Goal: Information Seeking & Learning: Check status

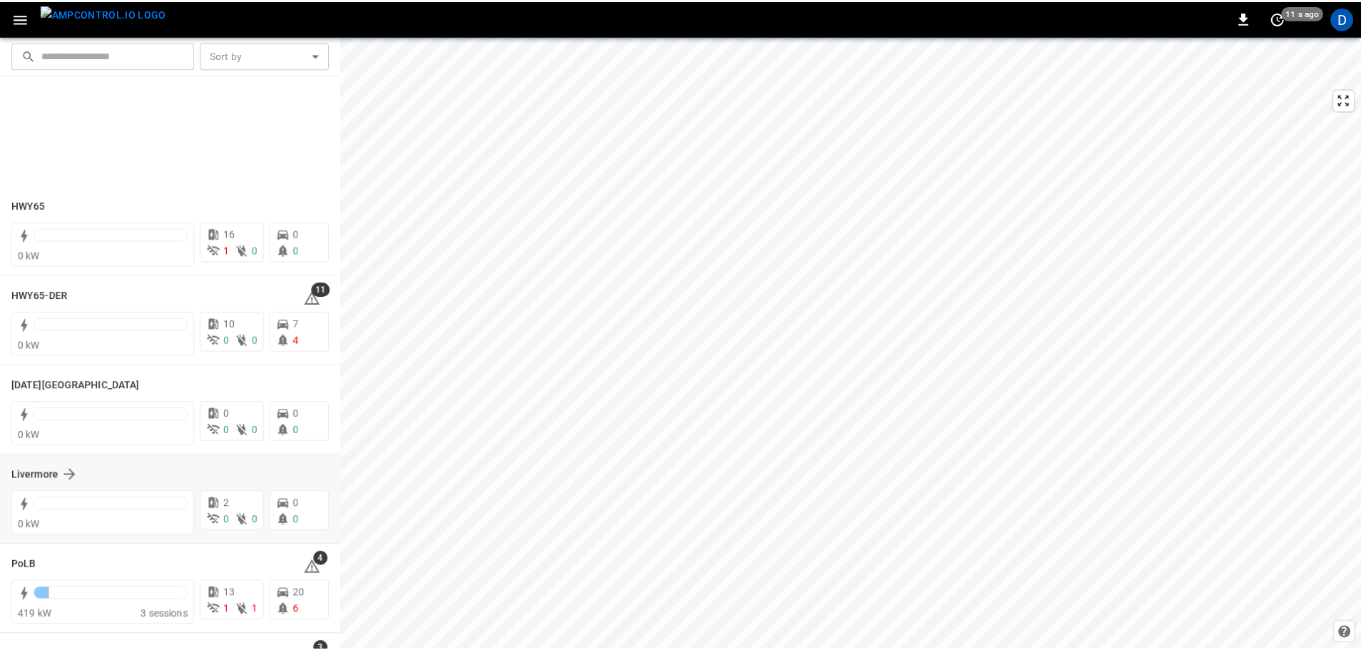
scroll to position [277, 0]
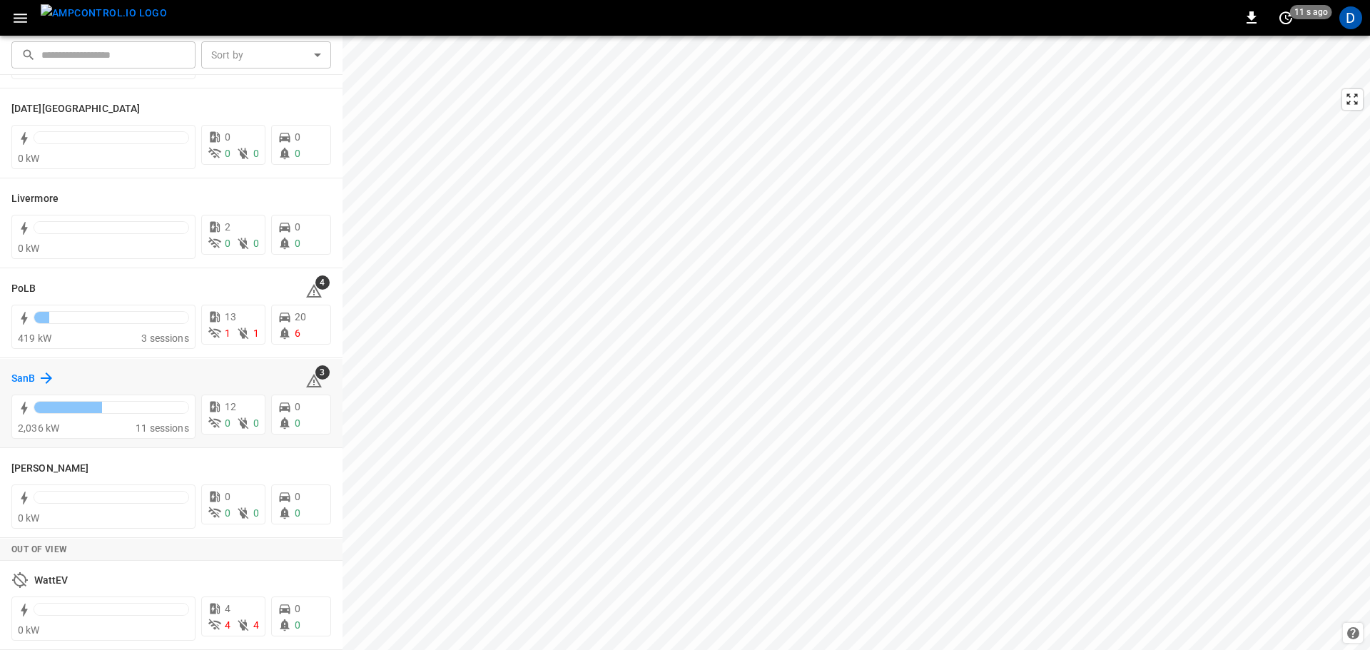
click at [24, 382] on h6 "SanB" at bounding box center [23, 379] width 24 height 16
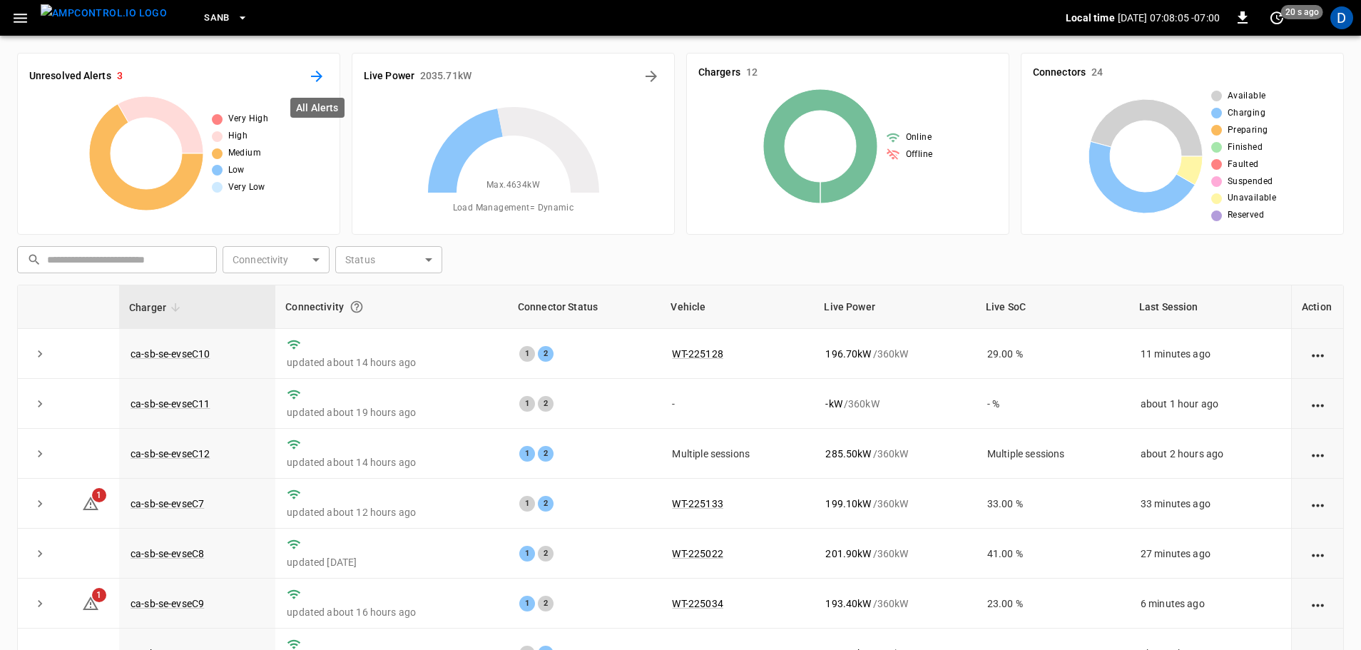
click at [315, 73] on icon "All Alerts" at bounding box center [316, 76] width 17 height 17
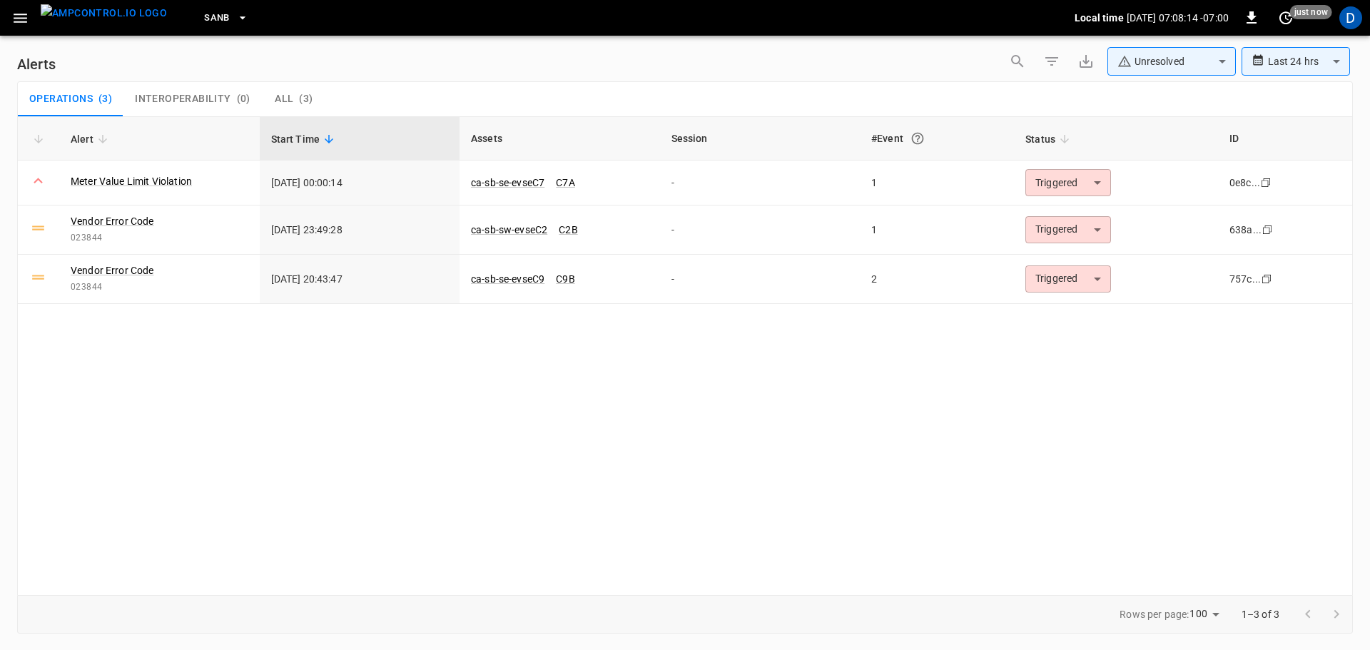
click at [1191, 61] on body "**********" at bounding box center [685, 322] width 1370 height 645
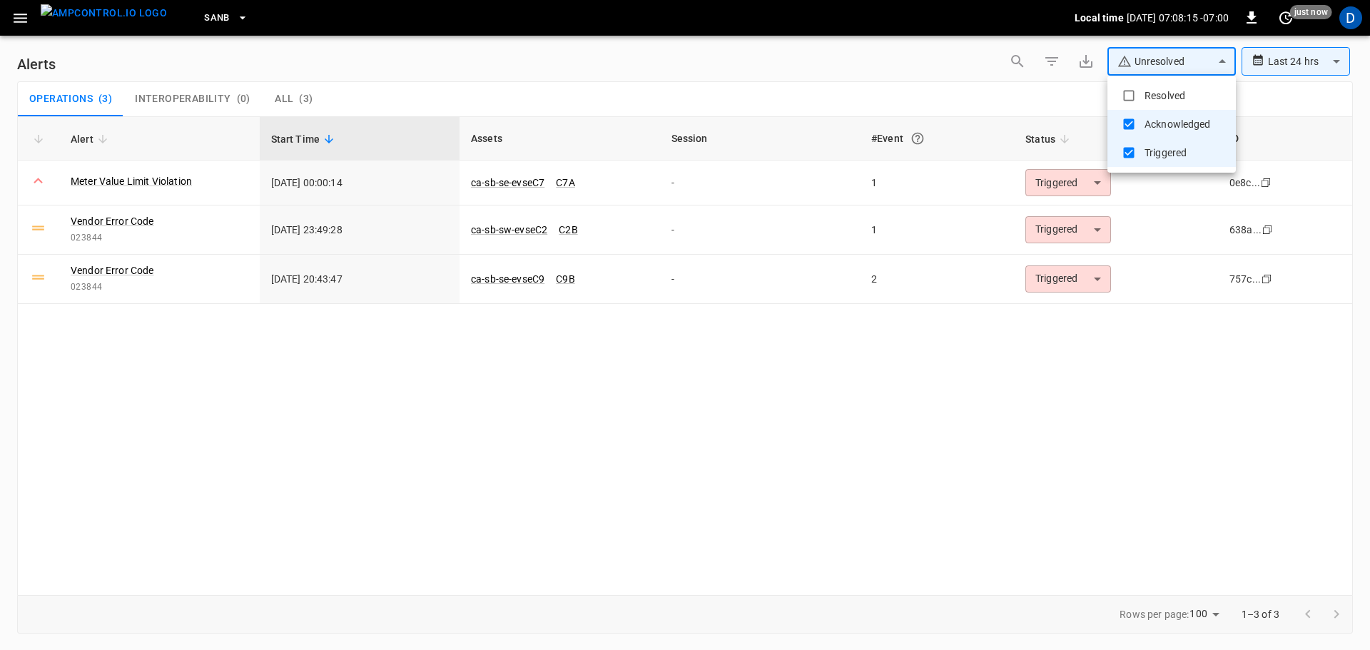
click at [1157, 101] on li "Resolved" at bounding box center [1171, 95] width 128 height 29
type input "**********"
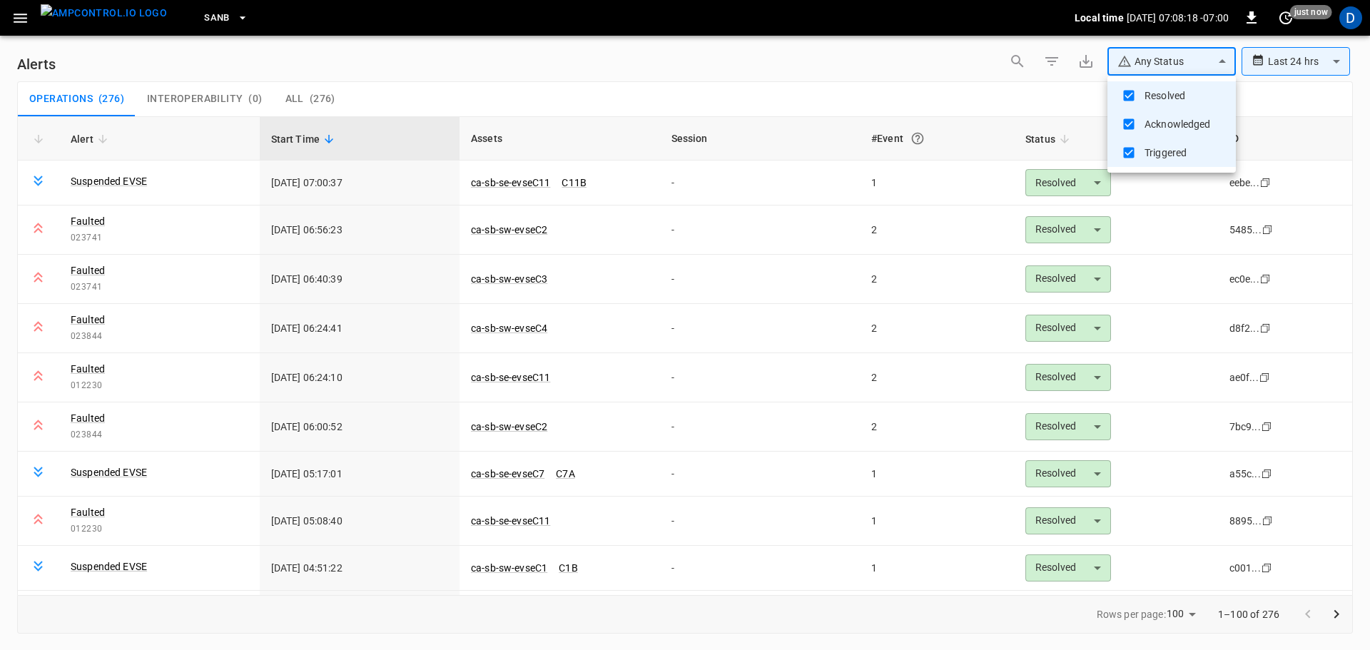
click at [748, 73] on div at bounding box center [685, 325] width 1370 height 650
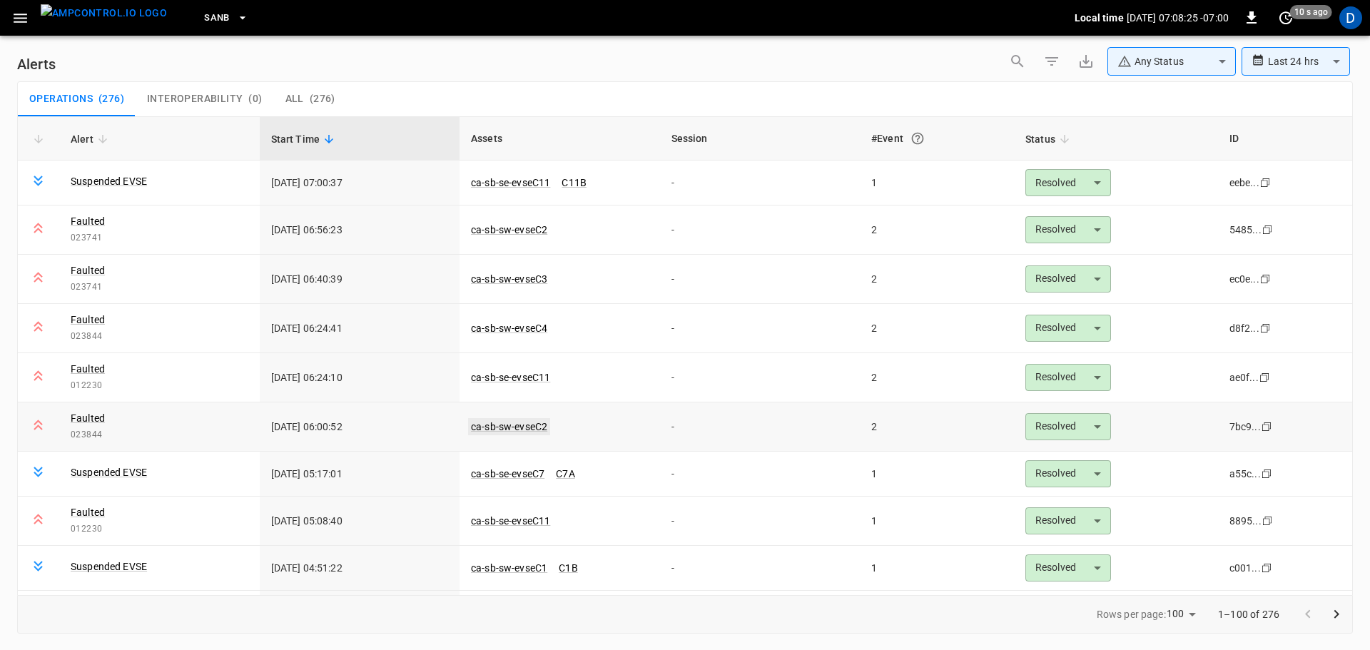
click at [517, 427] on link "ca-sb-sw-evseC2" at bounding box center [509, 426] width 82 height 17
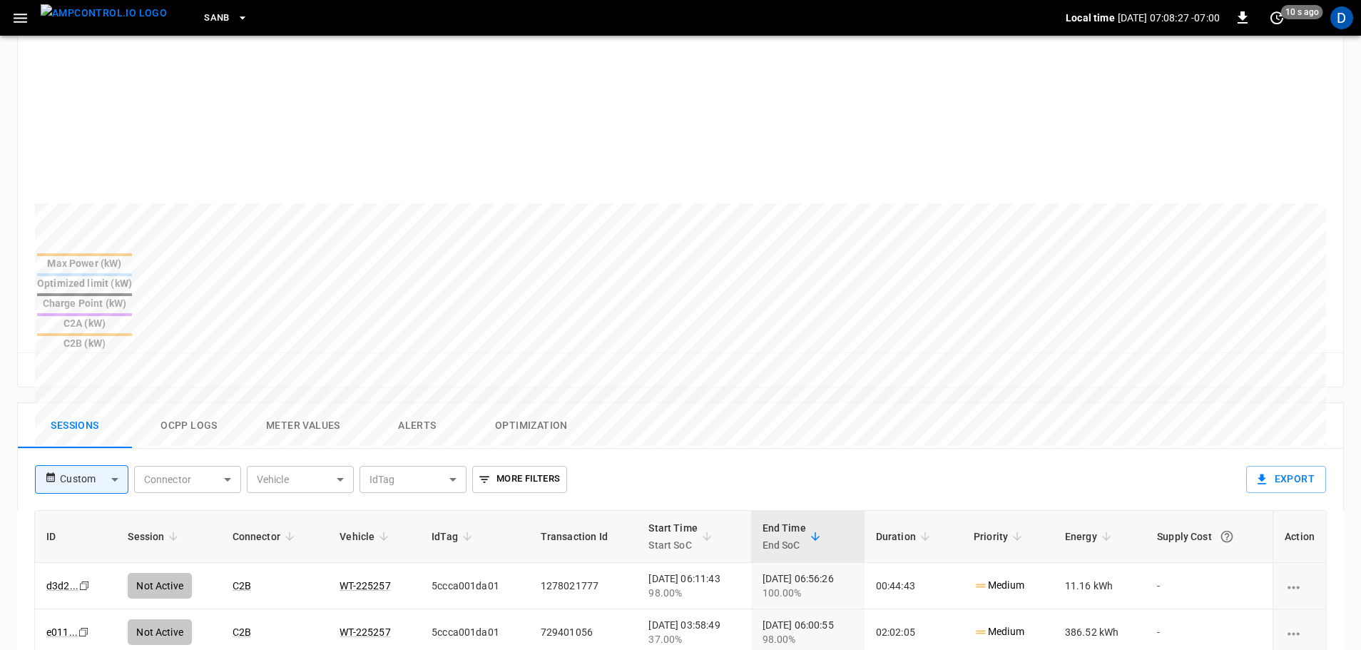
scroll to position [687, 0]
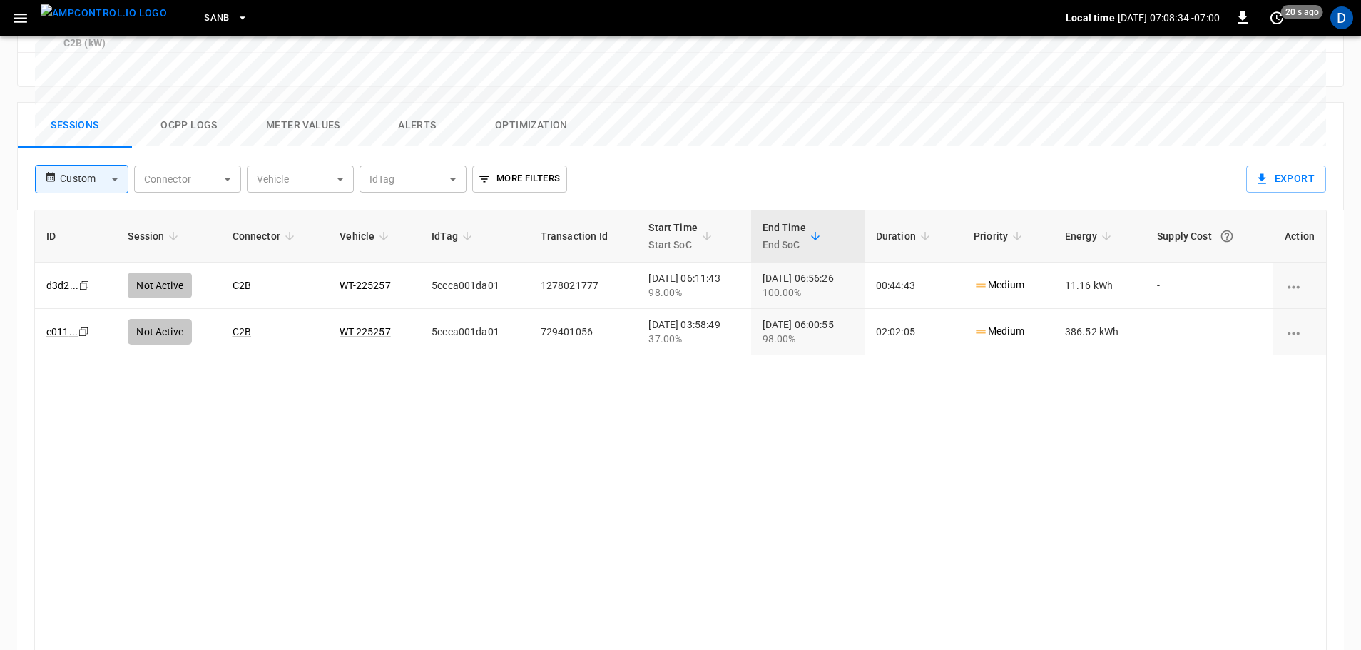
click at [114, 14] on img "menu" at bounding box center [104, 13] width 126 height 18
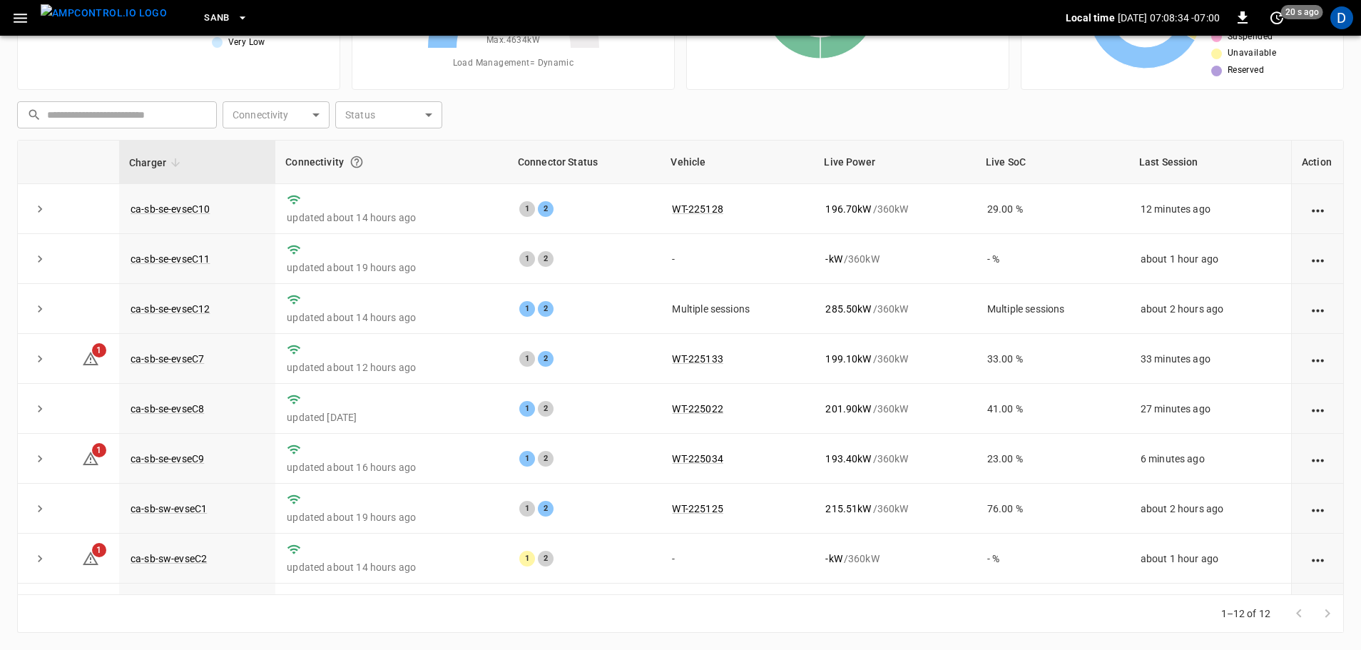
click at [204, 26] on span "SanB" at bounding box center [217, 18] width 26 height 16
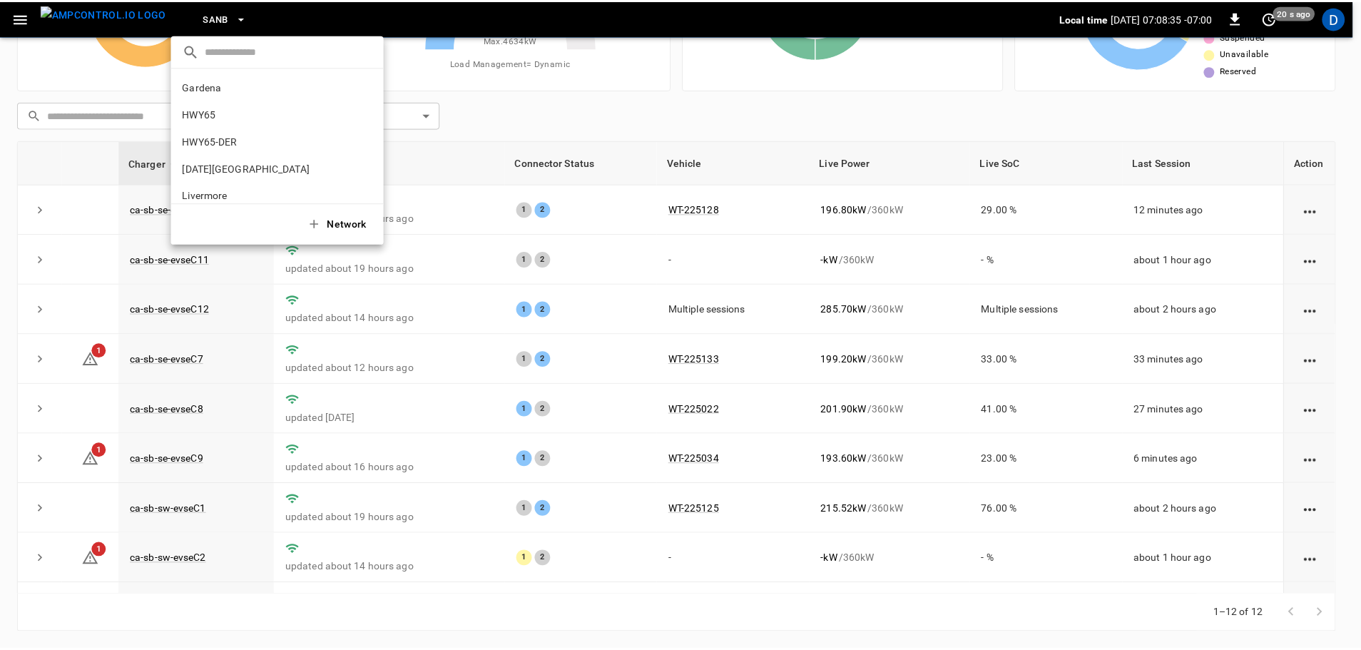
scroll to position [120, 0]
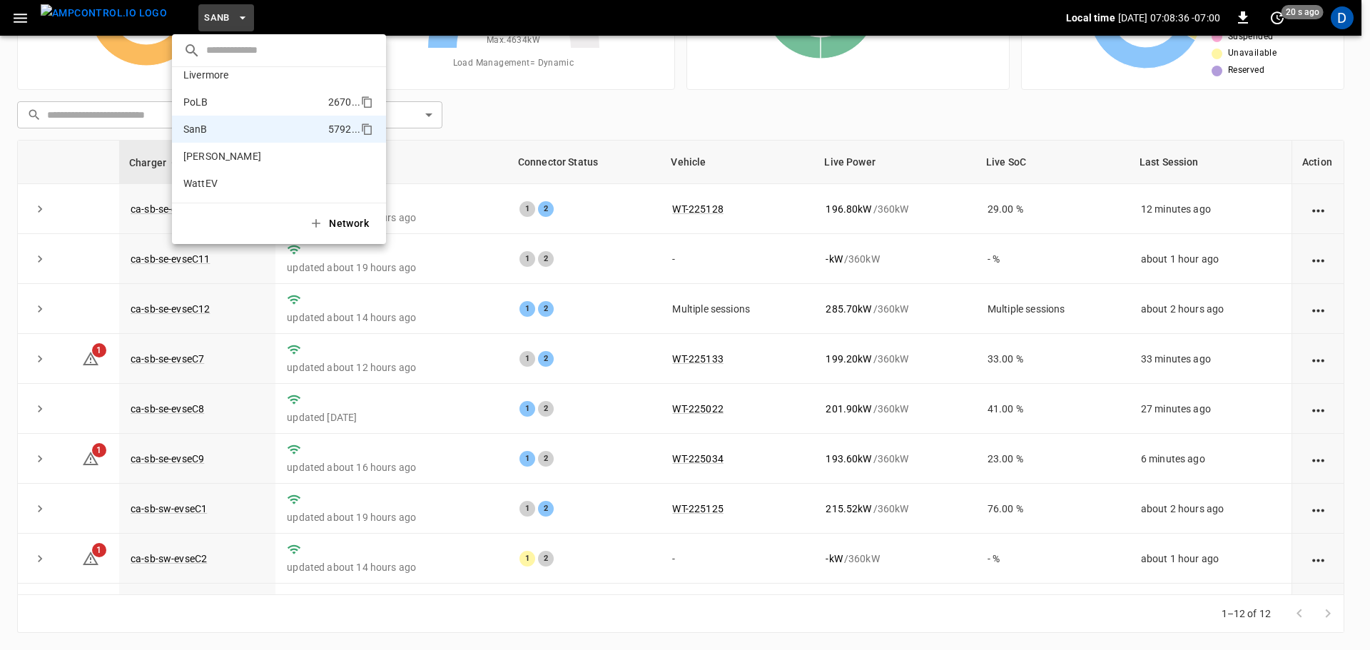
click at [210, 105] on p "PoLB" at bounding box center [252, 102] width 139 height 14
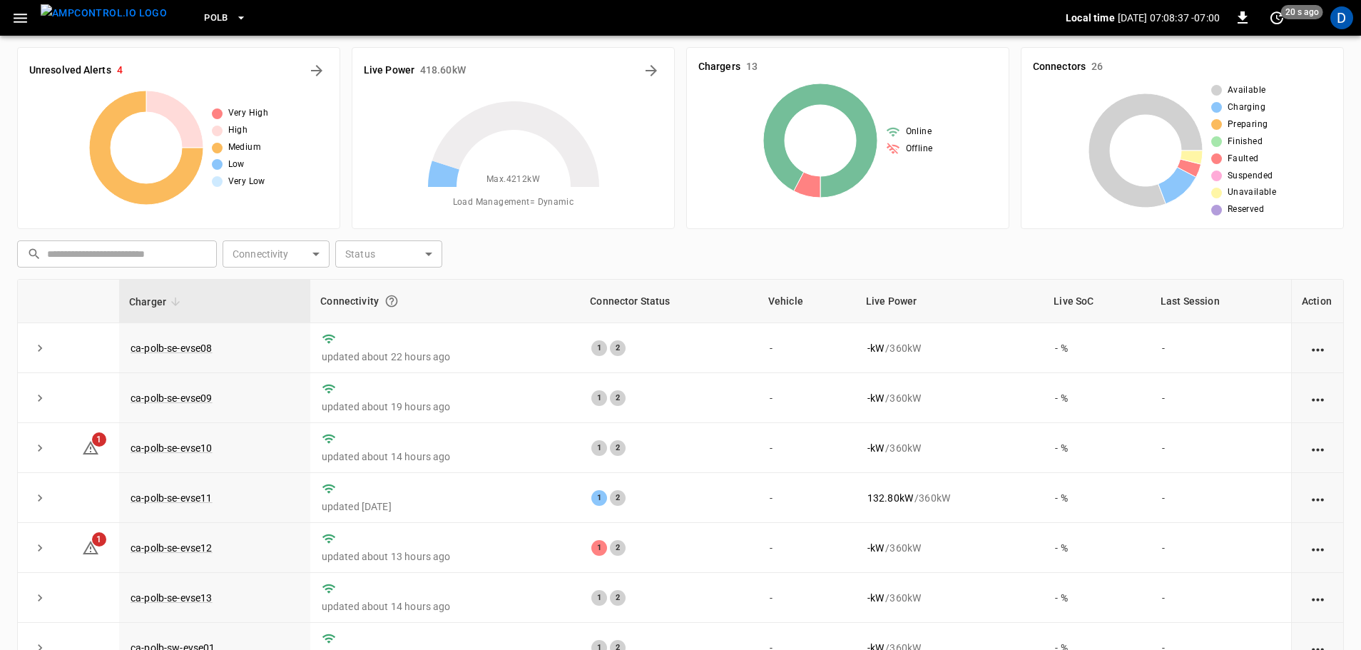
scroll to position [0, 0]
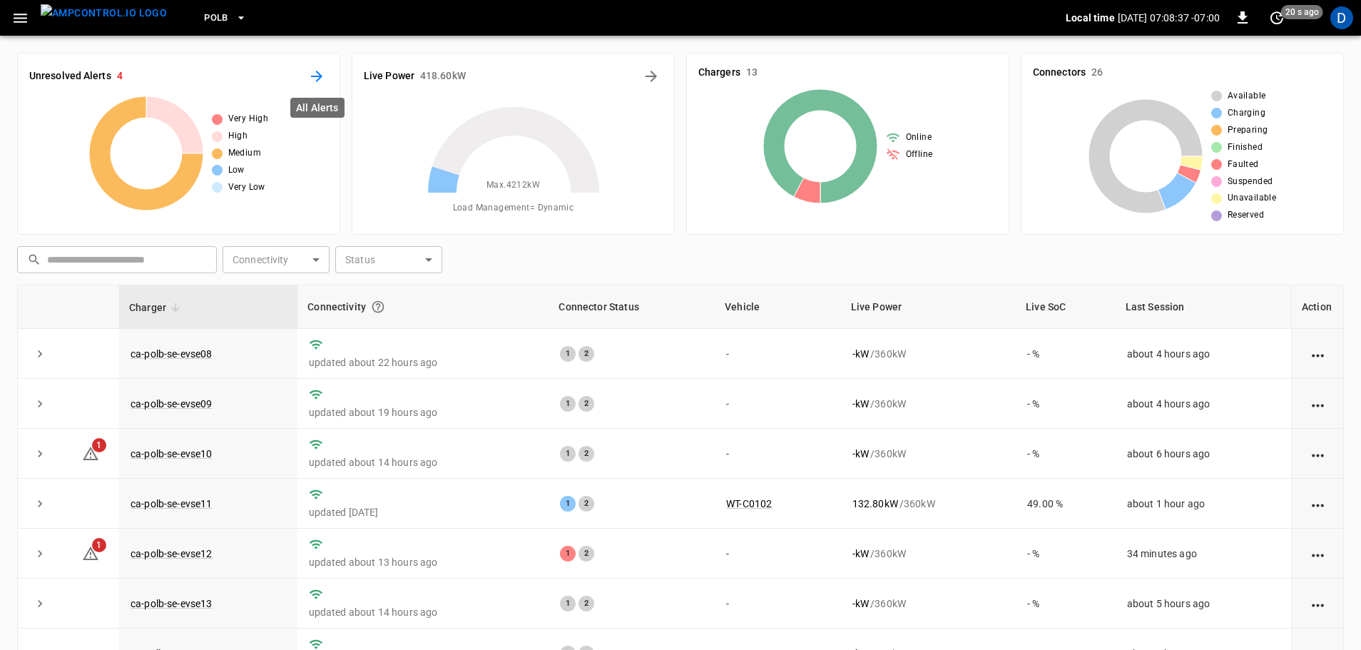
click at [319, 73] on icon "All Alerts" at bounding box center [316, 76] width 11 height 11
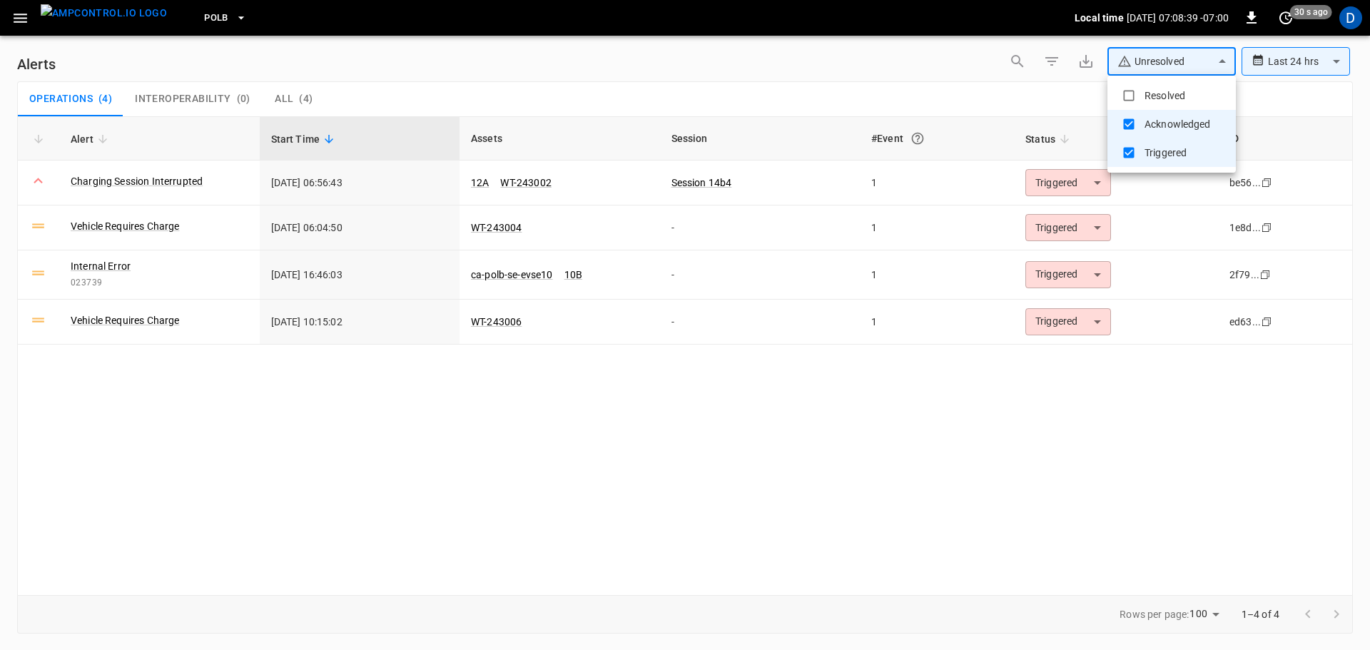
click at [1148, 66] on body "**********" at bounding box center [685, 322] width 1370 height 645
type input "**********"
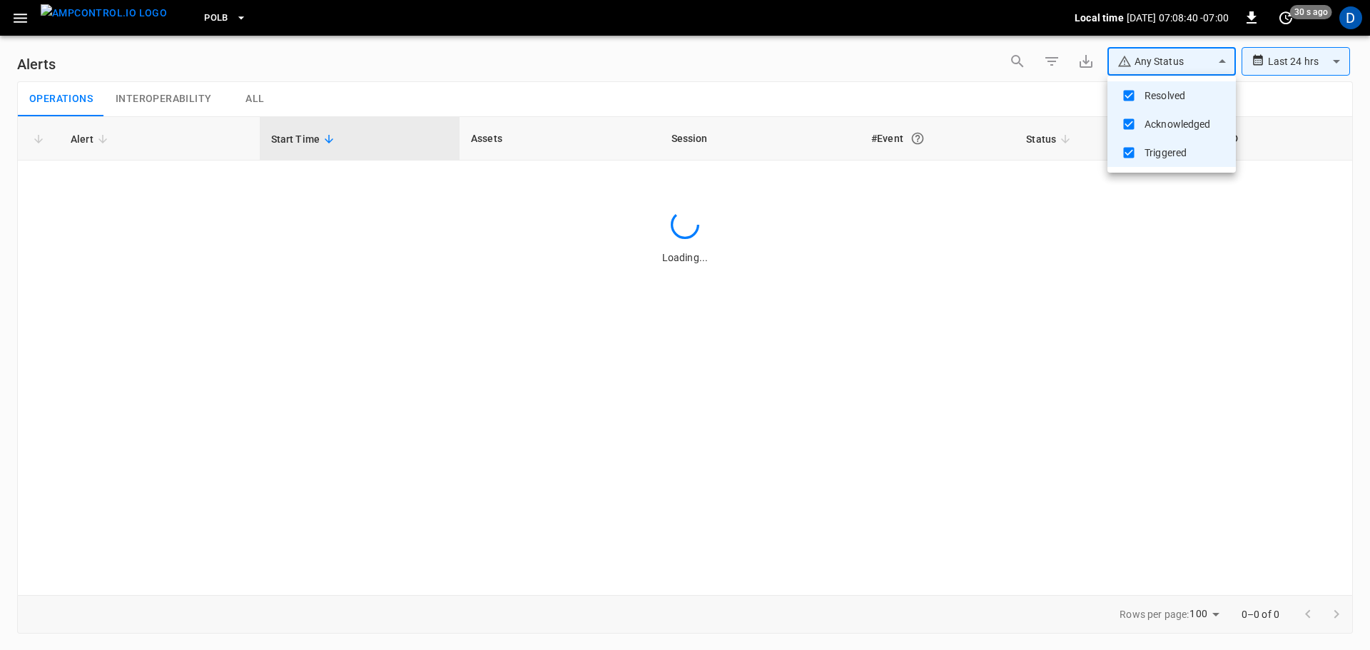
click at [909, 96] on div at bounding box center [685, 325] width 1370 height 650
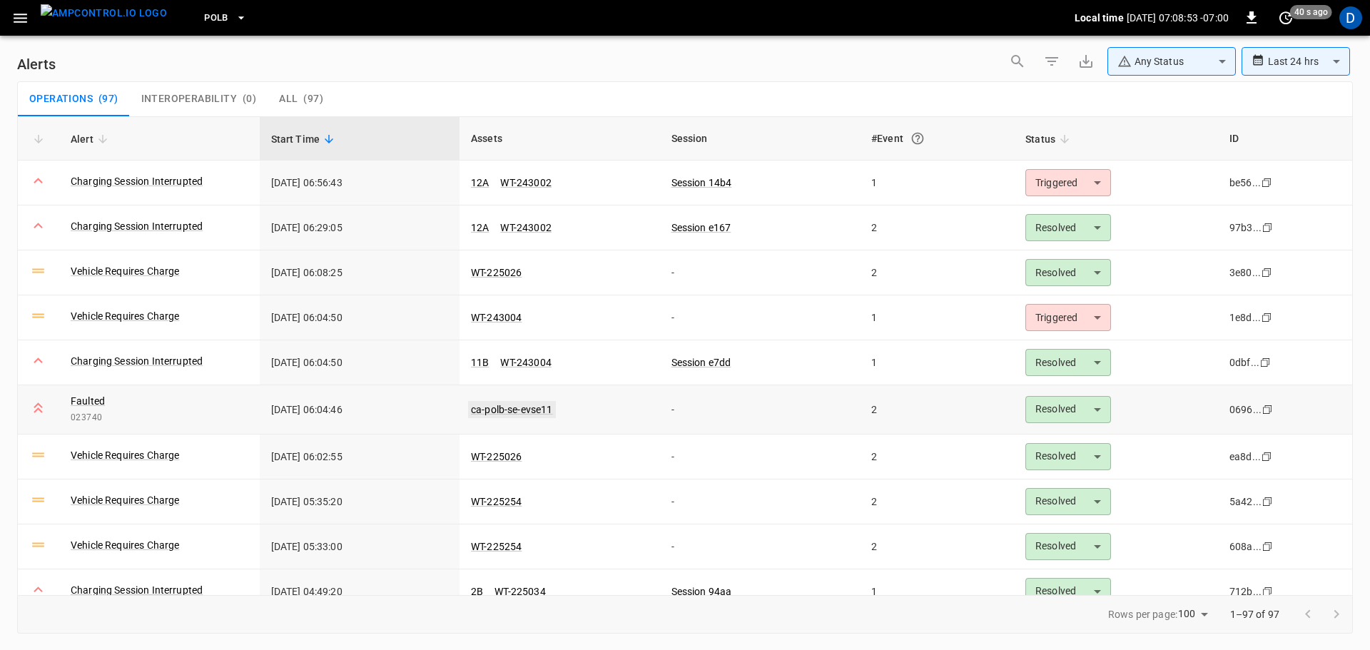
drag, startPoint x: 490, startPoint y: 412, endPoint x: 474, endPoint y: 409, distance: 16.7
click at [474, 409] on link "ca-polb-se-evse11" at bounding box center [512, 409] width 88 height 17
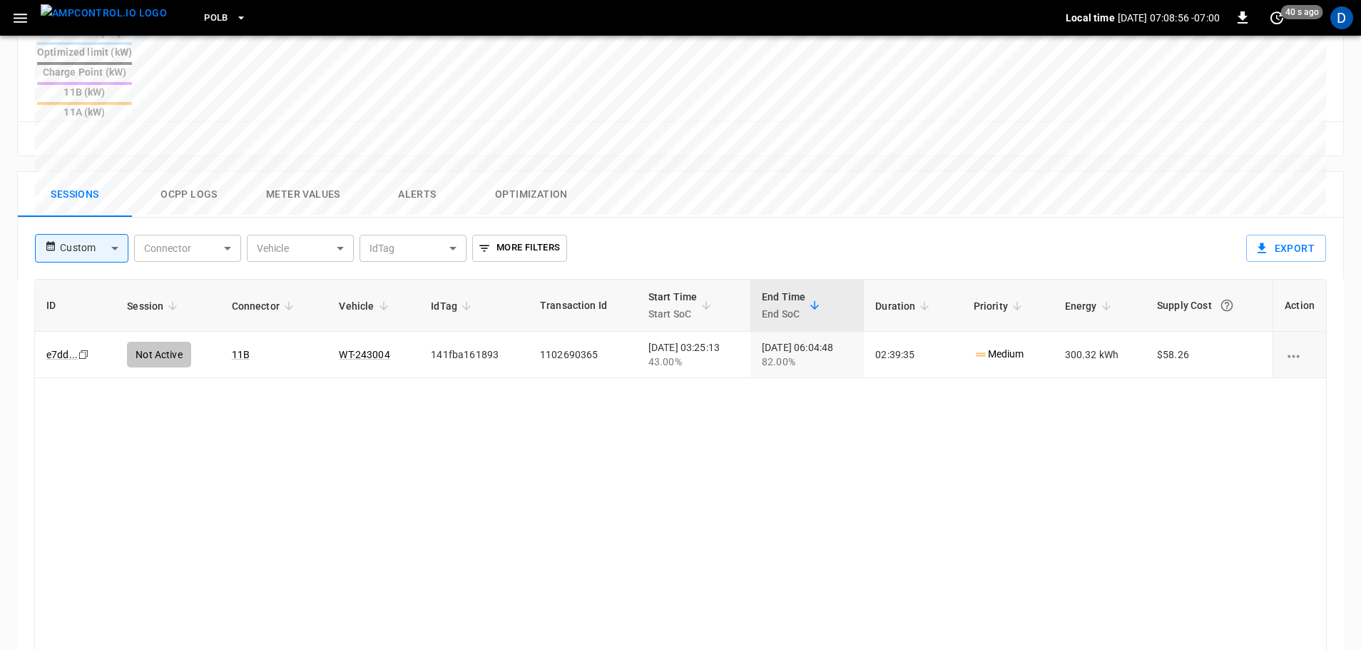
scroll to position [684, 0]
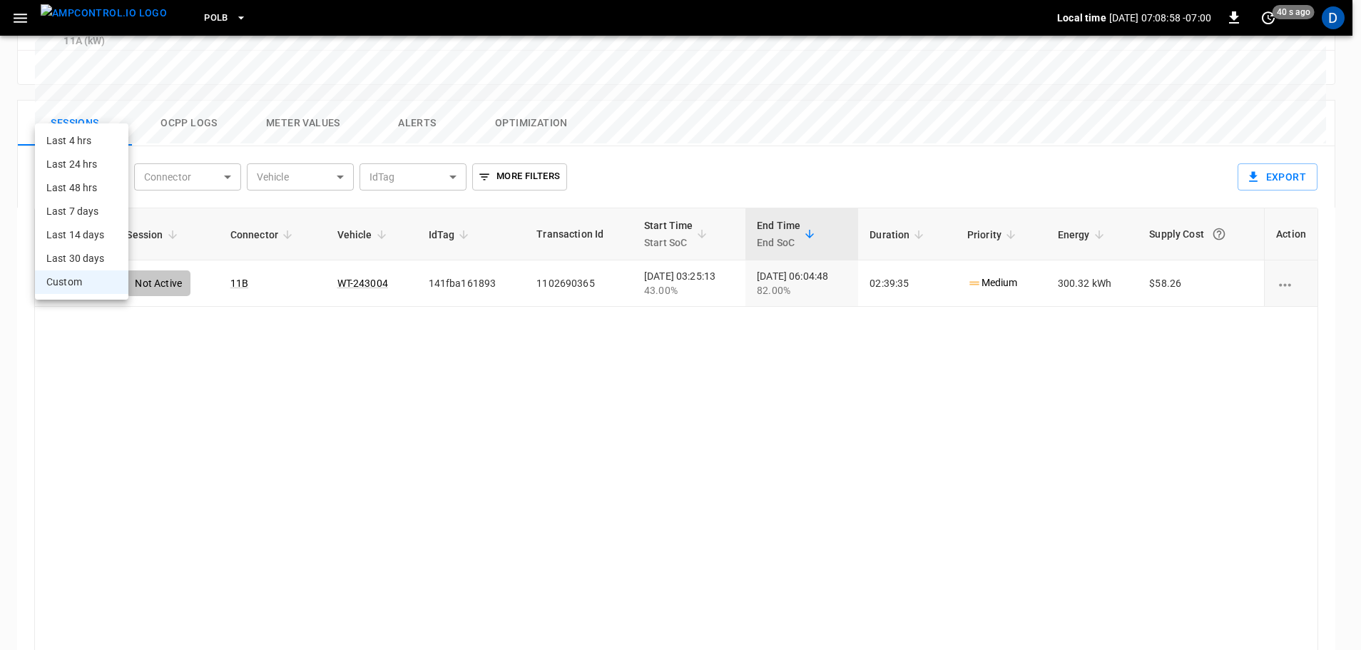
click at [109, 121] on body "PoLB Local time [DATE] 07:08:58 -07:00 0 40 s ago D ca-polb-se-evse11 Remote Co…" at bounding box center [680, 17] width 1361 height 1402
click at [101, 142] on li "Last 4 hrs" at bounding box center [81, 141] width 93 height 24
type input "**********"
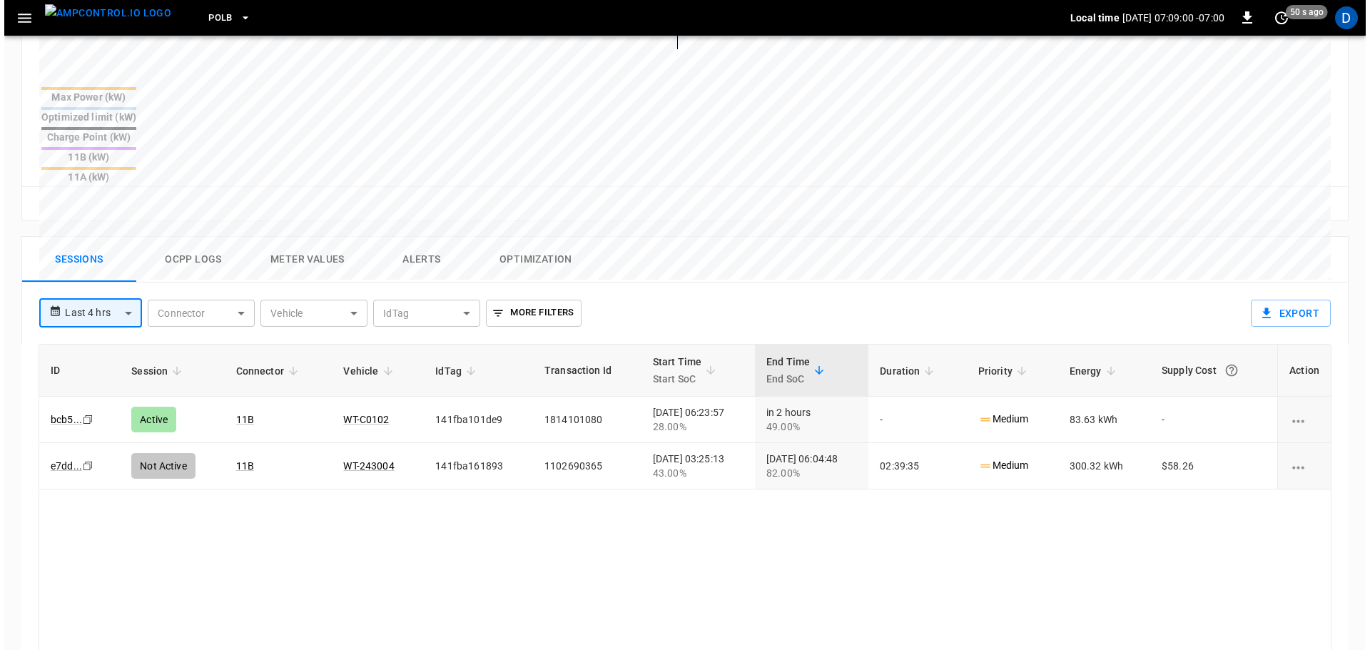
scroll to position [545, 0]
click at [196, 240] on button "Ocpp logs" at bounding box center [189, 263] width 114 height 46
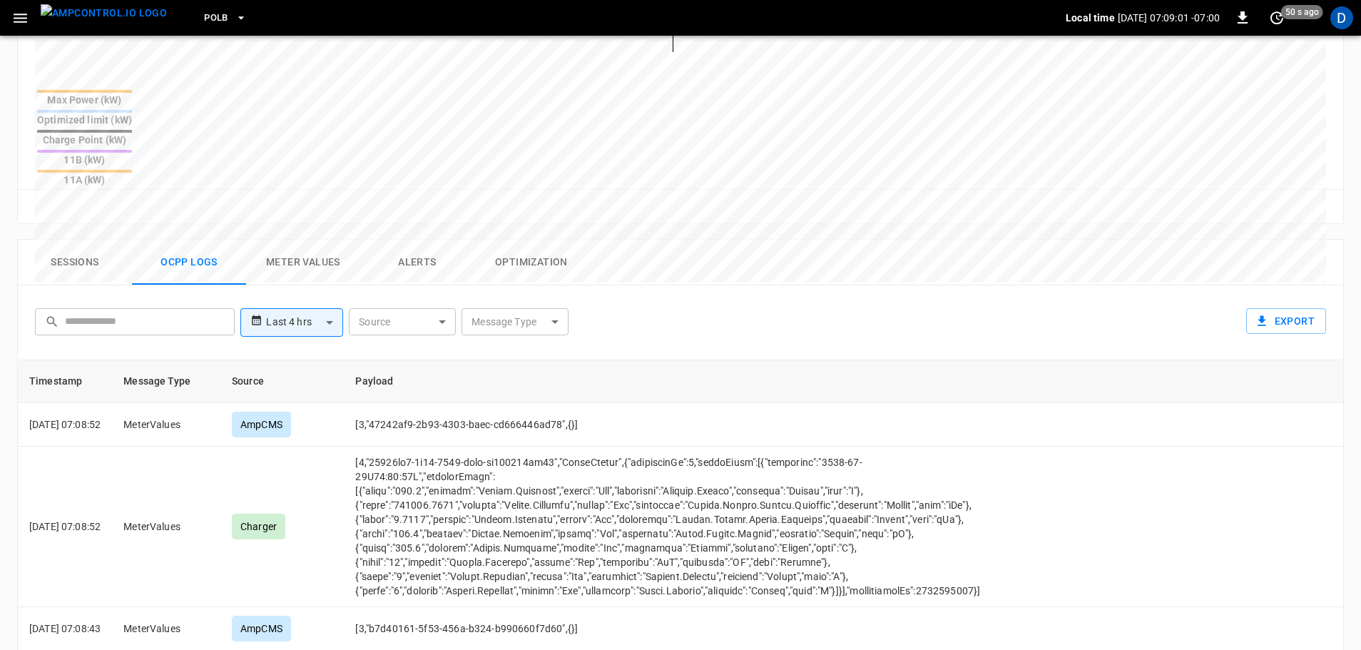
click at [496, 248] on body "**********" at bounding box center [680, 162] width 1361 height 1415
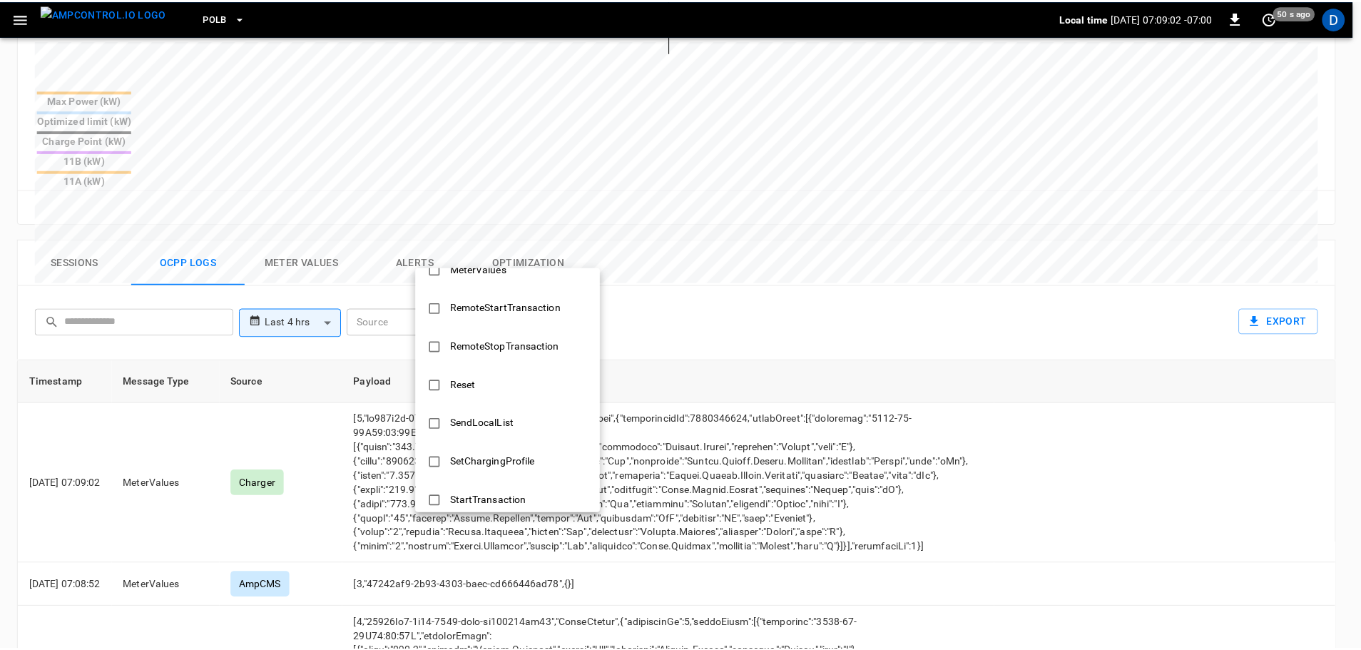
scroll to position [690, 0]
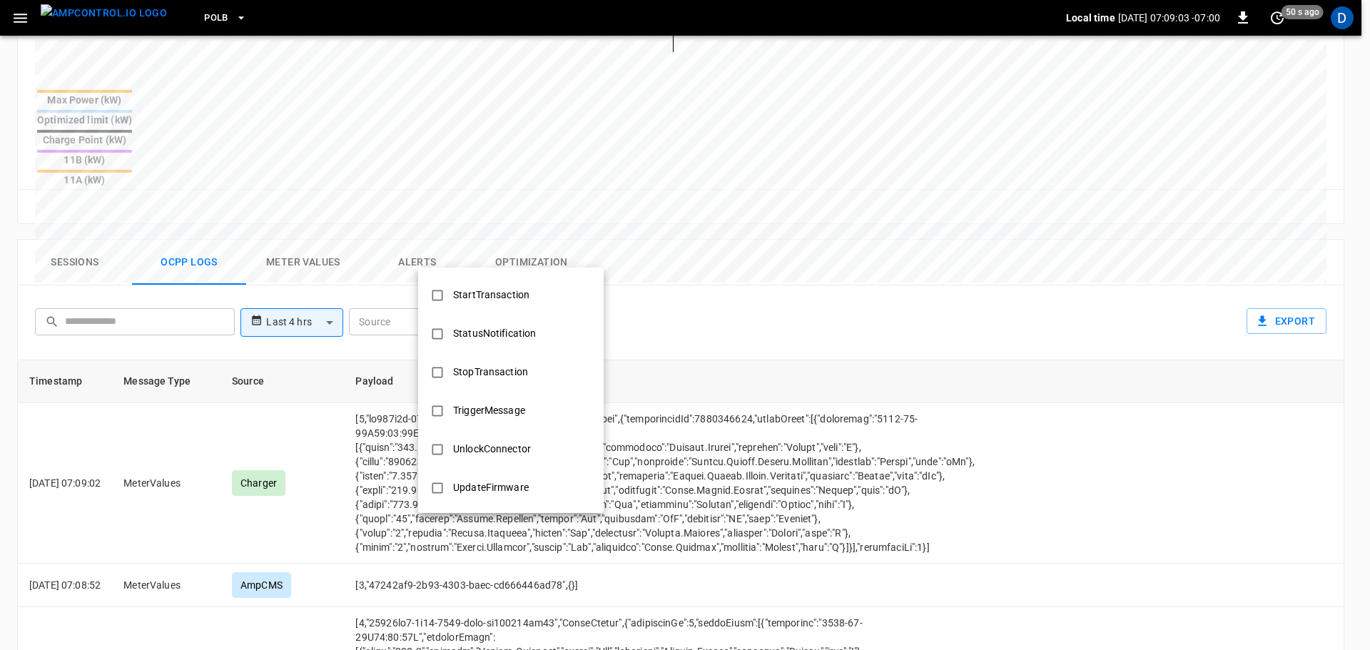
click at [483, 362] on div "StopTransaction" at bounding box center [490, 372] width 92 height 26
type input "**********"
click at [685, 457] on div at bounding box center [685, 325] width 1370 height 650
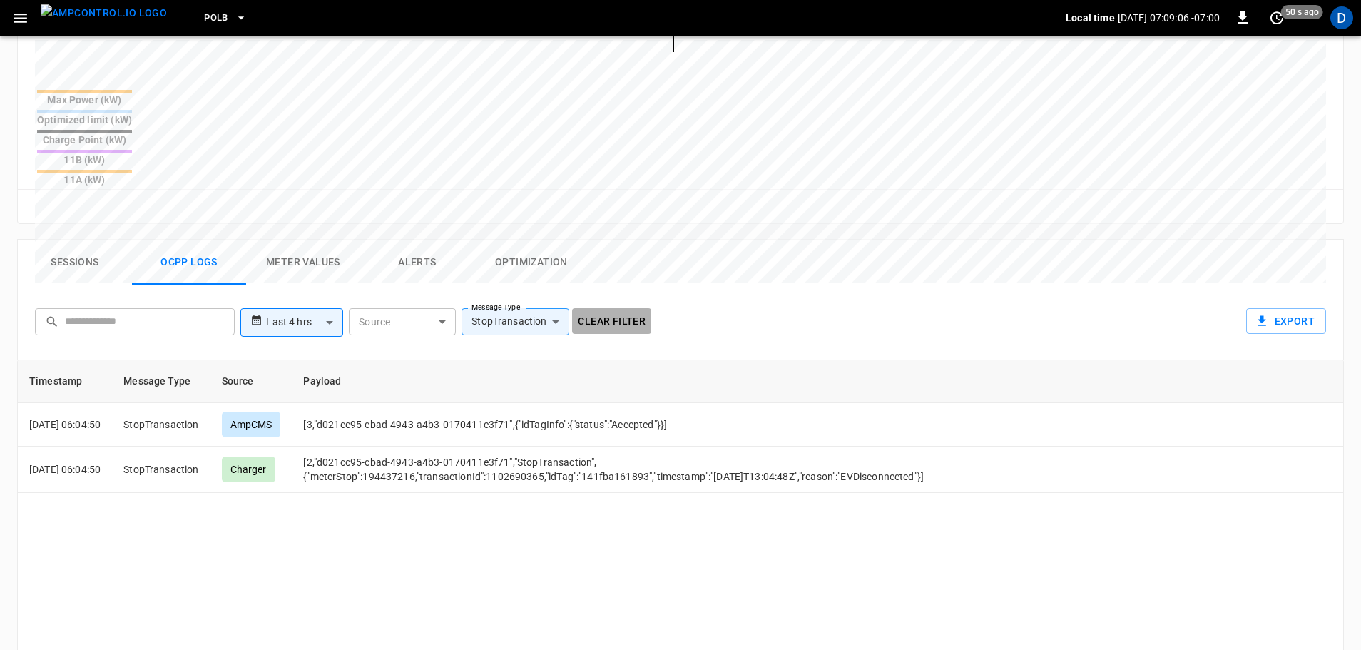
click at [610, 308] on button "Clear filter" at bounding box center [611, 321] width 79 height 26
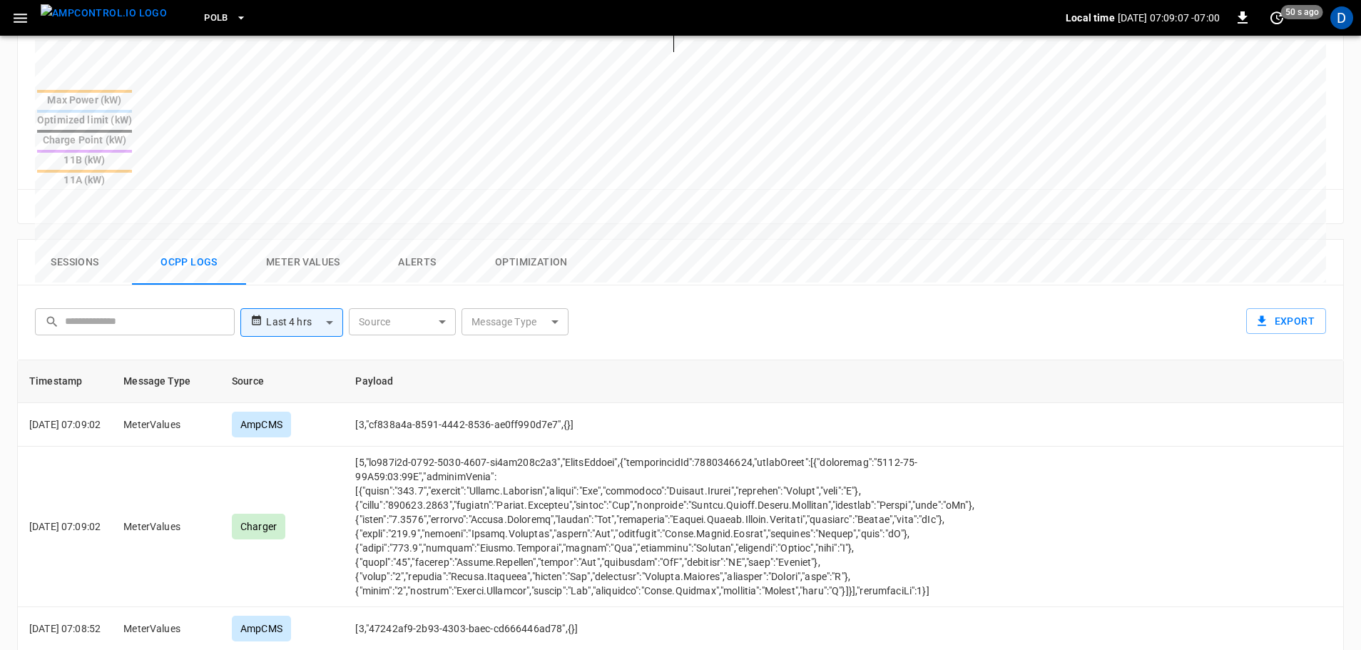
click at [88, 240] on button "Sessions" at bounding box center [75, 263] width 114 height 46
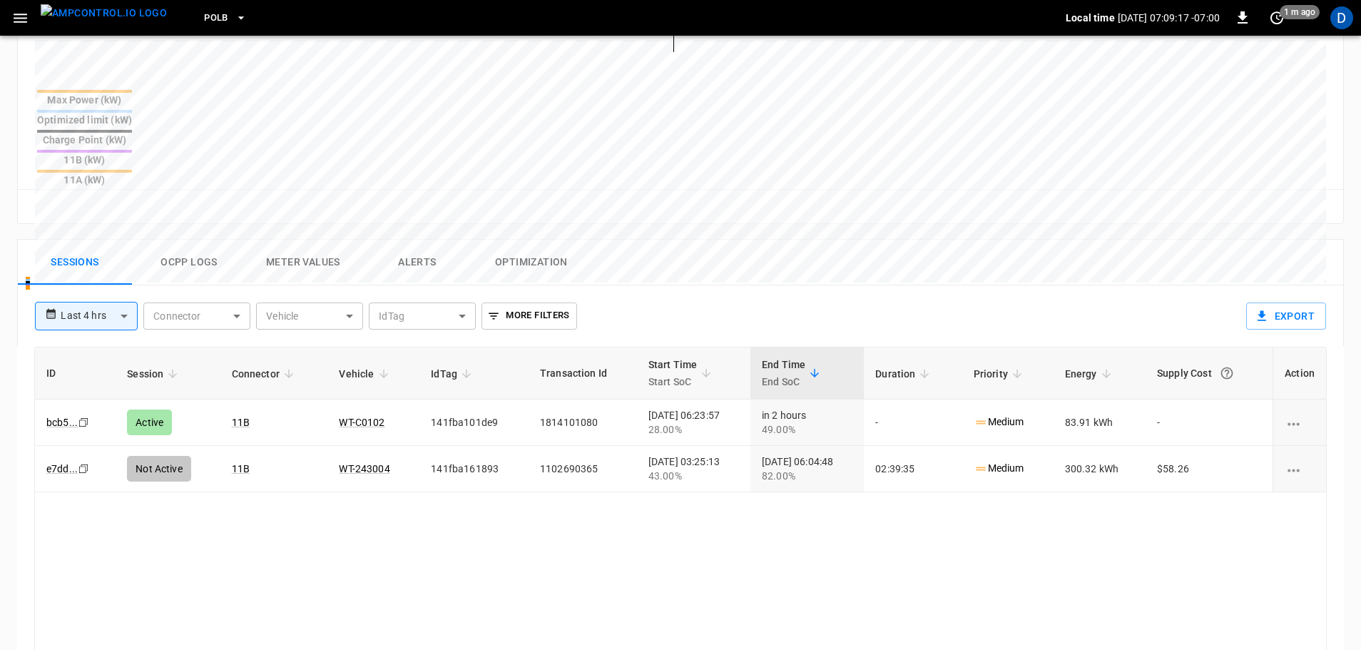
drag, startPoint x: 124, startPoint y: 12, endPoint x: 210, endPoint y: 24, distance: 86.5
click at [124, 12] on img "menu" at bounding box center [104, 13] width 126 height 18
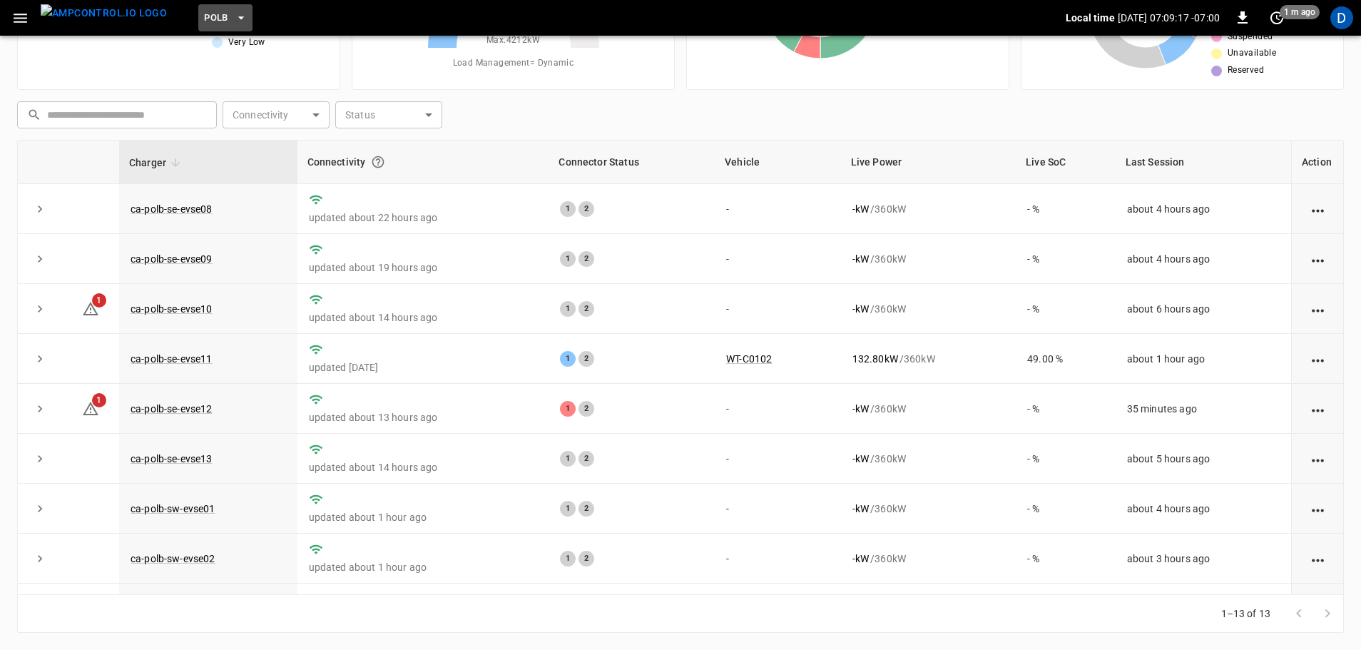
click at [234, 24] on icon "button" at bounding box center [241, 18] width 14 height 14
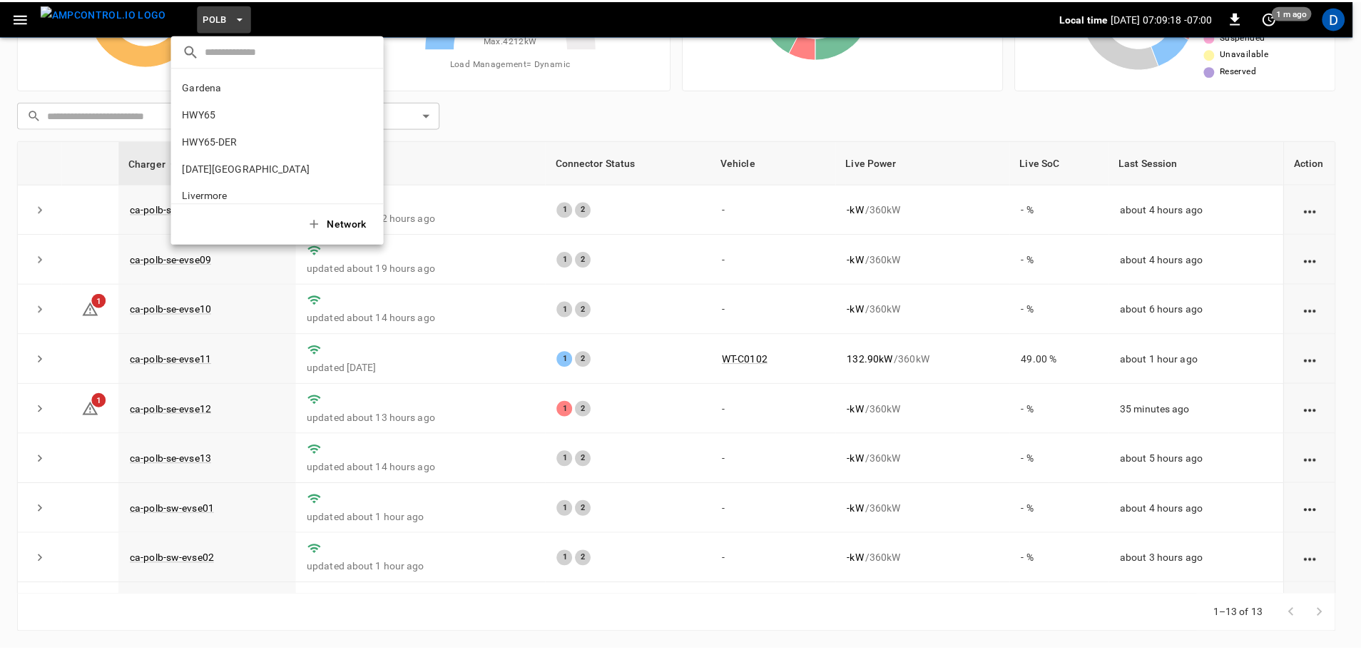
scroll to position [120, 0]
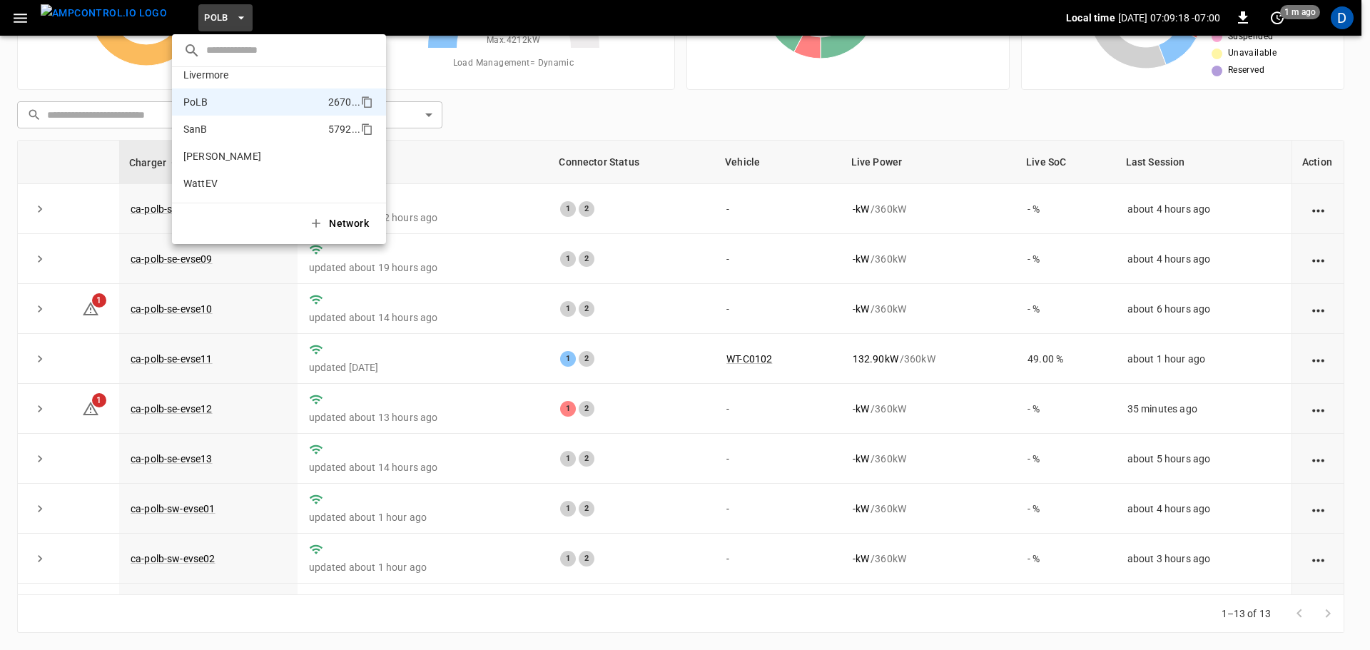
click at [215, 133] on p "SanB" at bounding box center [252, 129] width 139 height 14
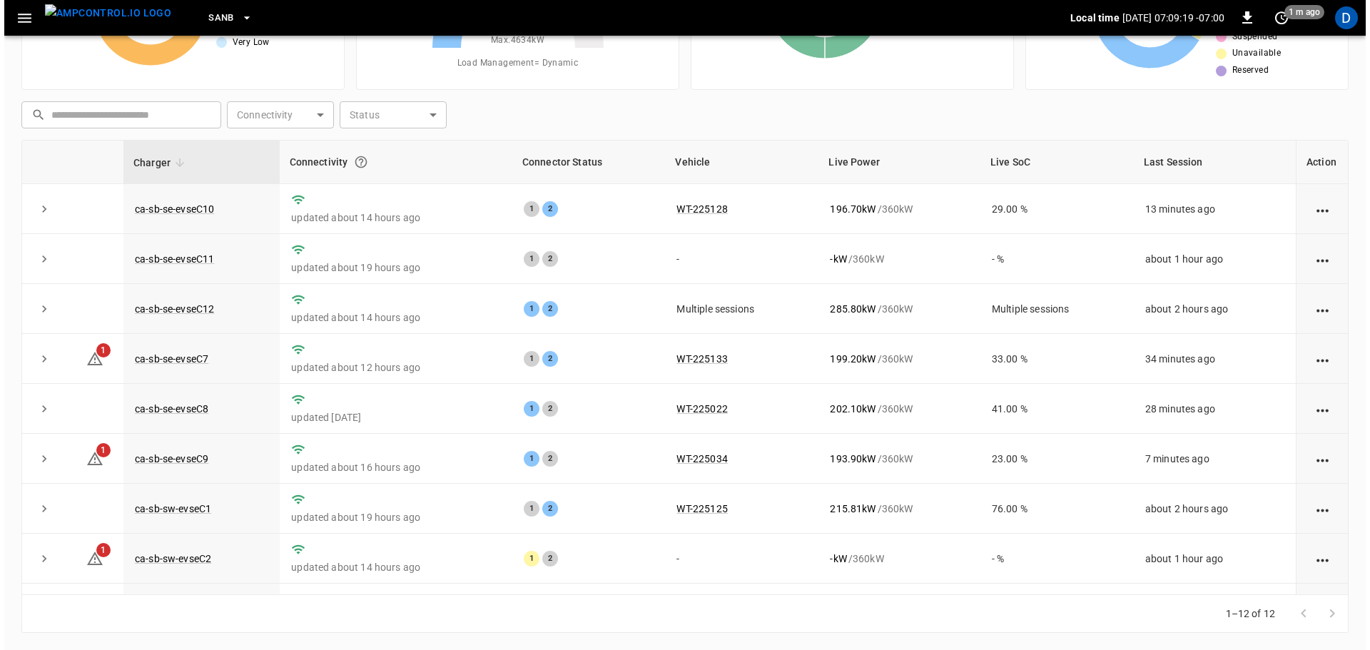
scroll to position [0, 0]
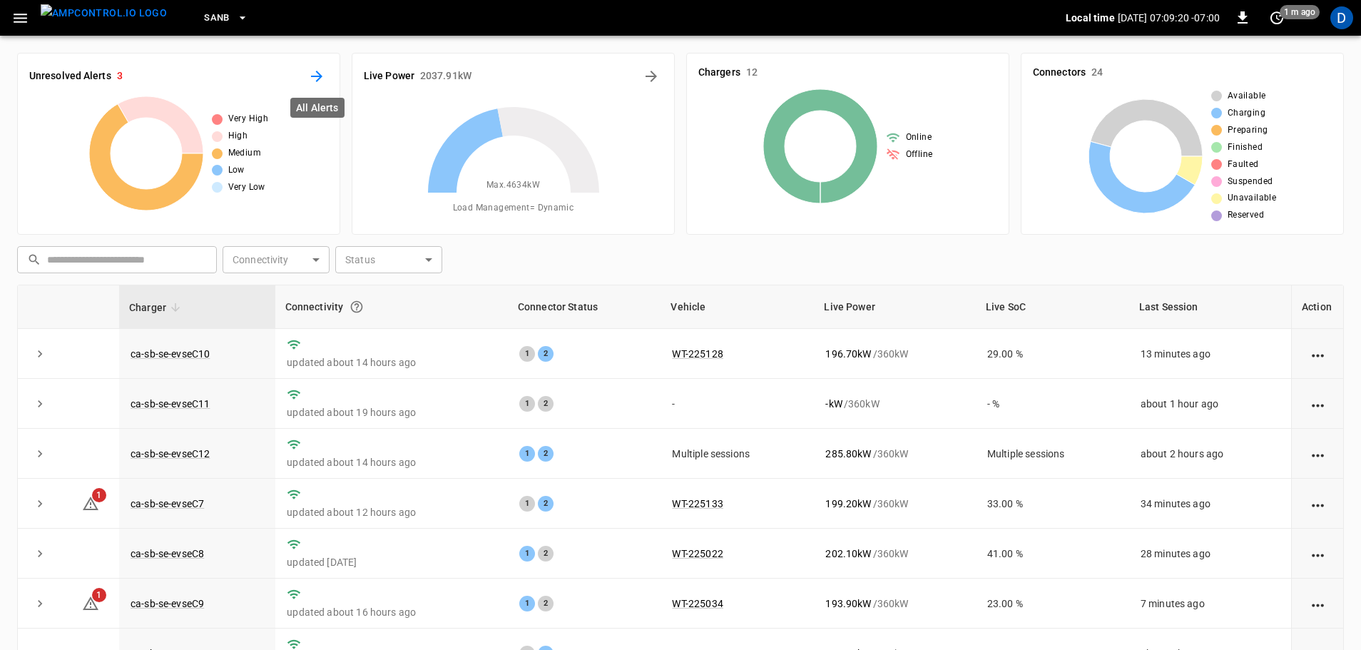
click at [318, 76] on icon "All Alerts" at bounding box center [316, 76] width 11 height 11
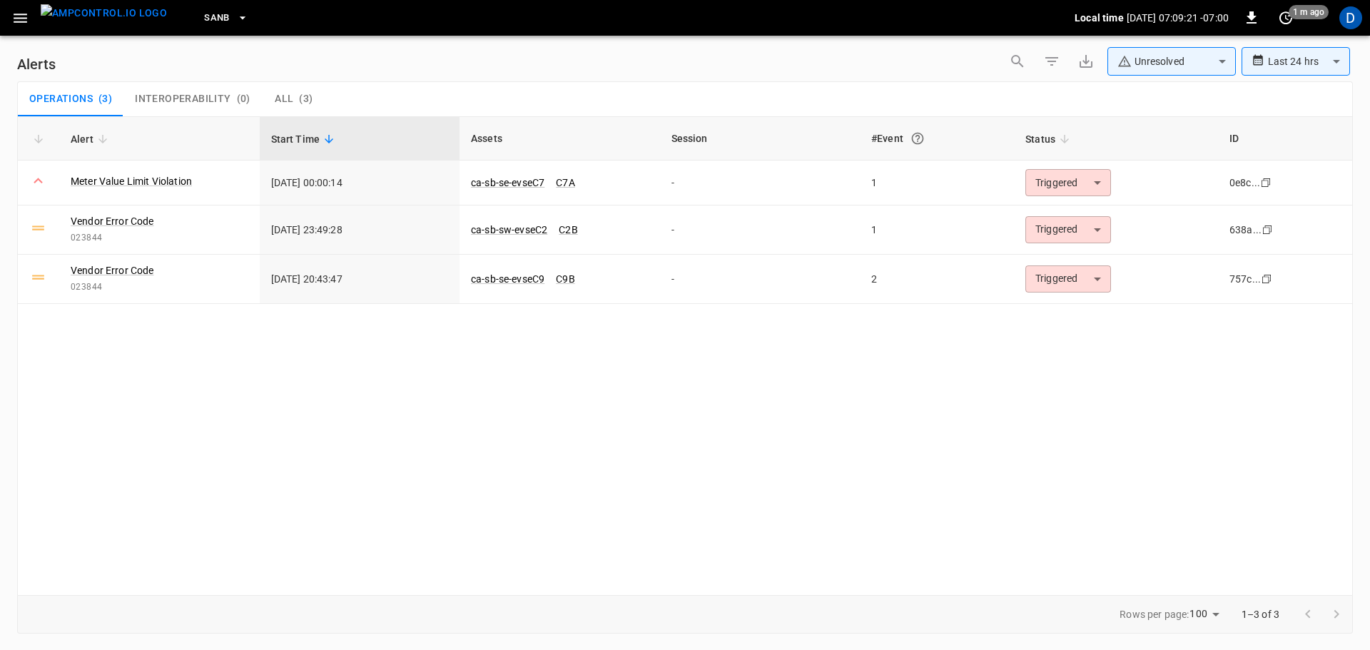
click at [1118, 55] on body "**********" at bounding box center [685, 322] width 1370 height 645
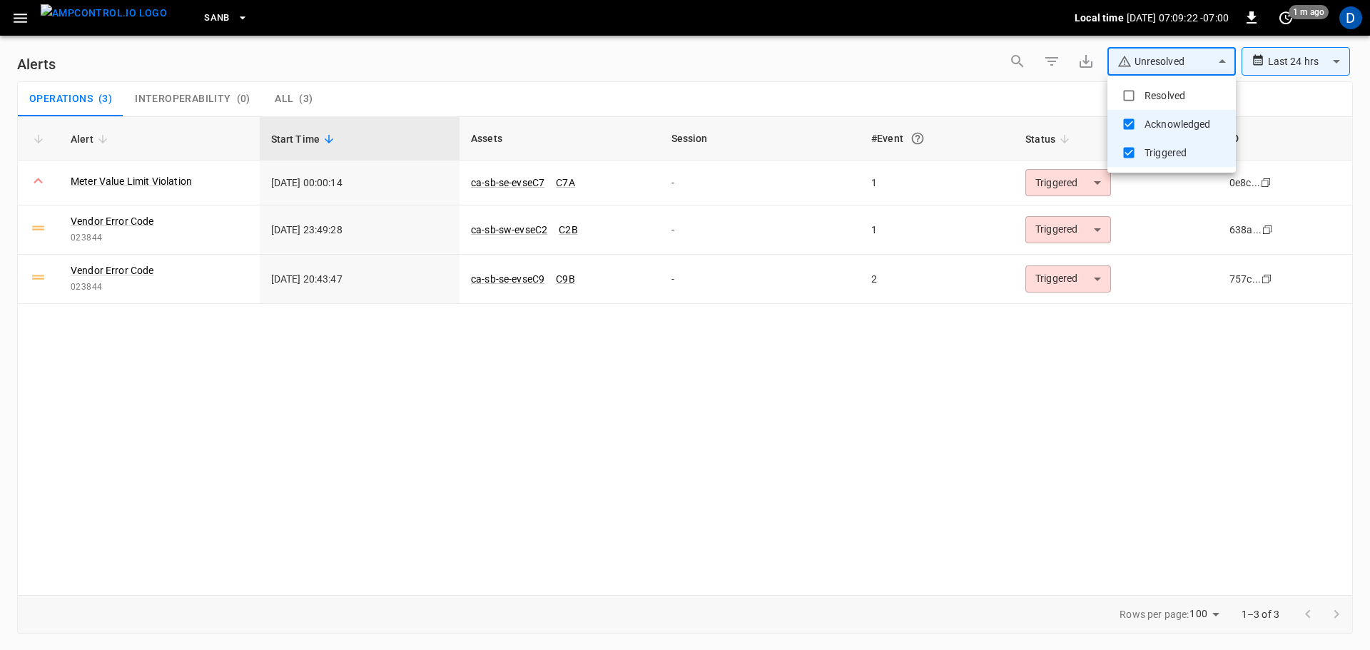
click at [958, 91] on div at bounding box center [685, 325] width 1370 height 650
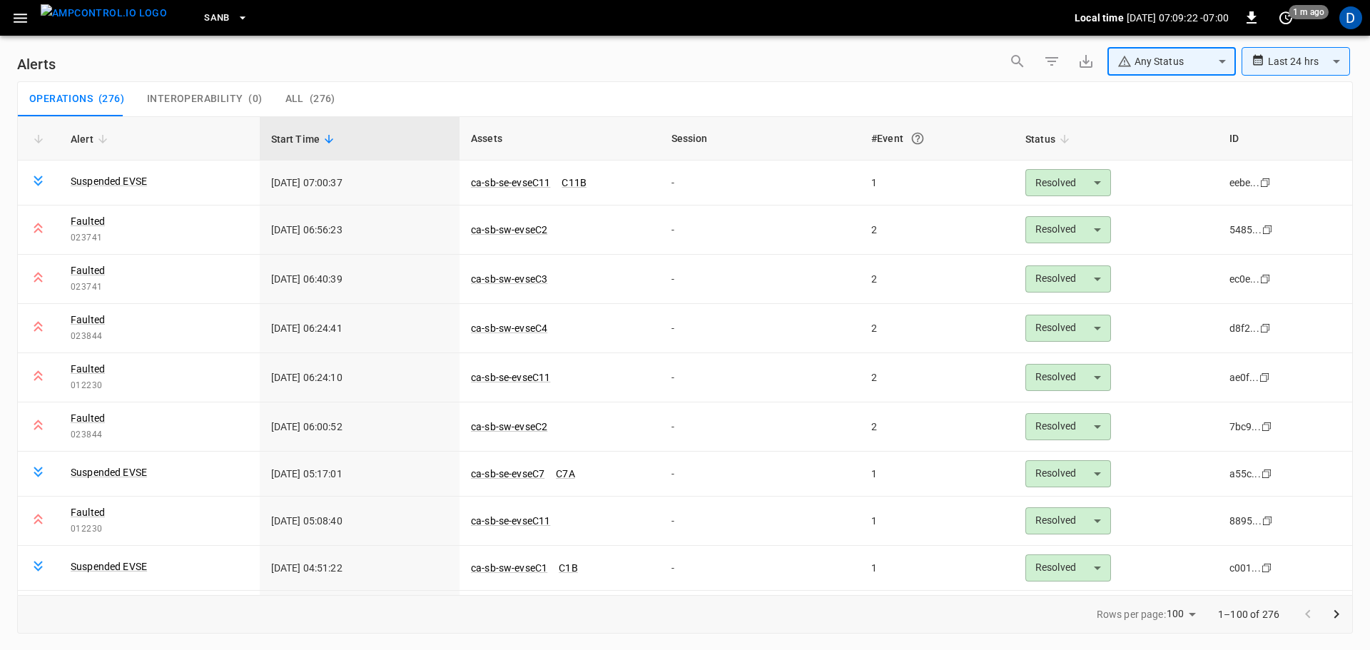
type input "**********"
click at [109, 18] on img "menu" at bounding box center [104, 13] width 126 height 18
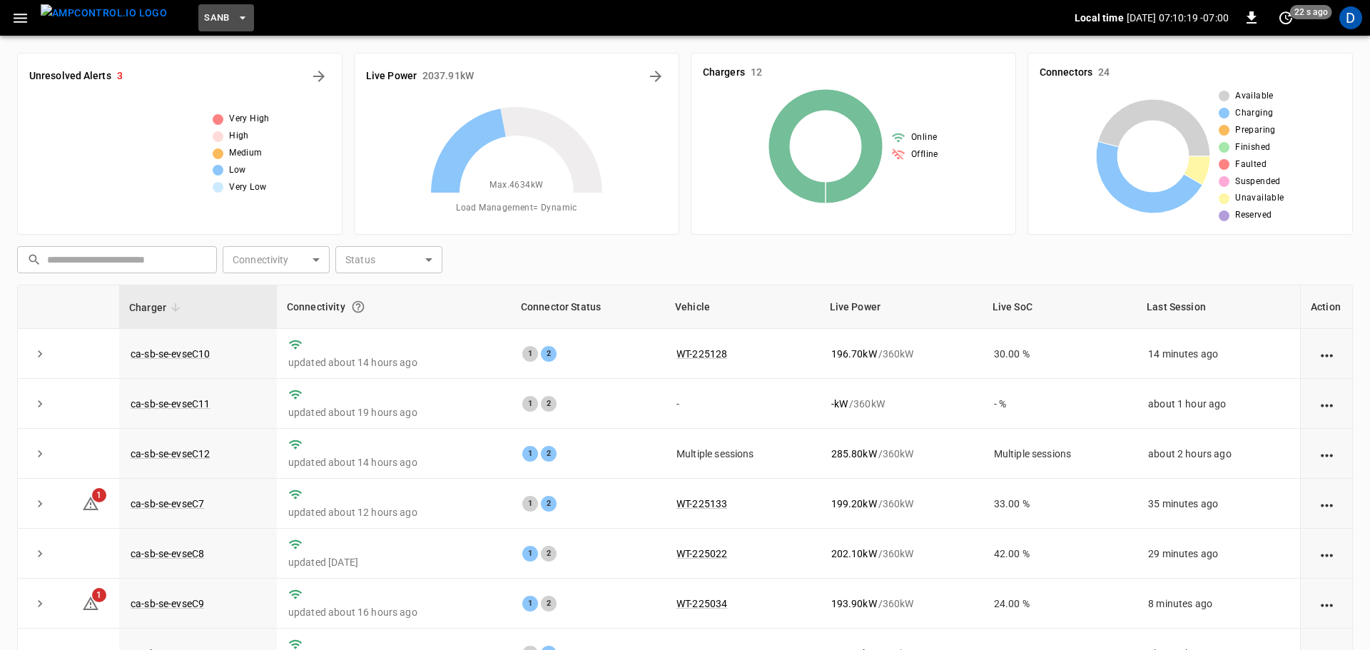
click at [235, 11] on icon "button" at bounding box center [242, 18] width 14 height 14
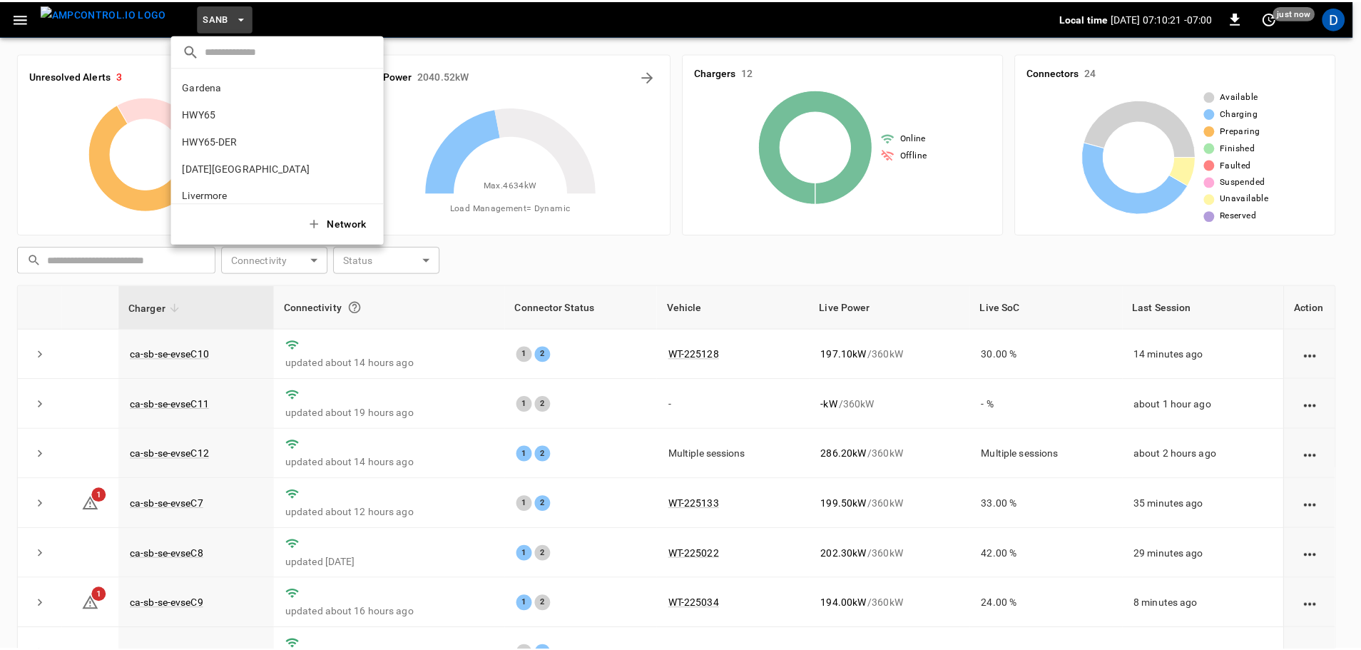
scroll to position [120, 0]
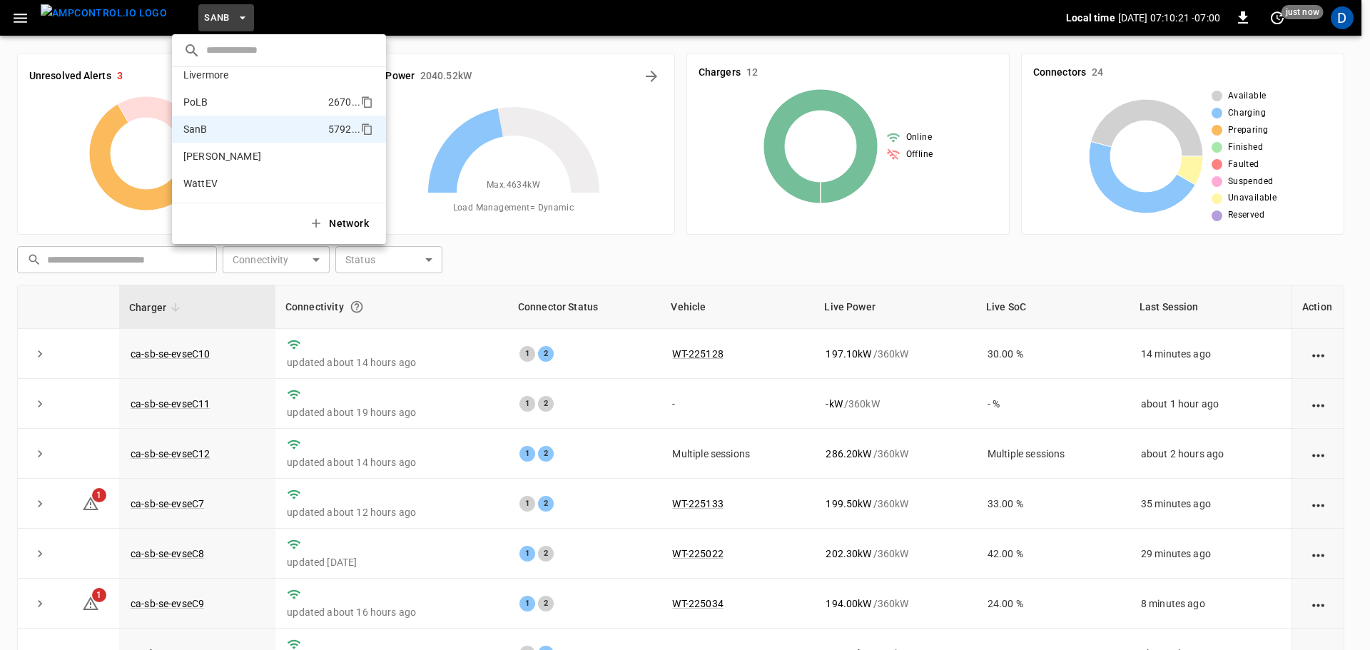
click at [208, 105] on p "PoLB" at bounding box center [252, 102] width 139 height 14
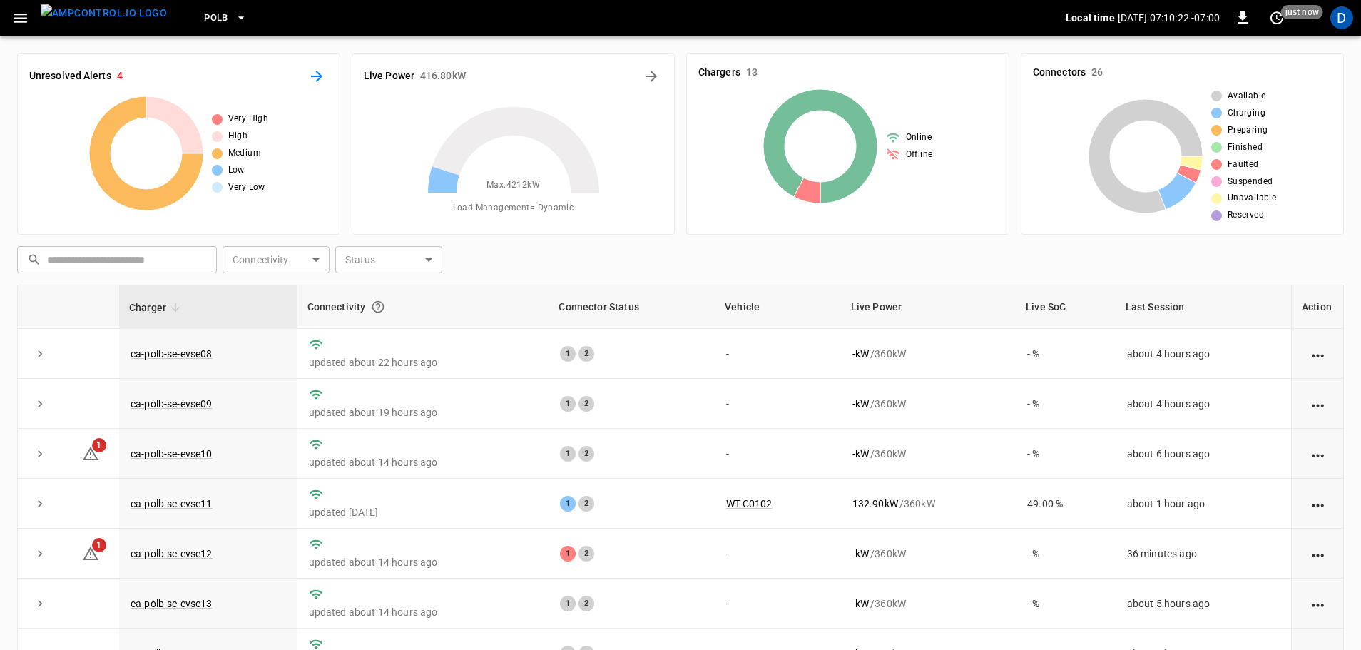
click at [327, 76] on button "All Alerts" at bounding box center [316, 76] width 23 height 23
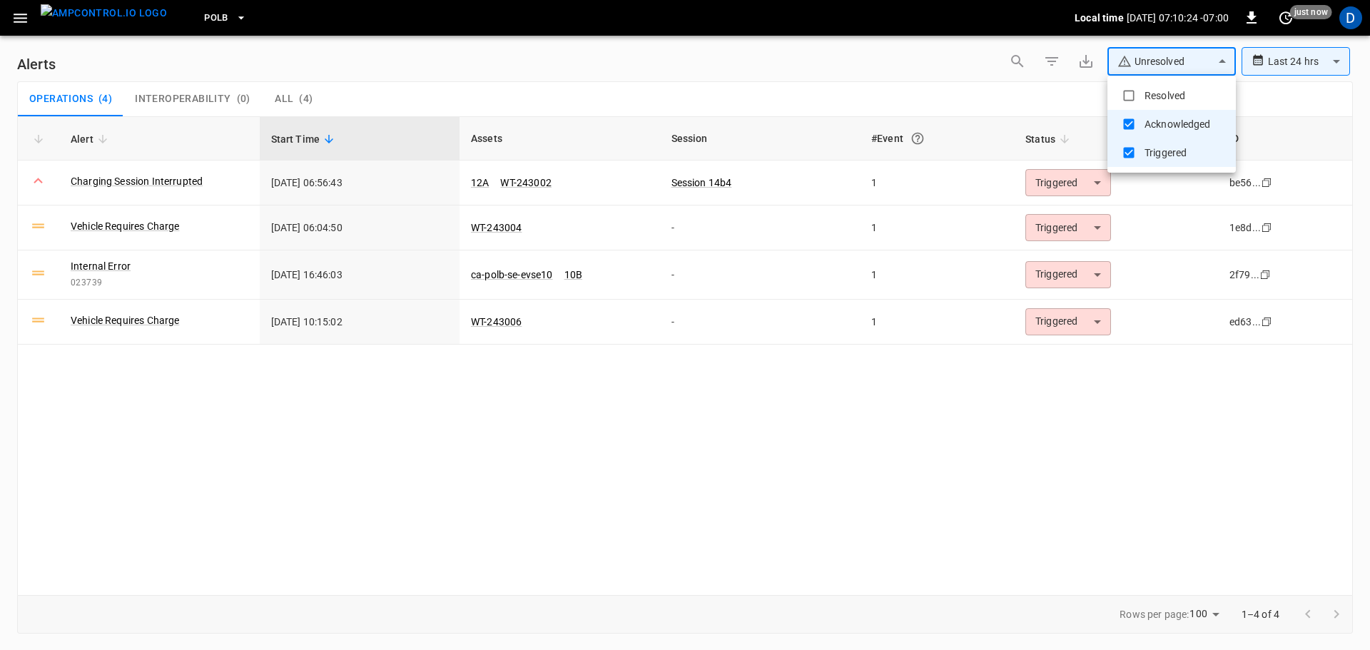
click at [1146, 57] on body "**********" at bounding box center [685, 322] width 1370 height 645
click at [1142, 92] on li "Resolved" at bounding box center [1171, 95] width 128 height 29
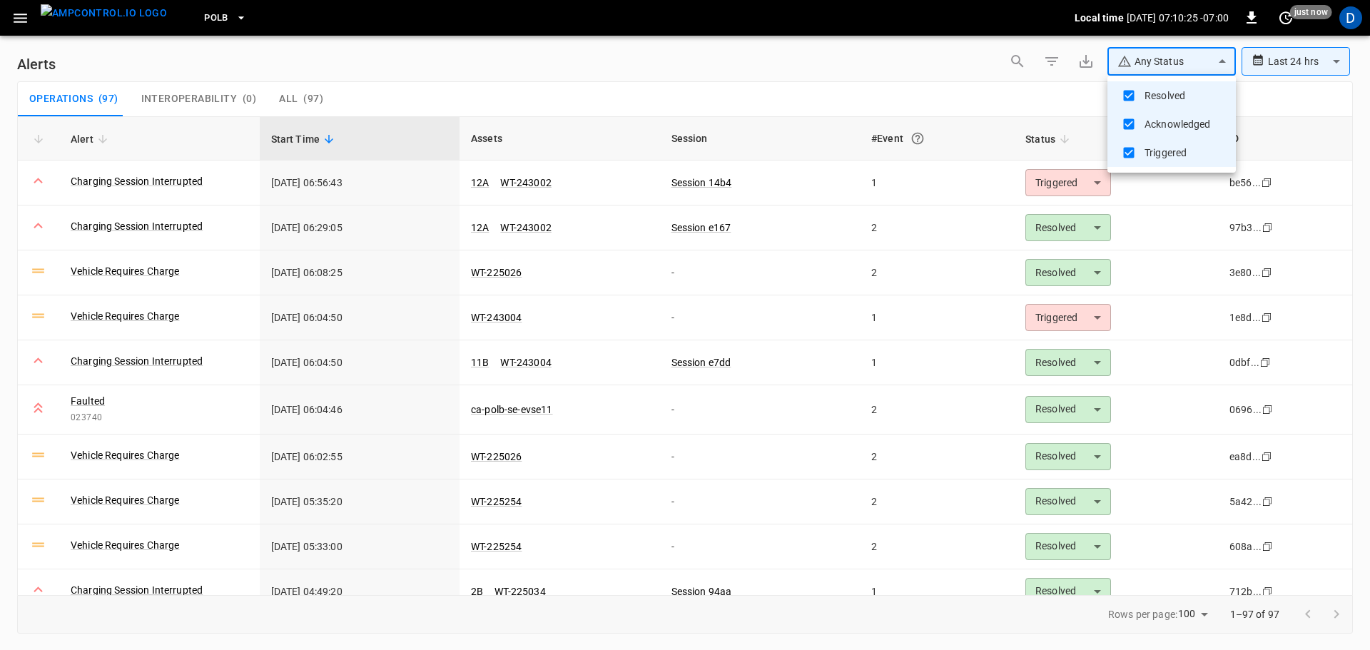
type input "**********"
click at [914, 89] on div at bounding box center [685, 325] width 1370 height 650
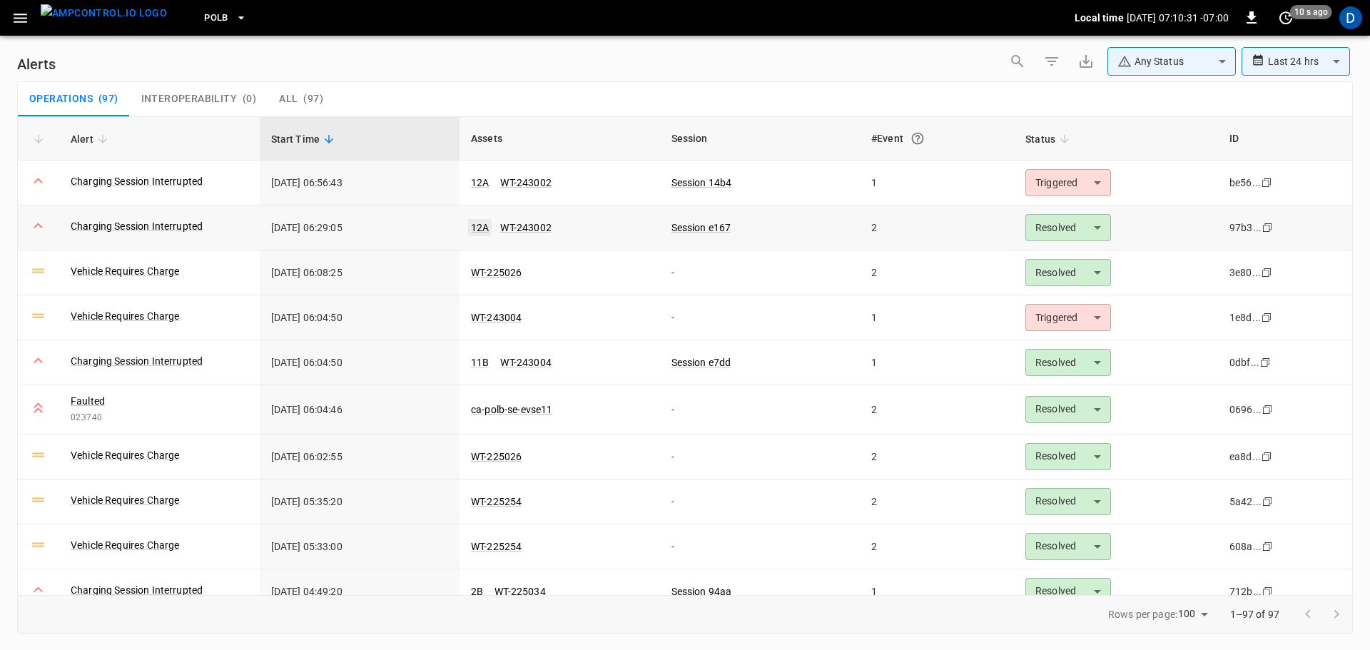
click at [478, 227] on link "12A" at bounding box center [480, 227] width 24 height 17
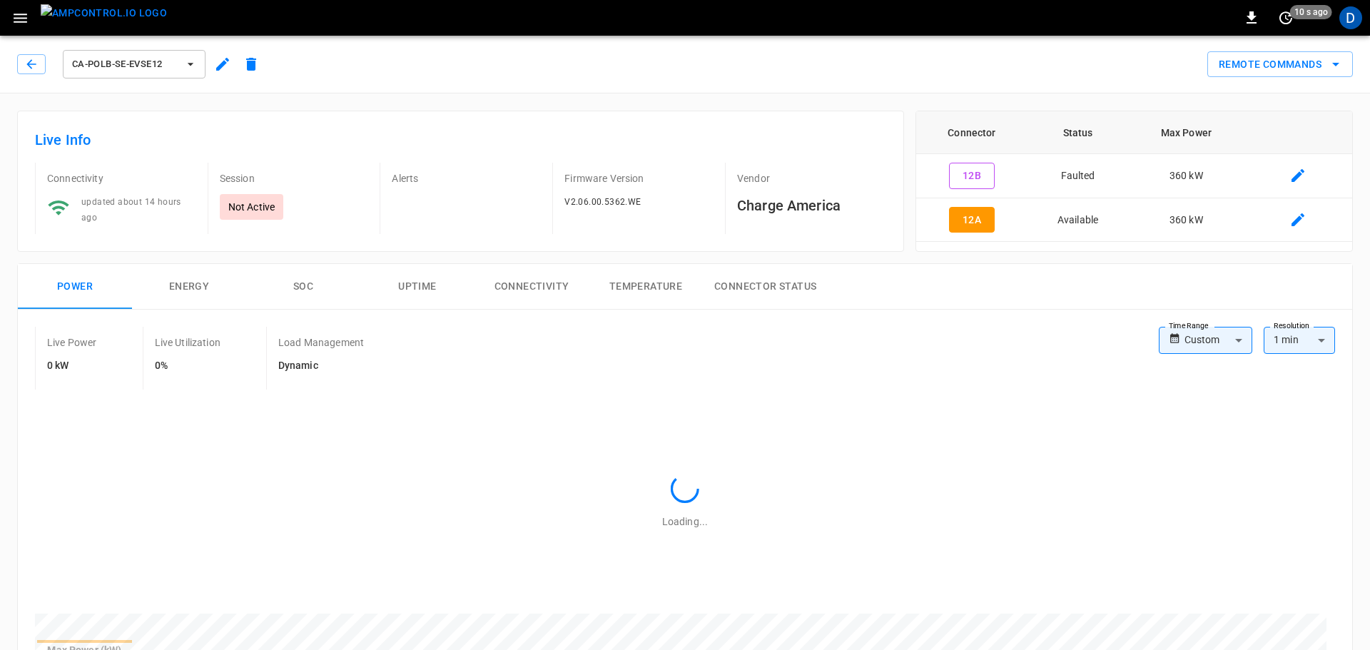
type input "**********"
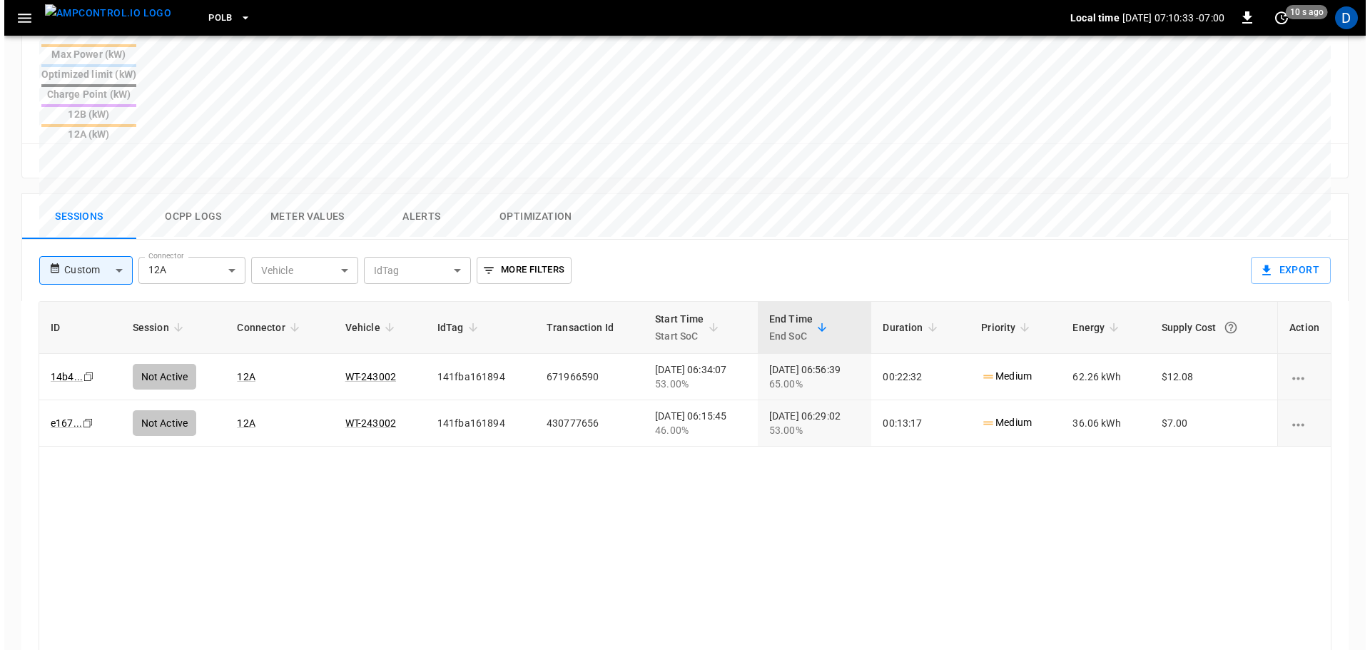
scroll to position [597, 0]
click at [190, 193] on button "Ocpp logs" at bounding box center [189, 216] width 114 height 46
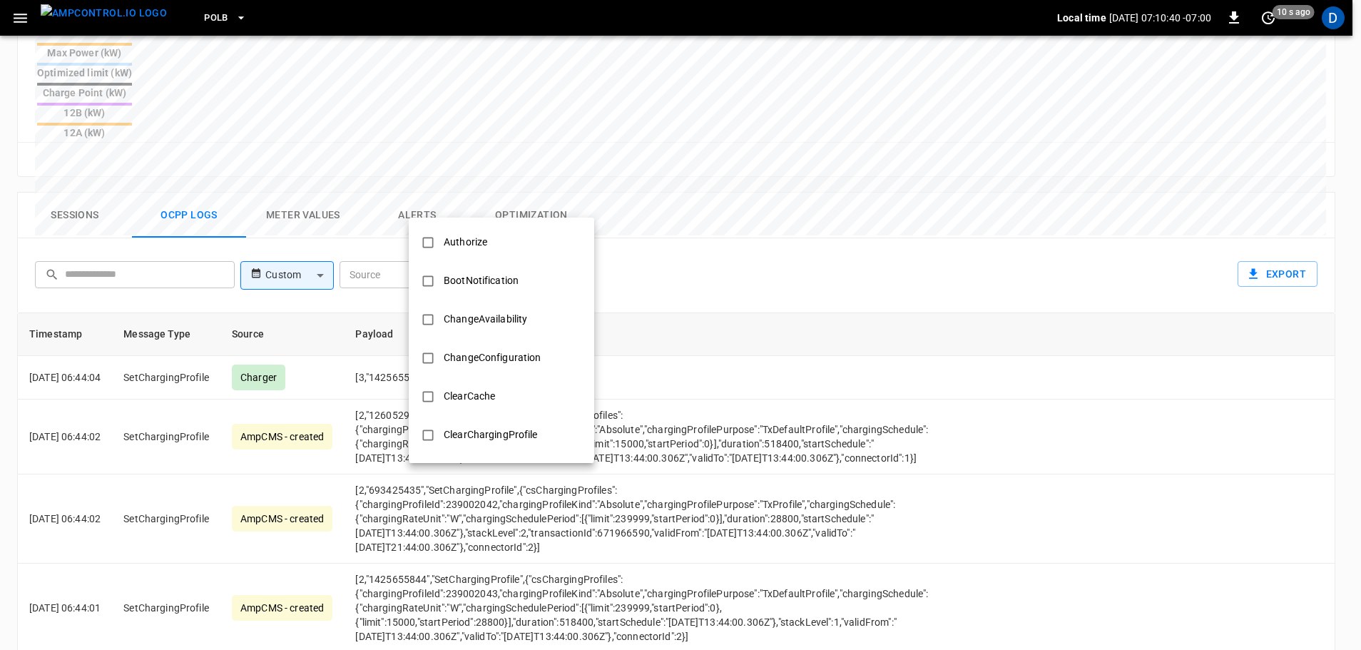
click at [509, 210] on body "PoLB Local time [DATE] 07:10:40 -07:00 0 10 s ago D ca-polb-se-evse12 Remote Co…" at bounding box center [680, 113] width 1361 height 1420
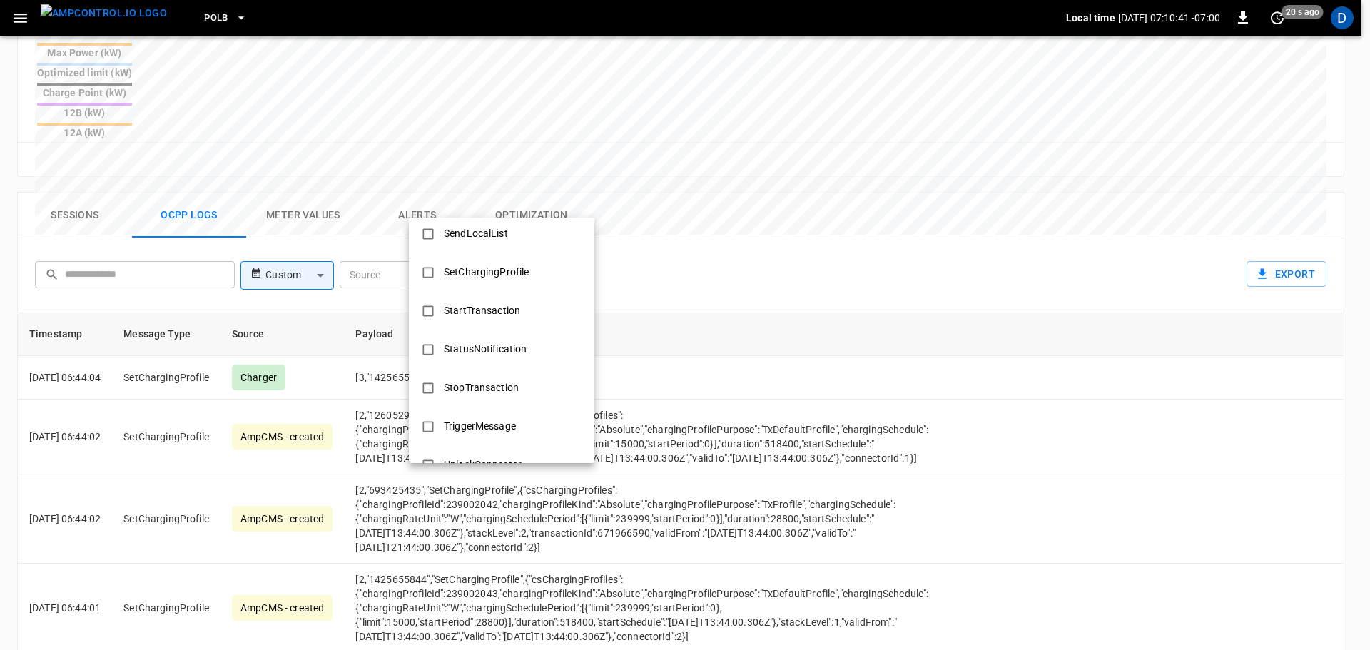
scroll to position [690, 0]
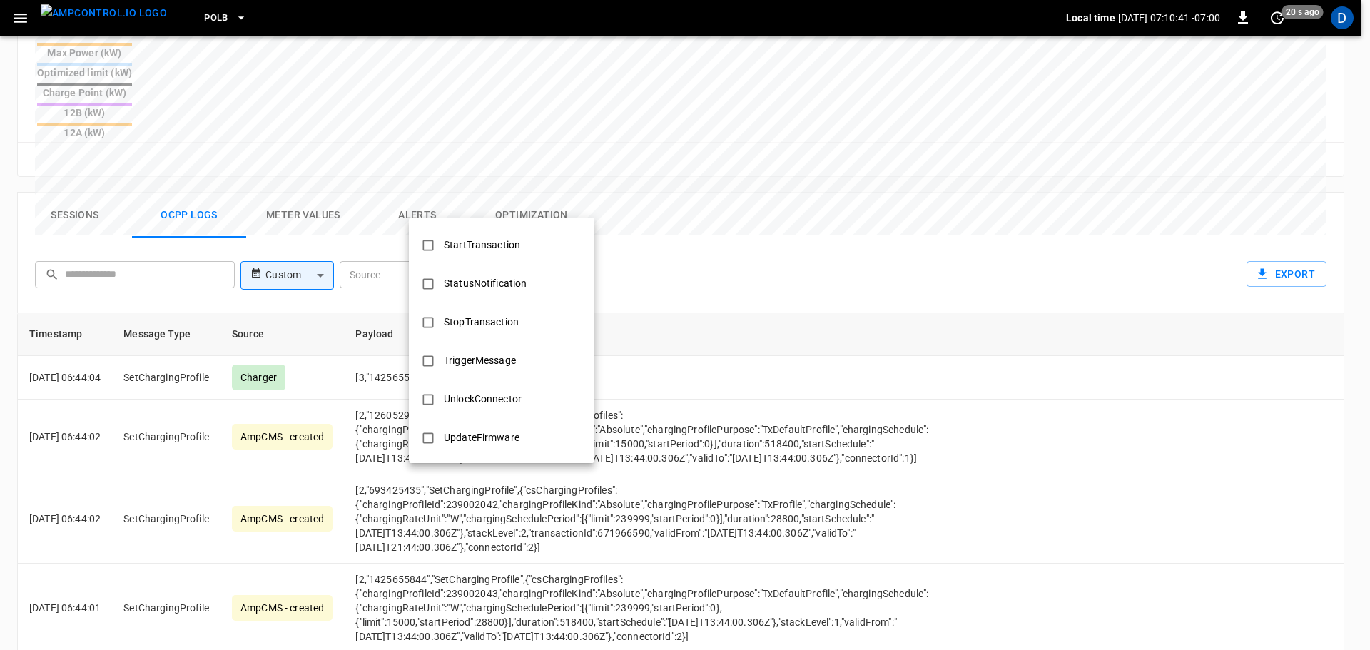
click at [482, 315] on div "StopTransaction" at bounding box center [481, 322] width 92 height 26
type input "**********"
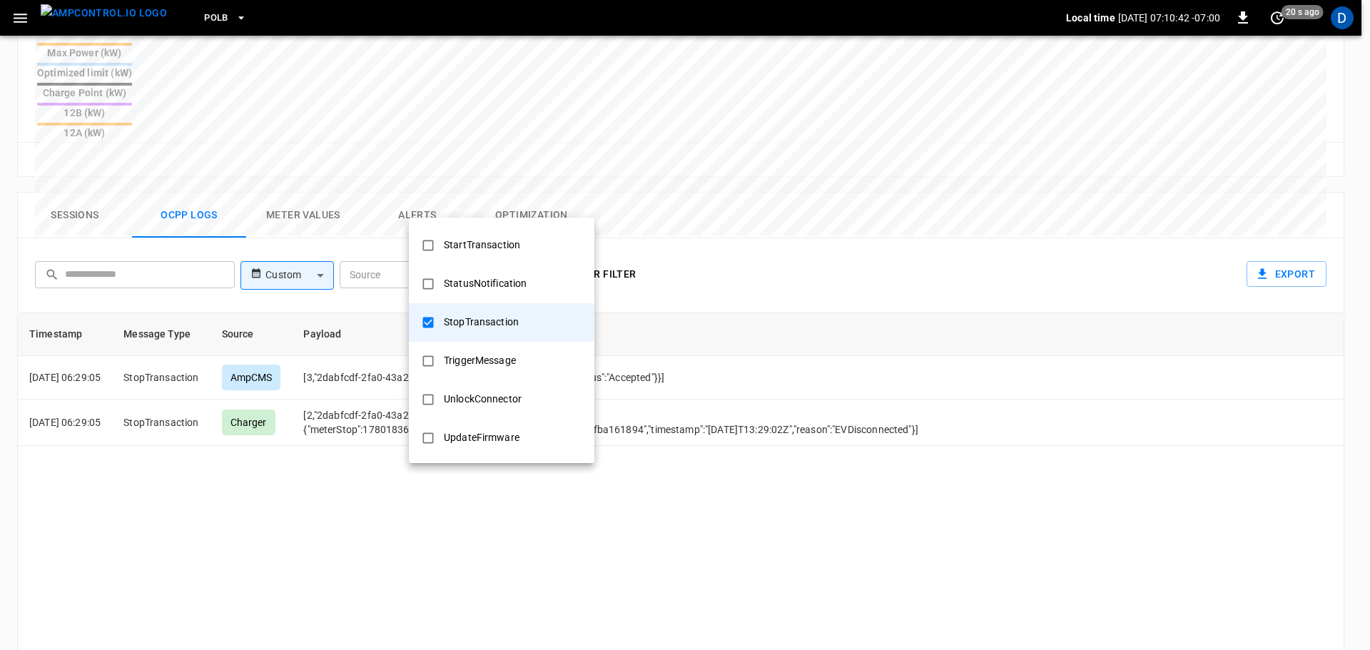
click at [783, 439] on div at bounding box center [685, 325] width 1370 height 650
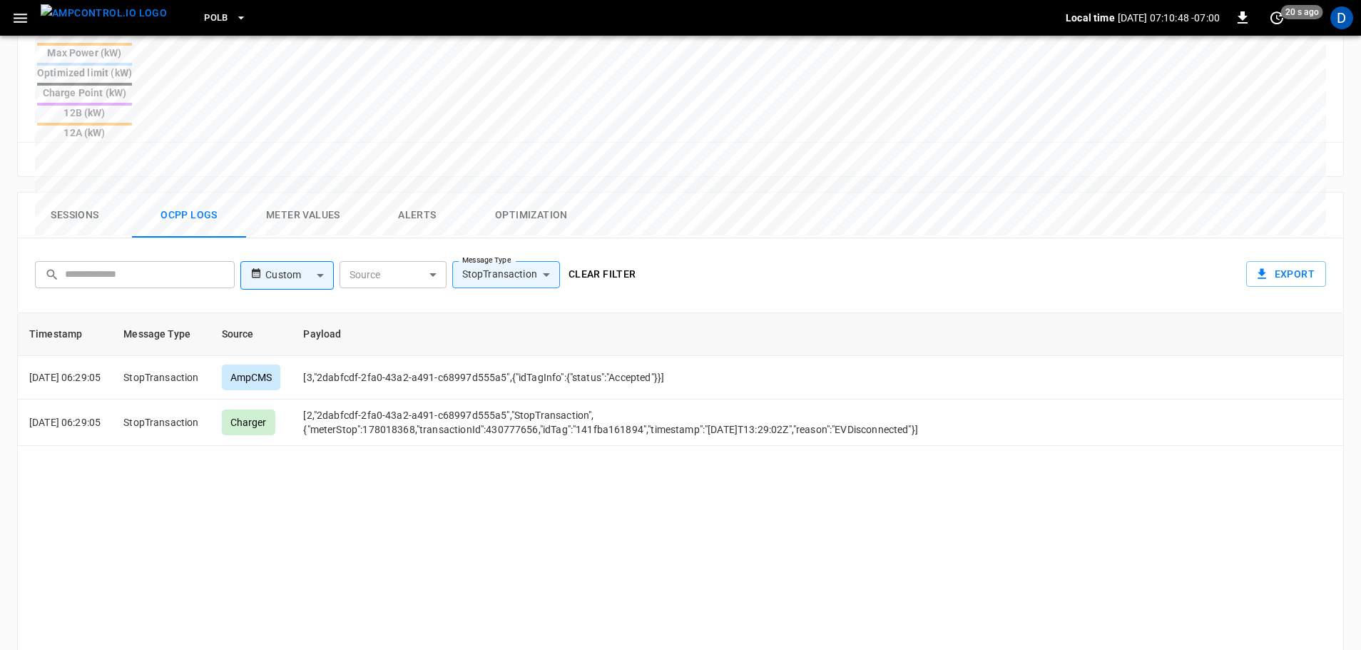
click at [609, 255] on div "Clear filter" at bounding box center [602, 272] width 79 height 34
click at [589, 261] on button "Clear filter" at bounding box center [602, 274] width 79 height 26
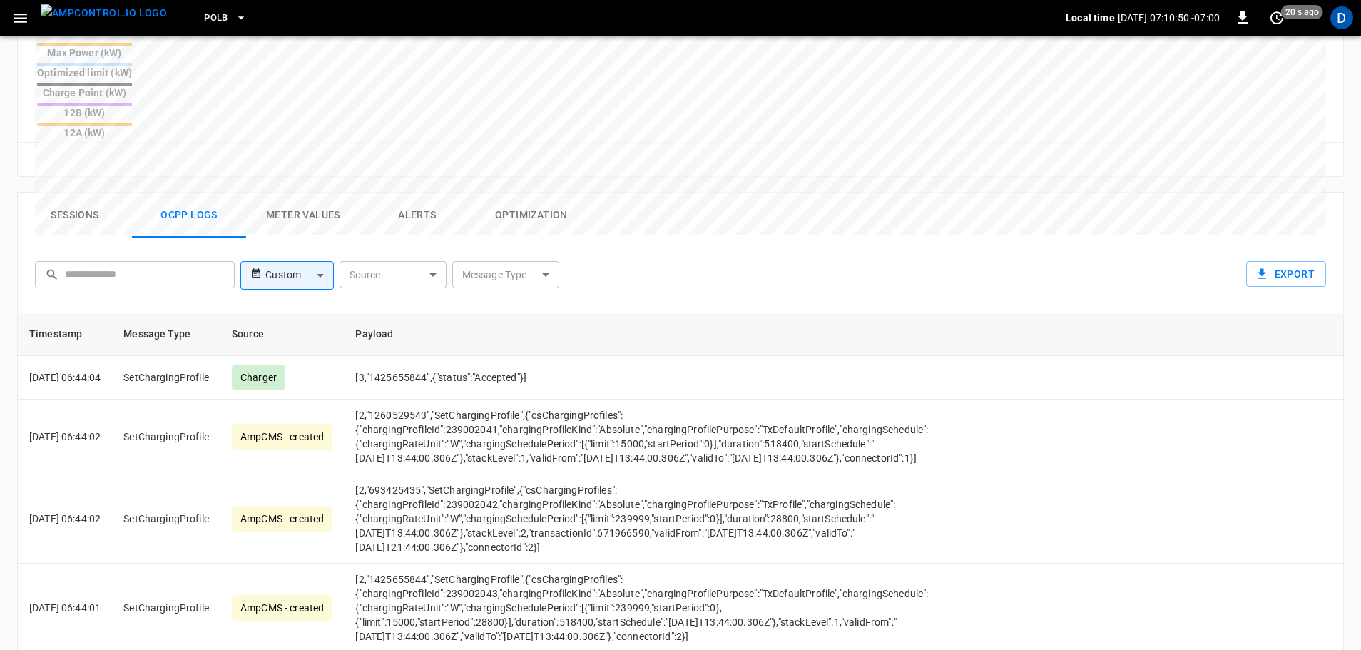
click at [78, 193] on button "Sessions" at bounding box center [75, 216] width 114 height 46
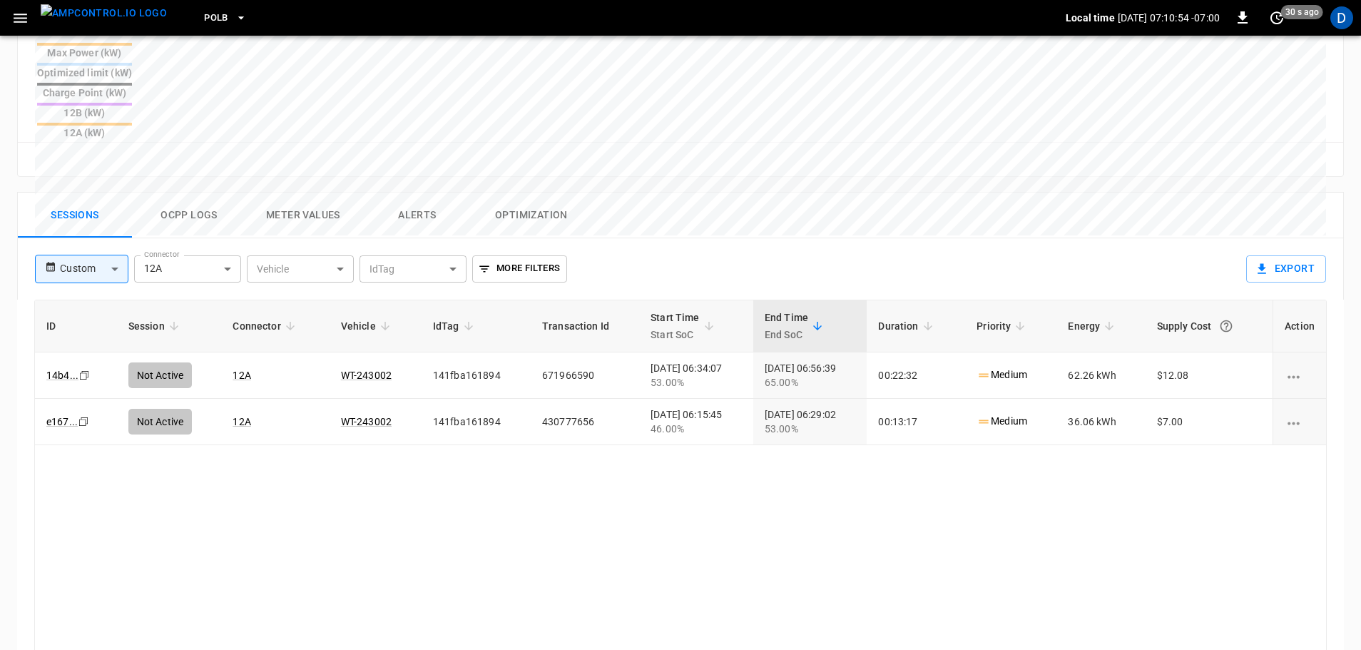
click at [187, 193] on button "Ocpp logs" at bounding box center [189, 216] width 114 height 46
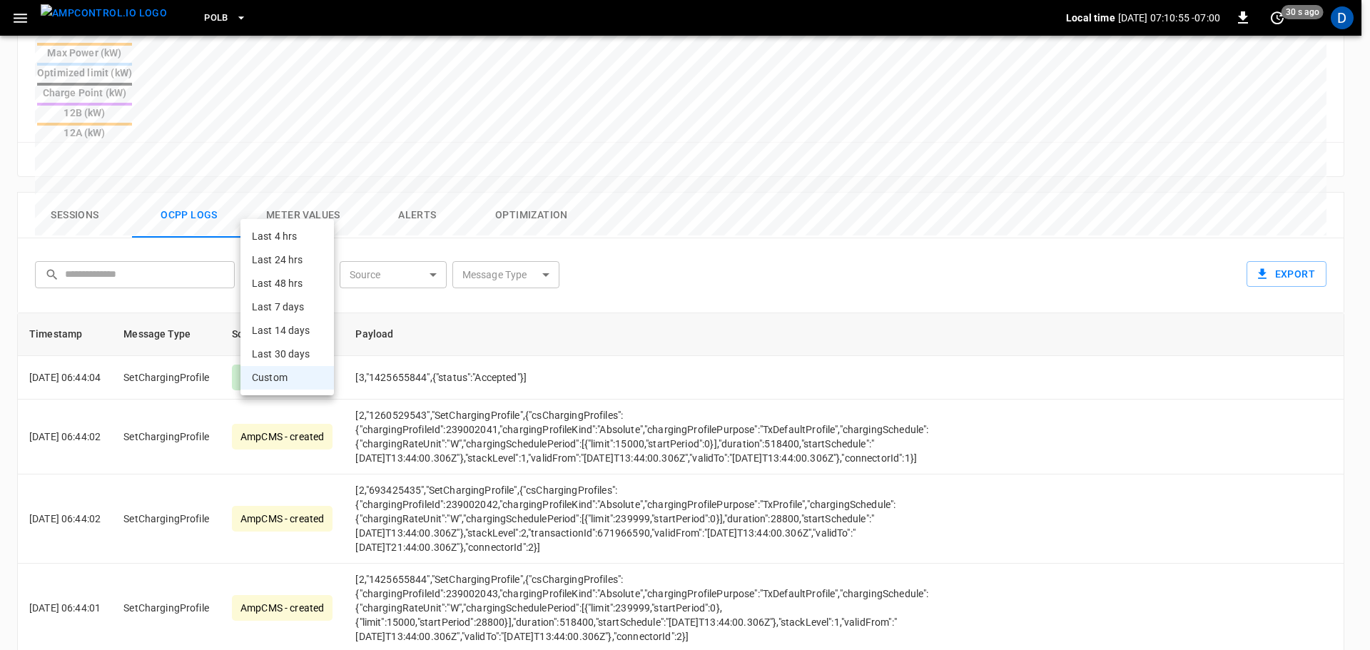
click at [310, 211] on body "PoLB Local time [DATE] 07:10:55 -07:00 0 30 s ago D ca-polb-se-evse12 Remote Co…" at bounding box center [685, 113] width 1370 height 1420
click at [292, 234] on li "Last 4 hrs" at bounding box center [286, 237] width 93 height 24
type input "**********"
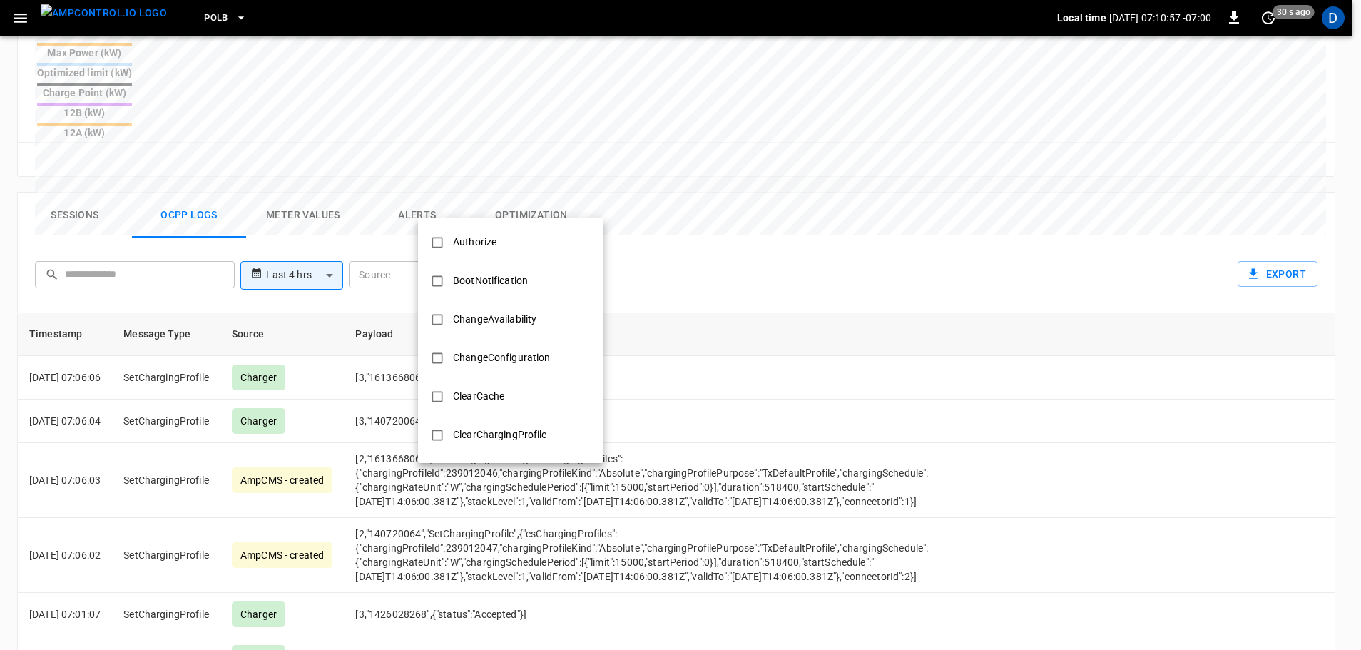
click at [534, 215] on body "**********" at bounding box center [680, 113] width 1361 height 1420
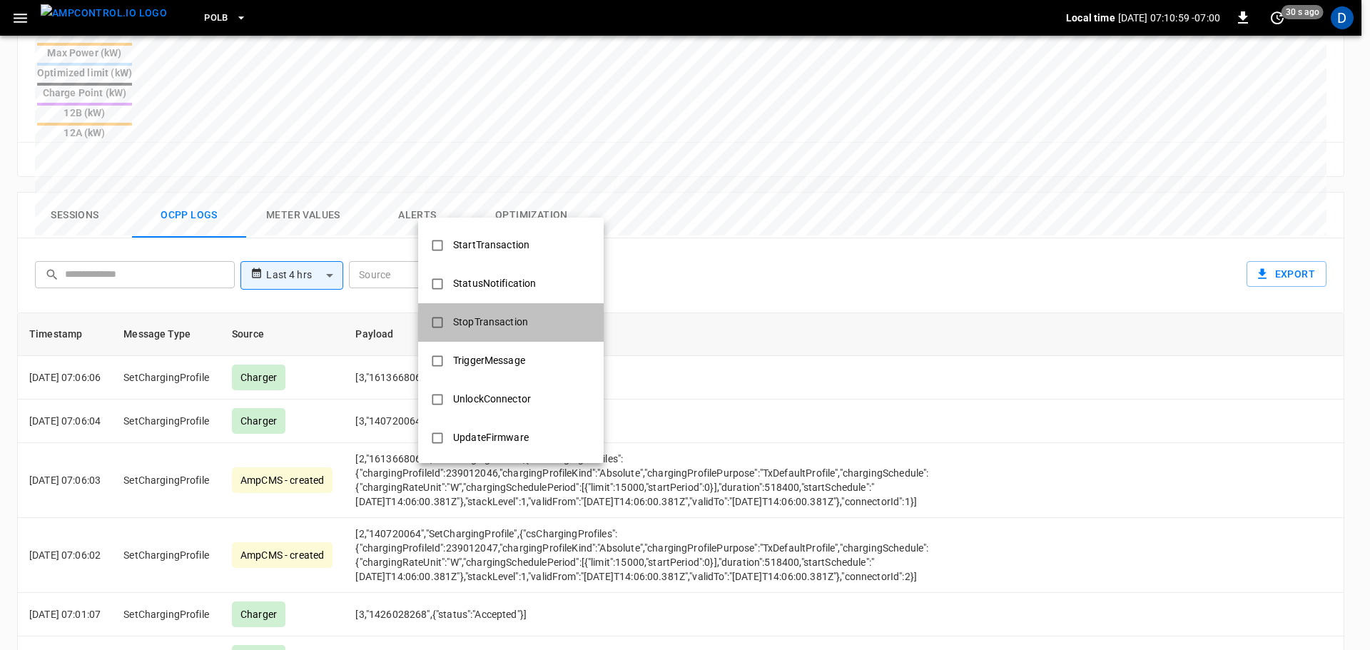
click at [484, 332] on div "StopTransaction" at bounding box center [490, 322] width 92 height 26
type input "**********"
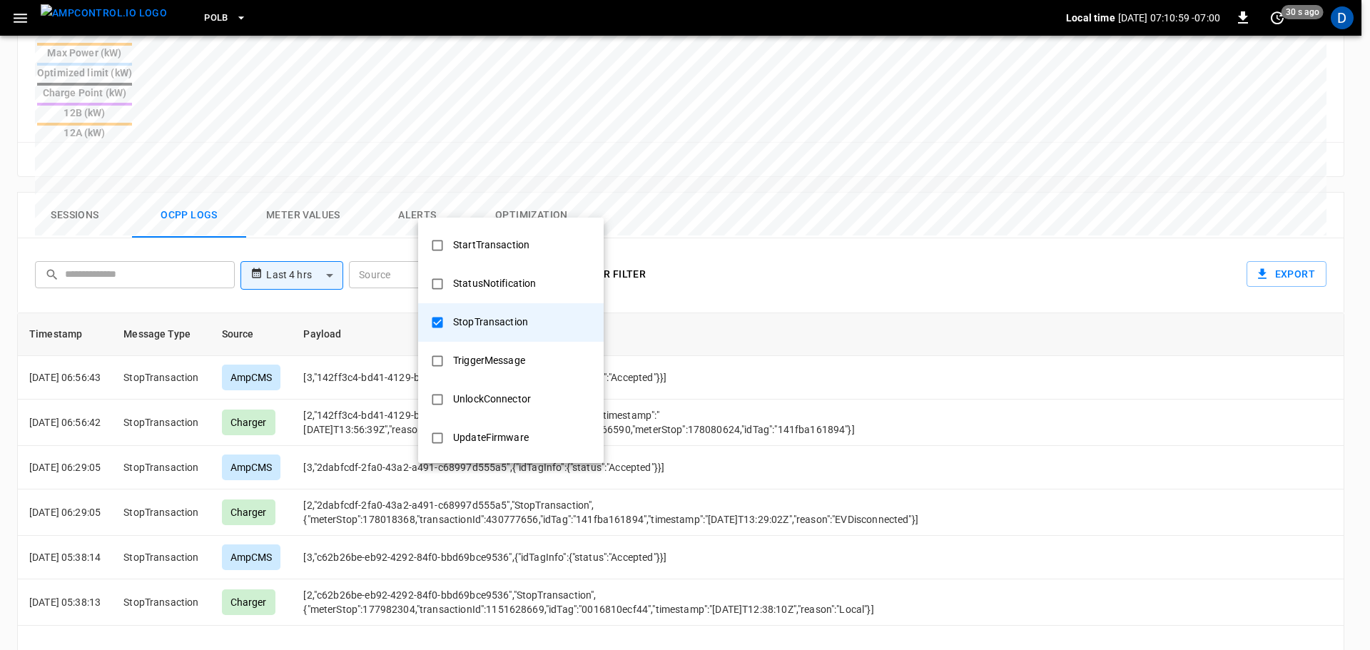
click at [752, 338] on div at bounding box center [685, 325] width 1370 height 650
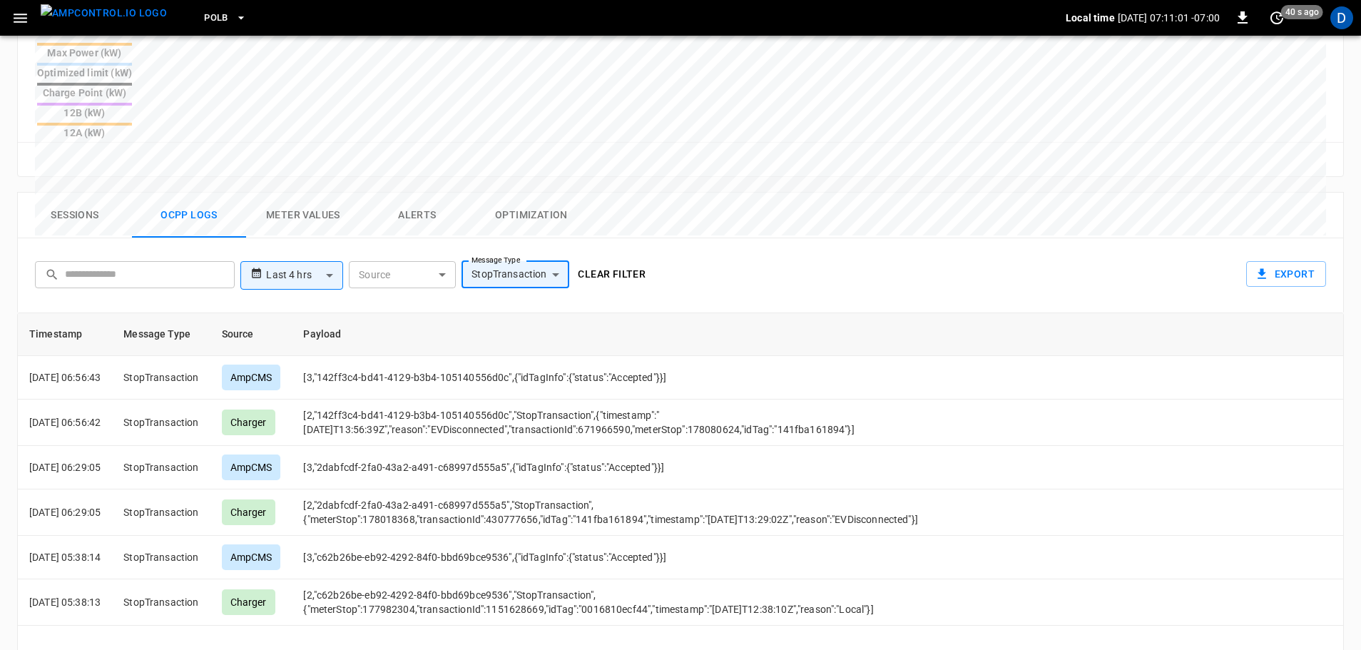
click at [608, 261] on button "Clear filter" at bounding box center [611, 274] width 79 height 26
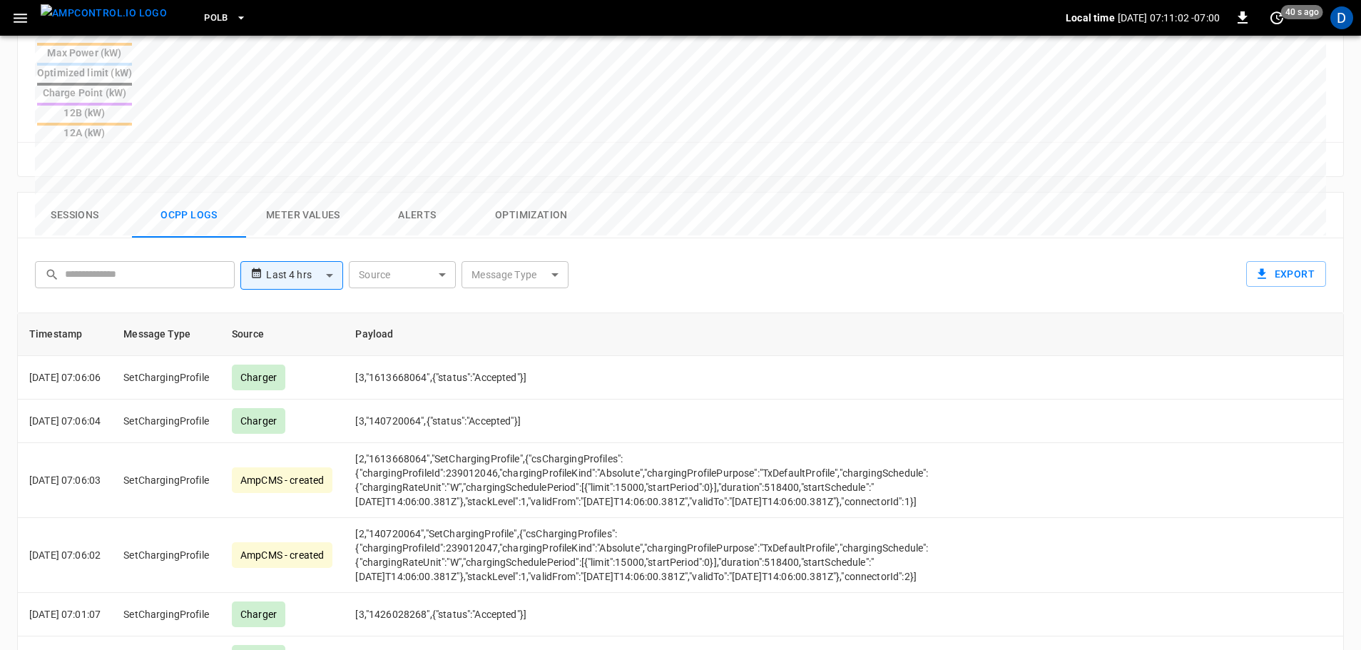
click at [94, 193] on button "Sessions" at bounding box center [75, 216] width 114 height 46
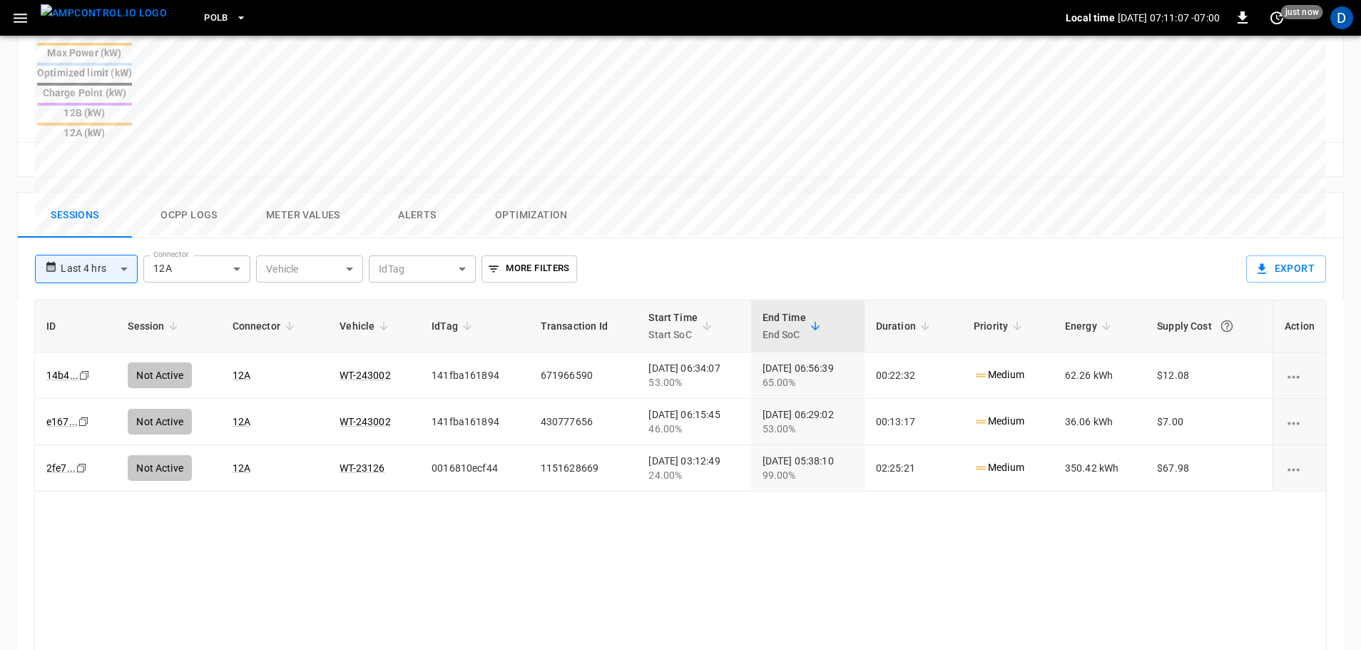
click at [86, 19] on img "menu" at bounding box center [104, 13] width 126 height 18
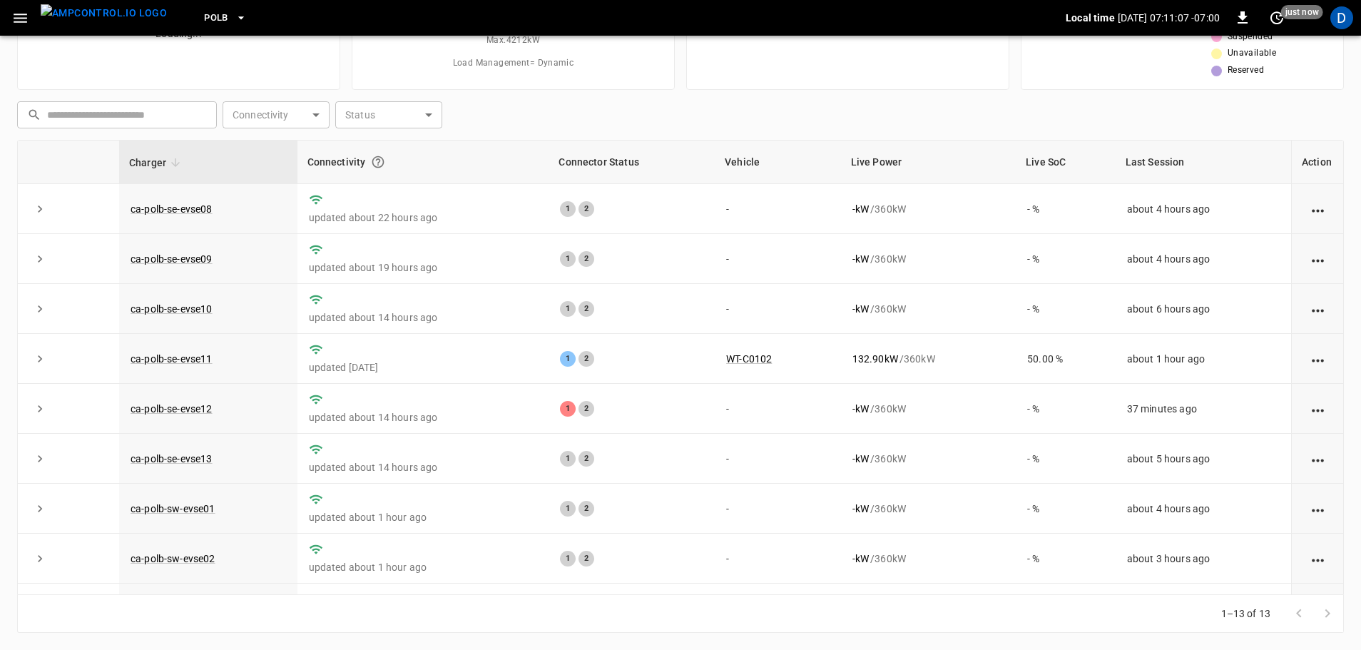
click at [204, 14] on span "PoLB" at bounding box center [216, 18] width 24 height 16
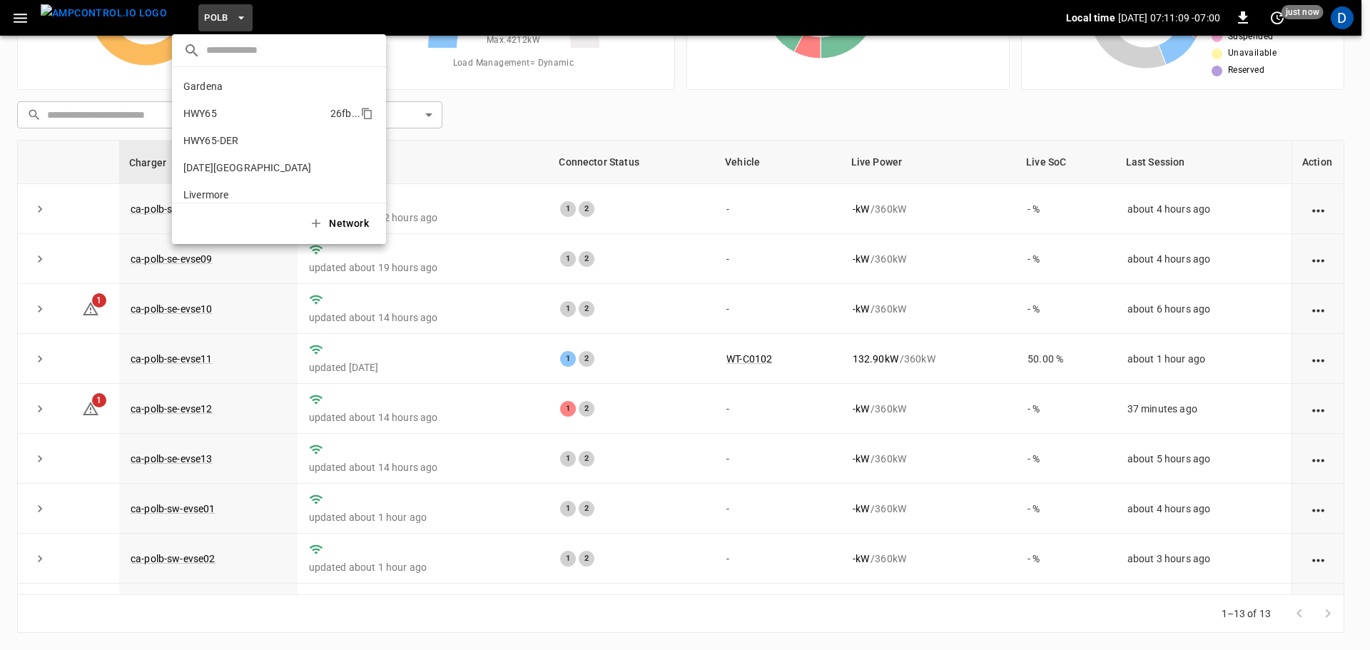
click at [236, 116] on p "HWY65" at bounding box center [253, 113] width 141 height 14
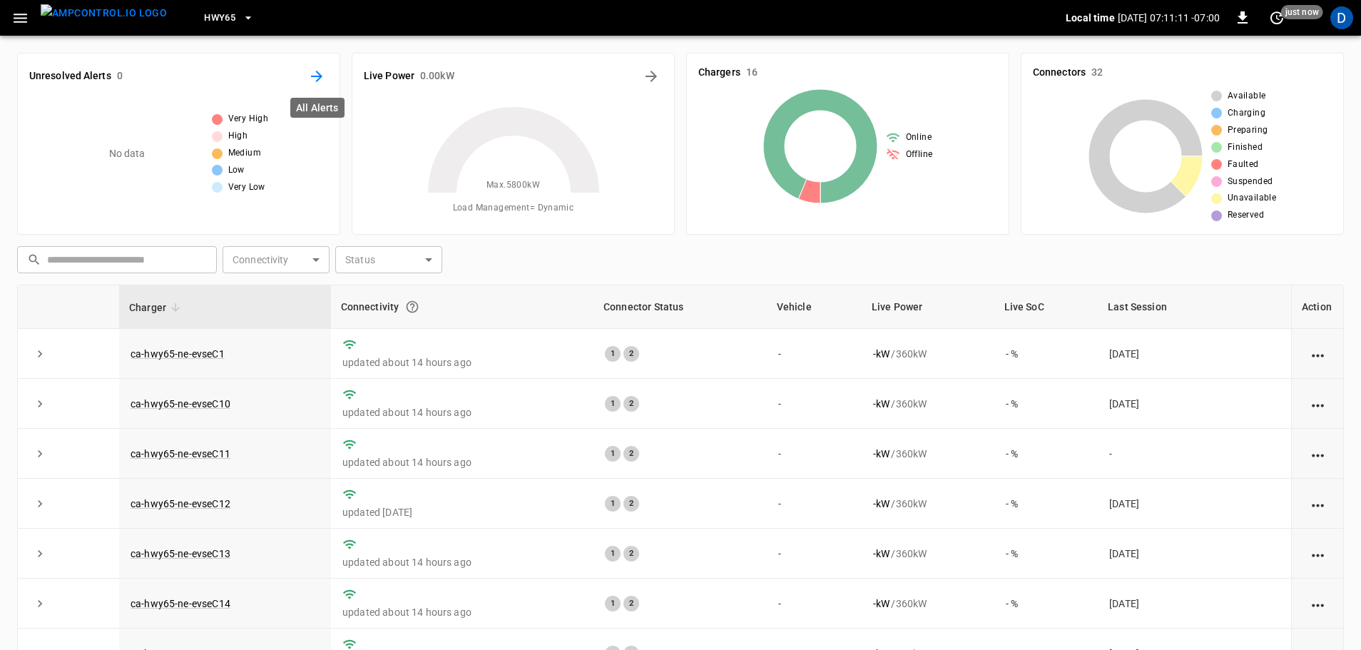
click at [325, 71] on icon "All Alerts" at bounding box center [316, 76] width 17 height 17
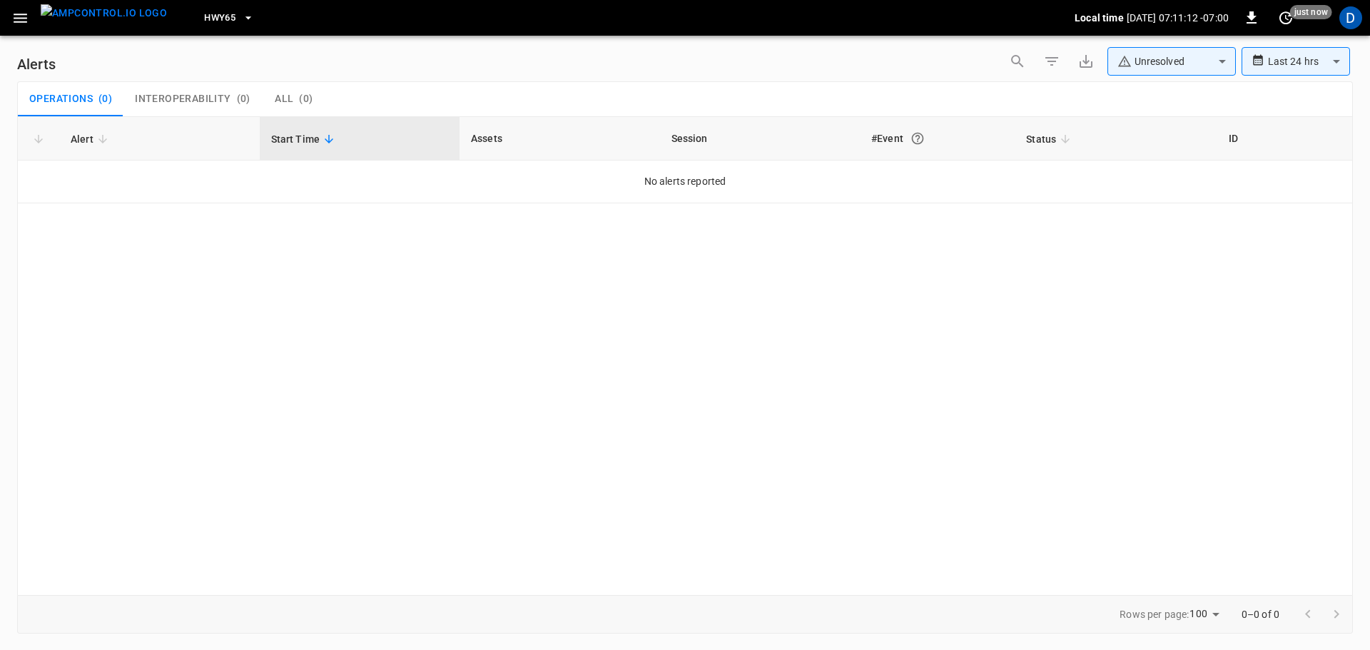
click at [1159, 58] on body "**********" at bounding box center [685, 322] width 1370 height 645
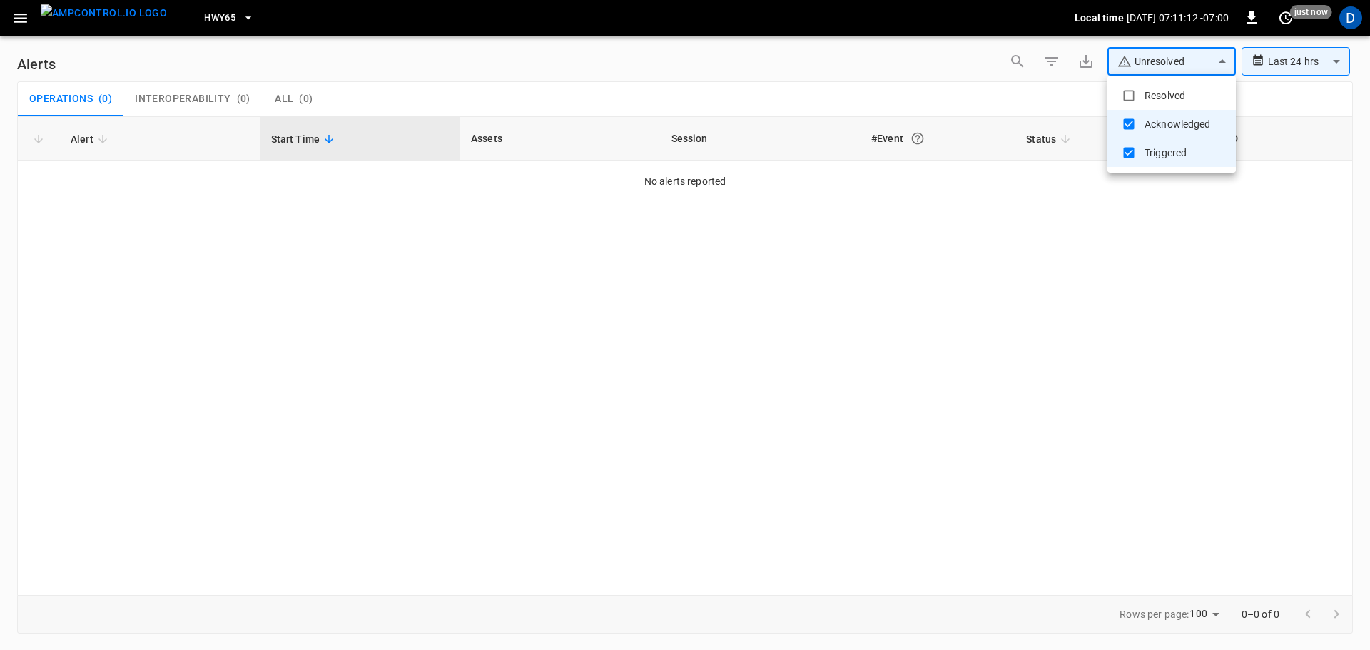
click at [1142, 92] on li "Resolved" at bounding box center [1171, 95] width 128 height 29
type input "**********"
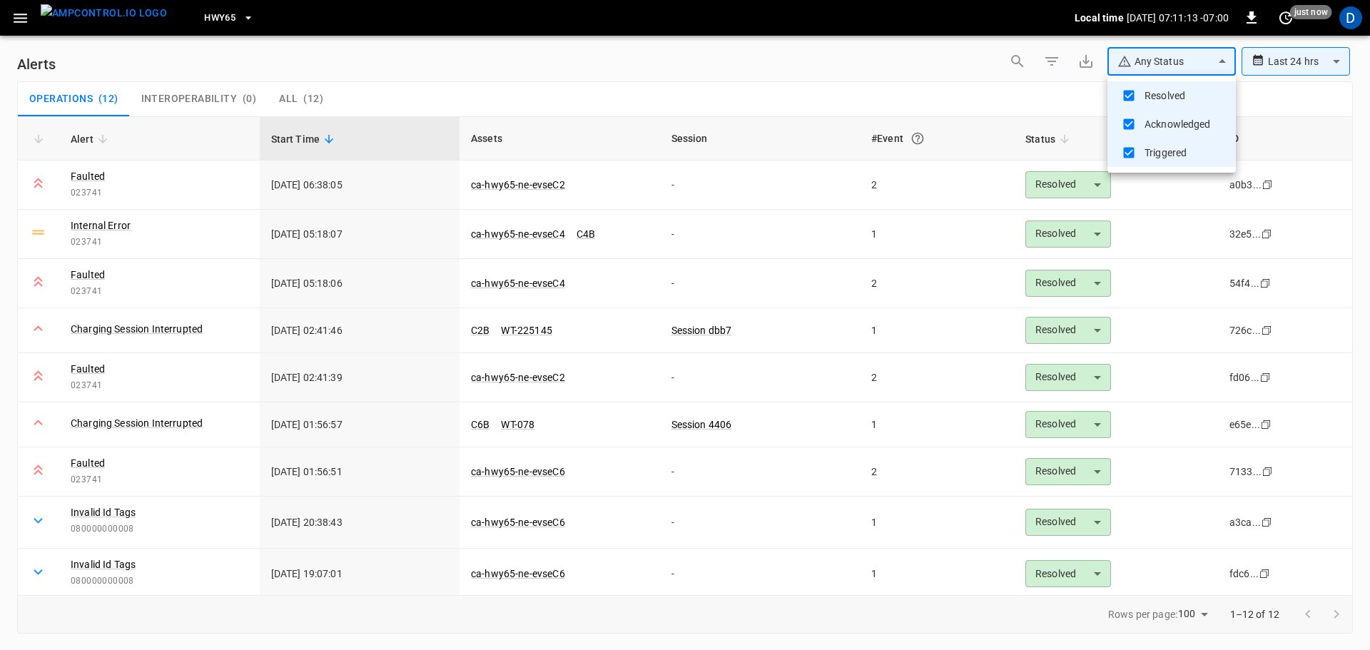
click at [971, 90] on div at bounding box center [685, 325] width 1370 height 650
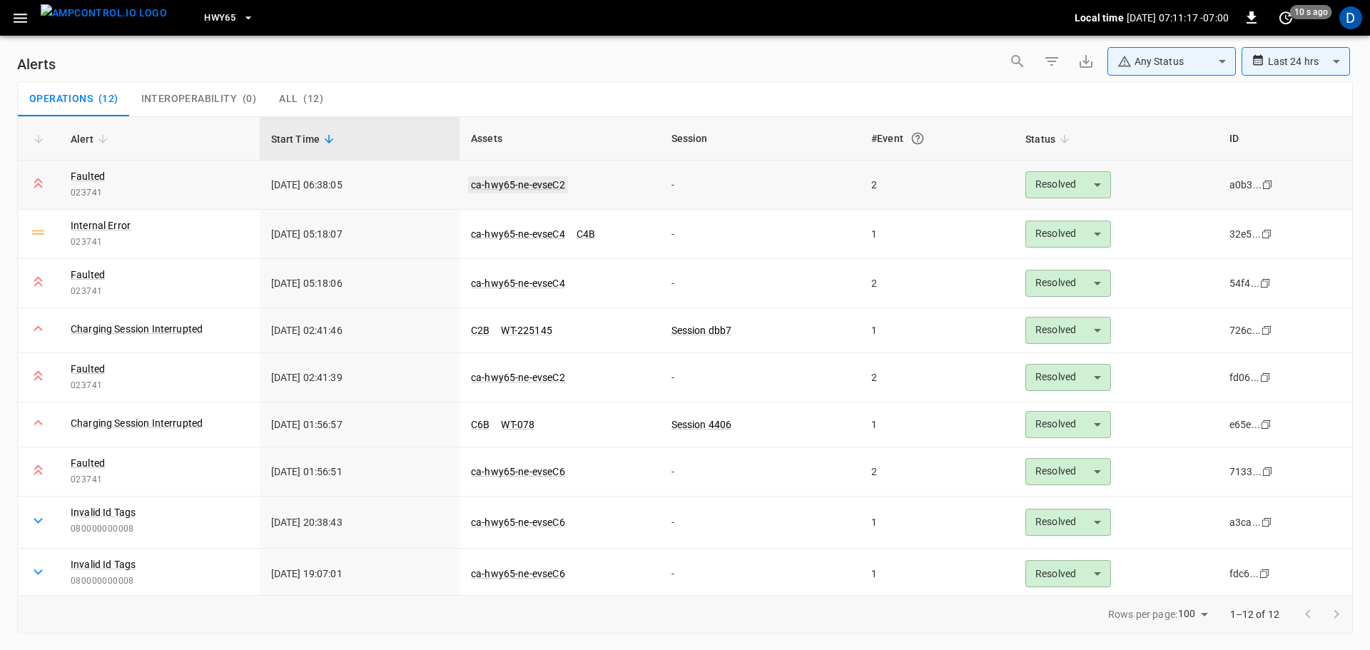
click at [536, 185] on link "ca-hwy65-ne-evseC2" at bounding box center [518, 184] width 100 height 17
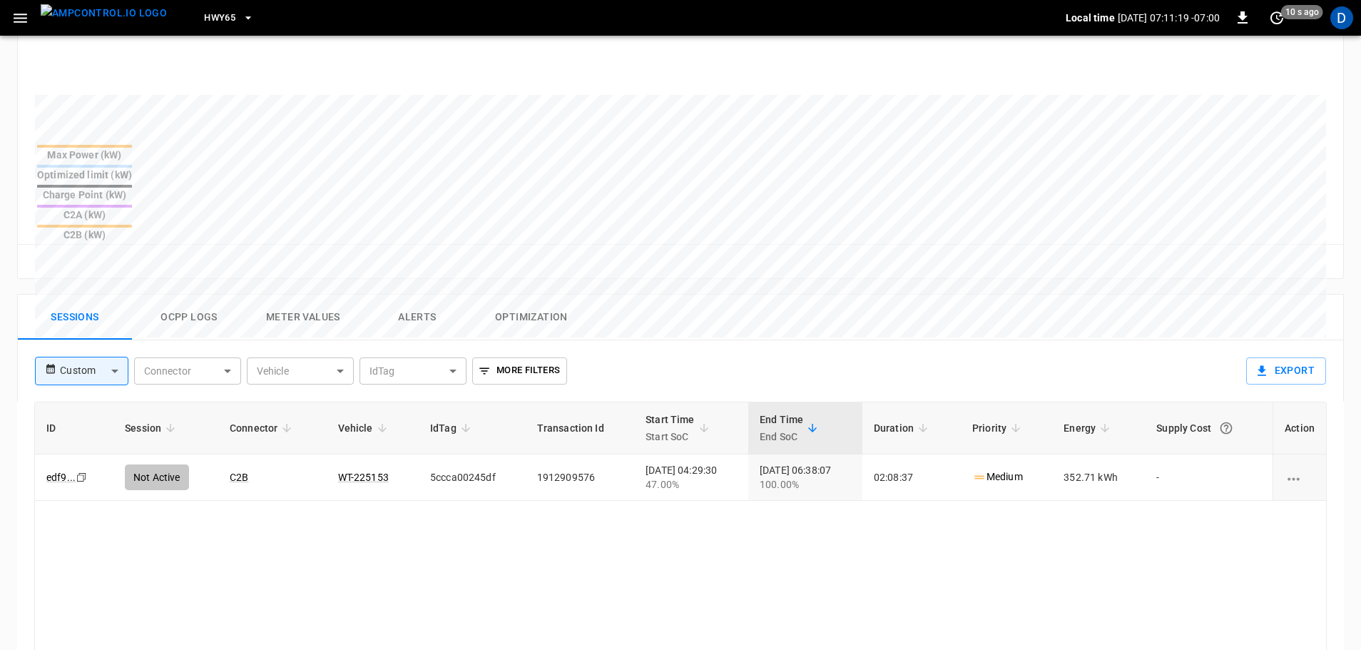
scroll to position [496, 0]
click at [121, 22] on img "menu" at bounding box center [104, 13] width 126 height 18
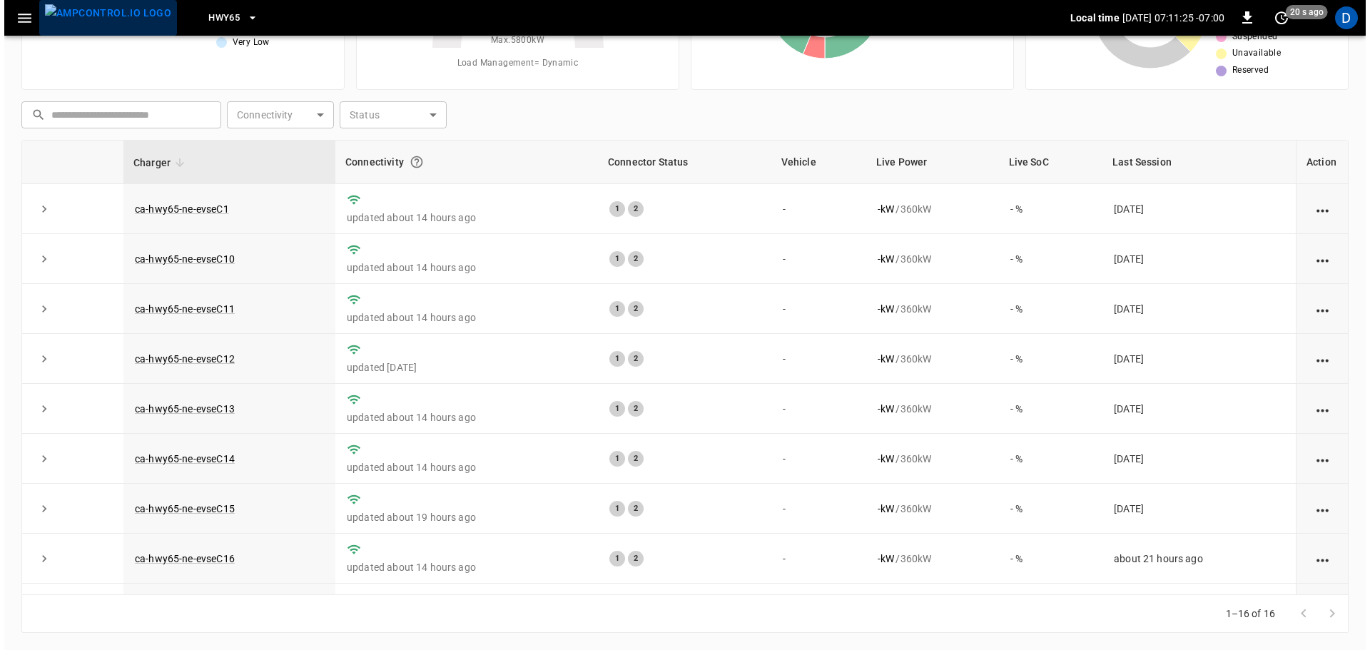
scroll to position [145, 0]
drag, startPoint x: 121, startPoint y: 22, endPoint x: 207, endPoint y: 25, distance: 85.6
click at [207, 25] on div "HWY65 Local time [DATE] 07:11:26 -07:00 0 20 s ago D" at bounding box center [680, 18] width 1361 height 36
click at [211, 16] on button "HWY65" at bounding box center [228, 18] width 61 height 28
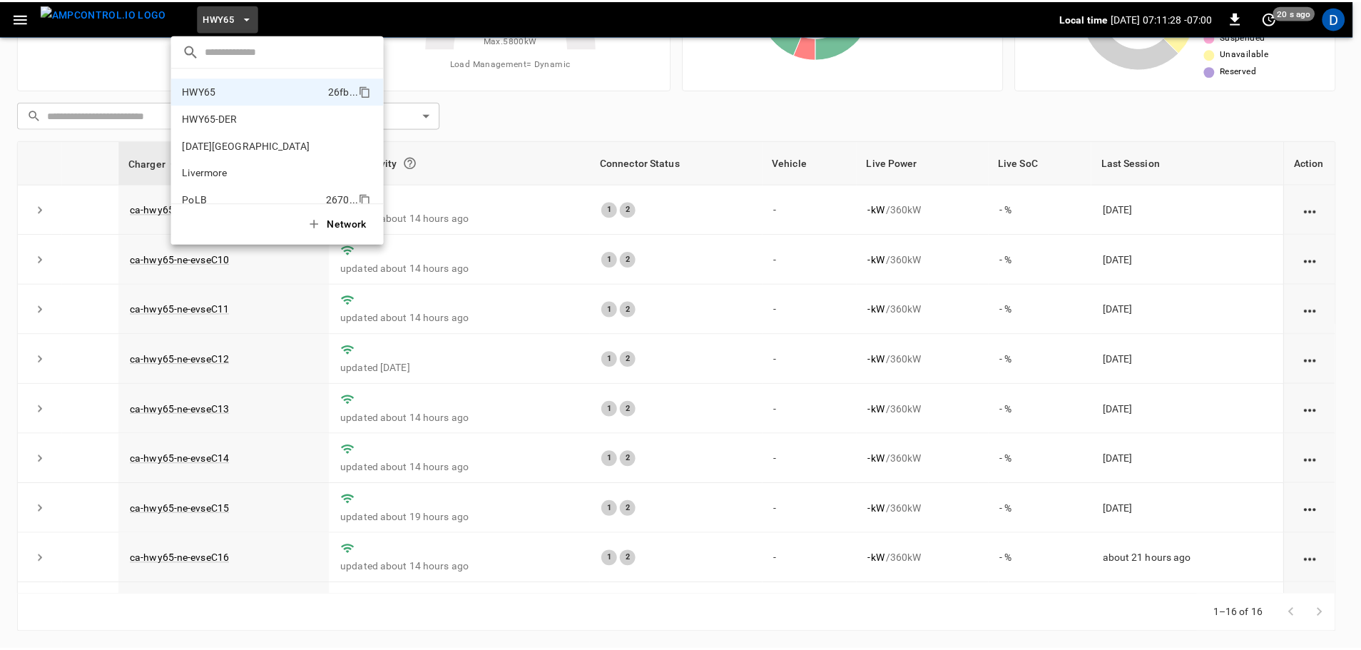
scroll to position [60, 0]
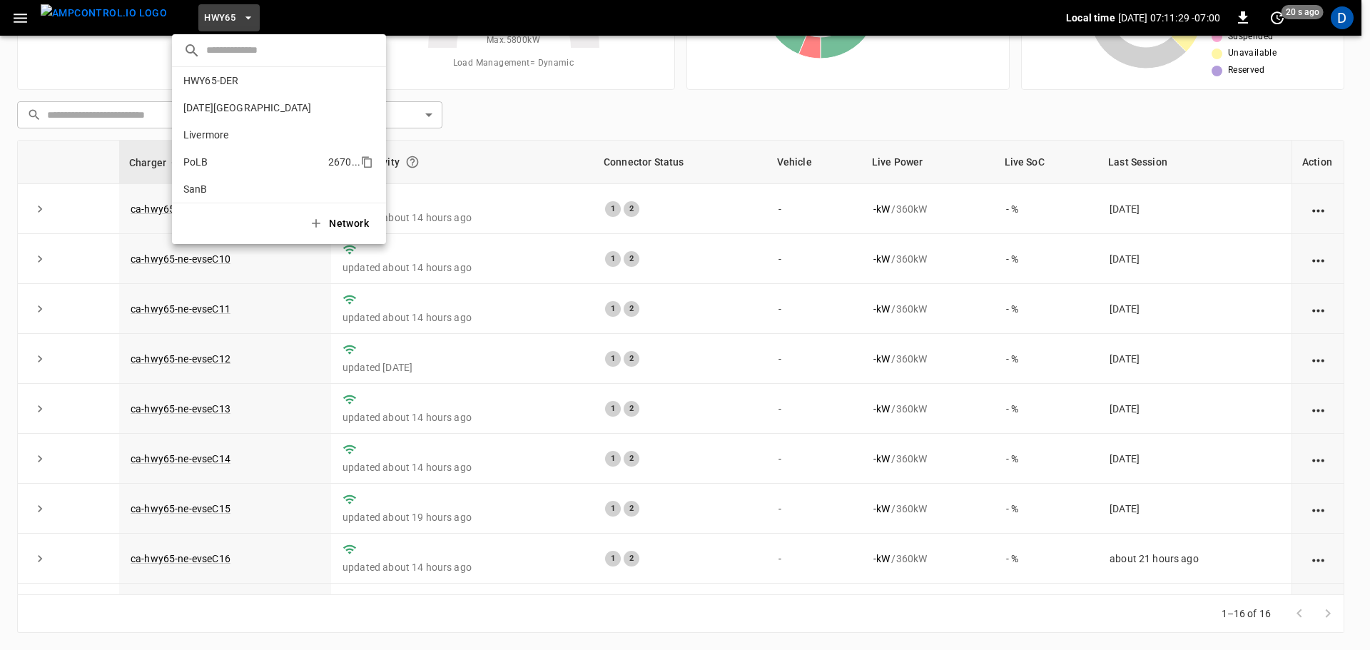
click at [205, 191] on p "SanB" at bounding box center [252, 189] width 139 height 14
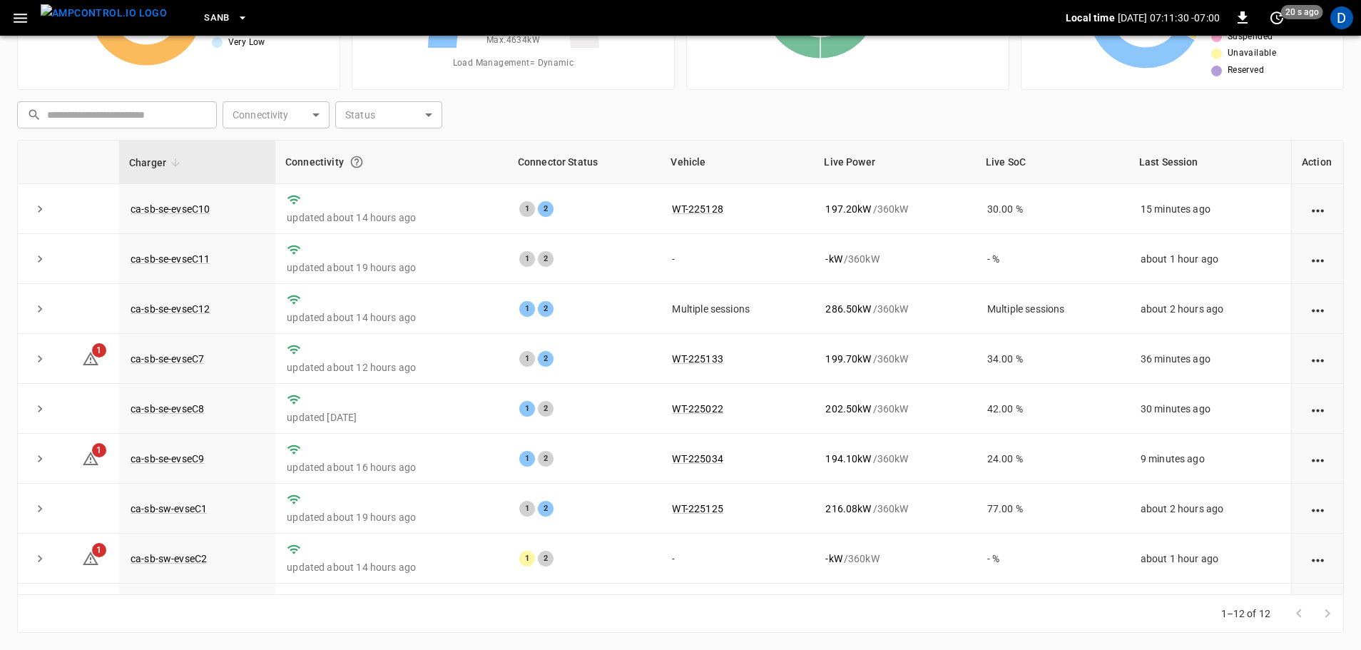
scroll to position [0, 0]
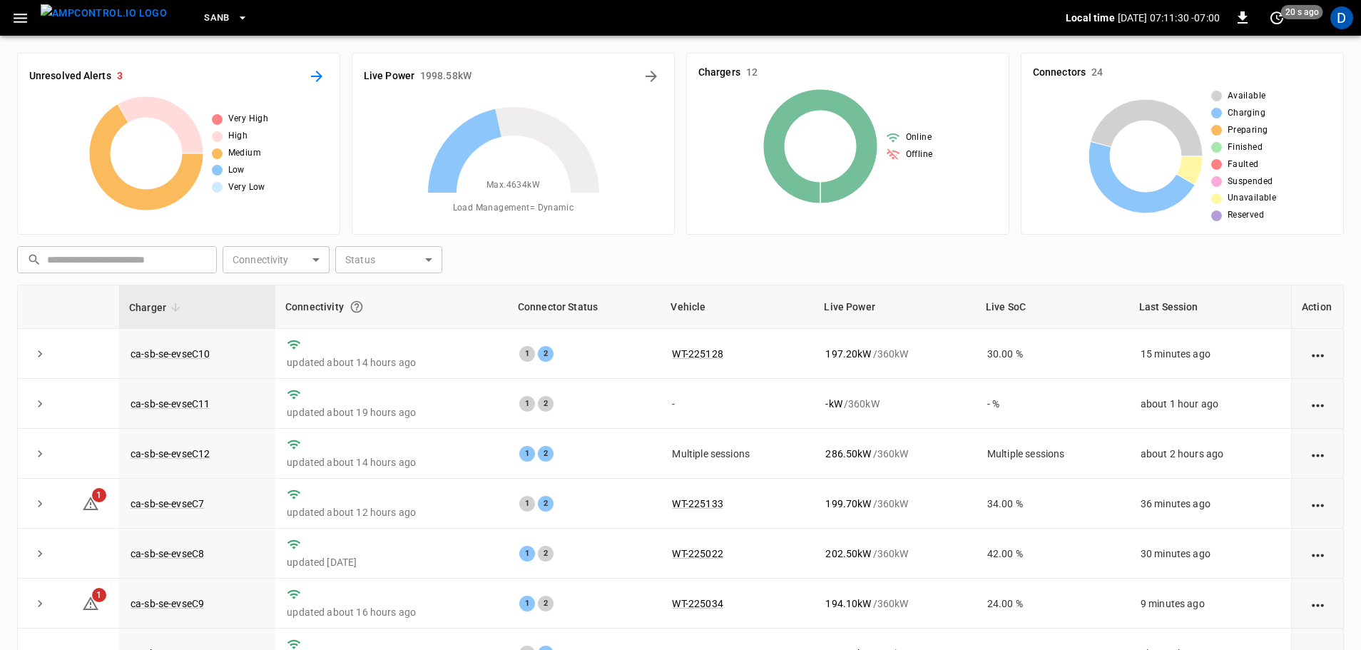
click at [325, 83] on button "All Alerts" at bounding box center [316, 76] width 23 height 23
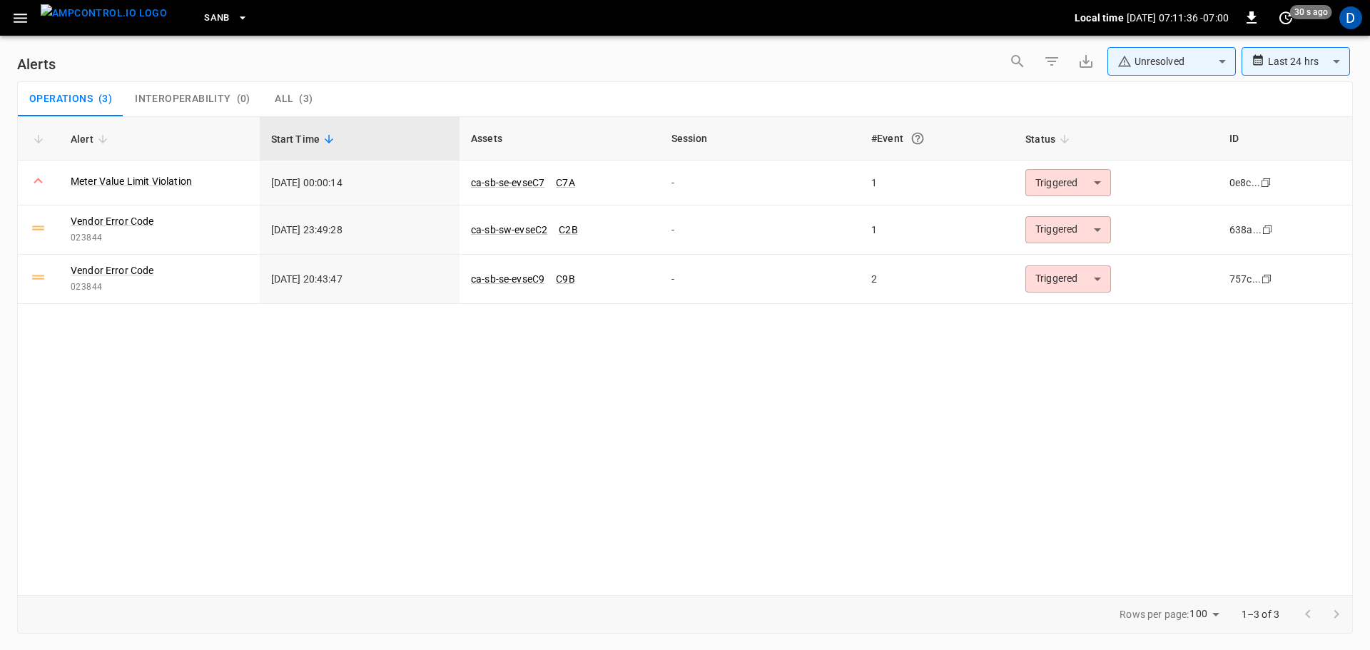
click at [1153, 64] on body "**********" at bounding box center [685, 322] width 1370 height 645
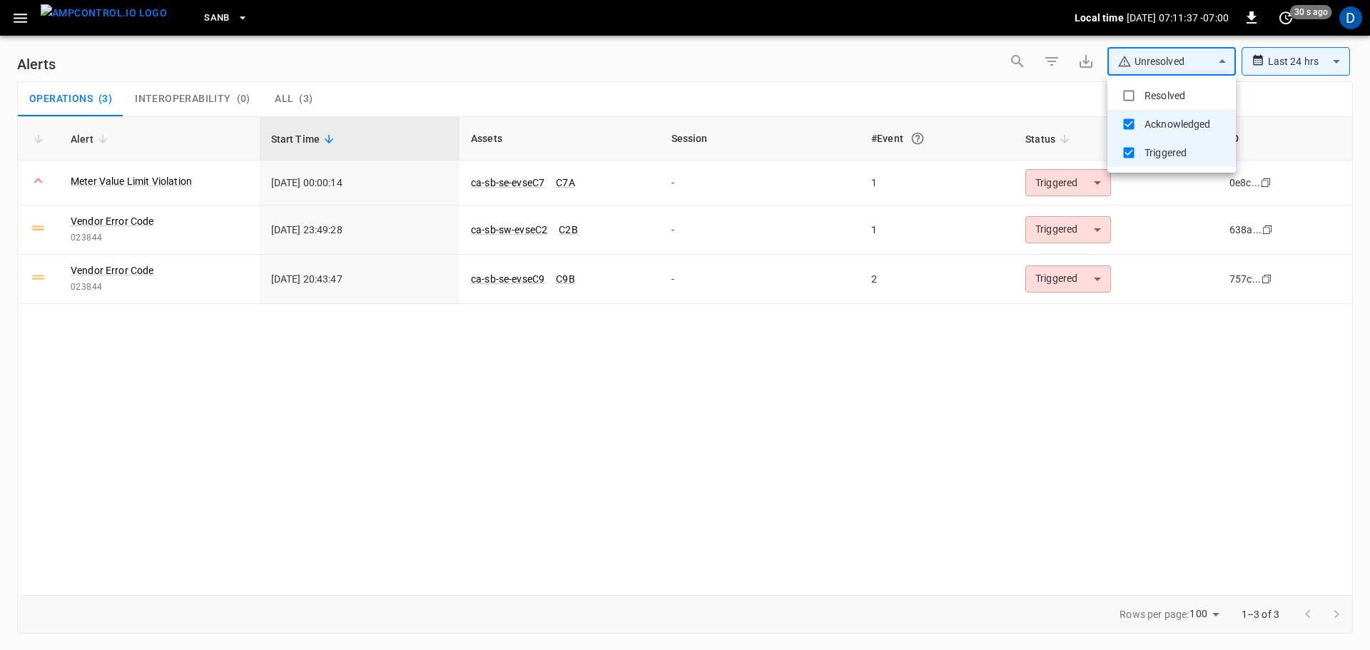
click at [1142, 96] on li "Resolved" at bounding box center [1171, 95] width 128 height 29
type input "**********"
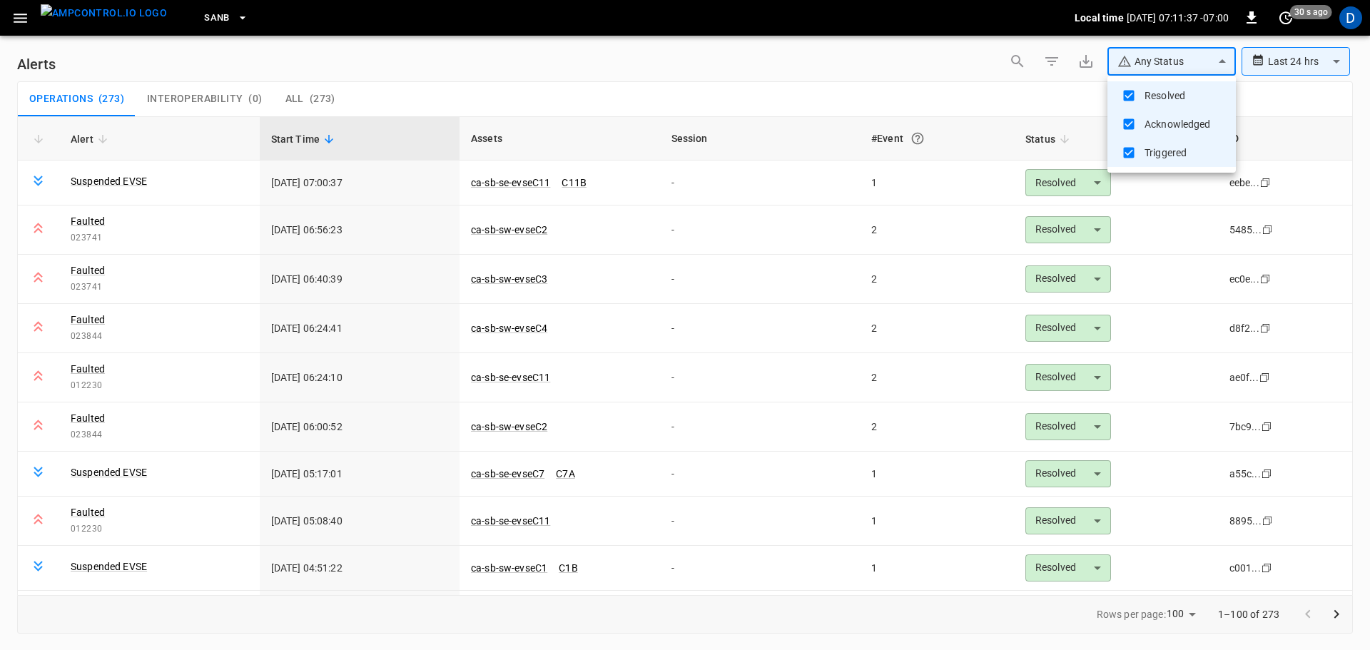
click at [605, 98] on div at bounding box center [685, 325] width 1370 height 650
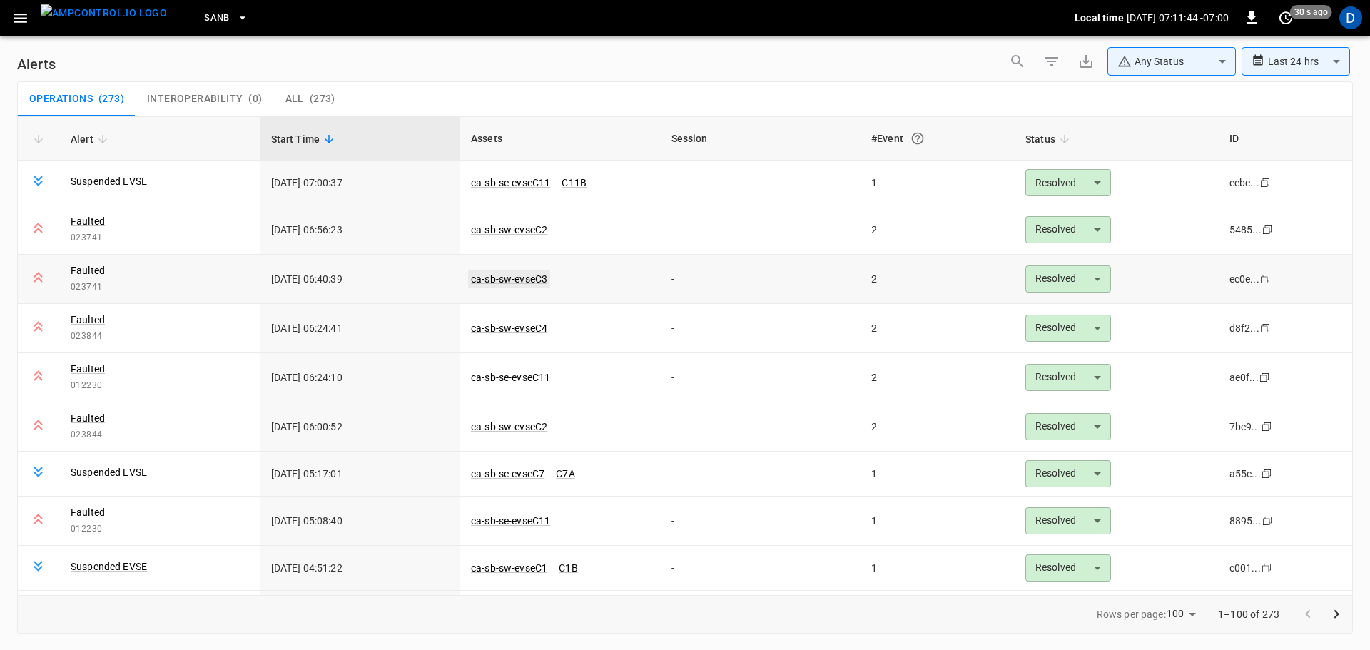
click at [532, 278] on link "ca-sb-sw-evseC3" at bounding box center [509, 278] width 82 height 17
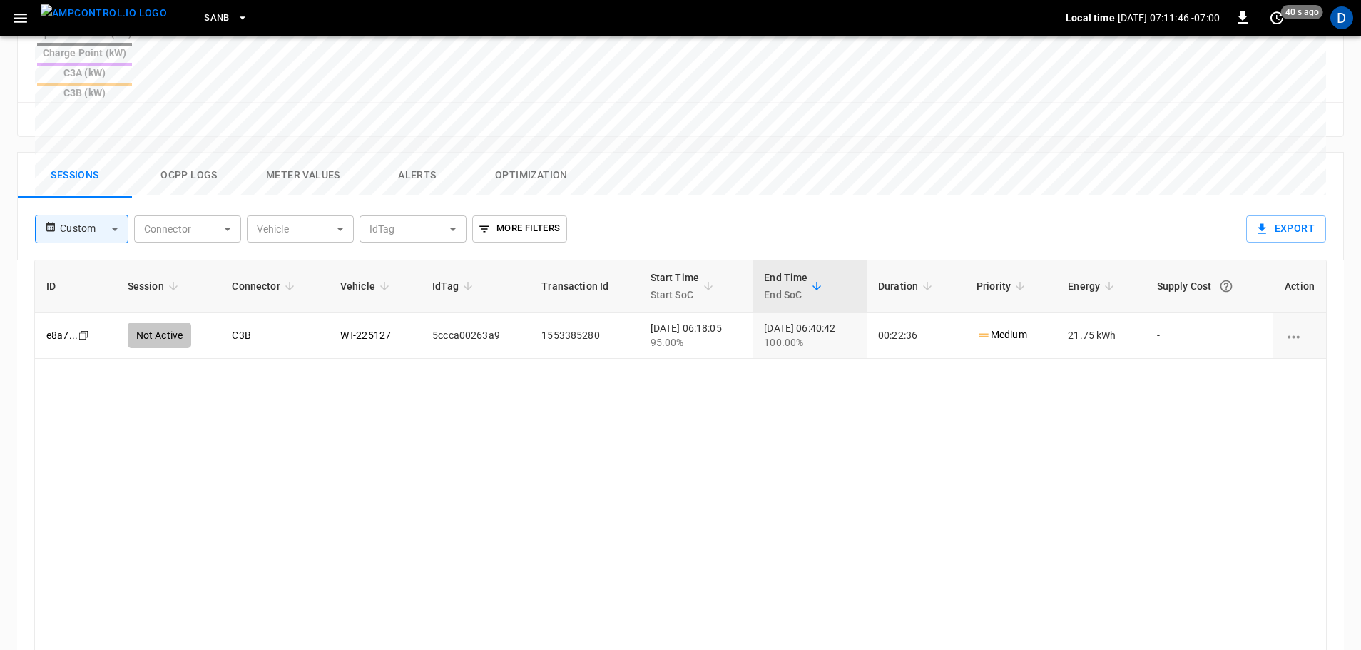
scroll to position [643, 0]
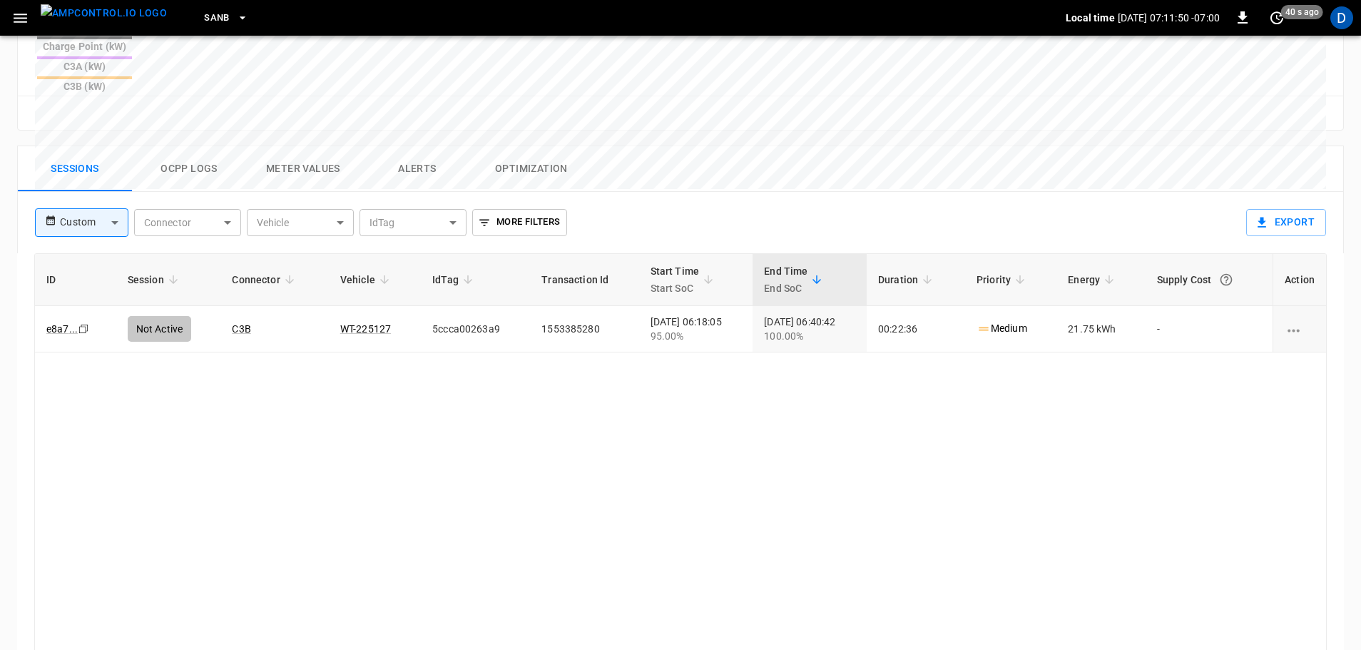
click at [138, 15] on img "menu" at bounding box center [104, 13] width 126 height 18
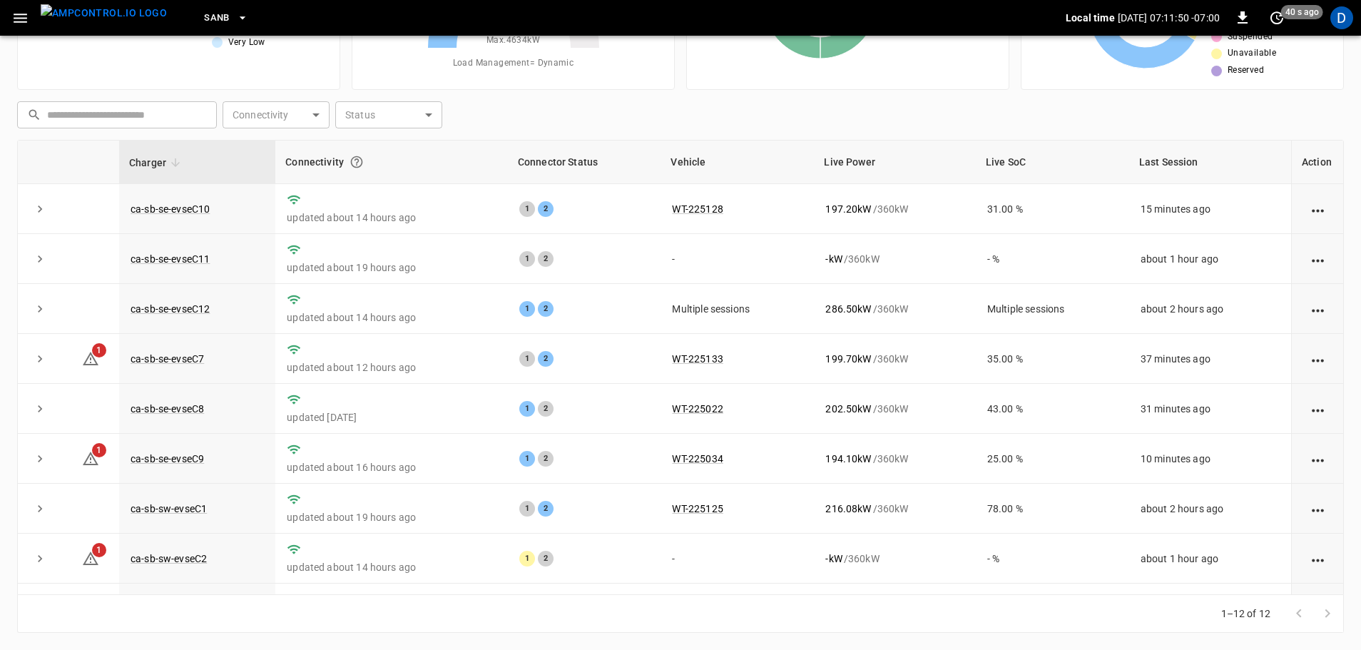
click at [235, 15] on icon "button" at bounding box center [242, 18] width 14 height 14
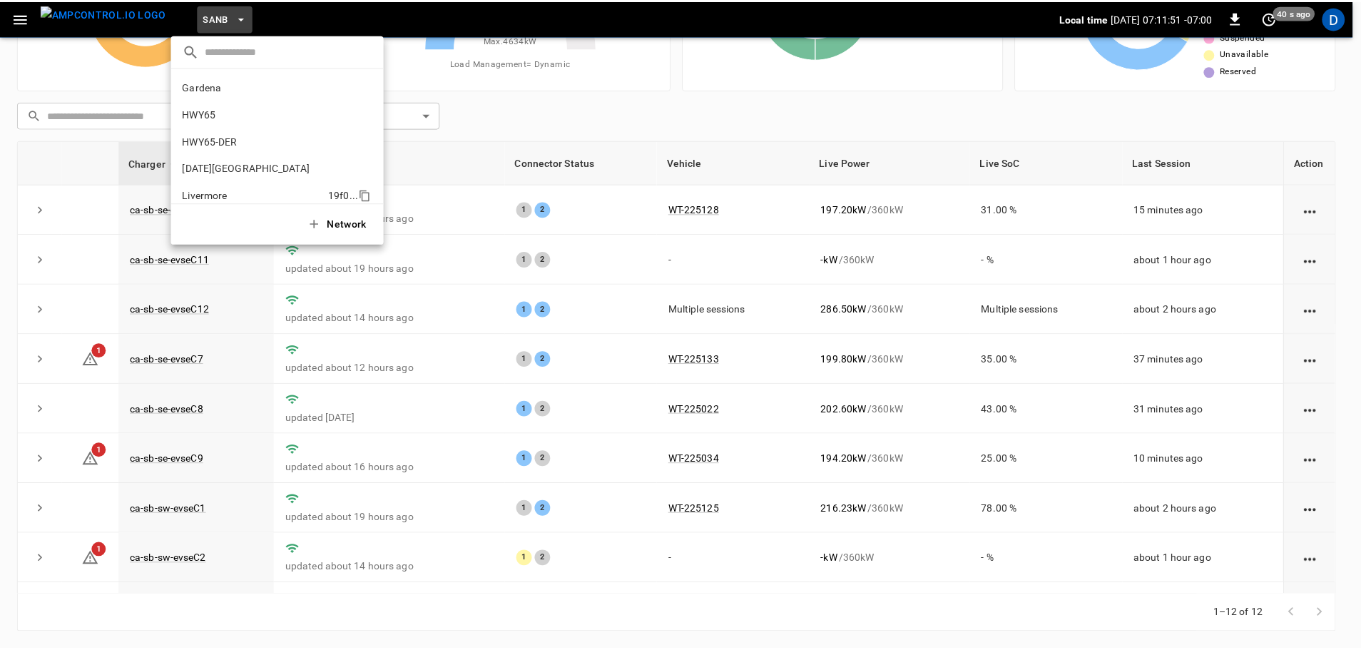
scroll to position [120, 0]
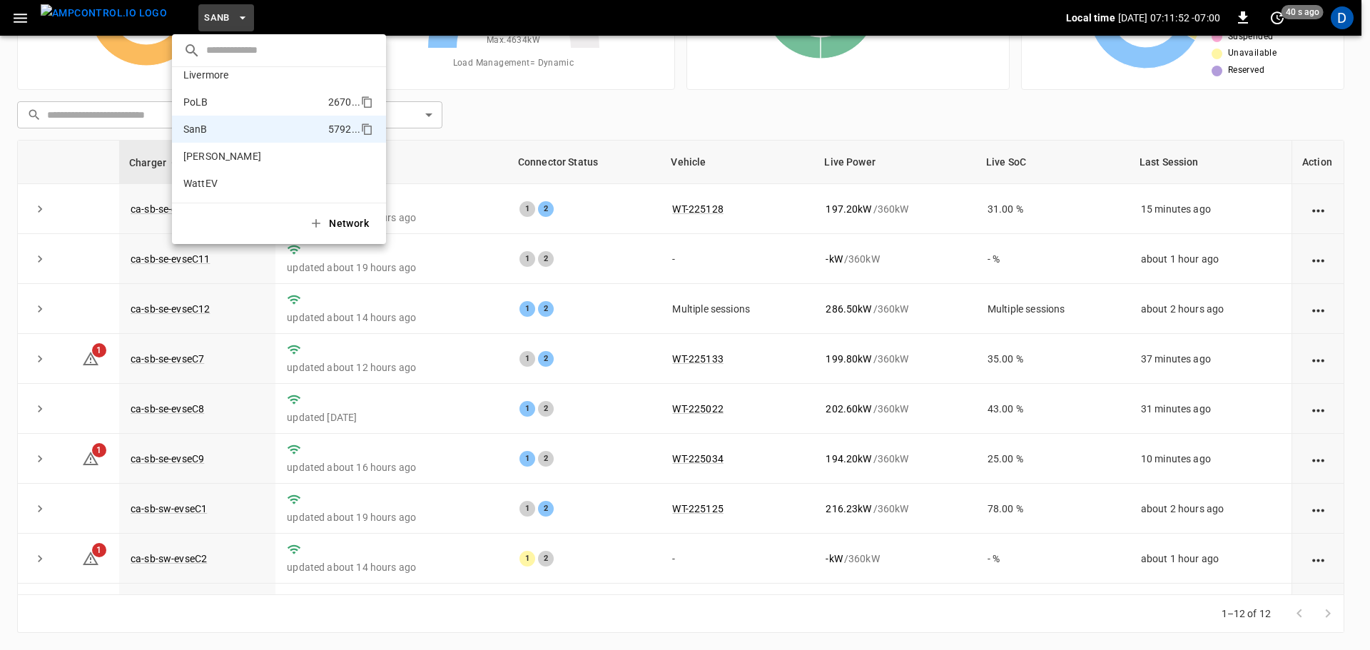
click at [209, 98] on p "PoLB" at bounding box center [252, 102] width 139 height 14
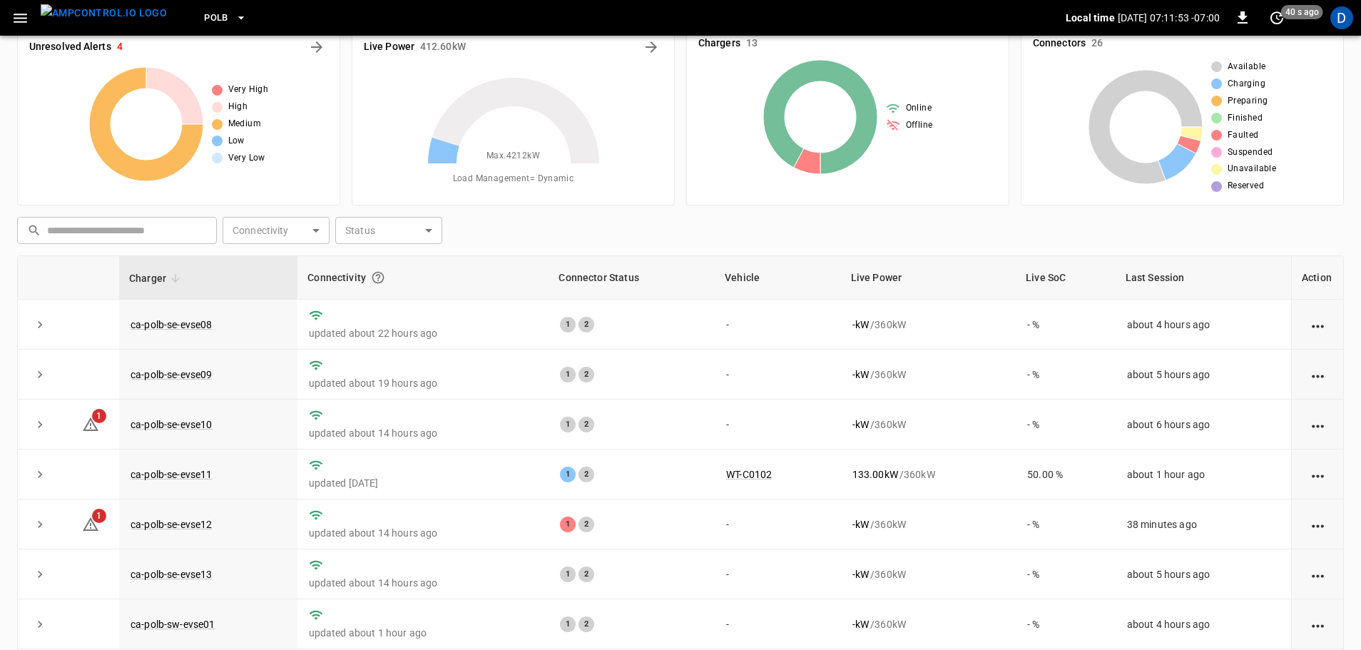
scroll to position [8, 0]
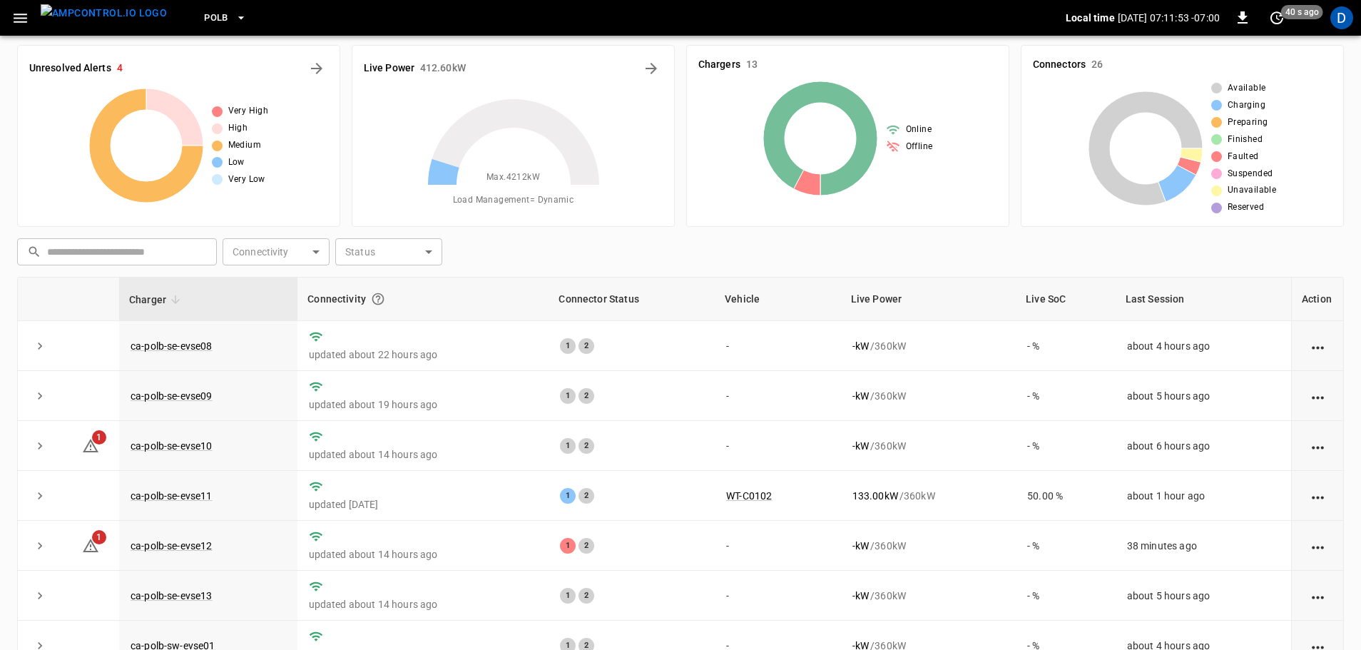
click at [328, 73] on div "Unresolved Alerts 4 Very High High Medium Low Very Low" at bounding box center [178, 136] width 323 height 182
click at [318, 69] on icon "All Alerts" at bounding box center [316, 68] width 11 height 11
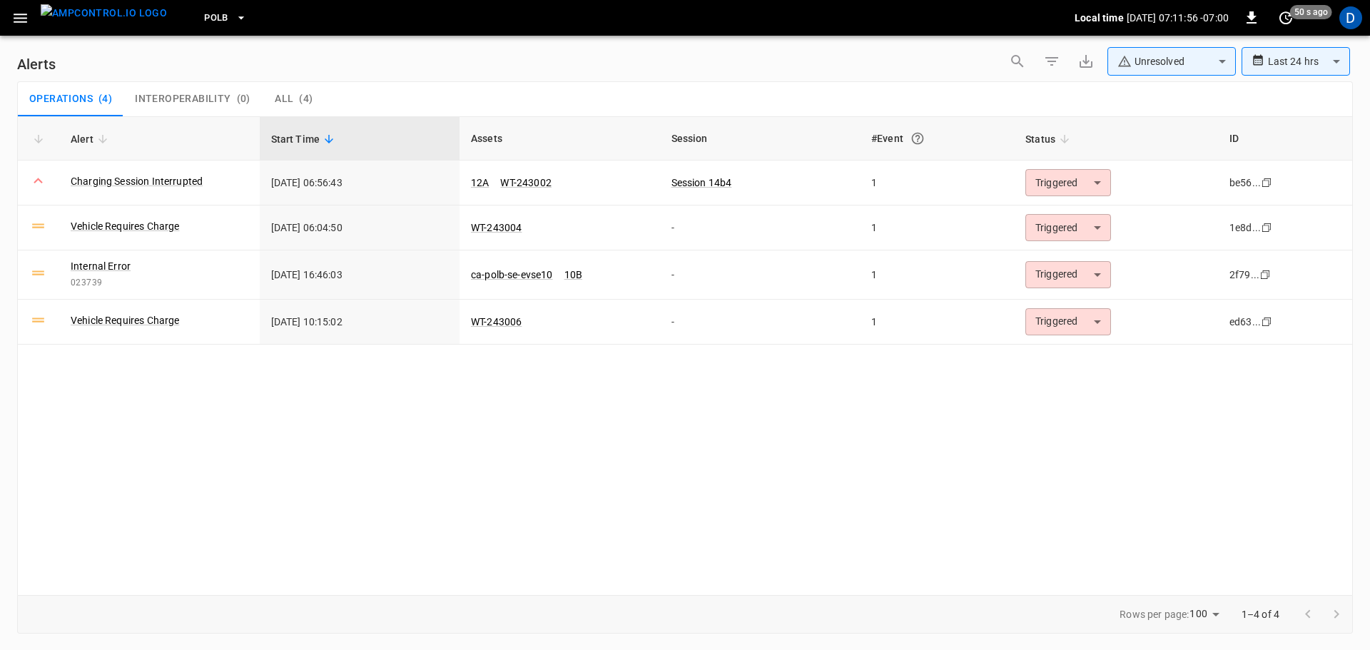
click at [1154, 60] on body "**********" at bounding box center [685, 322] width 1370 height 645
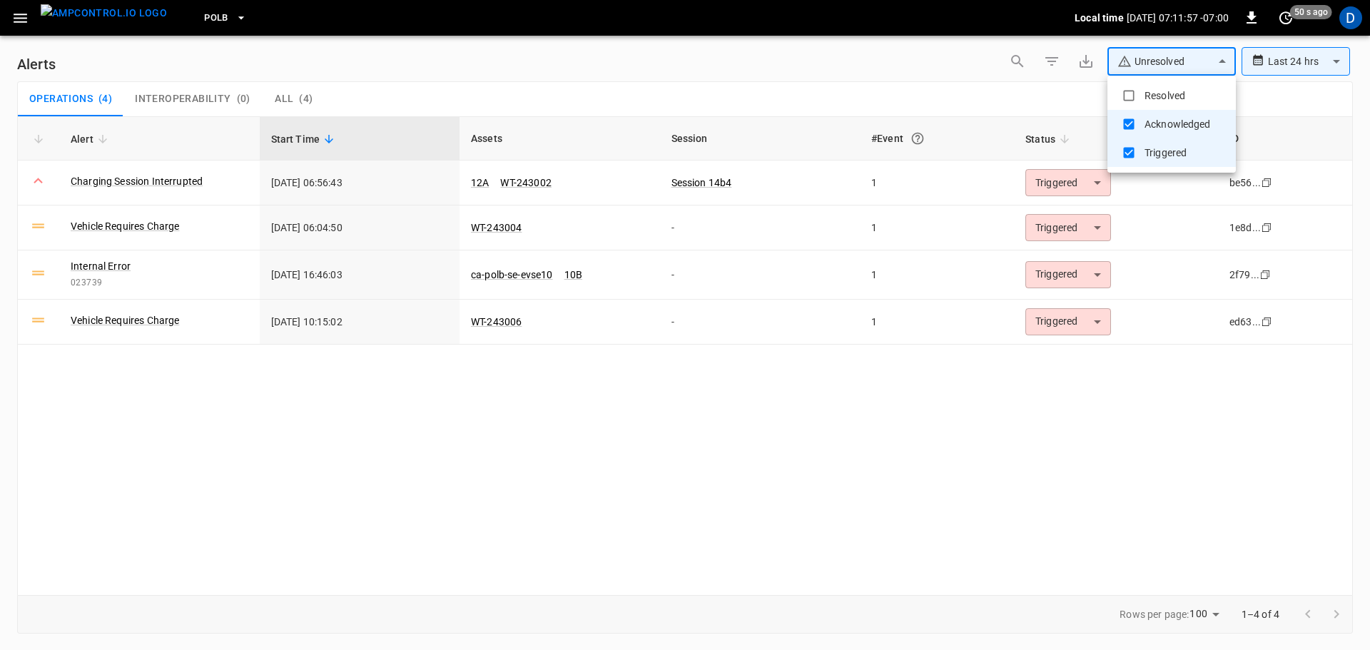
click at [1138, 88] on li "Resolved" at bounding box center [1171, 95] width 128 height 29
type input "**********"
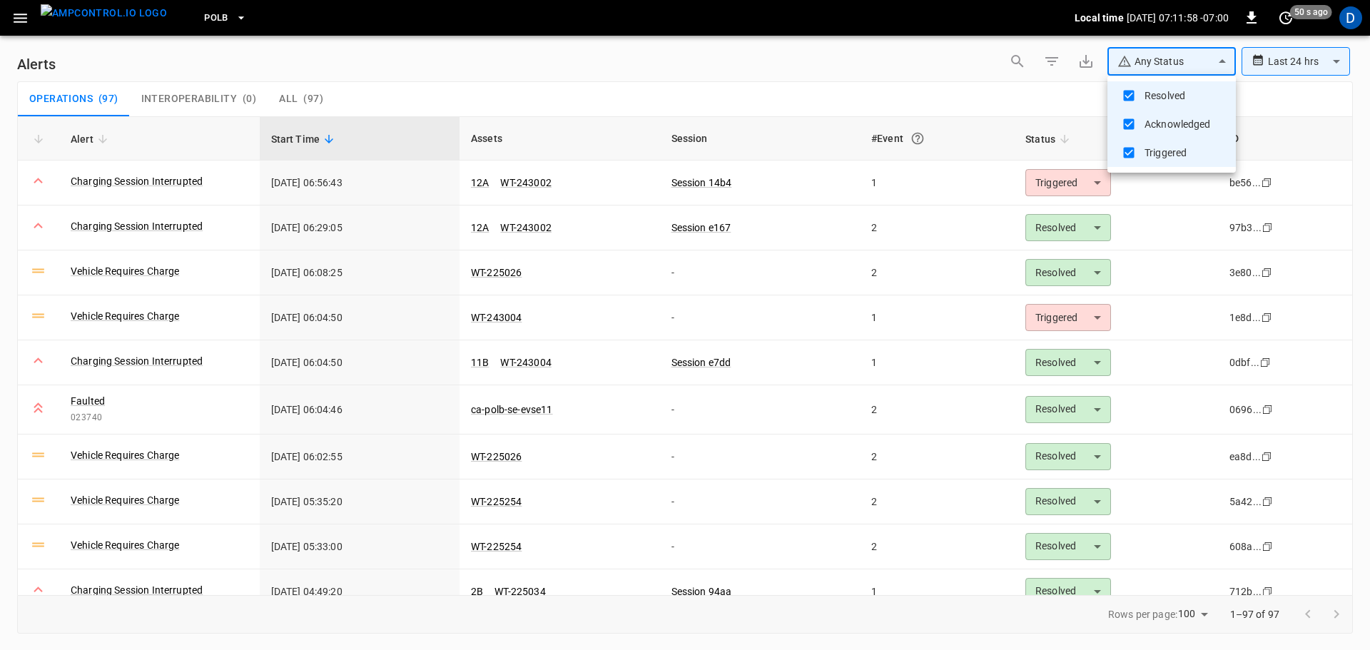
click at [934, 91] on div at bounding box center [685, 325] width 1370 height 650
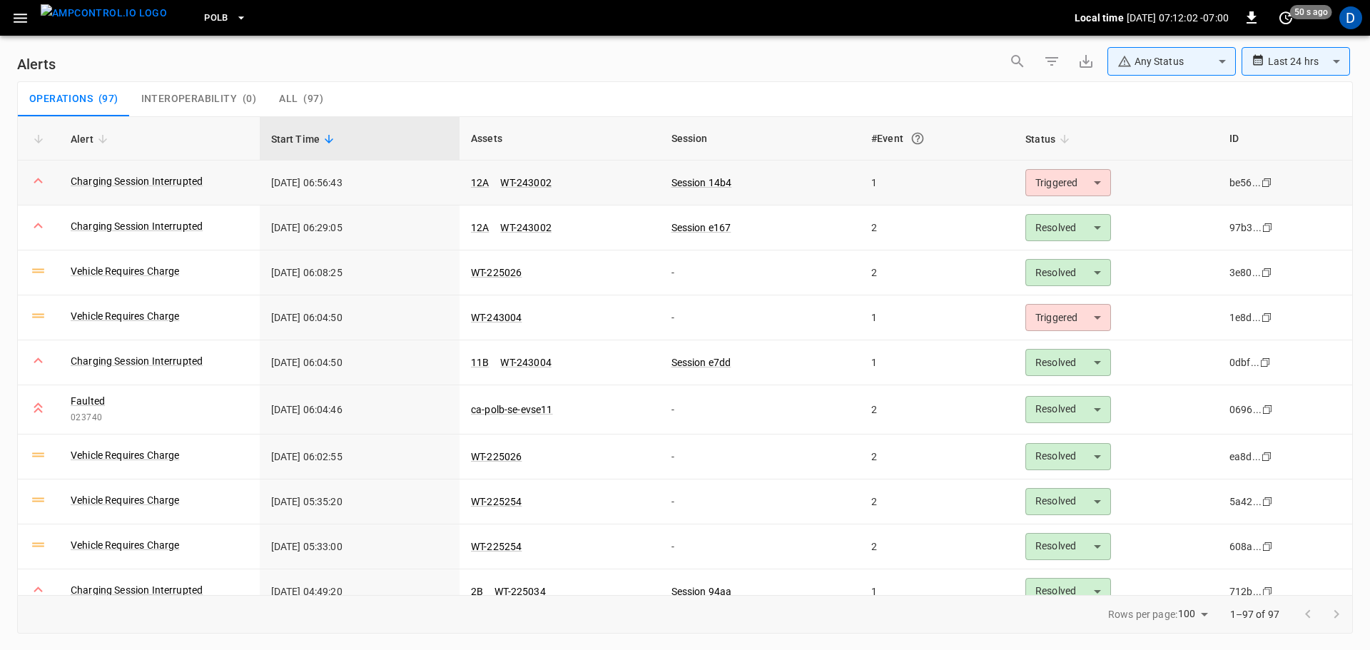
click at [1059, 188] on body "**********" at bounding box center [685, 322] width 1370 height 645
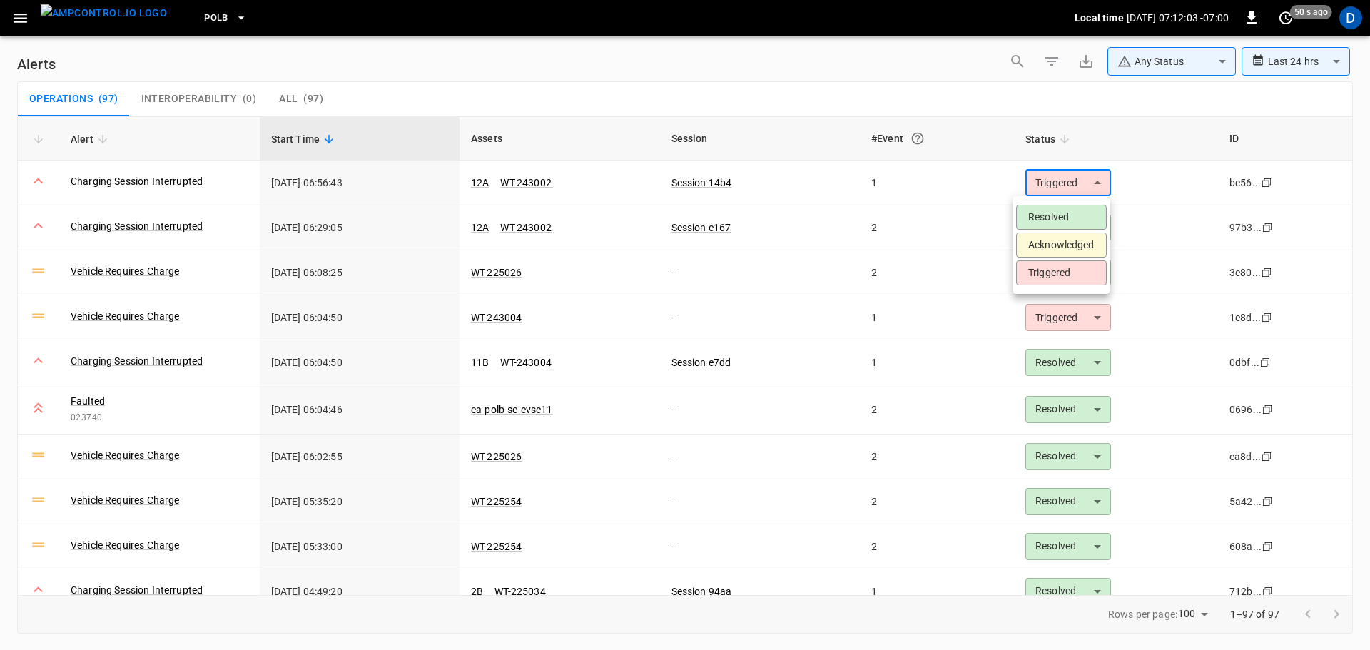
click at [1045, 215] on li "Resolved" at bounding box center [1061, 217] width 91 height 25
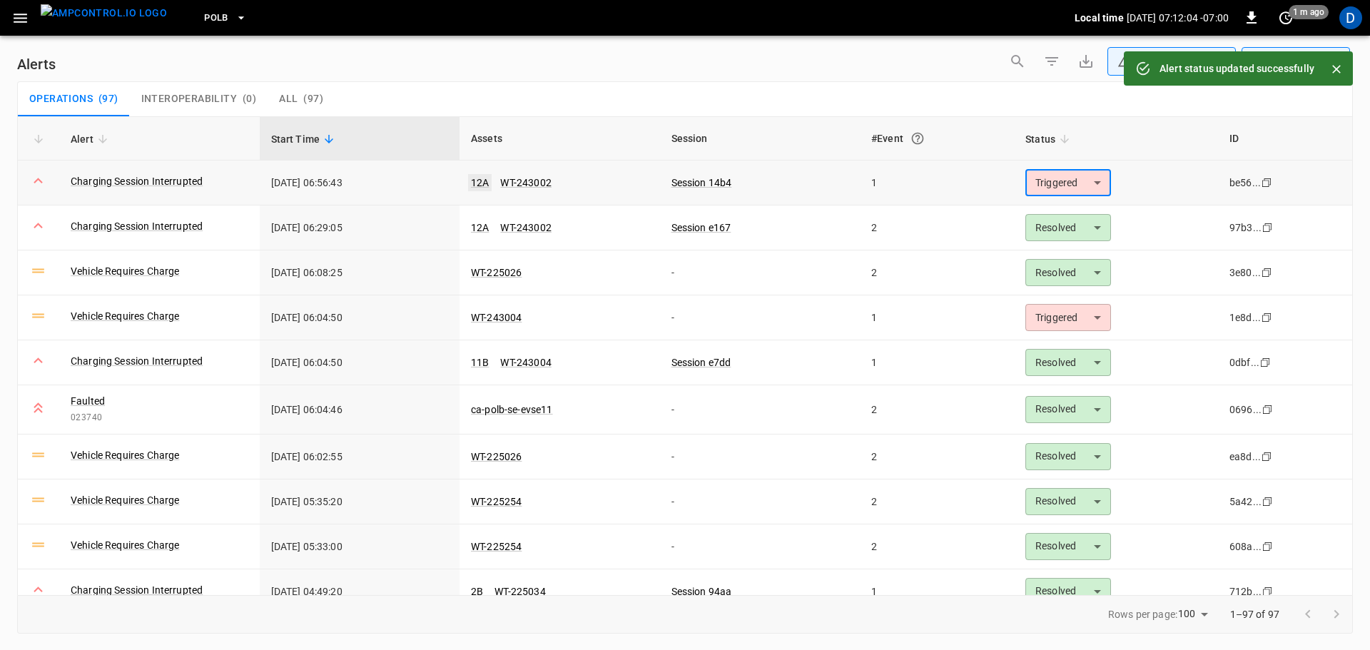
click at [474, 183] on link "12A" at bounding box center [480, 182] width 24 height 17
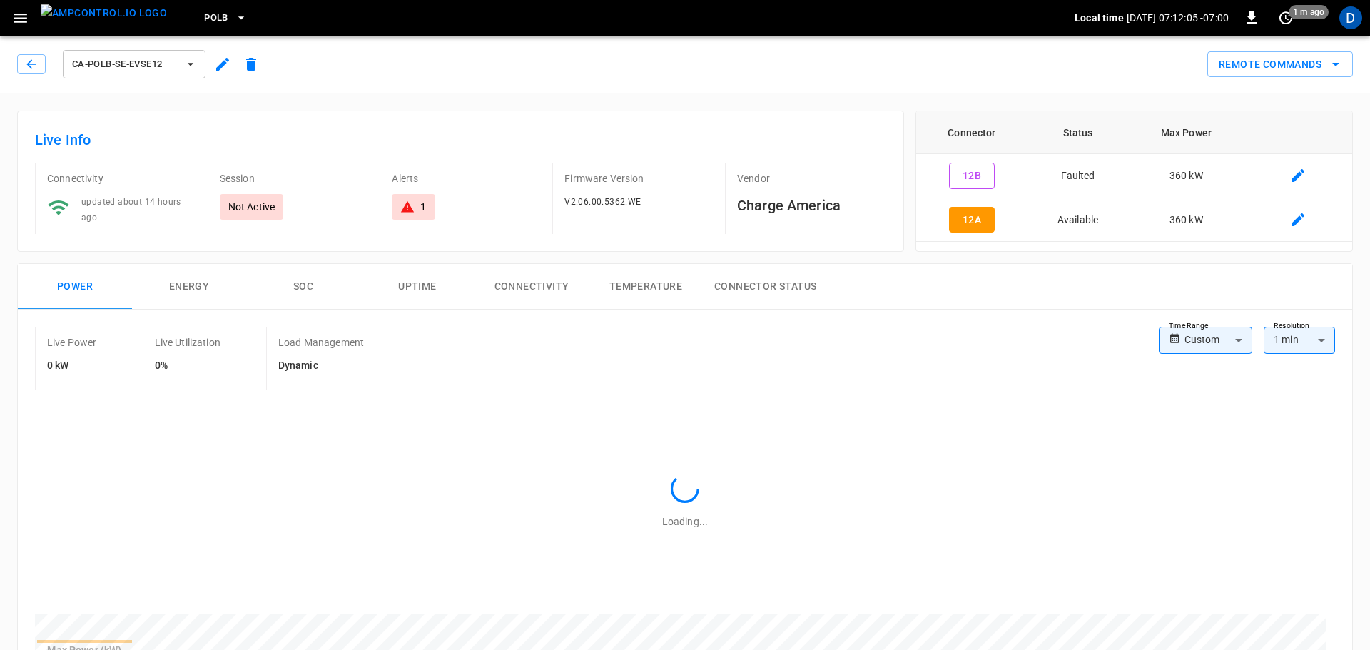
type input "**********"
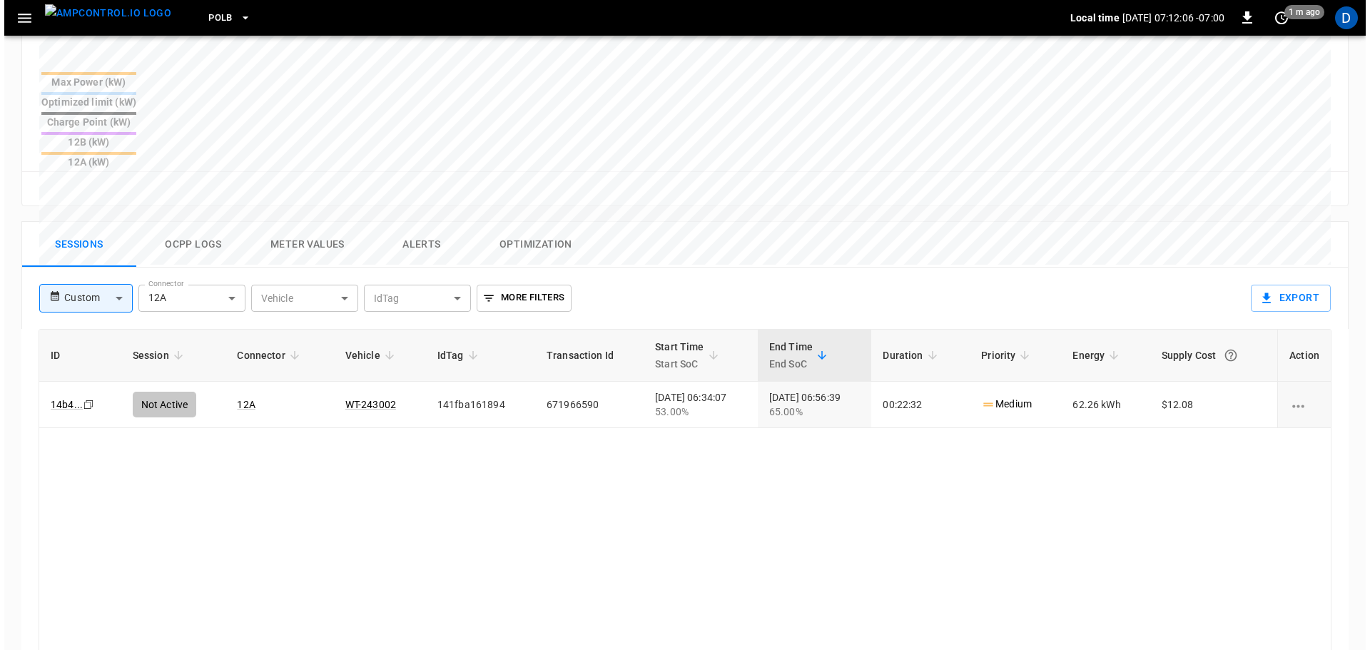
scroll to position [624, 0]
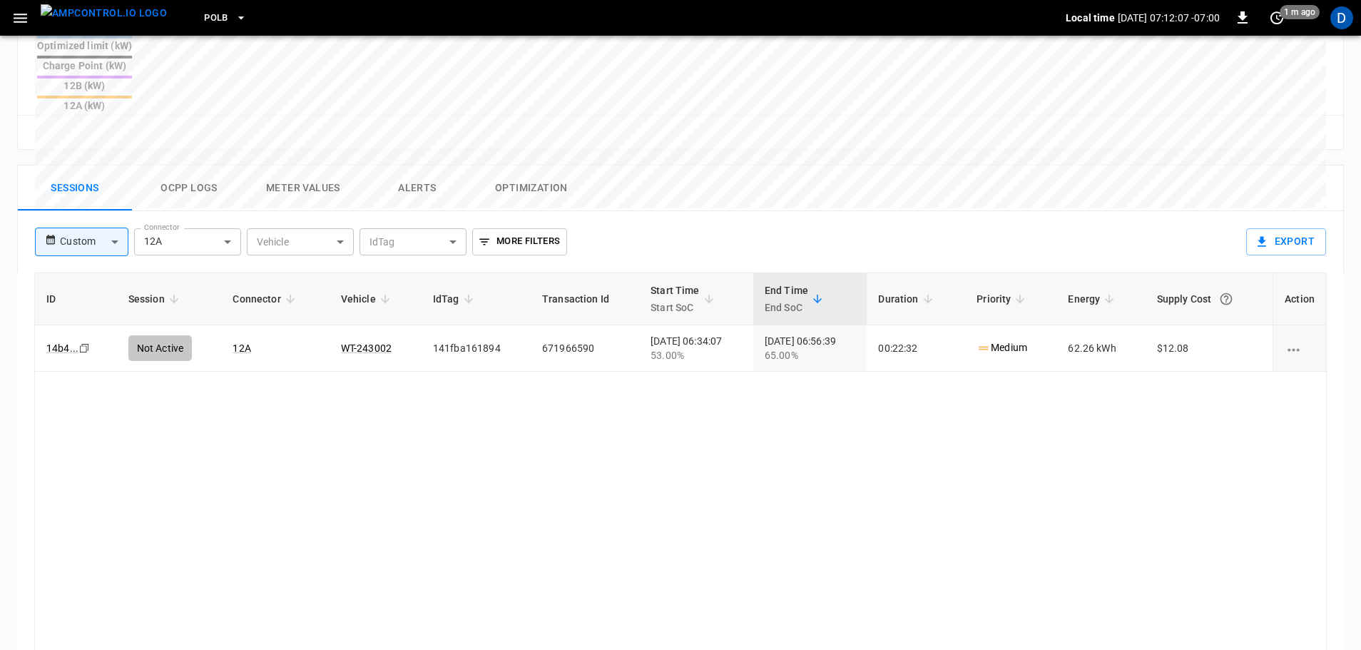
click at [190, 165] on button "Ocpp logs" at bounding box center [189, 188] width 114 height 46
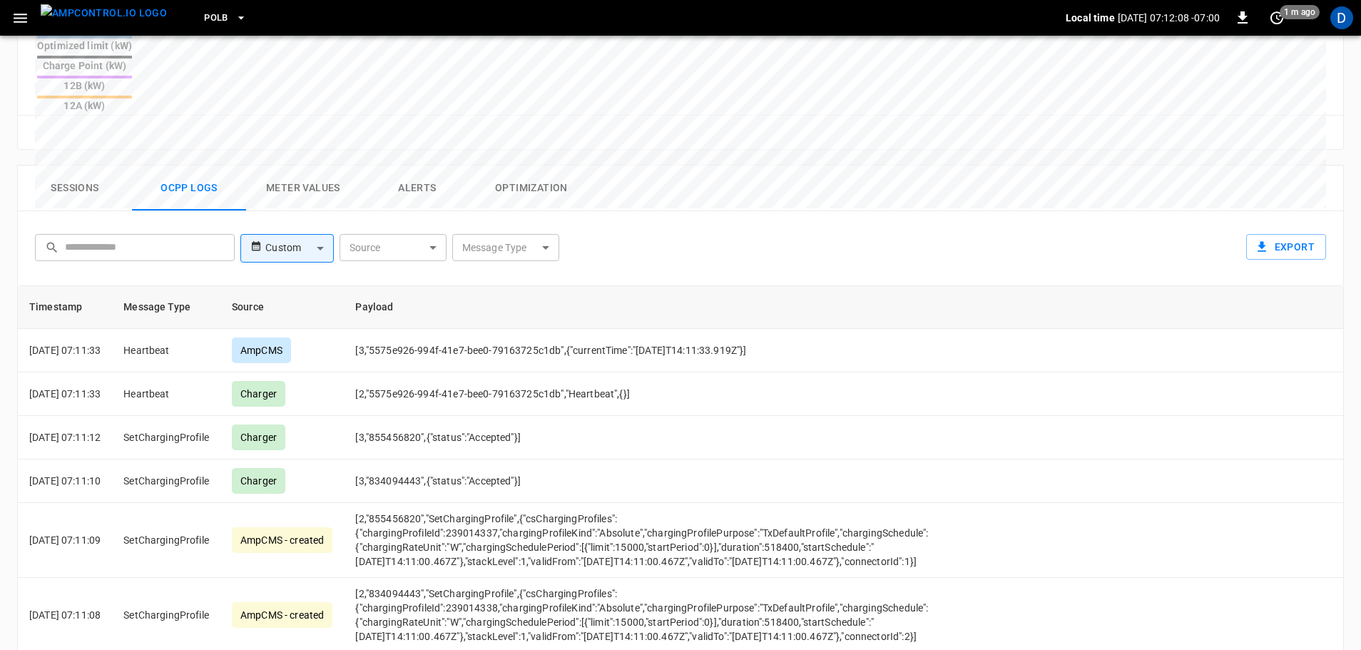
click at [472, 173] on body "PoLB Local time [DATE] 07:12:08 -07:00 0 1 m ago D ca-polb-se-evse12 Remote Com…" at bounding box center [680, 86] width 1361 height 1420
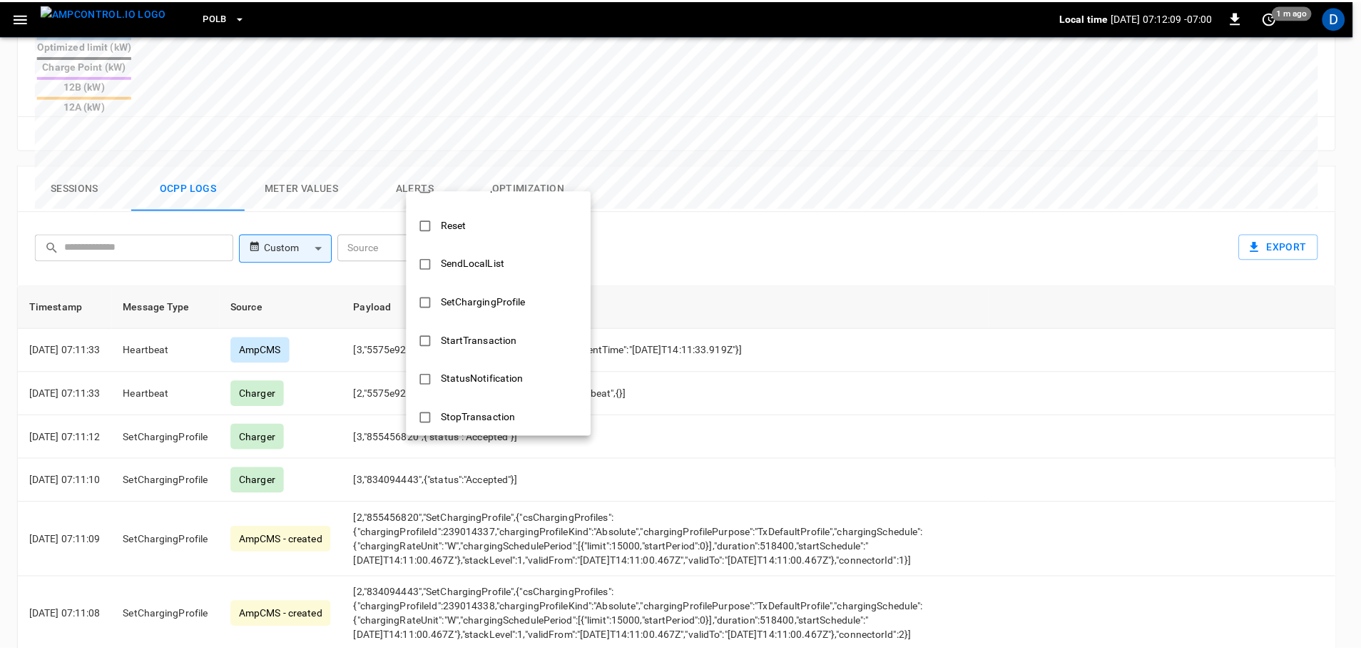
scroll to position [690, 0]
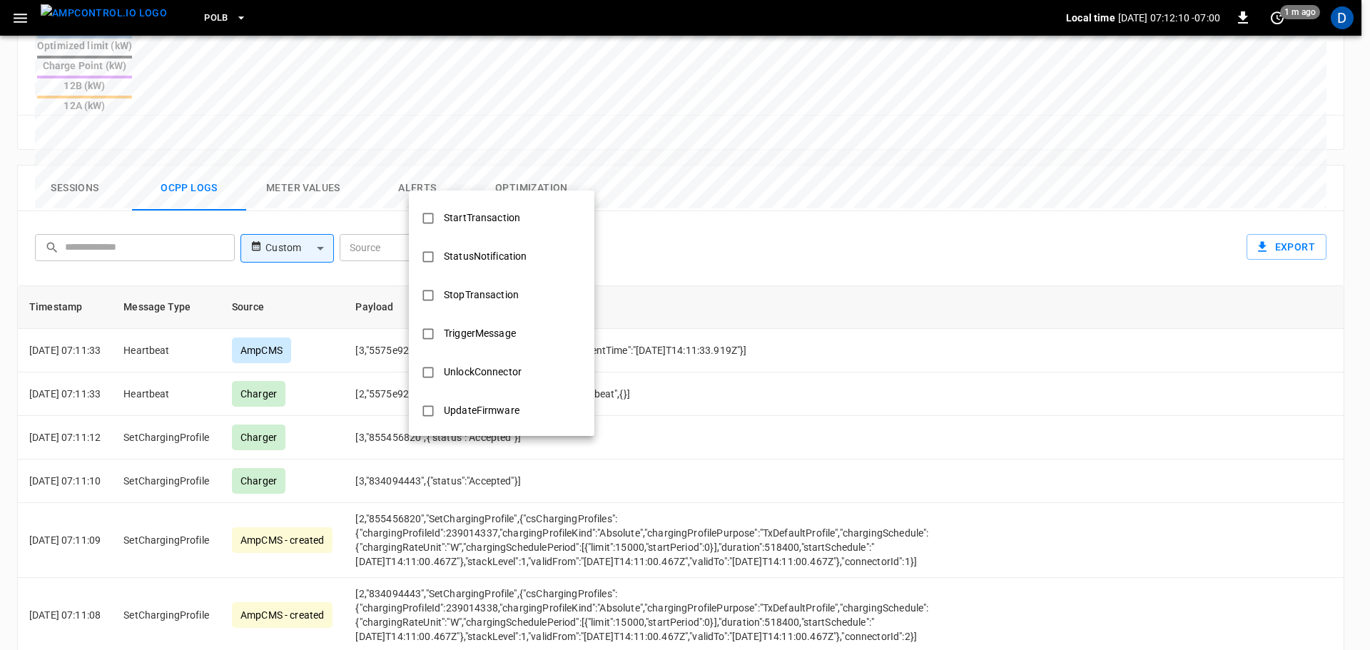
click at [471, 286] on div "StopTransaction" at bounding box center [481, 295] width 92 height 26
type input "**********"
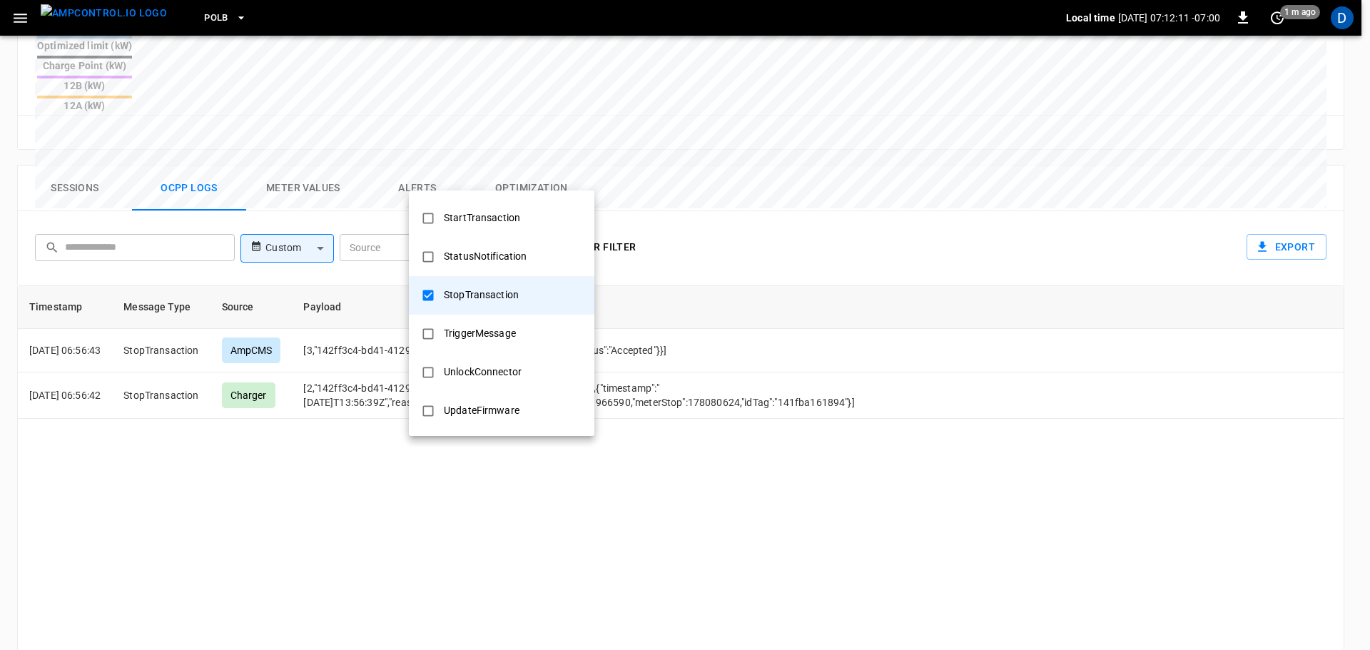
click at [679, 212] on div at bounding box center [685, 325] width 1370 height 650
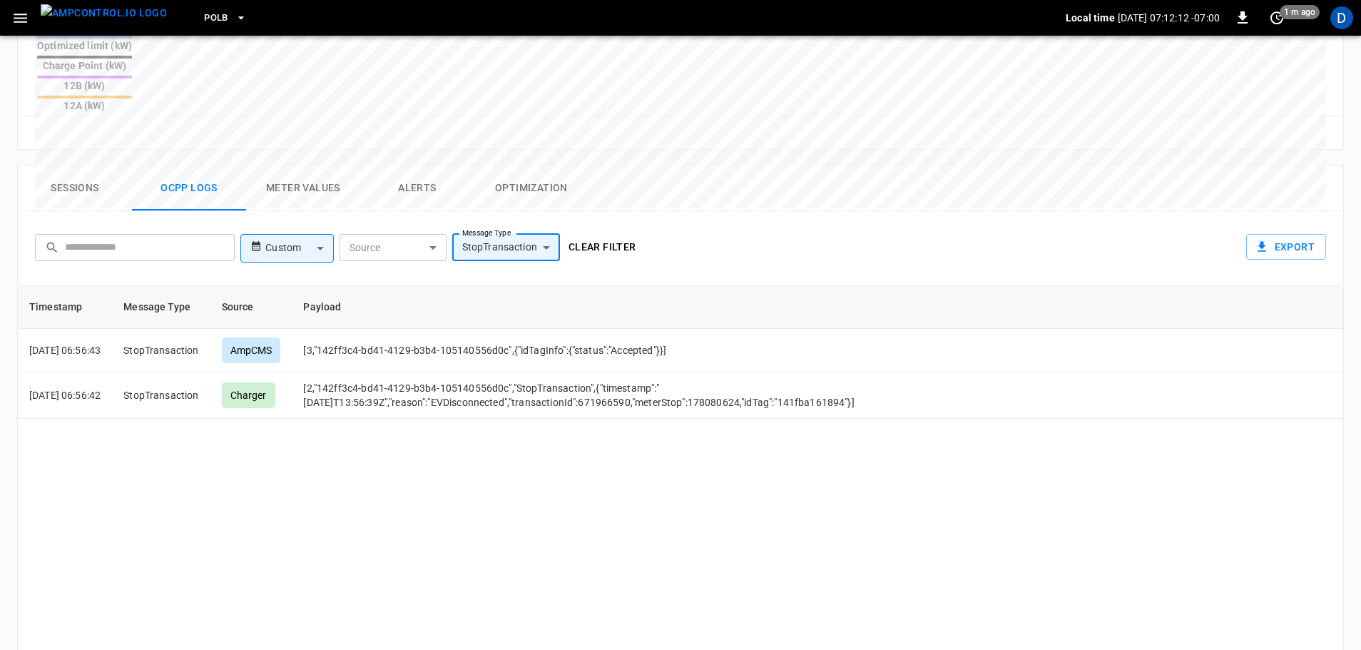
click at [611, 234] on button "Clear filter" at bounding box center [602, 247] width 79 height 26
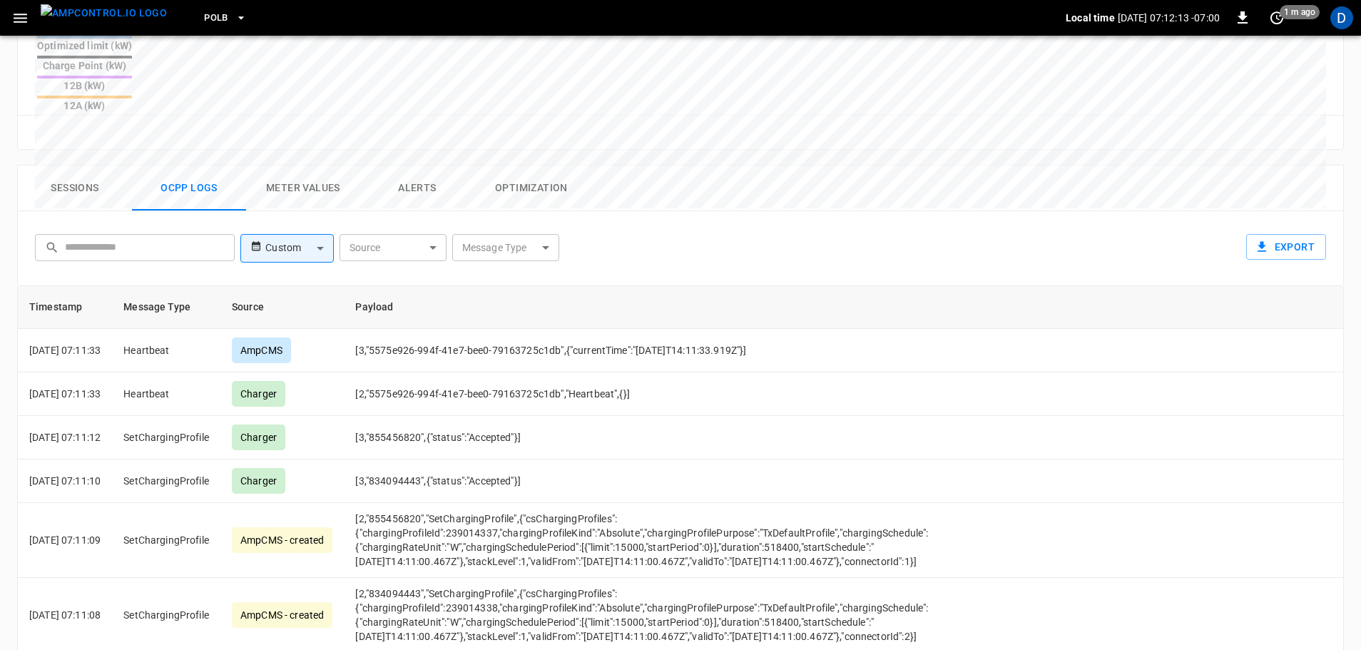
click at [91, 165] on button "Sessions" at bounding box center [75, 188] width 114 height 46
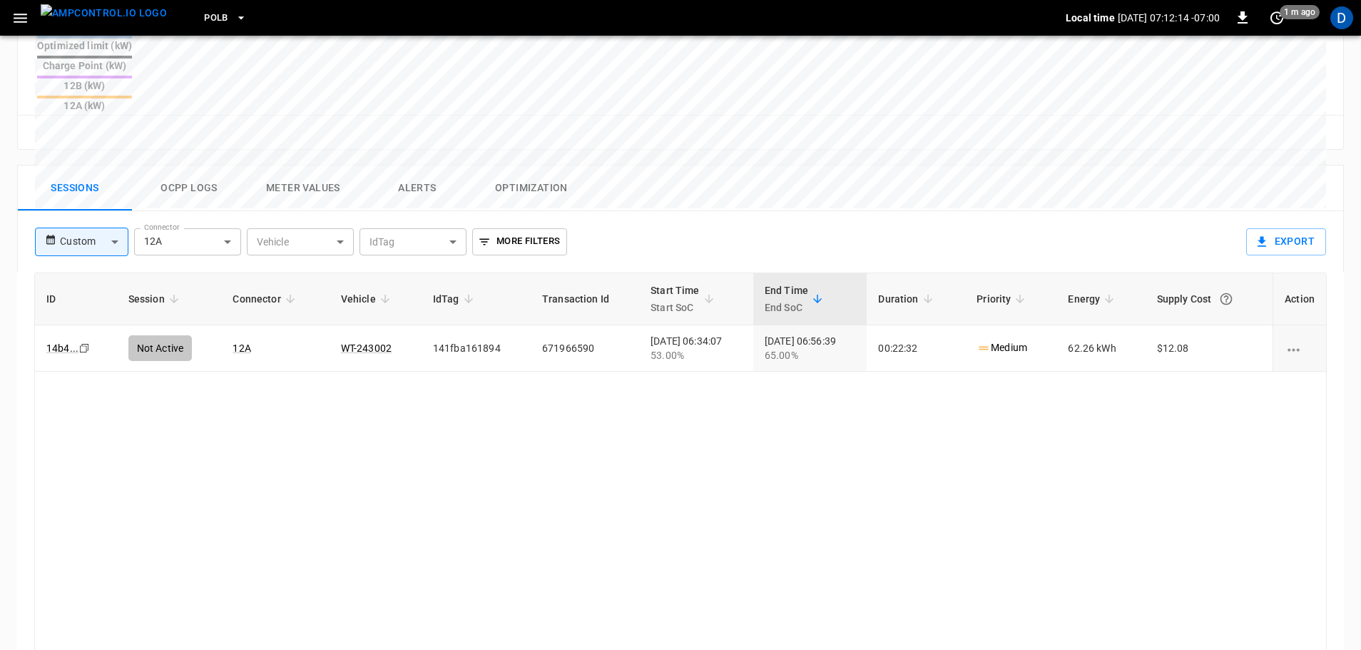
click at [113, 14] on img "menu" at bounding box center [104, 13] width 126 height 18
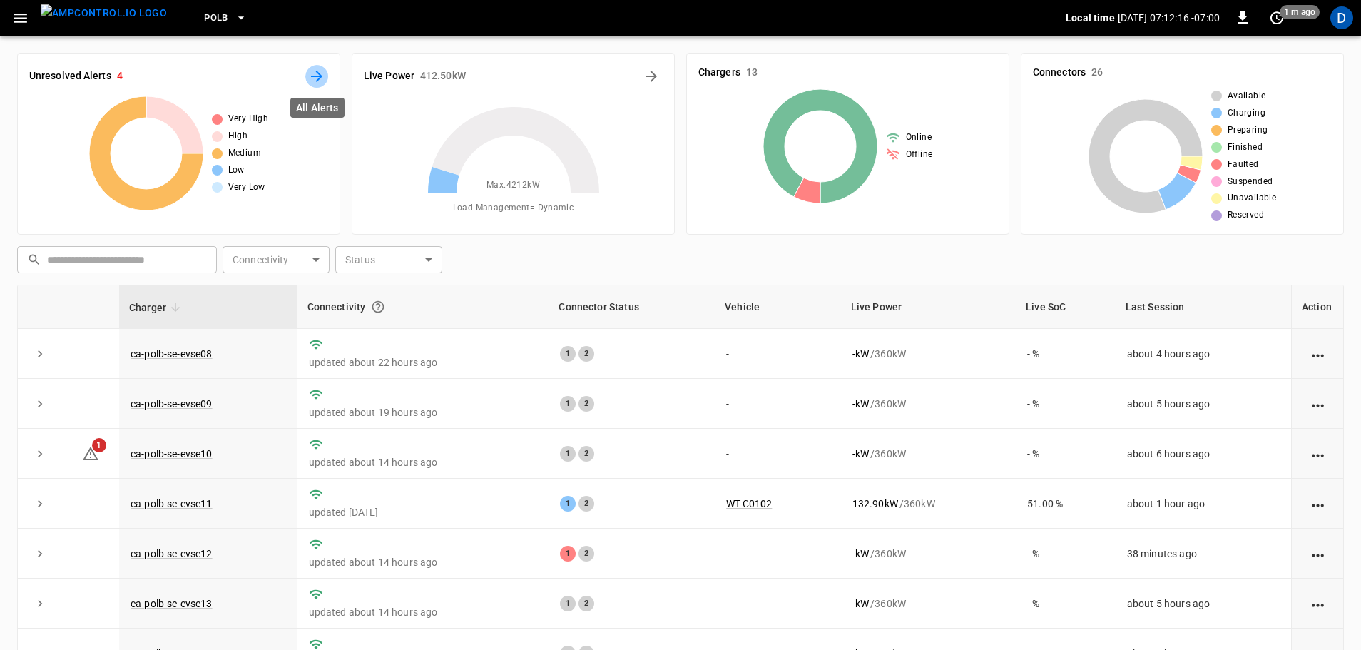
click at [319, 81] on icon "All Alerts" at bounding box center [316, 76] width 17 height 17
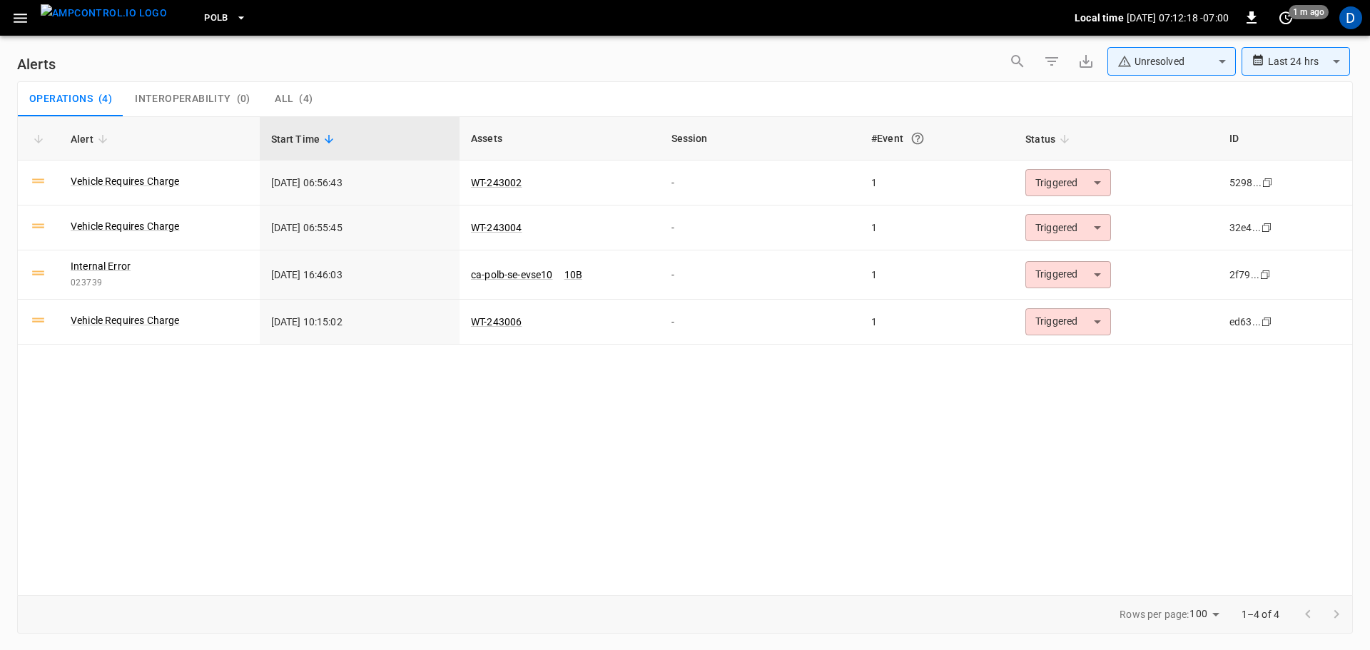
click at [73, 22] on img "menu" at bounding box center [104, 13] width 126 height 18
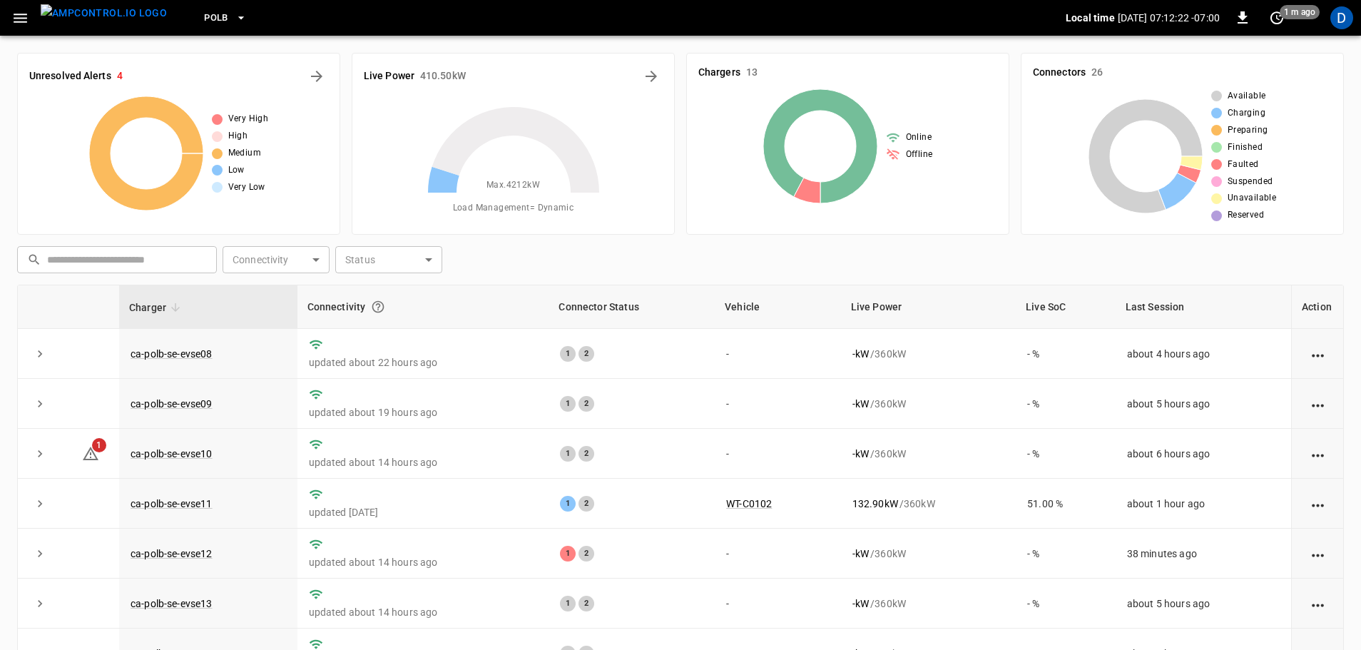
click at [205, 15] on button "PoLB" at bounding box center [225, 18] width 54 height 28
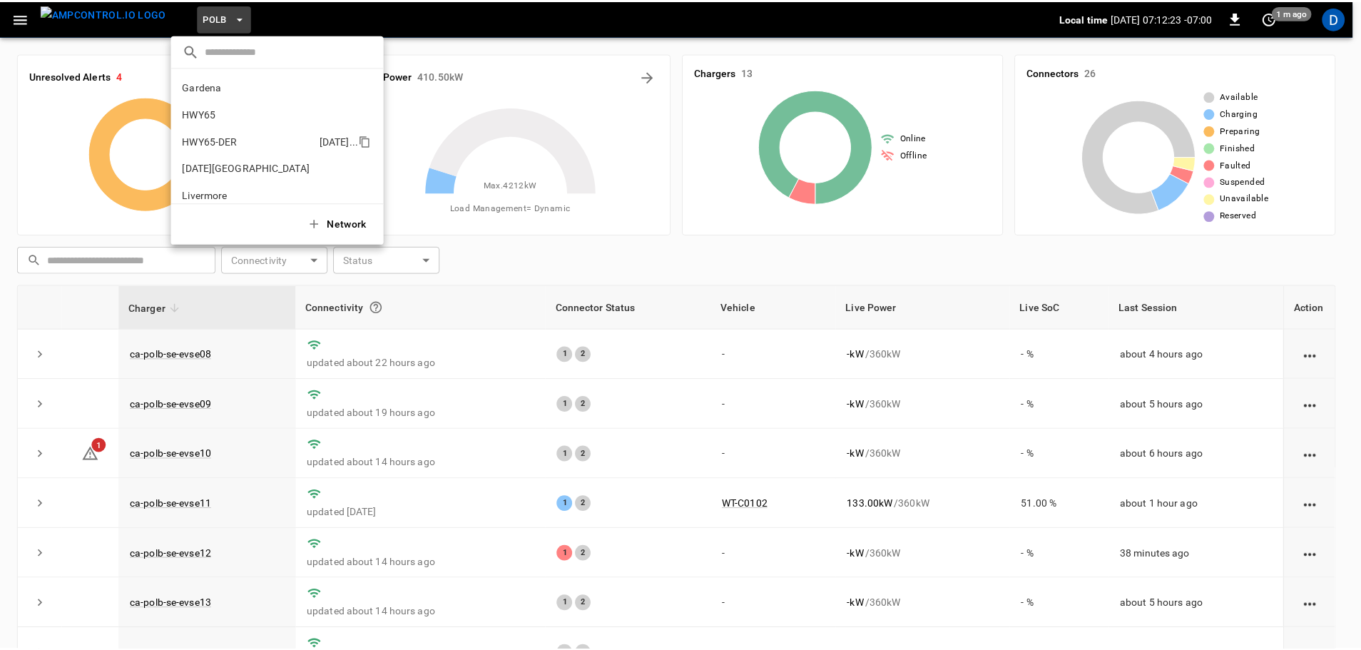
scroll to position [120, 0]
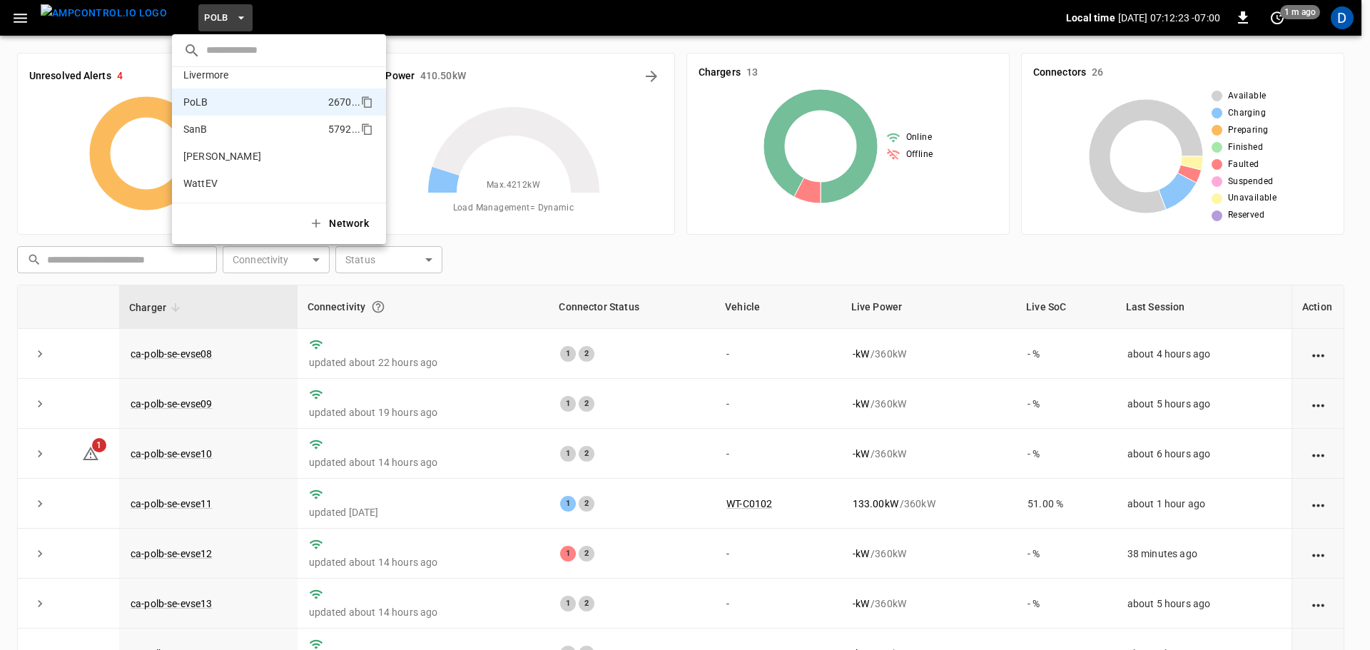
click at [218, 126] on p "SanB" at bounding box center [252, 129] width 139 height 14
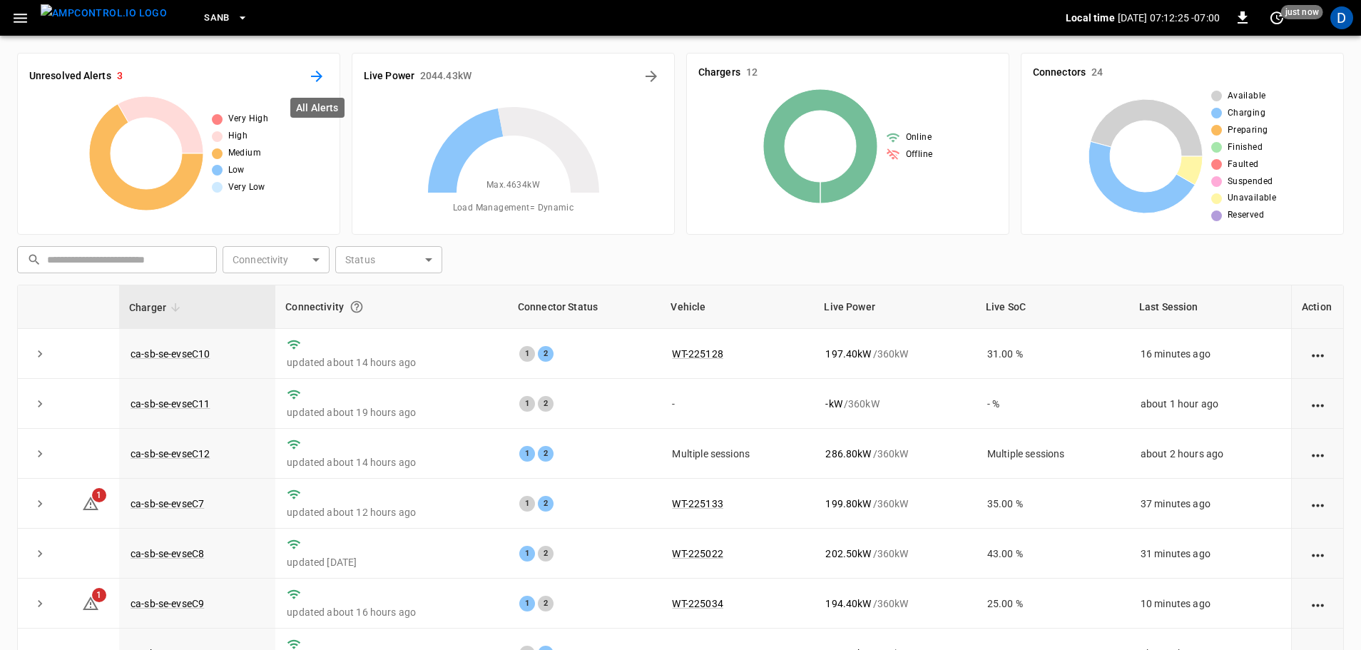
click at [313, 75] on icon "All Alerts" at bounding box center [316, 76] width 17 height 17
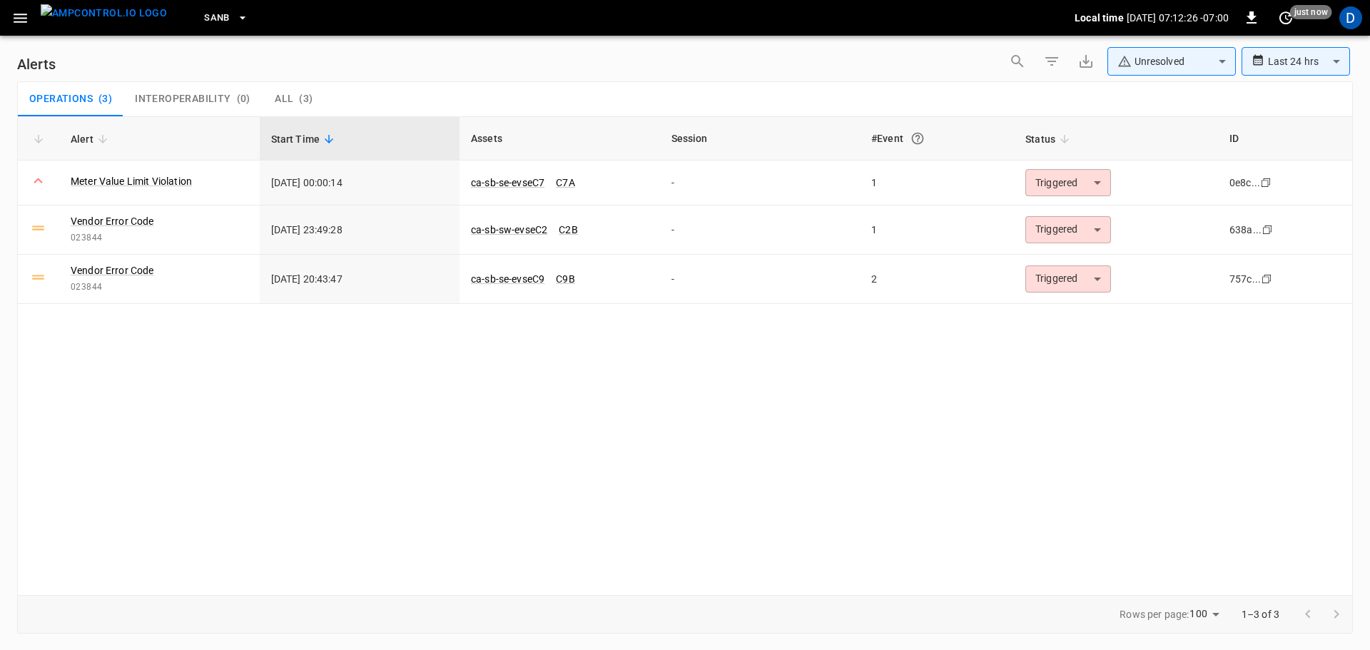
click at [1171, 71] on body "**********" at bounding box center [685, 322] width 1370 height 645
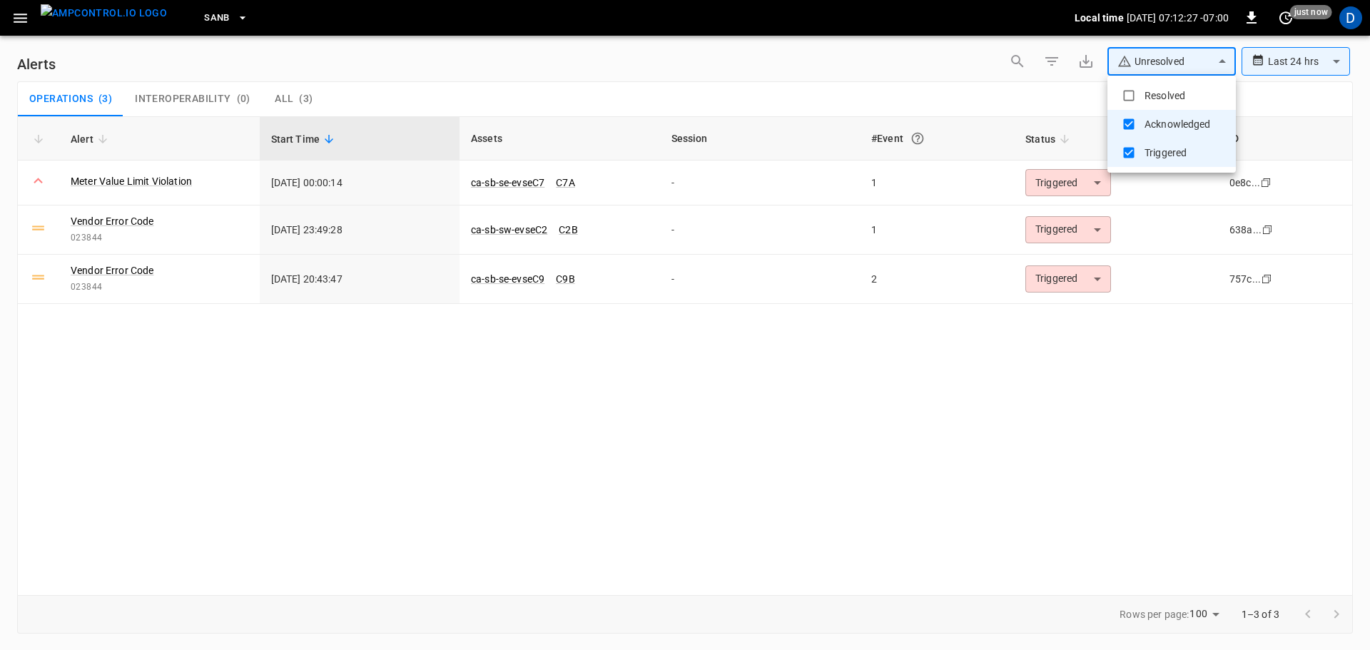
click at [1161, 84] on li "Resolved" at bounding box center [1171, 95] width 128 height 29
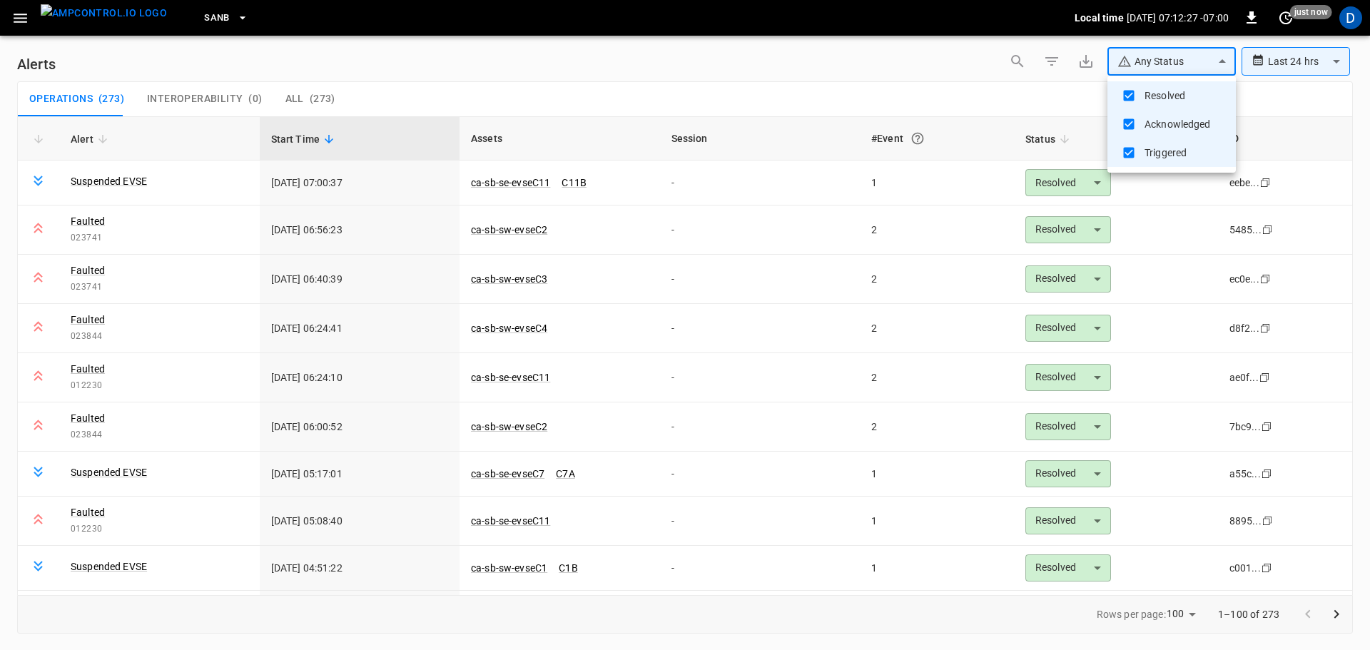
type input "**********"
click at [903, 88] on div at bounding box center [685, 325] width 1370 height 650
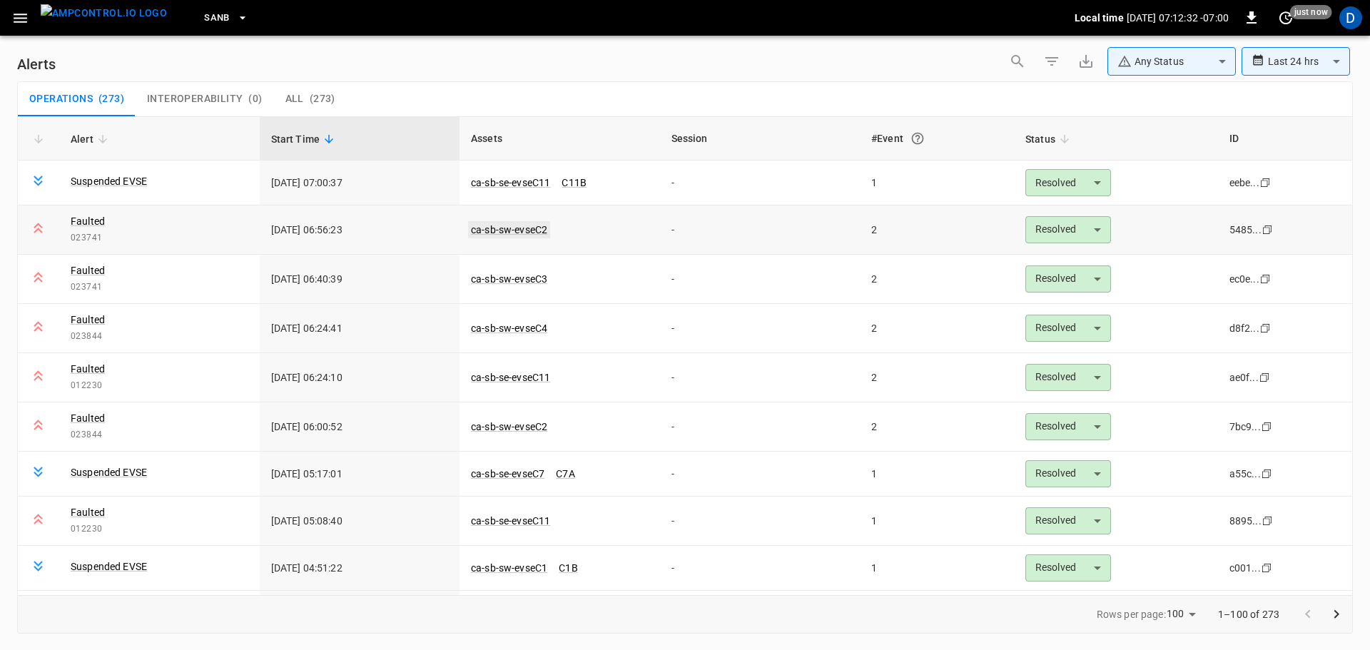
click at [519, 235] on link "ca-sb-sw-evseC2" at bounding box center [509, 229] width 82 height 17
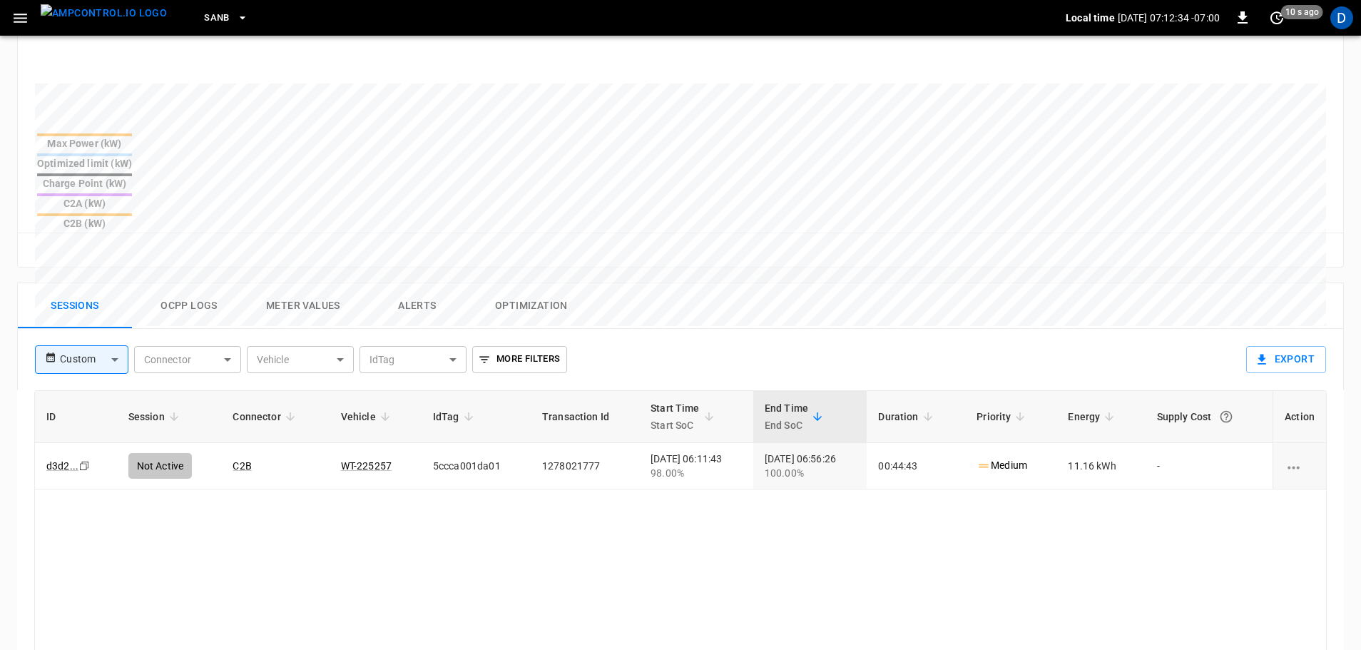
scroll to position [524, 0]
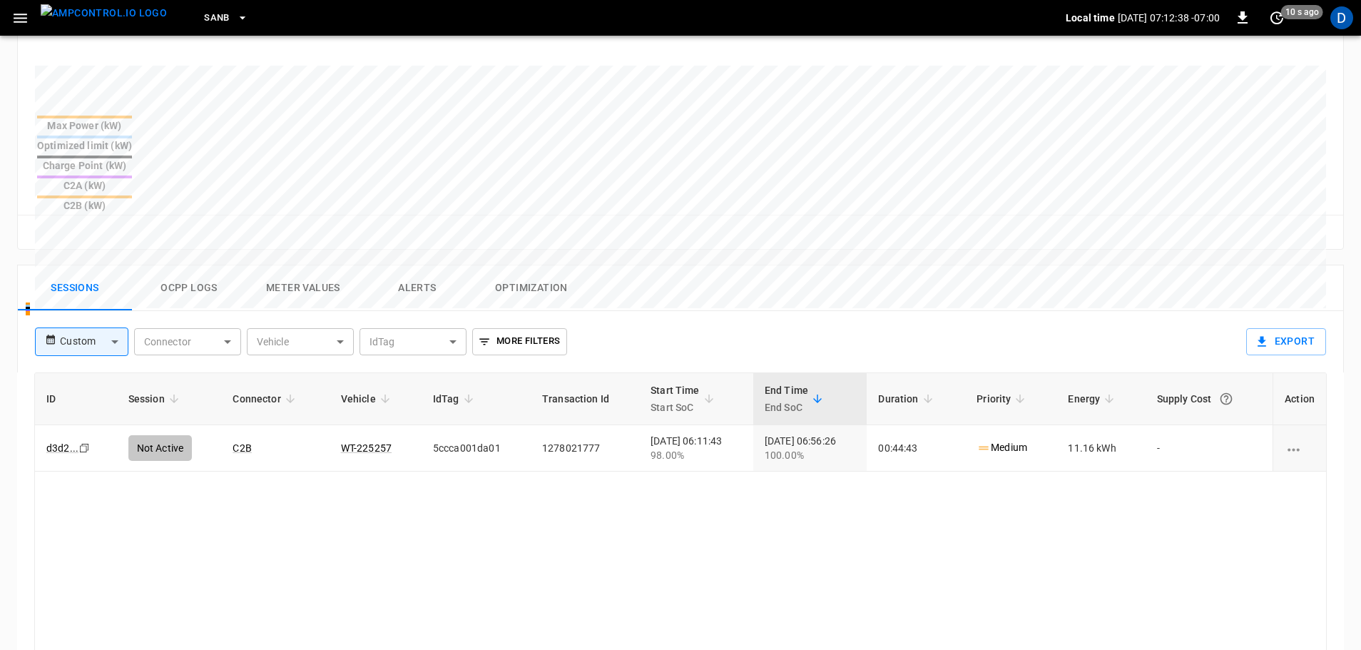
click at [96, 22] on img "menu" at bounding box center [104, 13] width 126 height 18
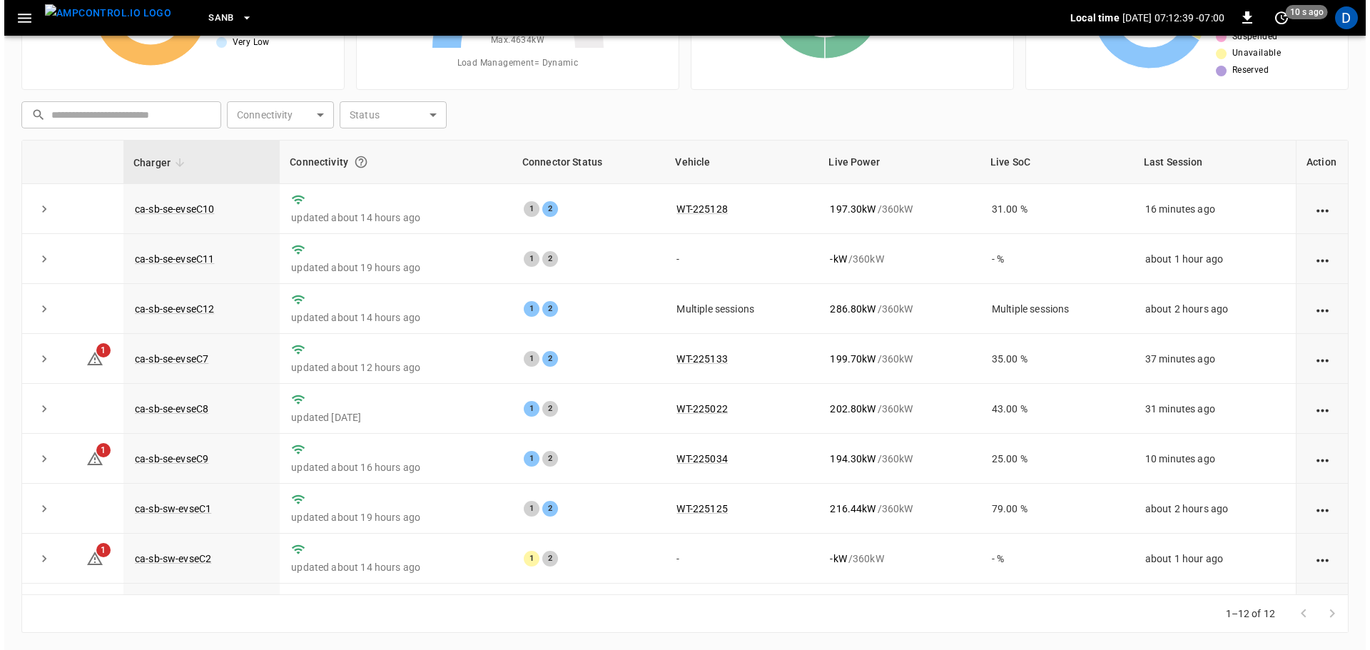
scroll to position [145, 0]
click at [183, 2] on div "SanB" at bounding box center [621, 18] width 887 height 34
click at [204, 21] on span "SanB" at bounding box center [217, 18] width 26 height 16
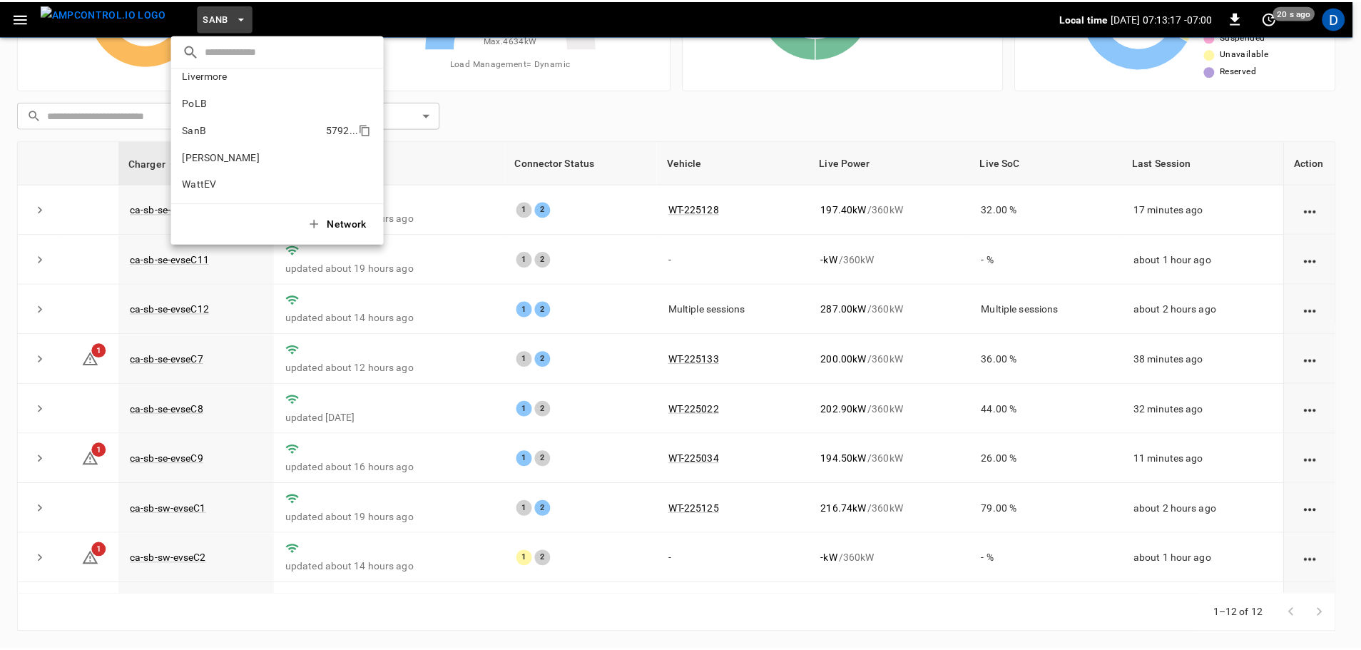
scroll to position [0, 0]
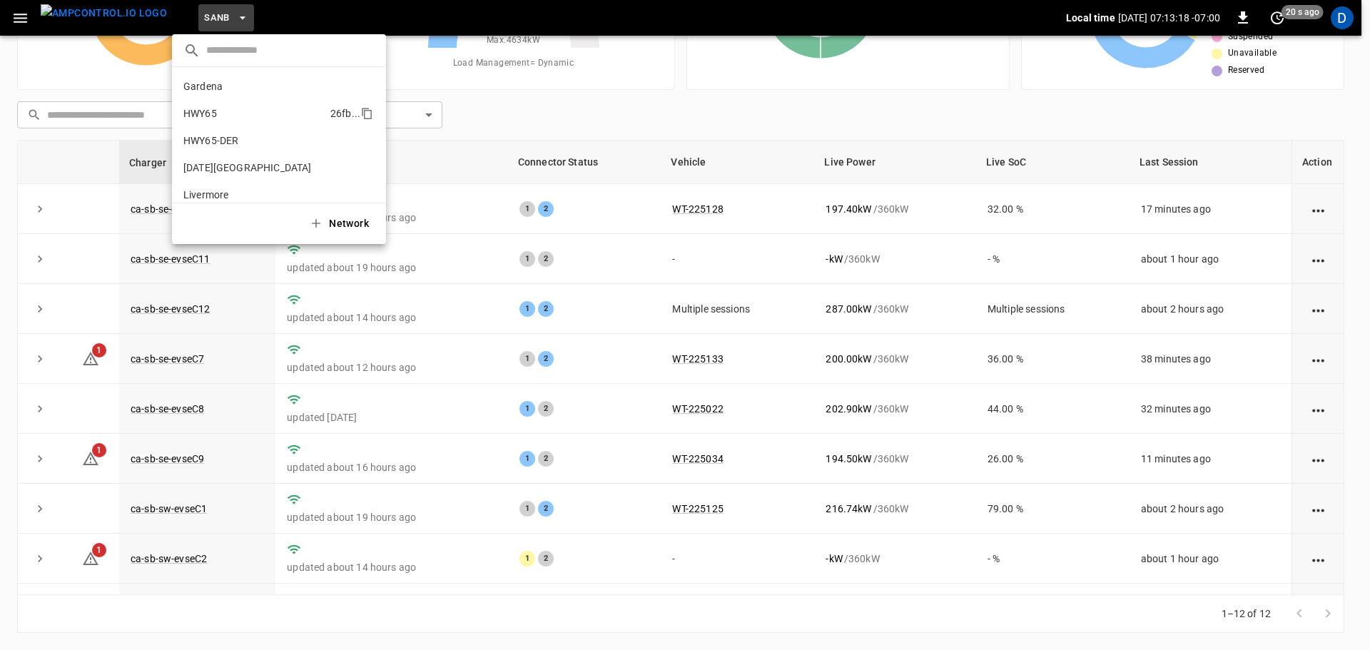
click at [220, 116] on p "HWY65" at bounding box center [253, 113] width 141 height 14
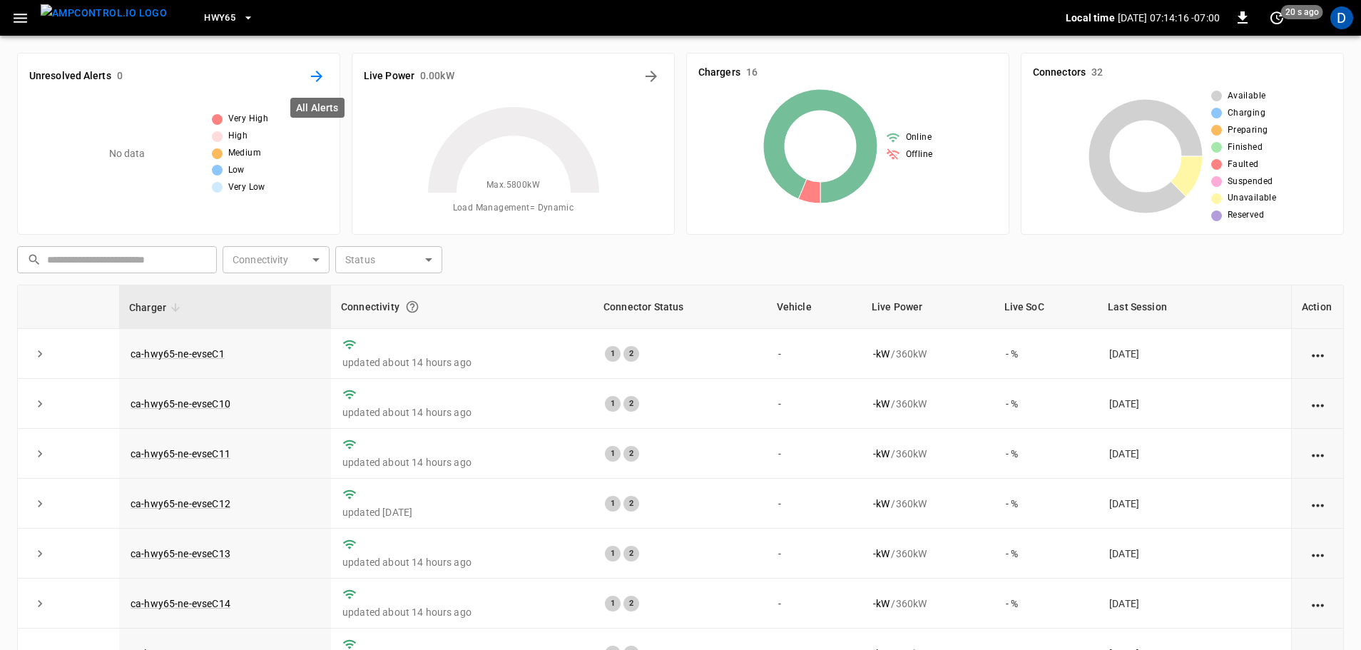
click at [312, 70] on icon "All Alerts" at bounding box center [316, 76] width 17 height 17
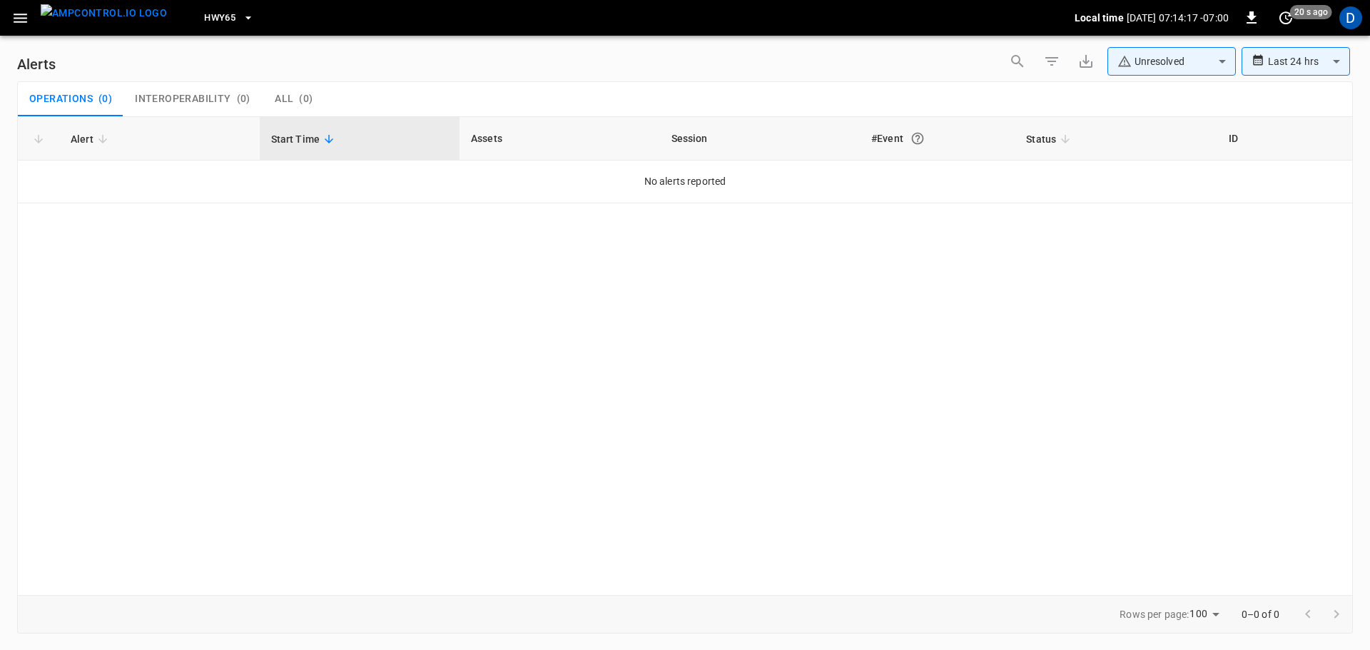
click at [209, 18] on span "HWY65" at bounding box center [219, 18] width 31 height 16
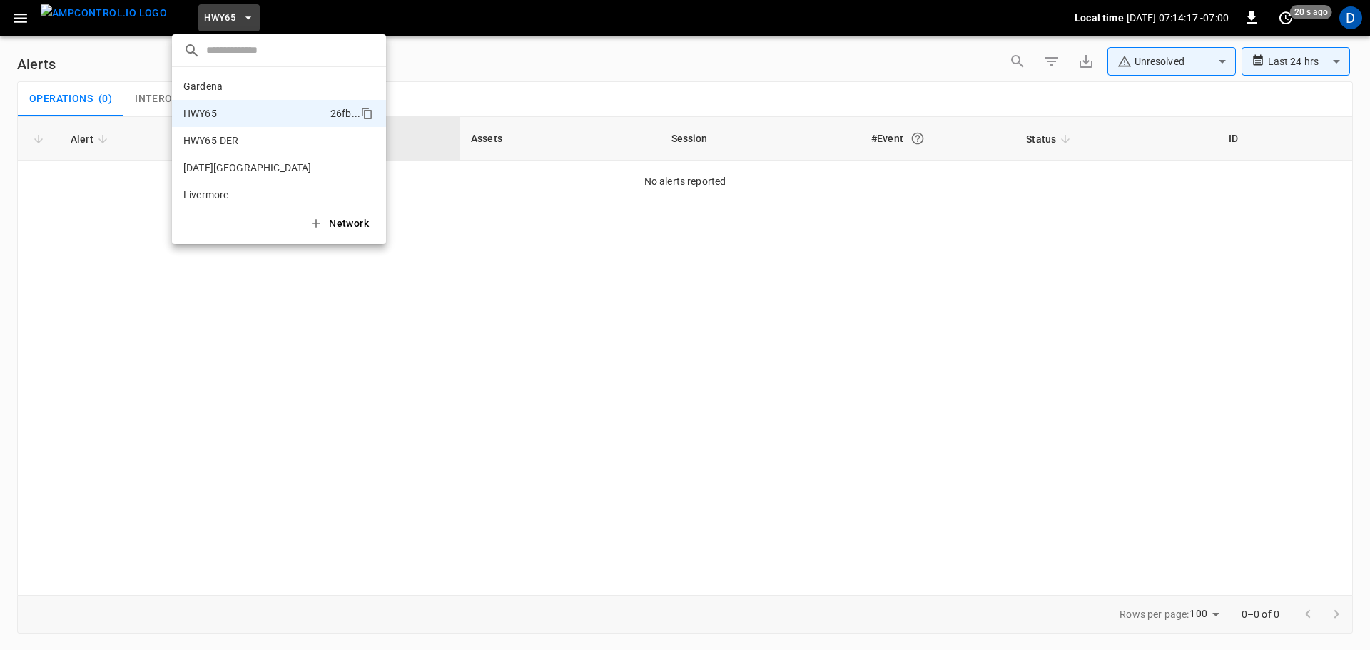
scroll to position [23, 0]
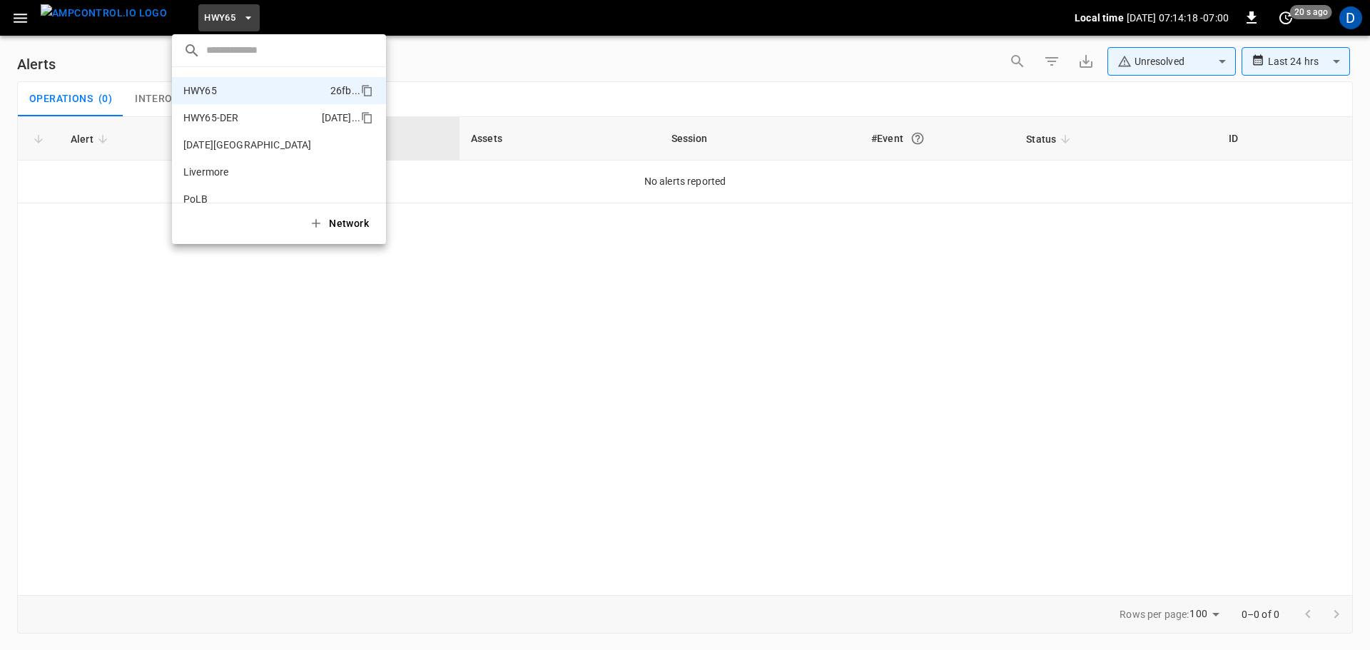
click at [215, 119] on p "HWY65-DER" at bounding box center [249, 118] width 133 height 14
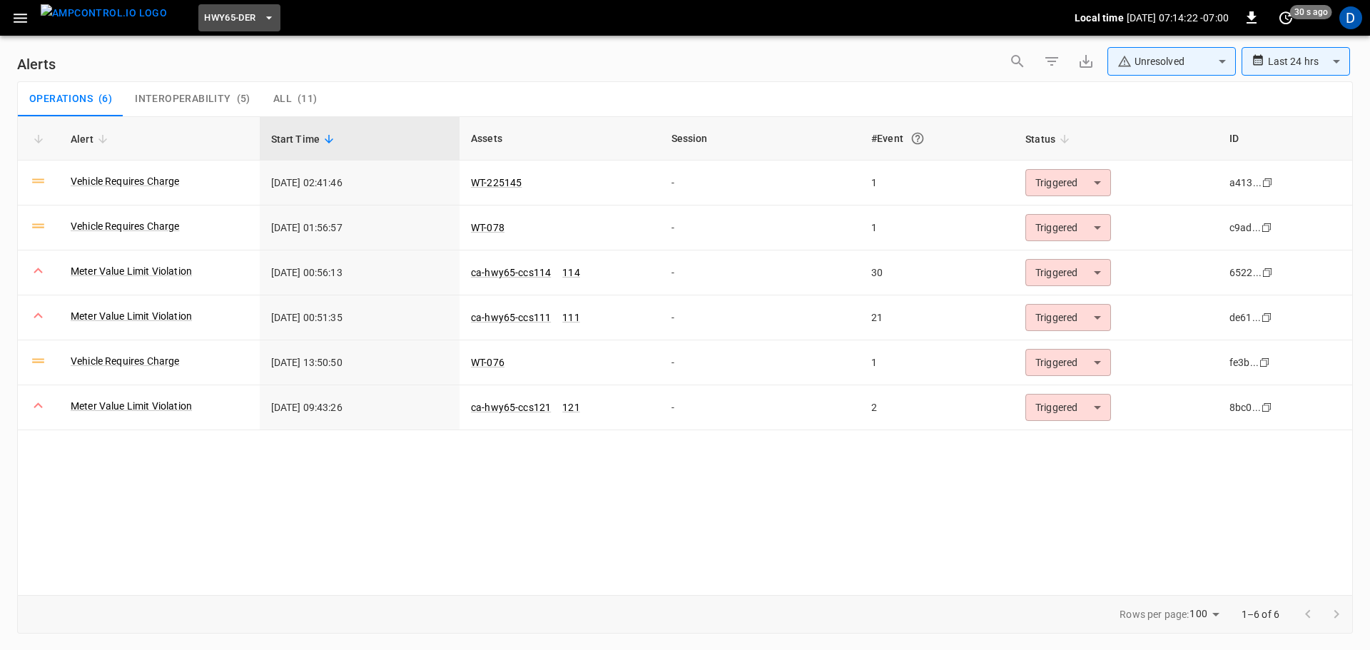
click at [214, 29] on button "HWY65-DER" at bounding box center [238, 18] width 81 height 28
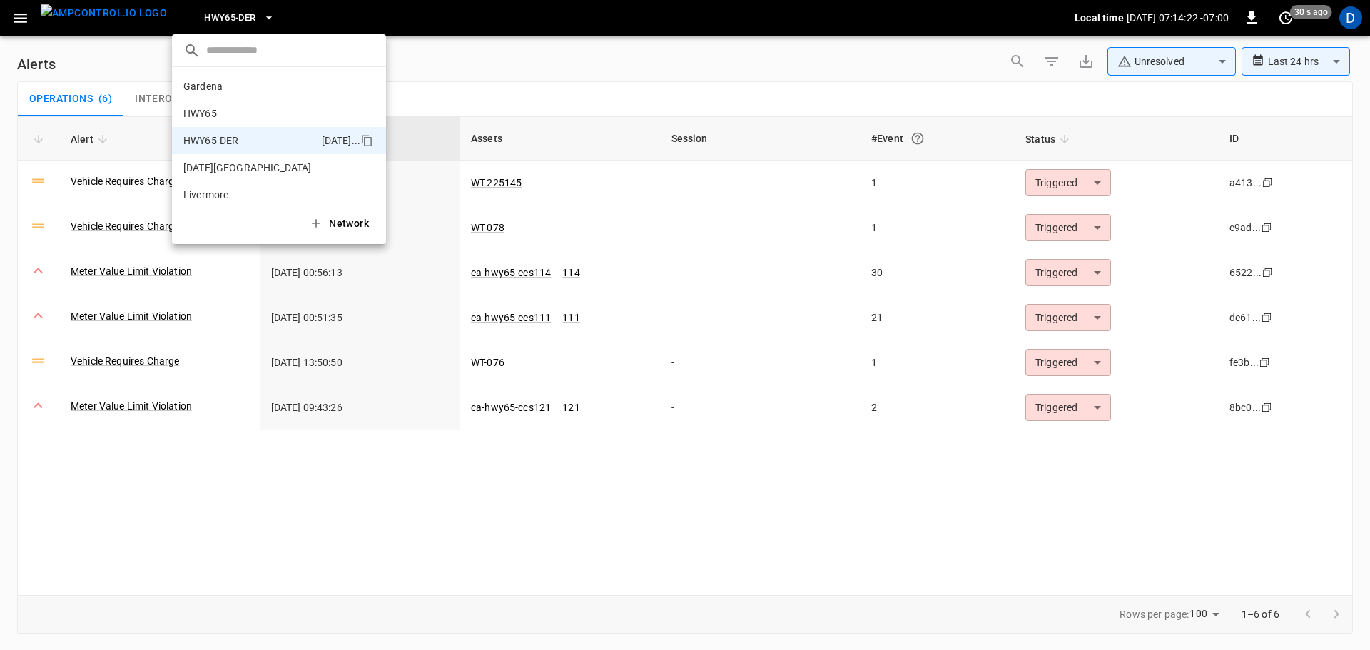
scroll to position [50, 0]
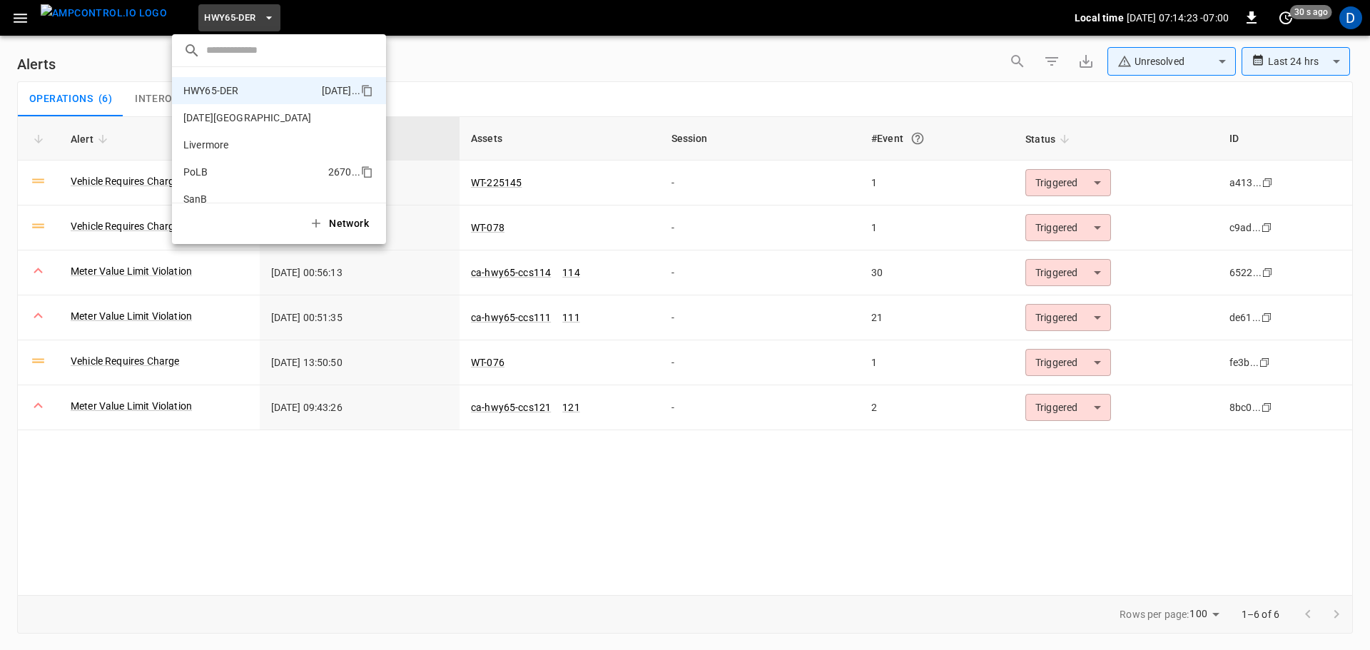
click at [210, 166] on p "PoLB" at bounding box center [252, 172] width 139 height 14
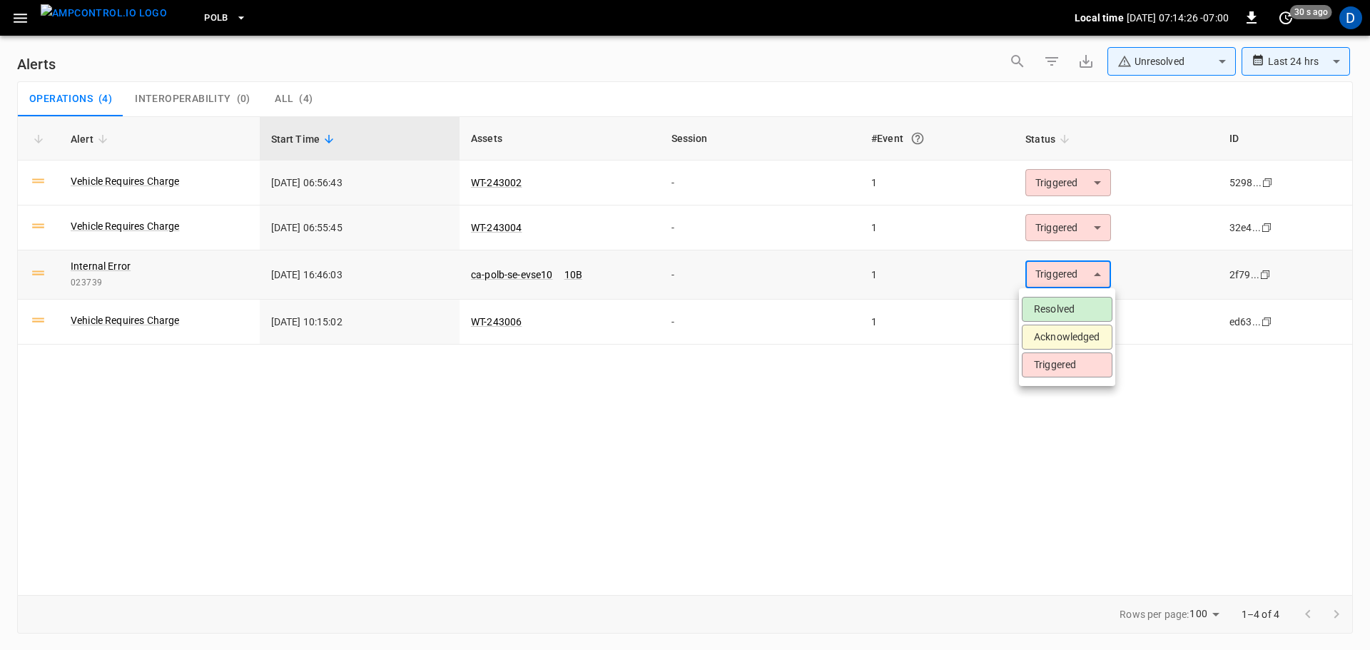
click at [1047, 275] on body "**********" at bounding box center [685, 322] width 1370 height 645
click at [1044, 342] on li "Acknowledged" at bounding box center [1066, 337] width 91 height 25
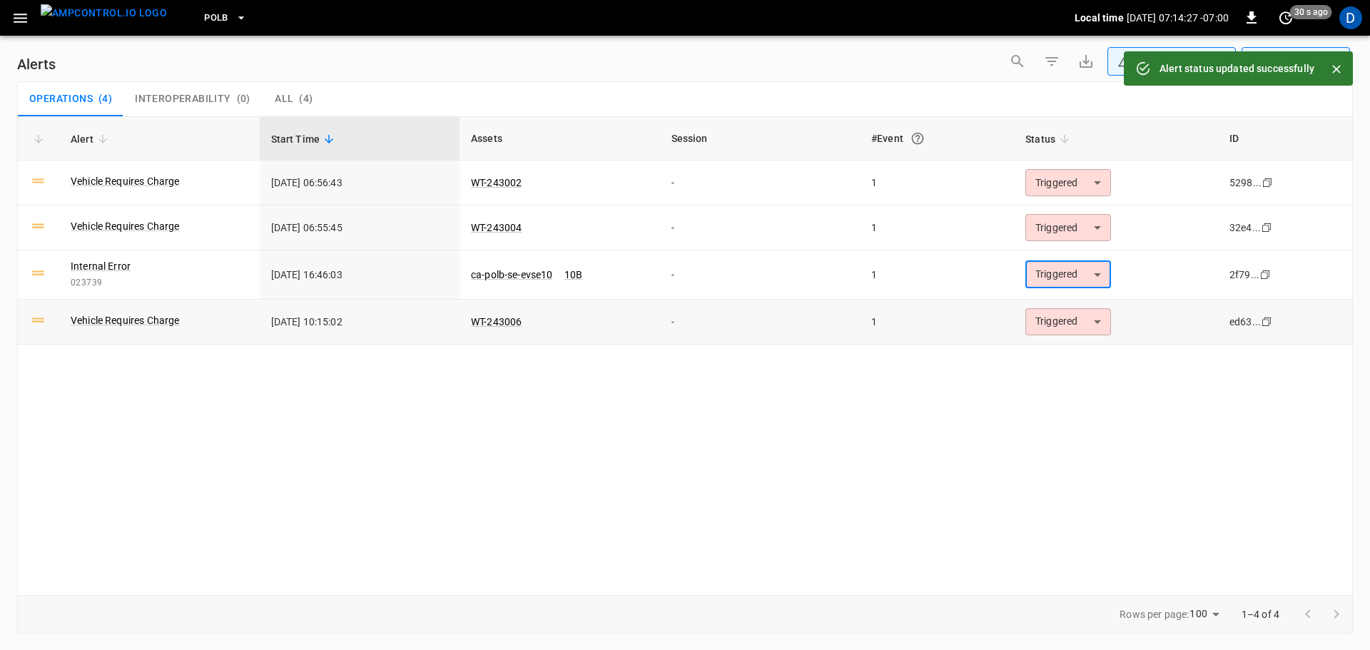
type input "**********"
click at [198, 18] on button "PoLB" at bounding box center [225, 18] width 54 height 28
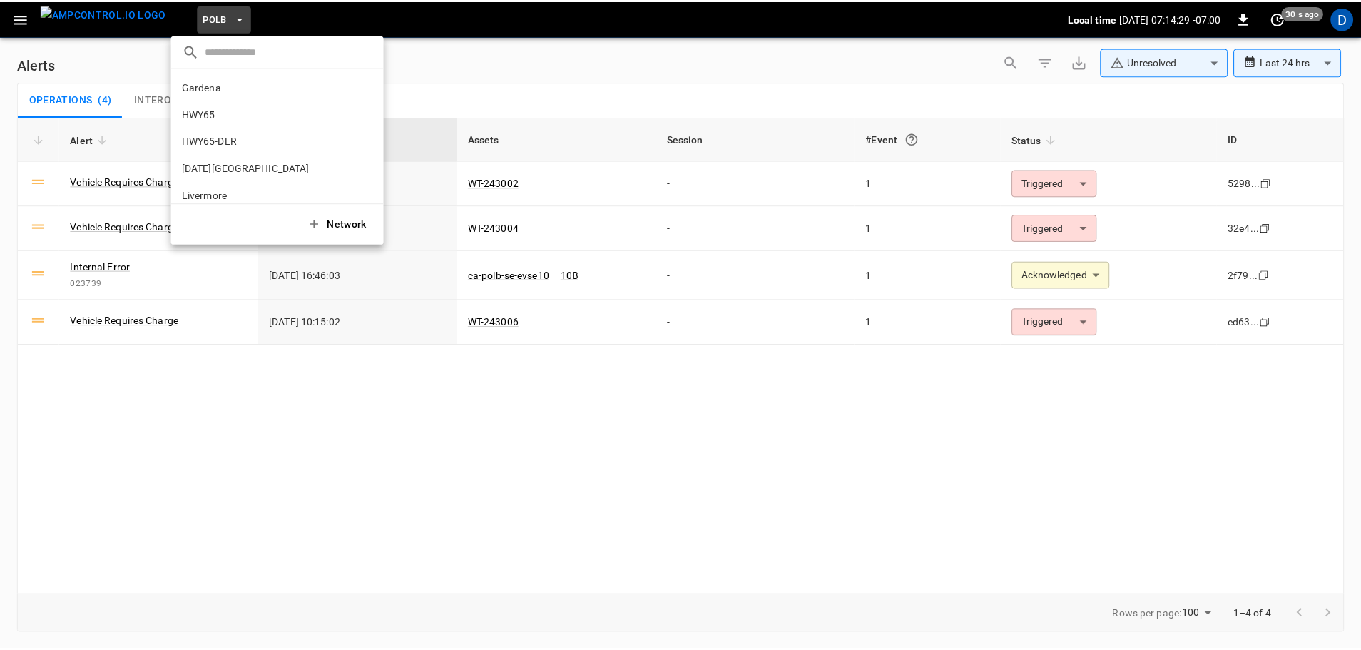
scroll to position [120, 0]
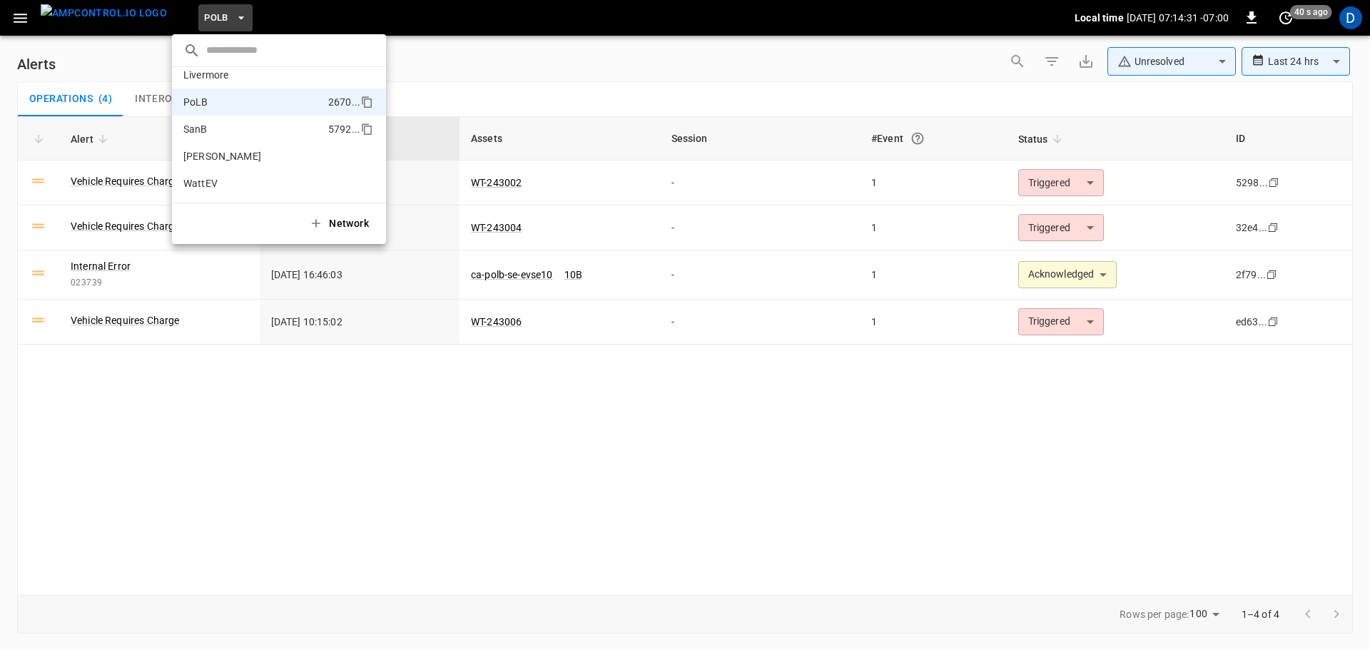
click at [236, 122] on p "SanB" at bounding box center [252, 129] width 139 height 14
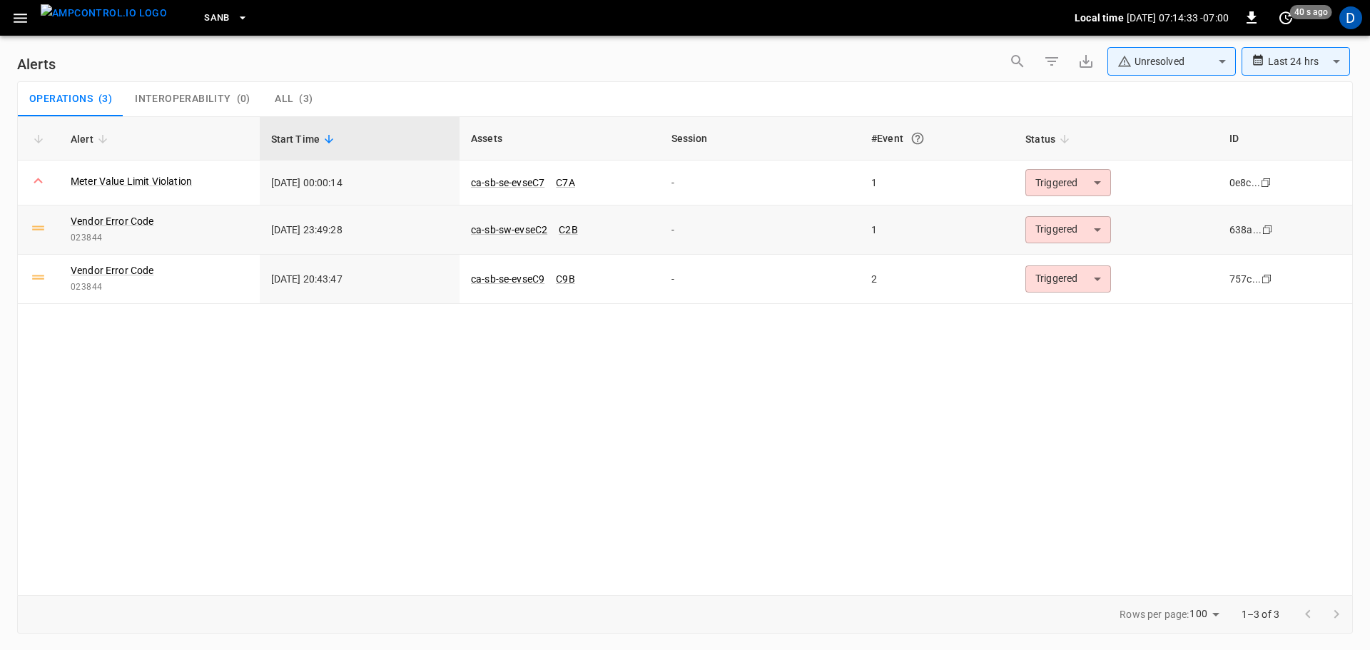
click at [1041, 229] on body "**********" at bounding box center [685, 322] width 1370 height 645
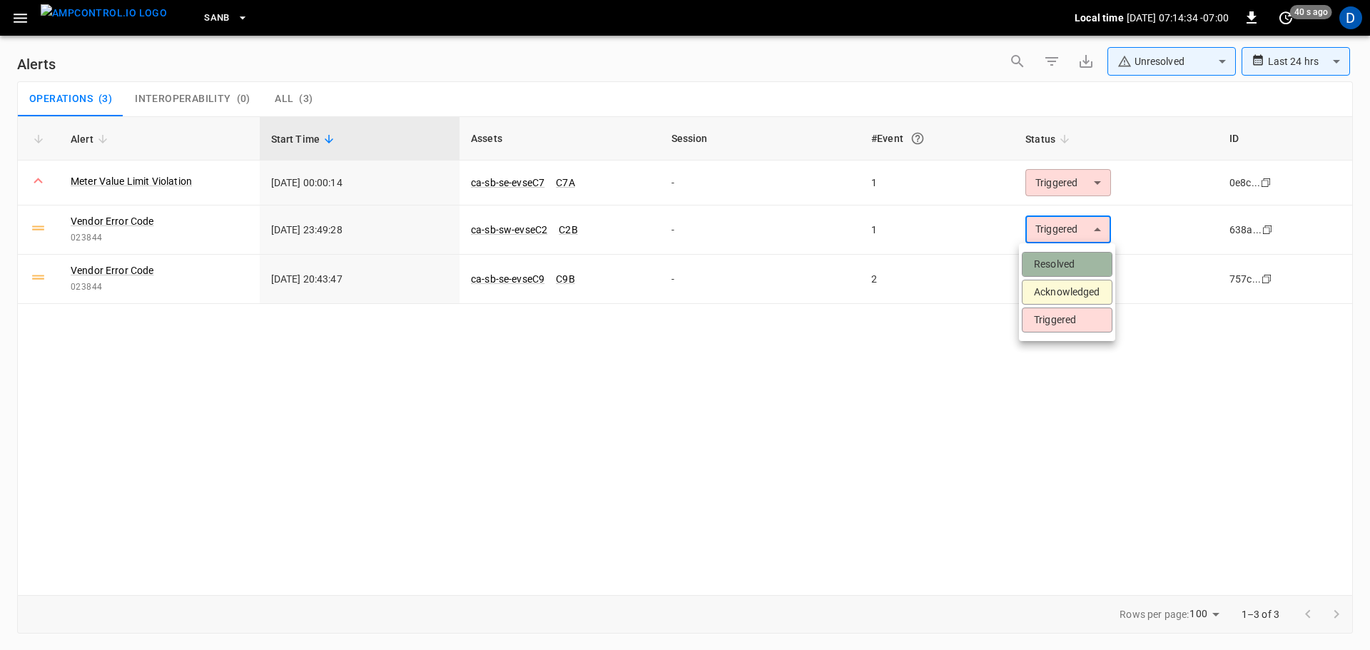
click at [1049, 257] on li "Resolved" at bounding box center [1066, 264] width 91 height 25
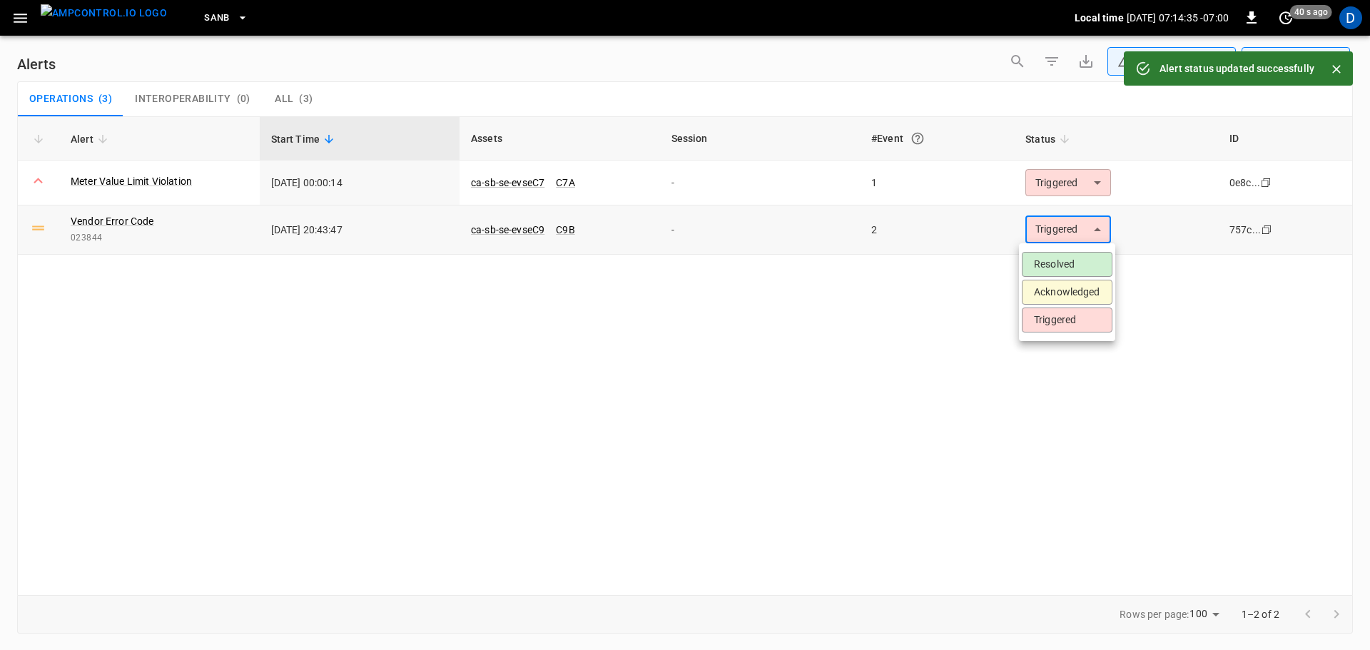
click at [1051, 230] on body "**********" at bounding box center [685, 322] width 1370 height 645
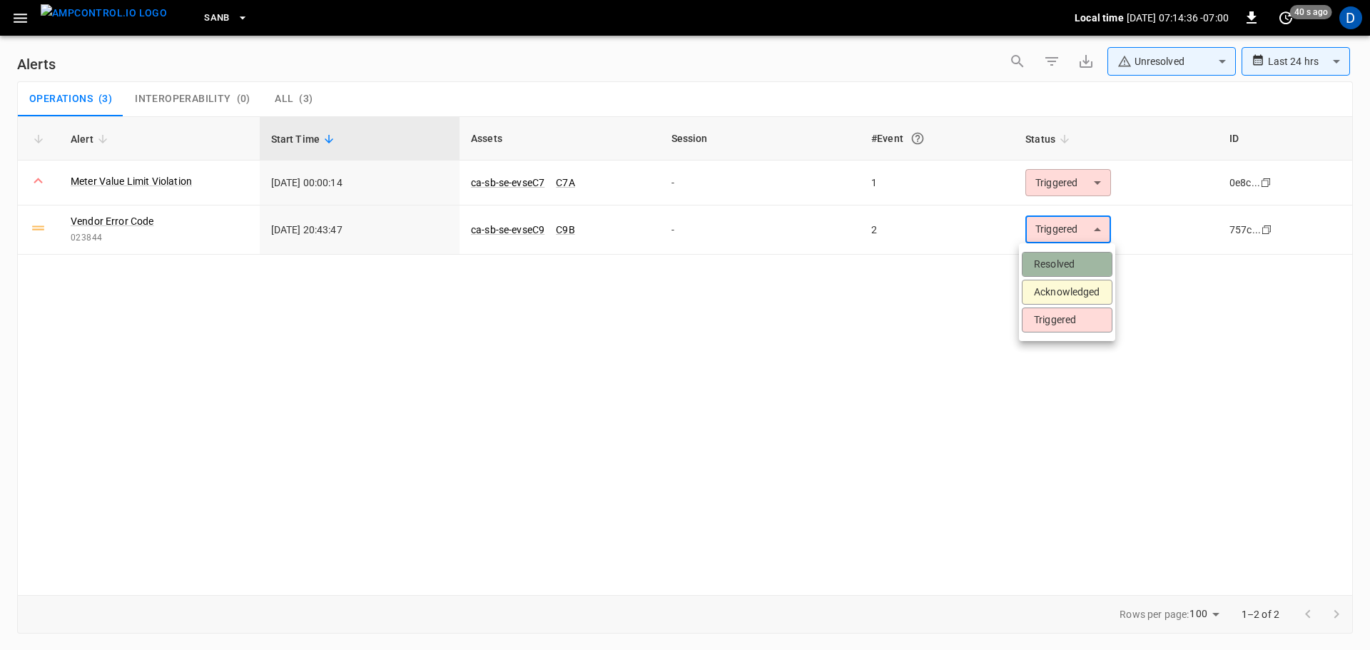
click at [1053, 261] on li "Resolved" at bounding box center [1066, 264] width 91 height 25
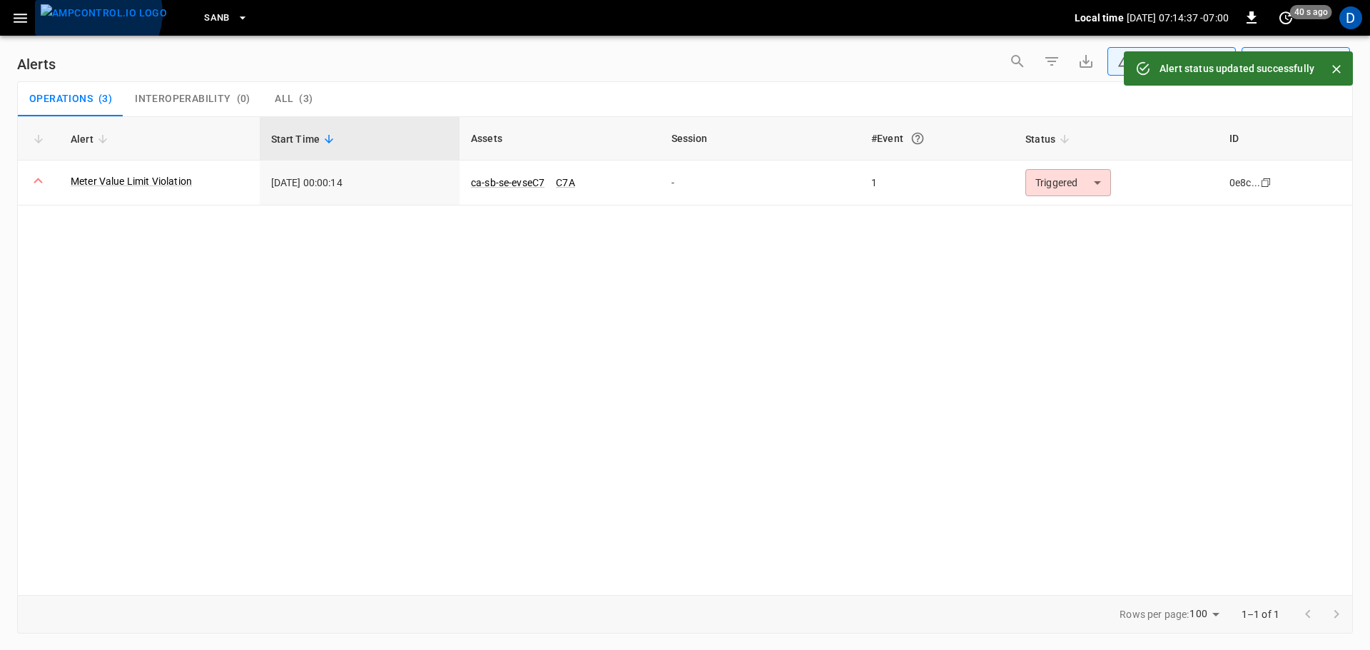
click at [96, 13] on img "menu" at bounding box center [104, 13] width 126 height 18
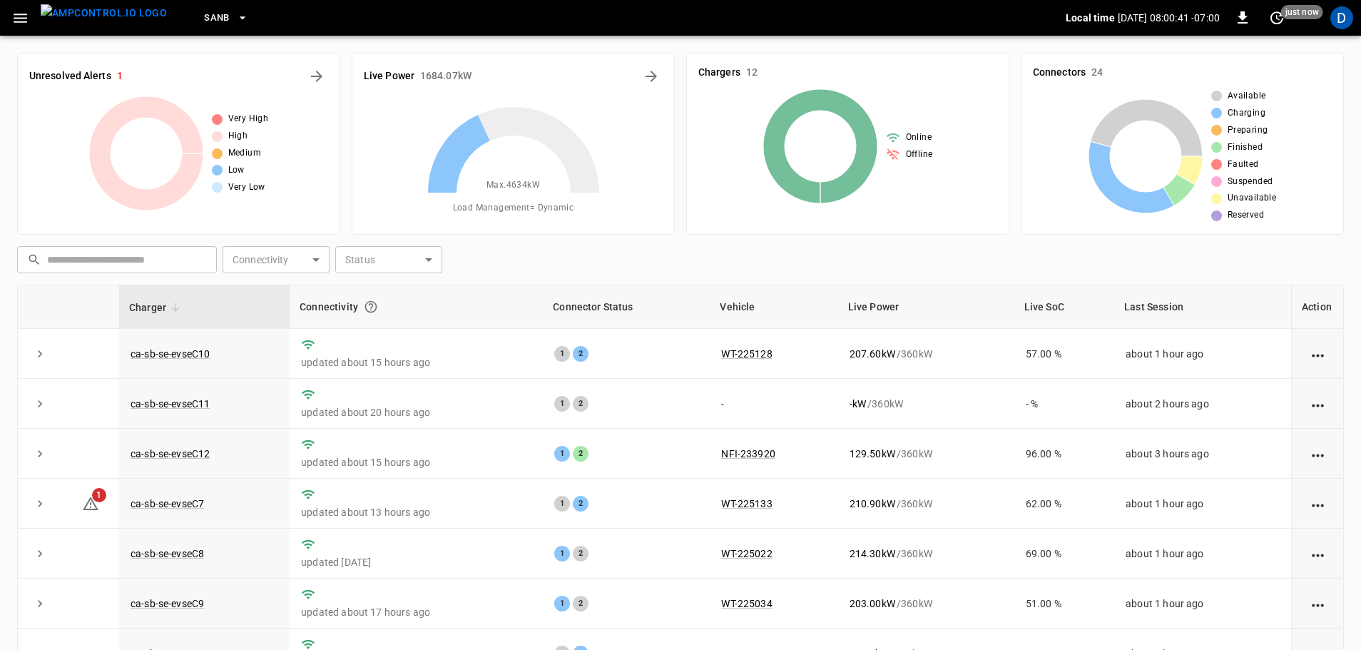
click at [235, 21] on icon "button" at bounding box center [242, 18] width 14 height 14
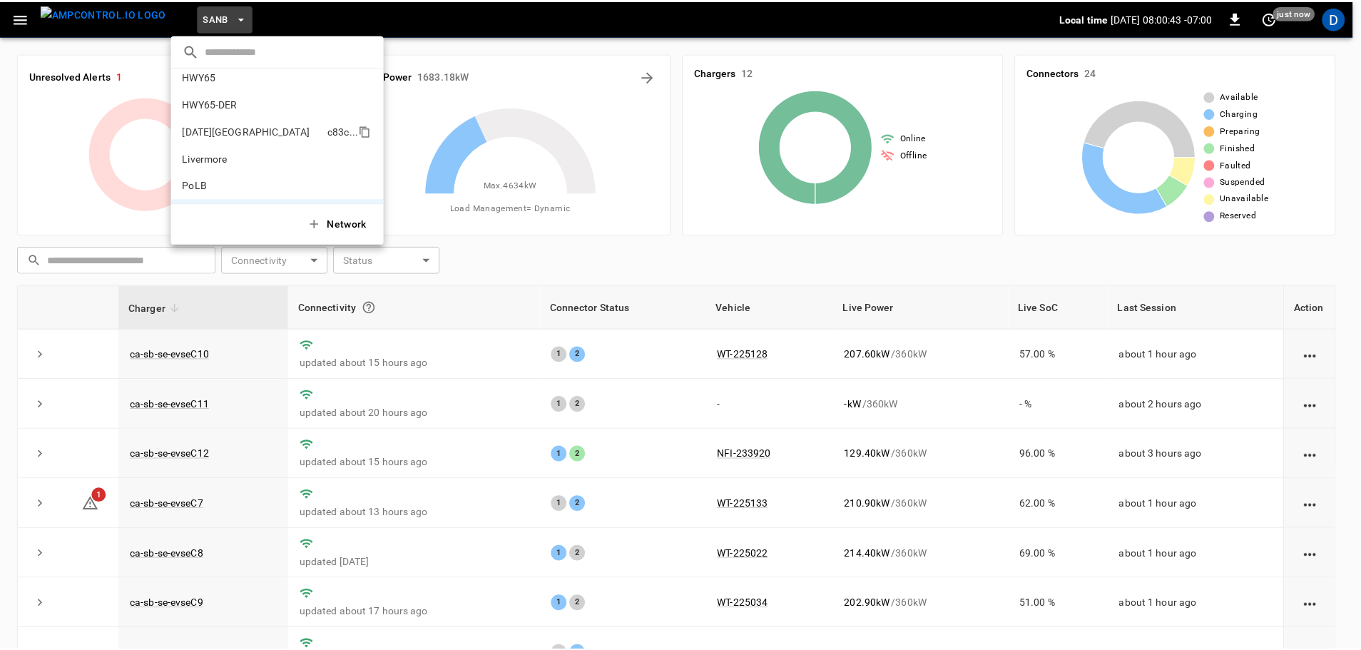
scroll to position [39, 0]
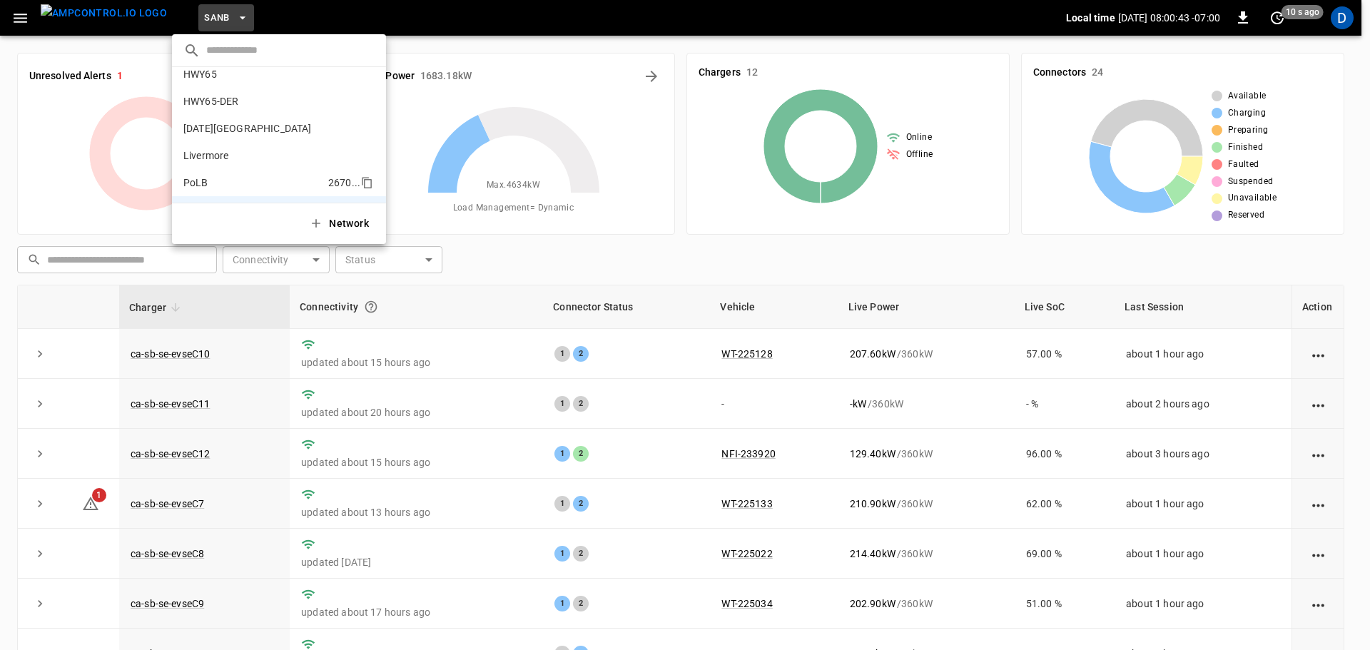
click at [215, 177] on p "PoLB" at bounding box center [252, 182] width 139 height 14
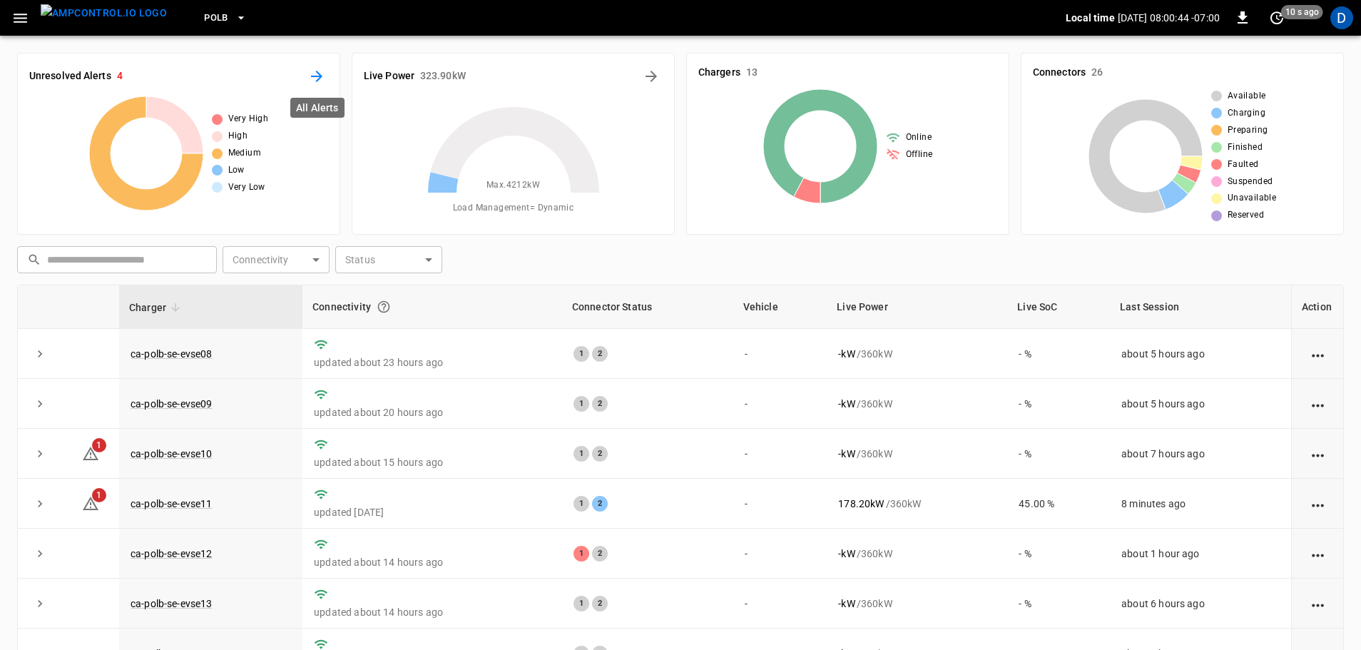
click at [320, 73] on icon "All Alerts" at bounding box center [316, 76] width 17 height 17
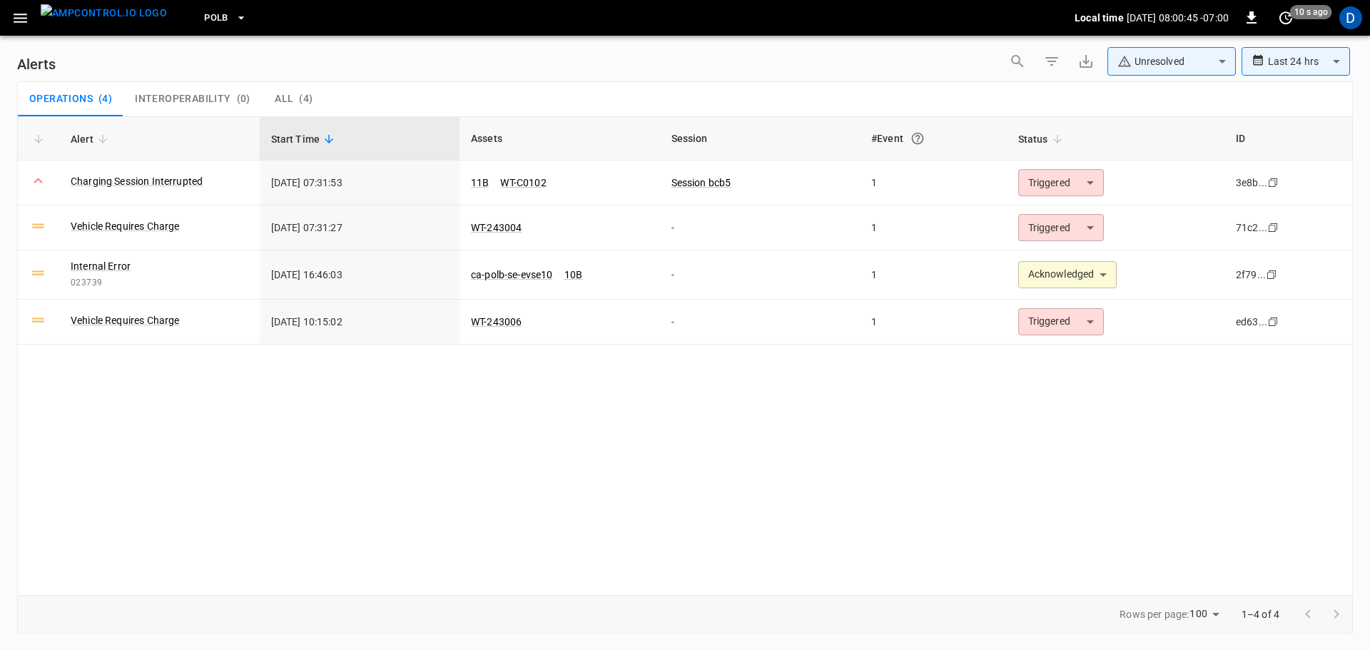
click at [1133, 63] on body "**********" at bounding box center [685, 322] width 1370 height 645
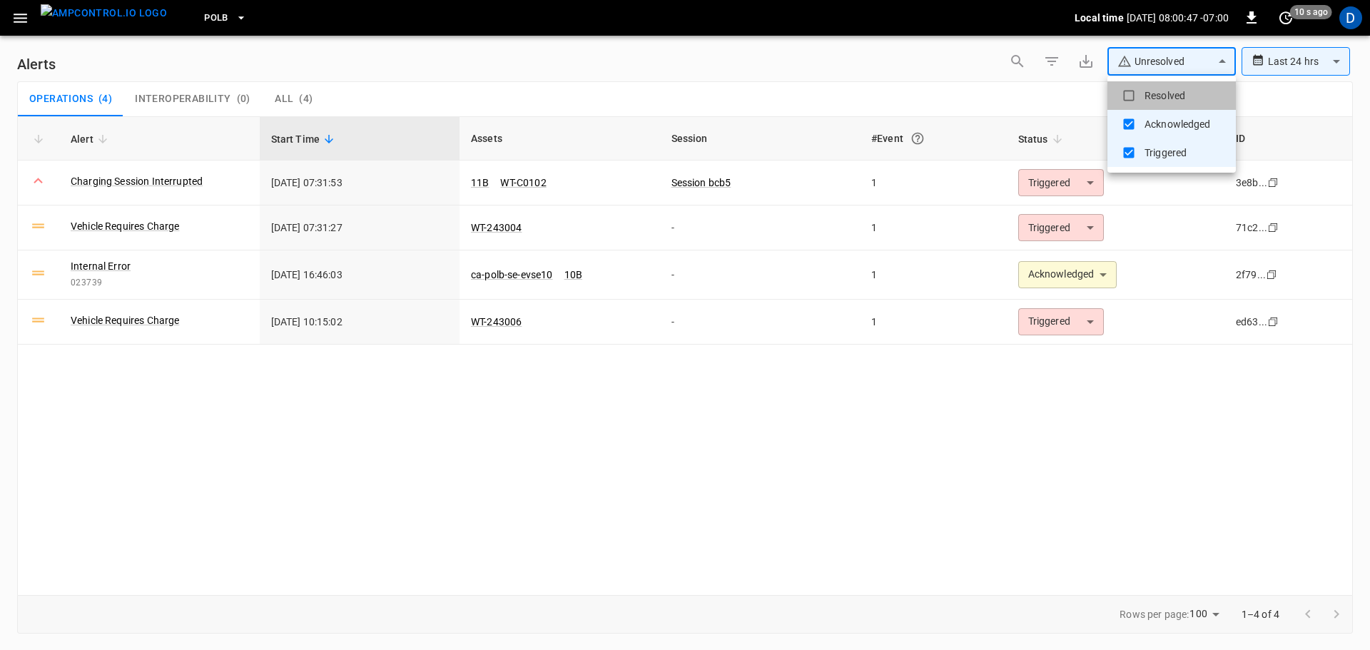
click at [1148, 88] on li "Resolved" at bounding box center [1171, 95] width 128 height 29
type input "**********"
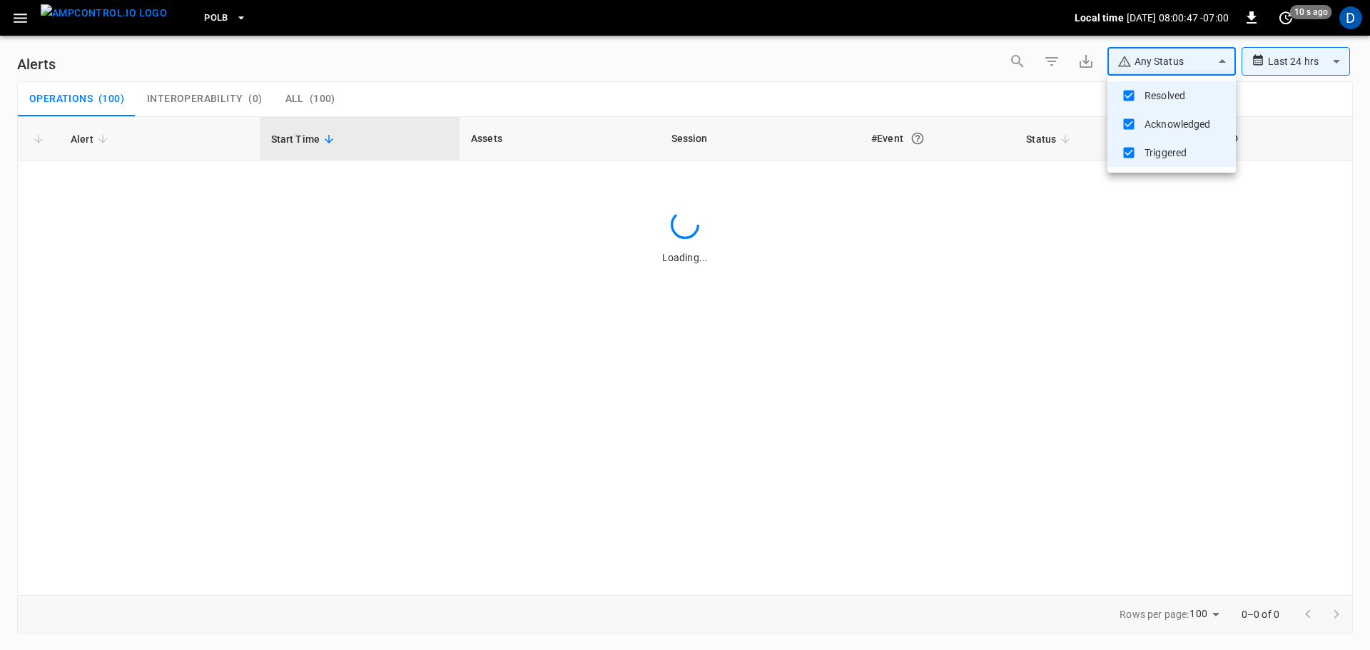
click at [939, 91] on div at bounding box center [685, 325] width 1370 height 650
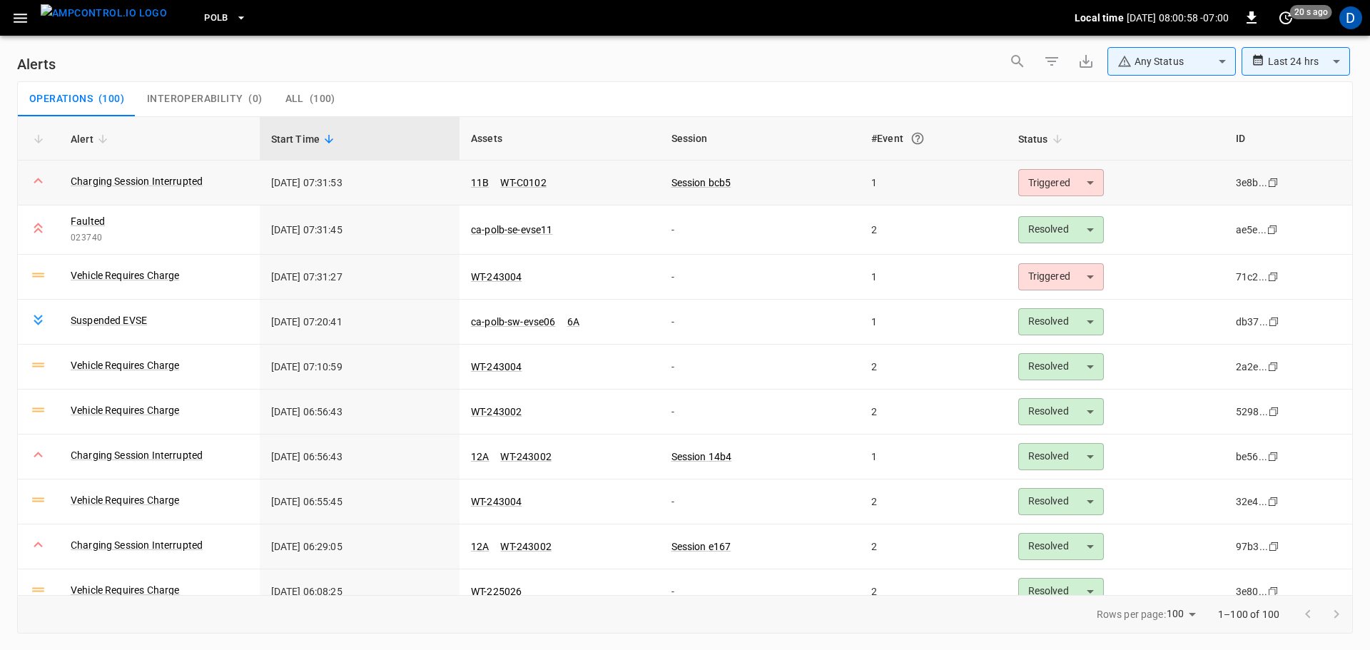
click at [1037, 183] on body "**********" at bounding box center [685, 322] width 1370 height 645
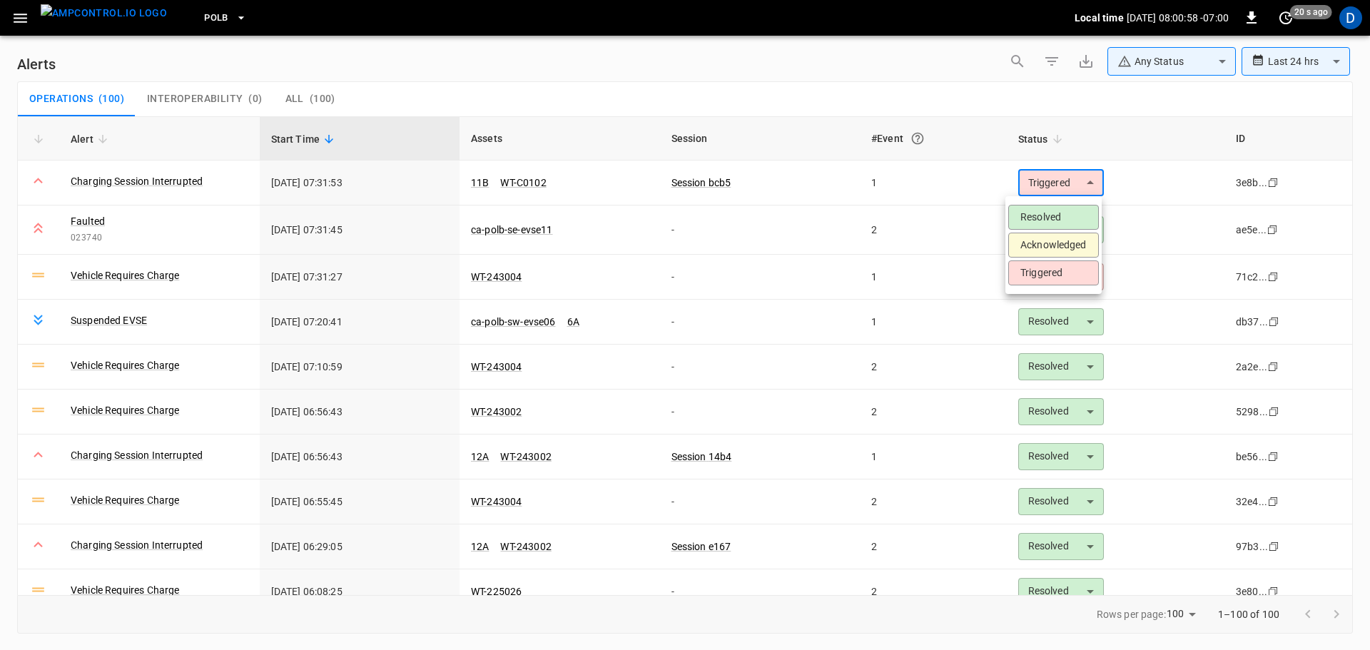
click at [1031, 218] on li "Resolved" at bounding box center [1053, 217] width 91 height 25
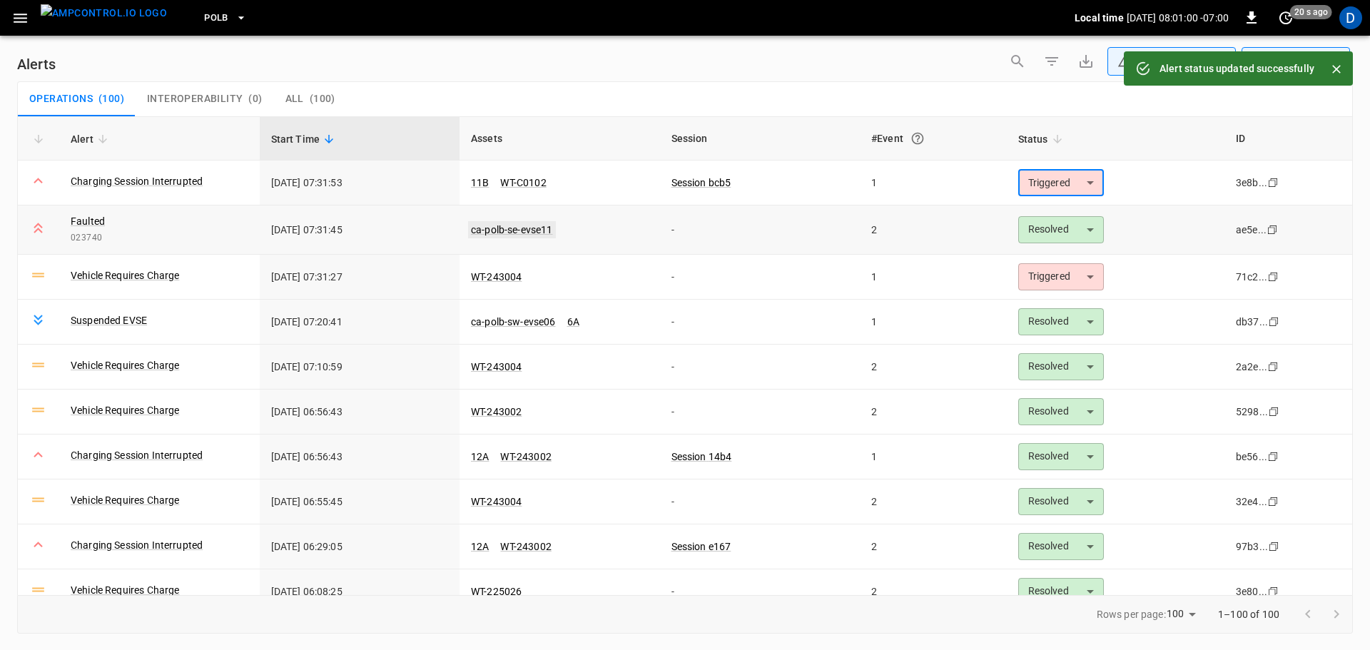
type input "********"
click at [530, 225] on link "ca-polb-se-evse11" at bounding box center [512, 229] width 88 height 17
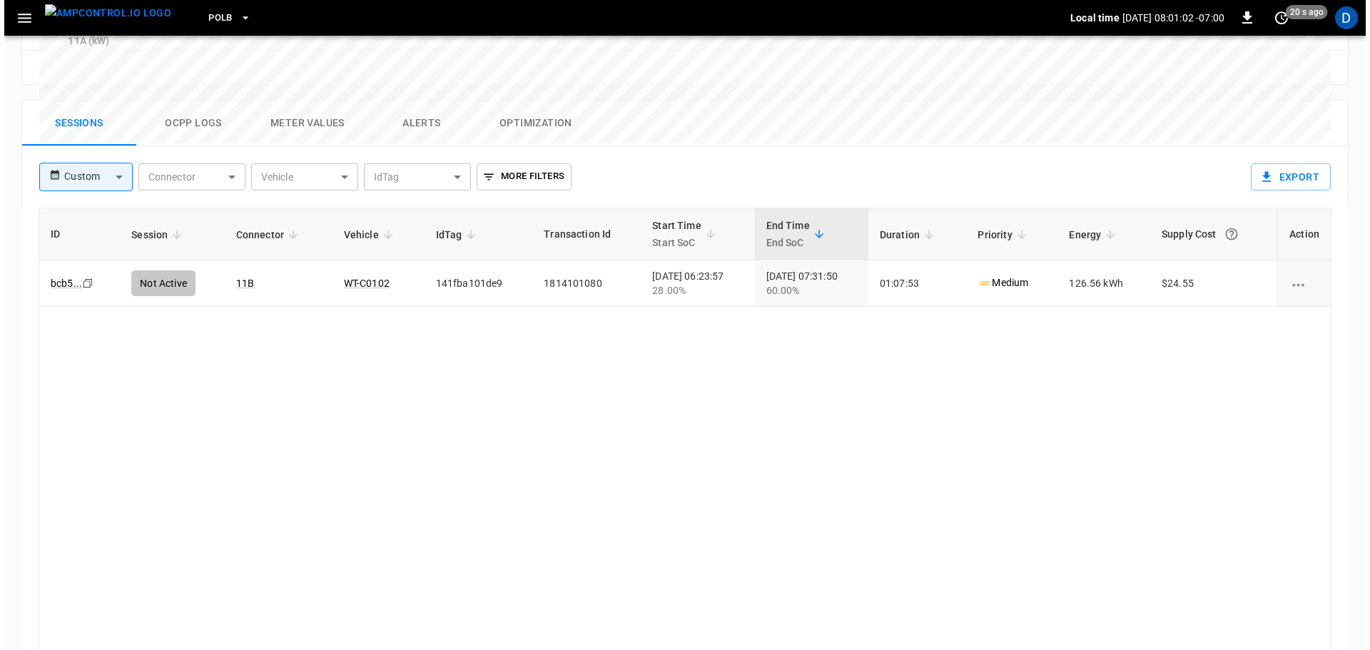
scroll to position [617, 0]
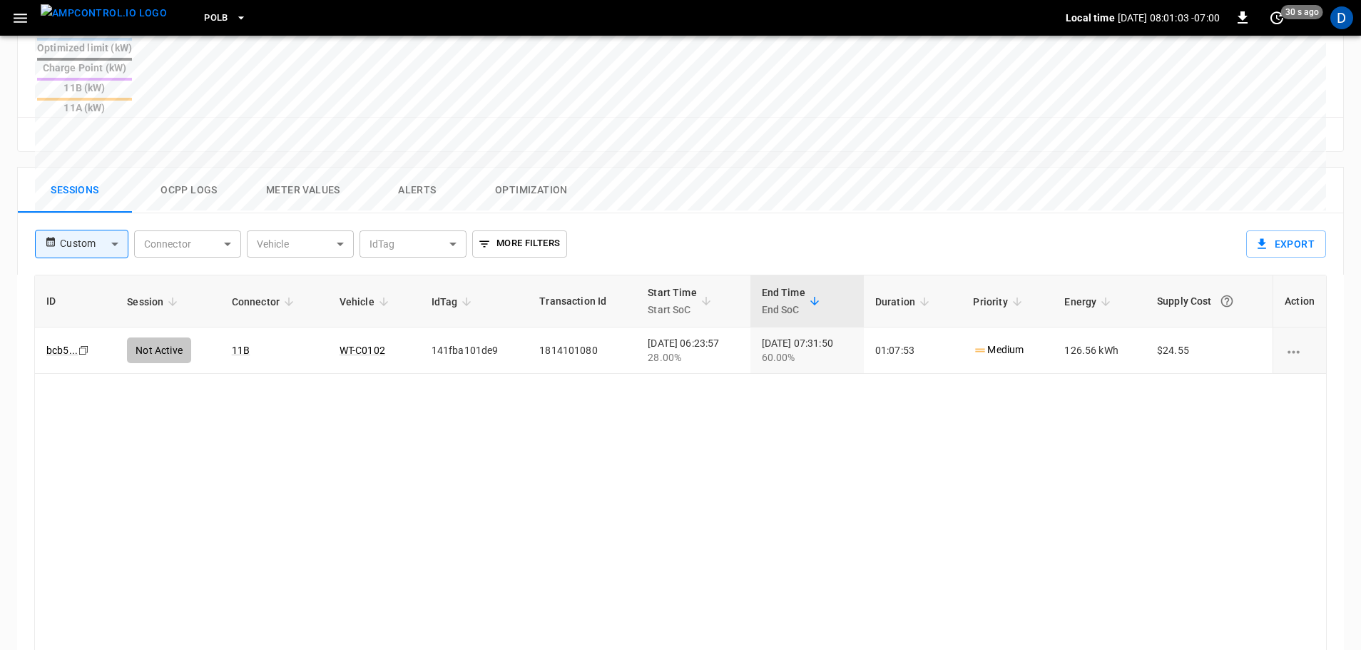
click at [196, 168] on button "Ocpp logs" at bounding box center [189, 191] width 114 height 46
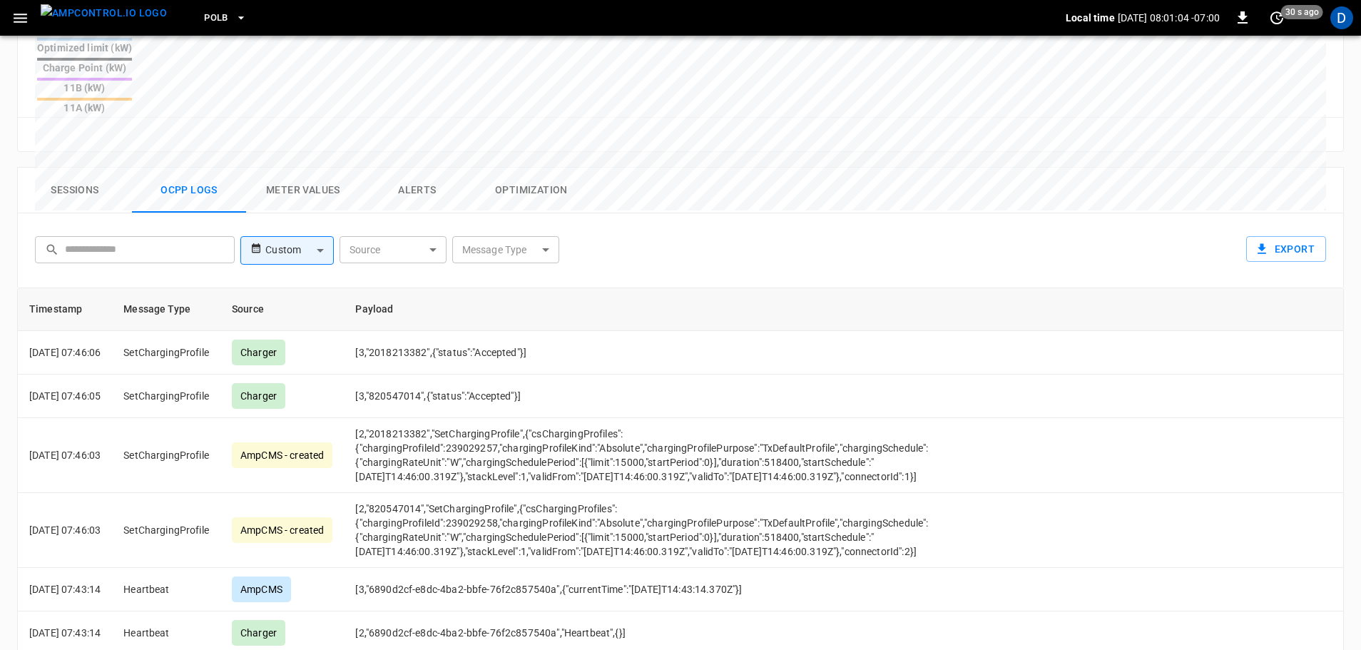
click at [474, 181] on body "PoLB Local time [DATE] 08:01:04 -07:00 0 30 s ago D ca-polb-se-evse11 Remote Co…" at bounding box center [680, 90] width 1361 height 1415
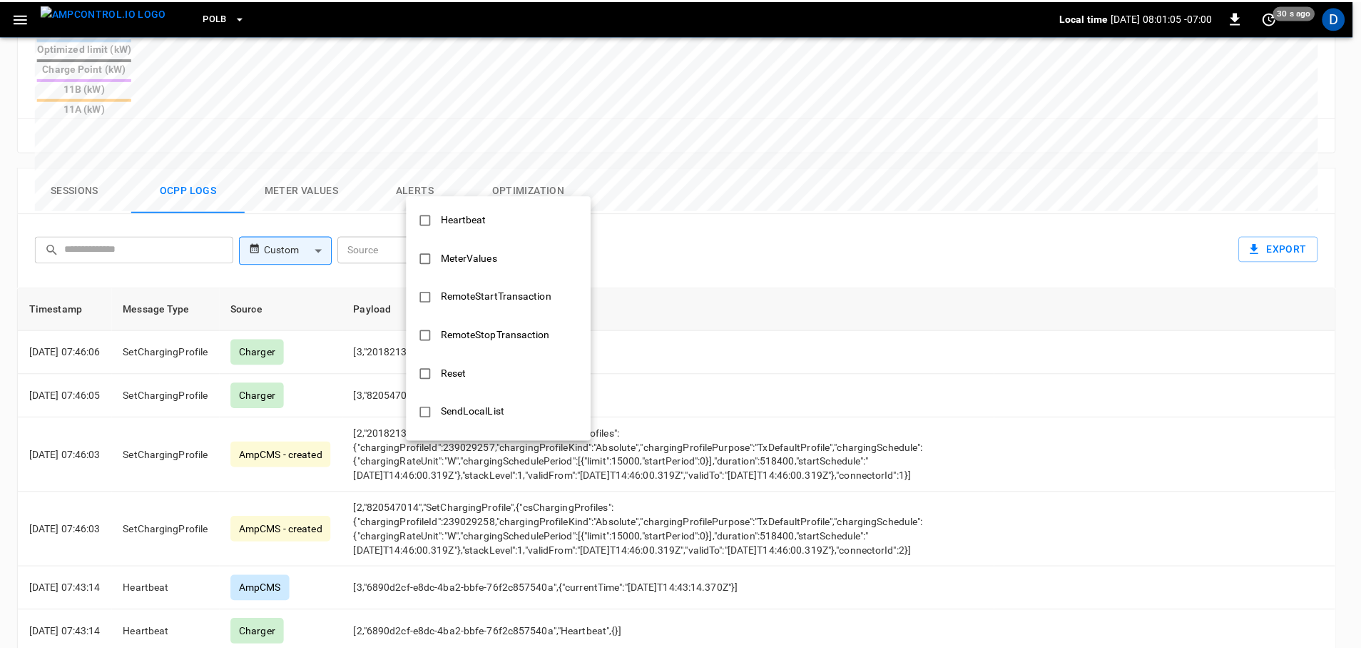
scroll to position [690, 0]
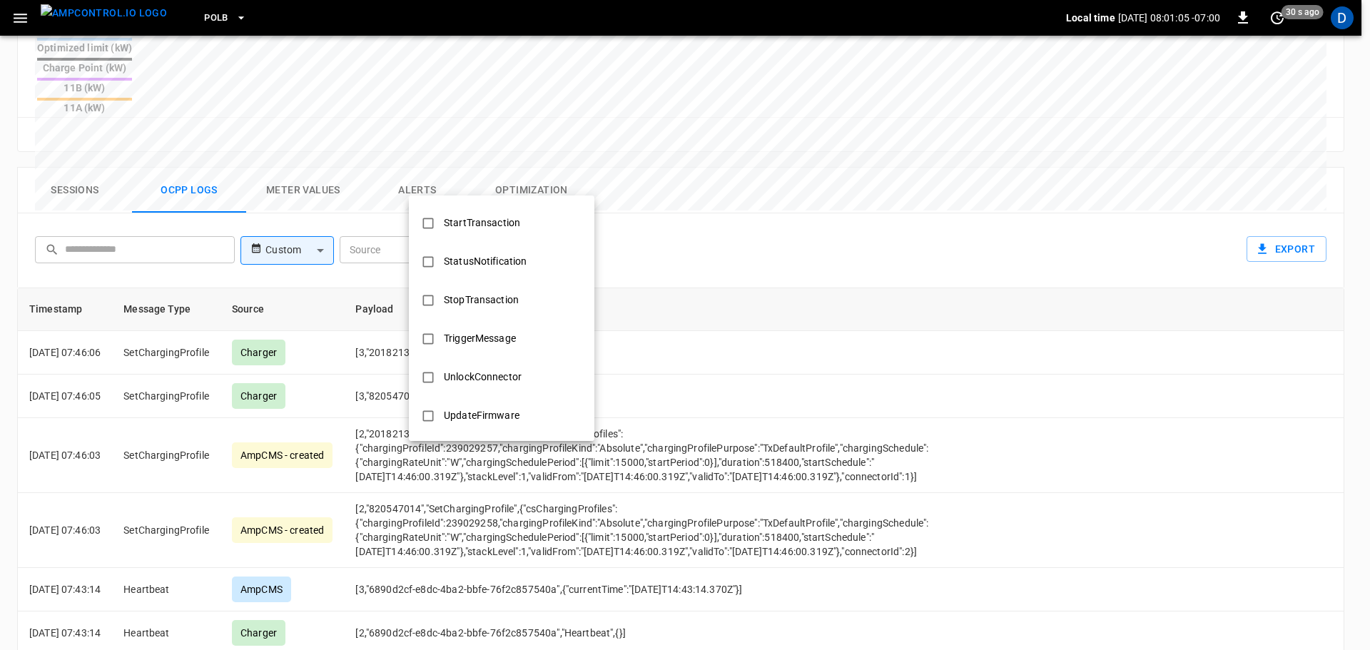
click at [505, 302] on div "StopTransaction" at bounding box center [481, 300] width 92 height 26
type input "**********"
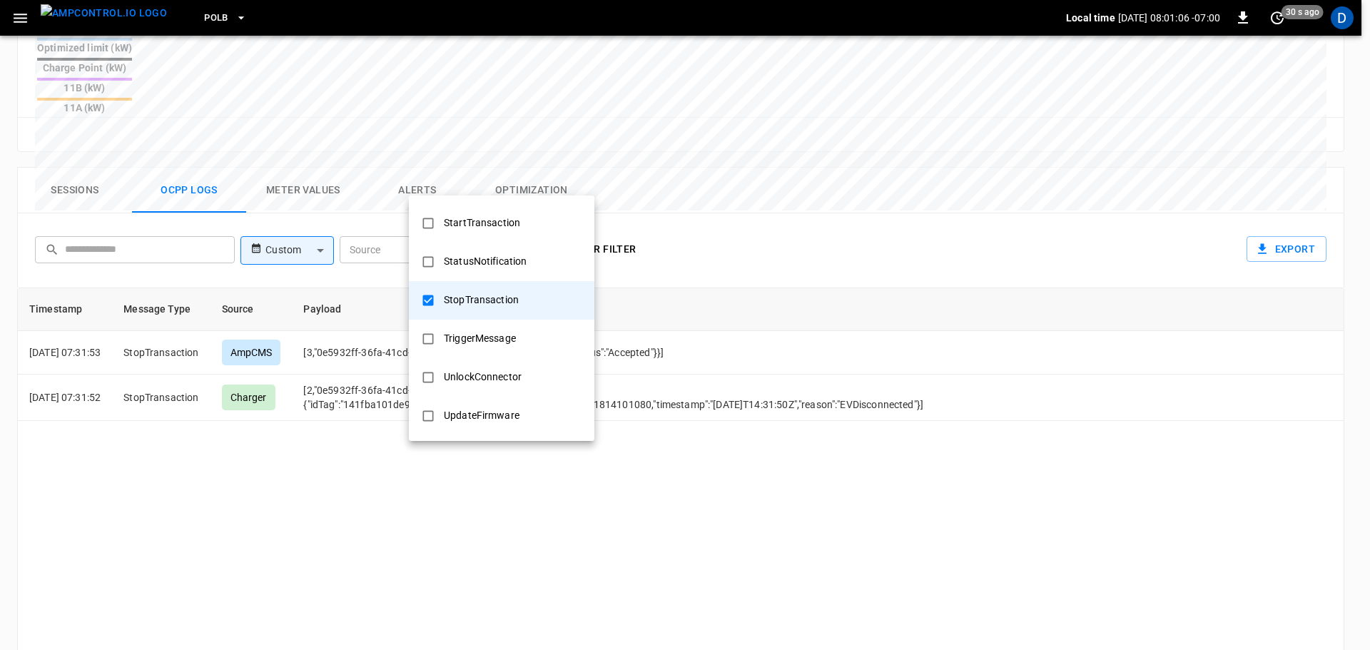
click at [648, 311] on div at bounding box center [685, 325] width 1370 height 650
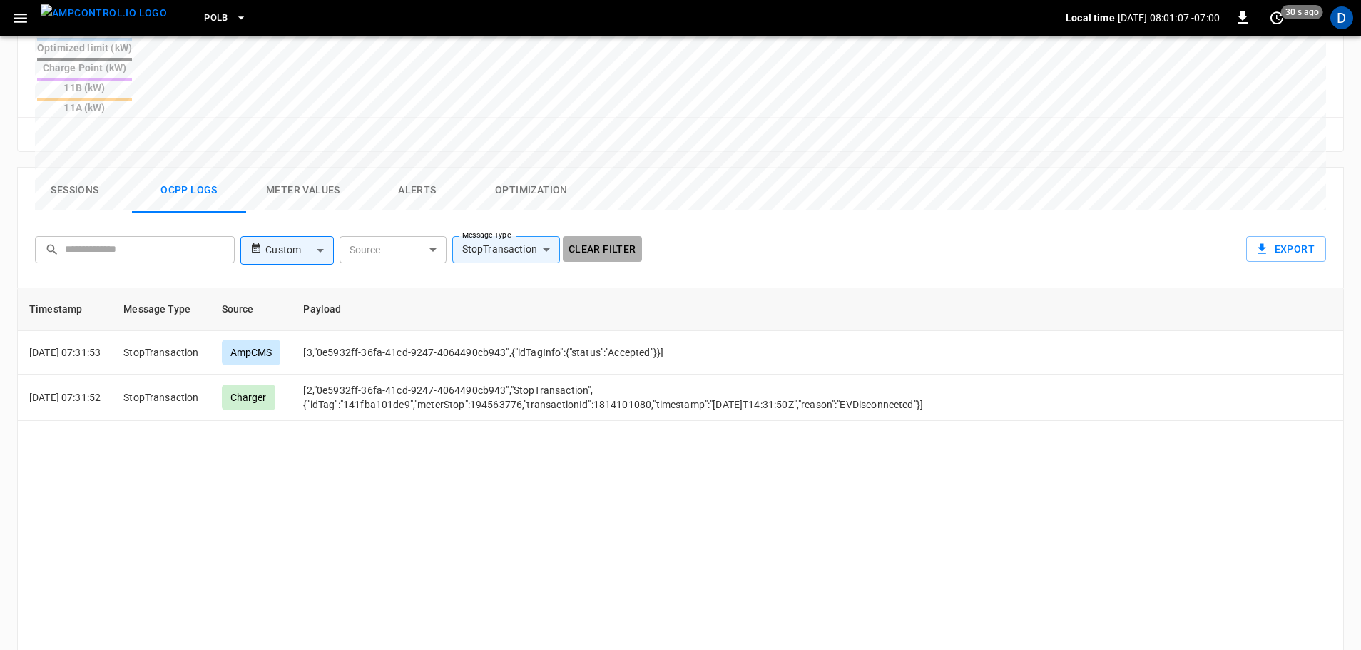
click at [607, 236] on button "Clear filter" at bounding box center [602, 249] width 79 height 26
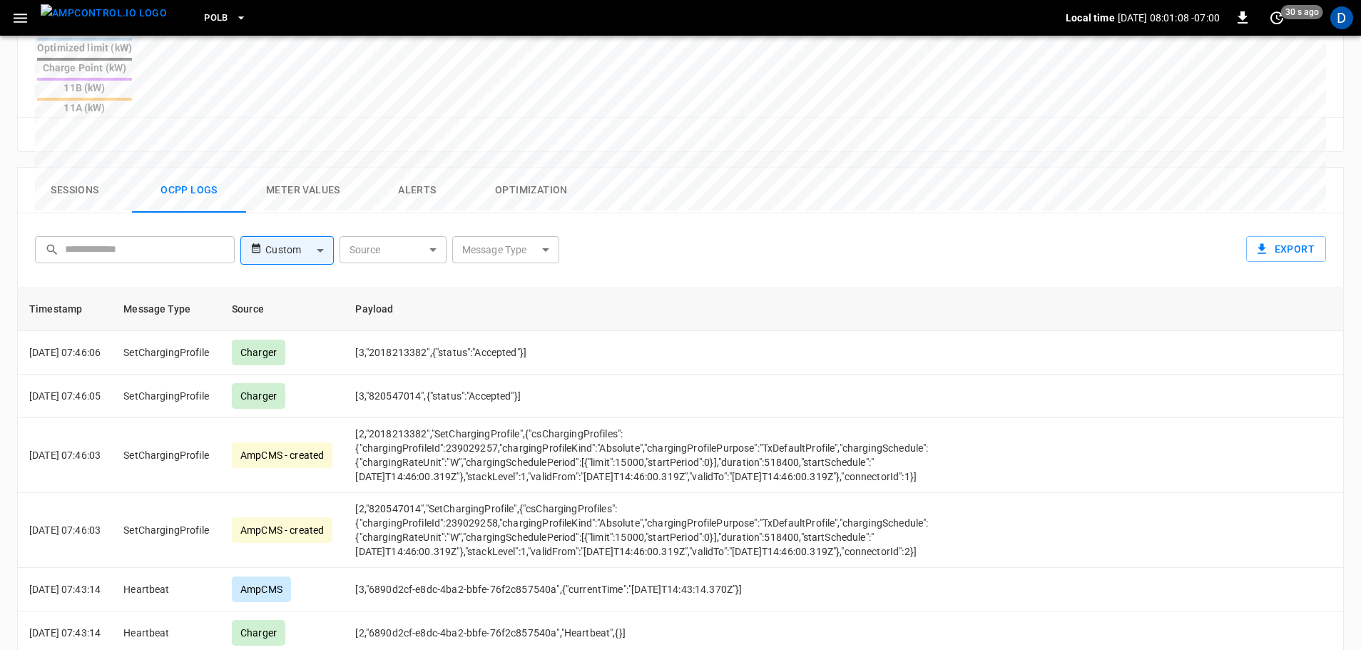
click at [106, 168] on button "Sessions" at bounding box center [75, 191] width 114 height 46
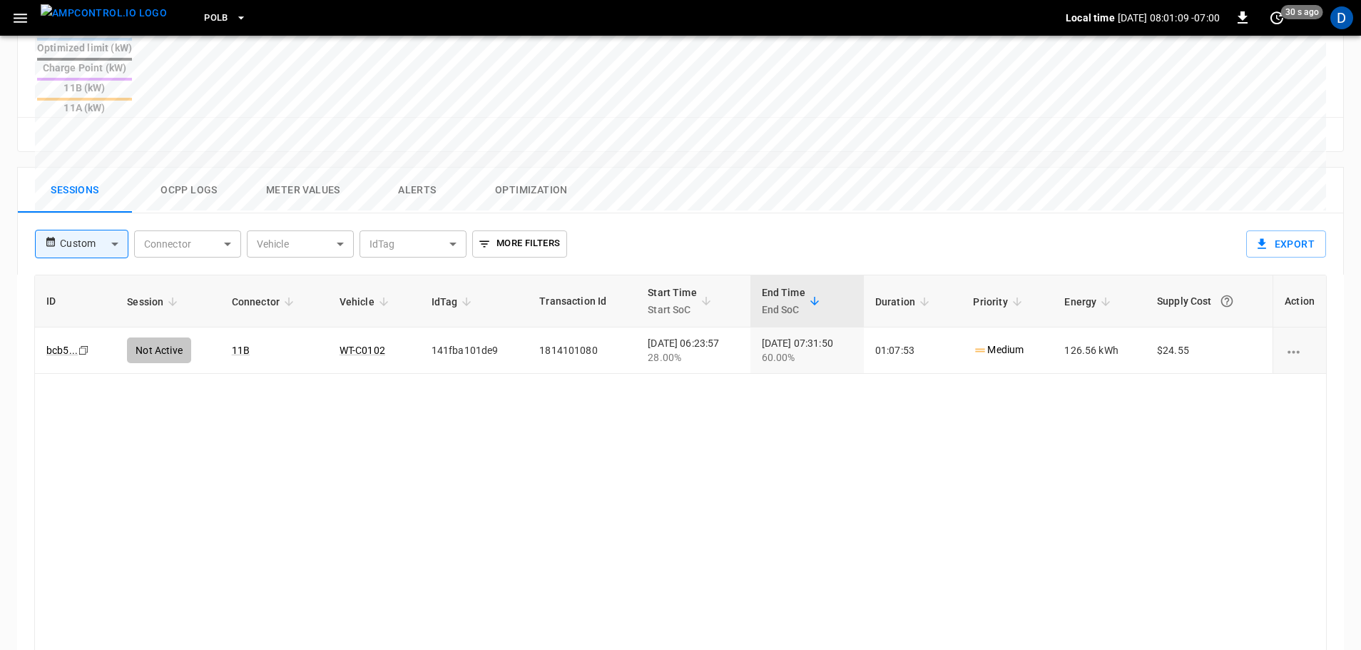
click at [107, 19] on img "menu" at bounding box center [104, 13] width 126 height 18
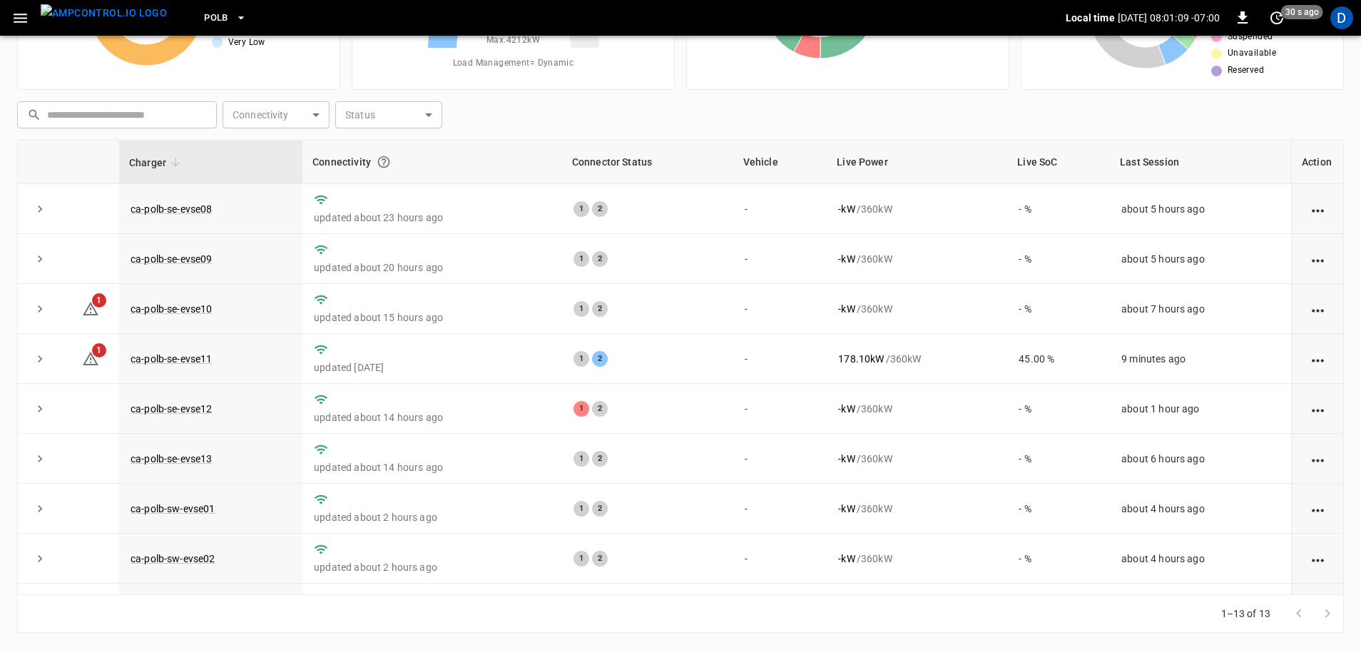
scroll to position [145, 0]
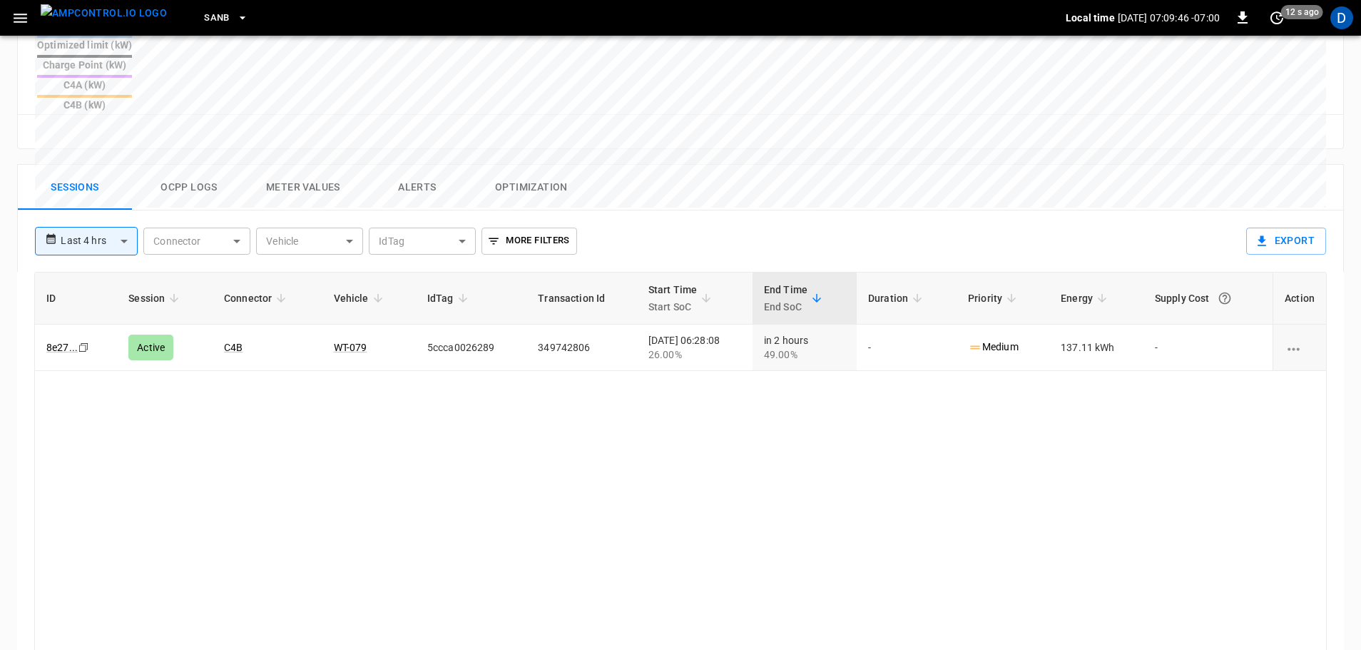
scroll to position [626, 0]
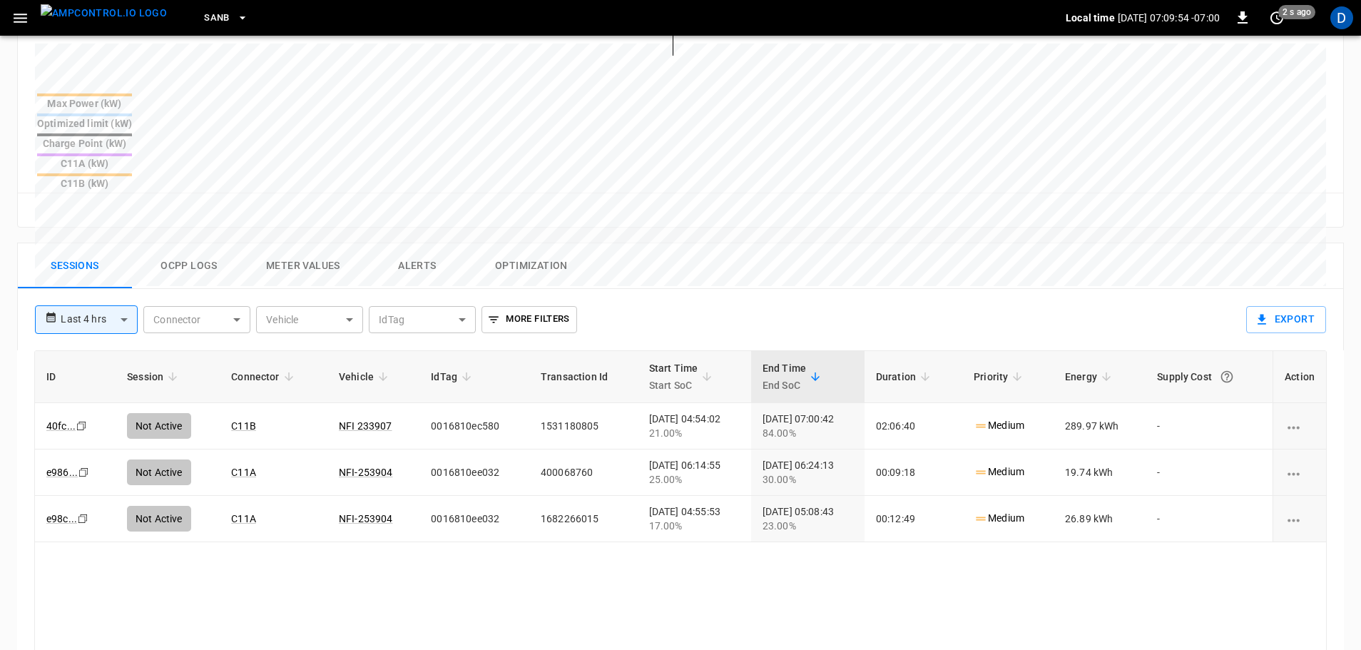
scroll to position [547, 0]
click at [357, 463] on link "NFI-253904" at bounding box center [366, 471] width 60 height 17
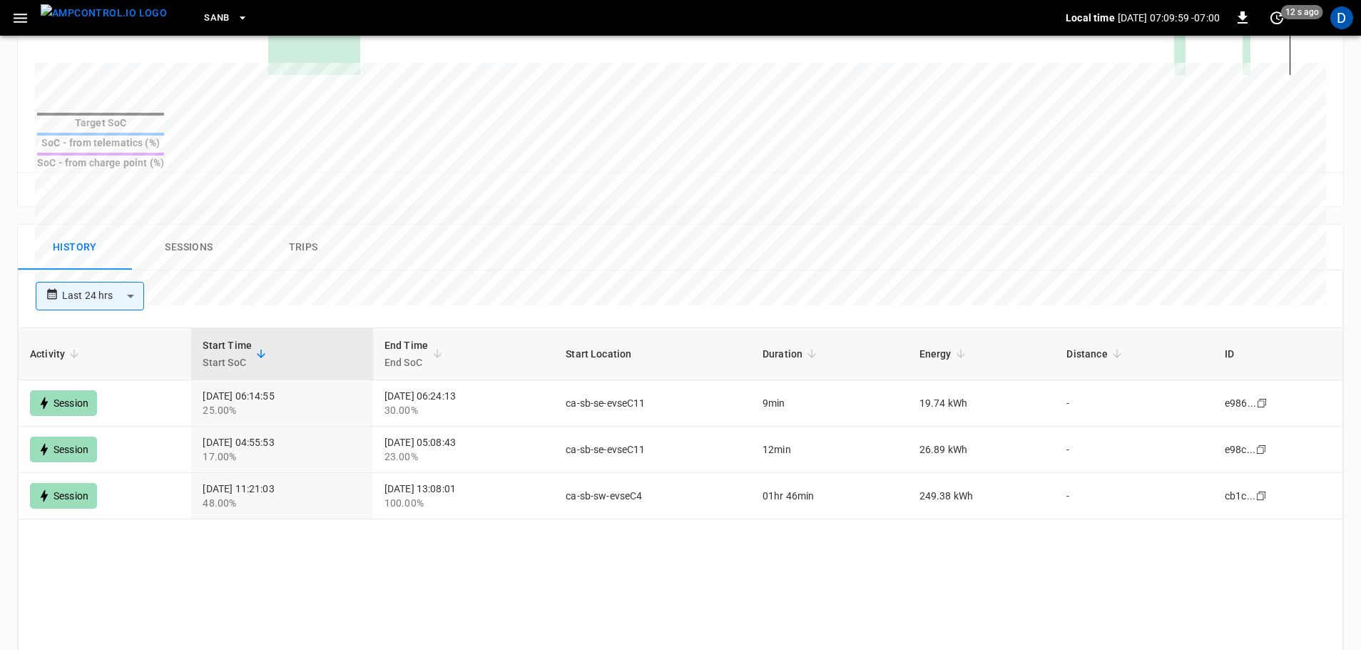
scroll to position [581, 0]
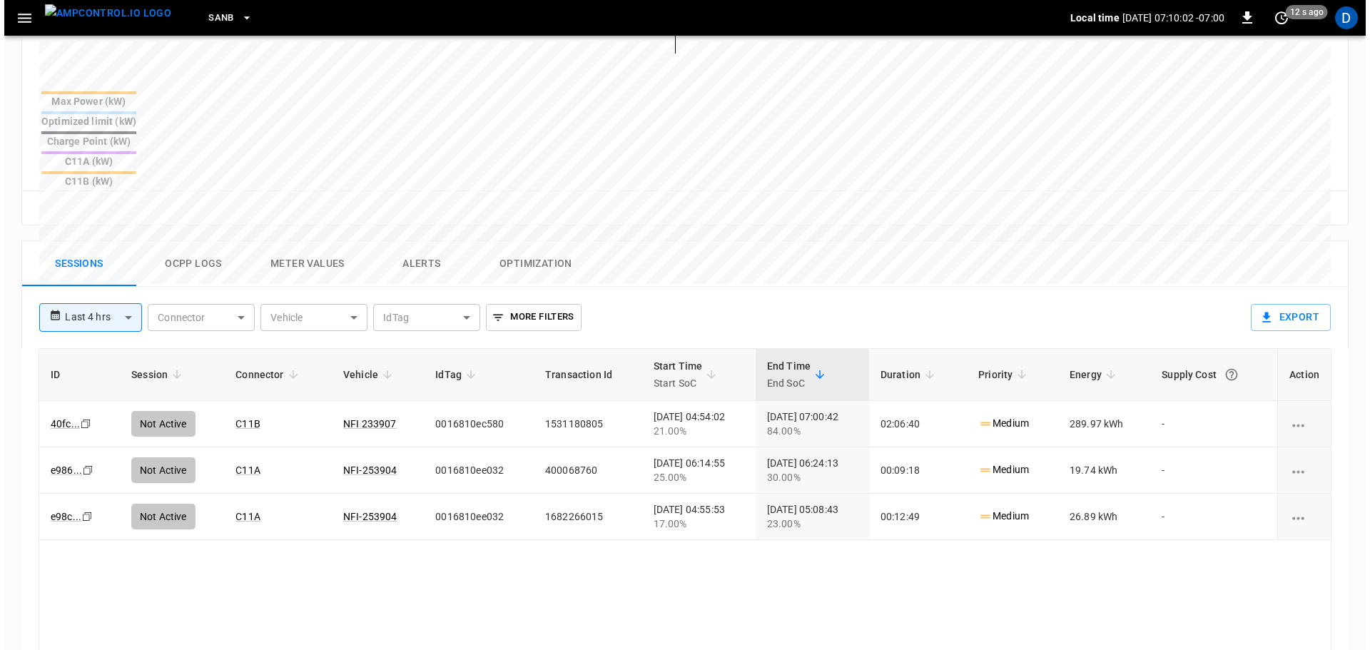
scroll to position [551, 0]
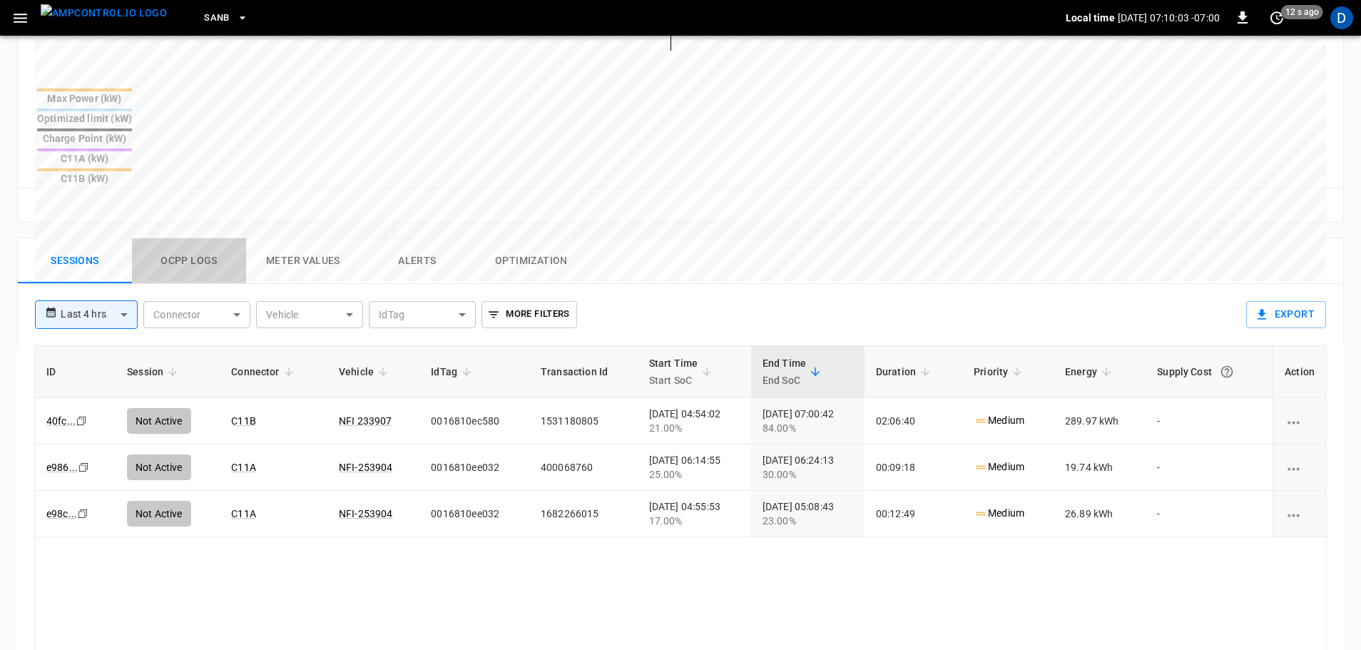
click at [196, 238] on button "Ocpp logs" at bounding box center [189, 261] width 114 height 46
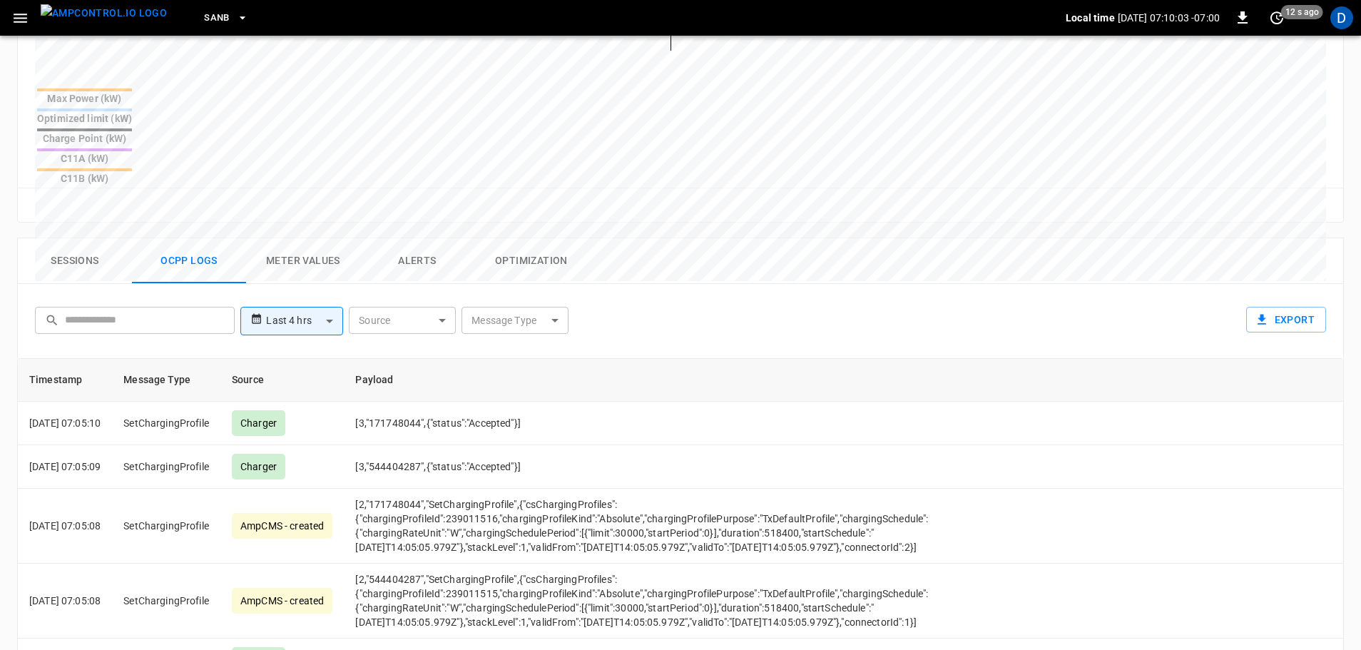
click at [511, 256] on body "**********" at bounding box center [680, 159] width 1361 height 1420
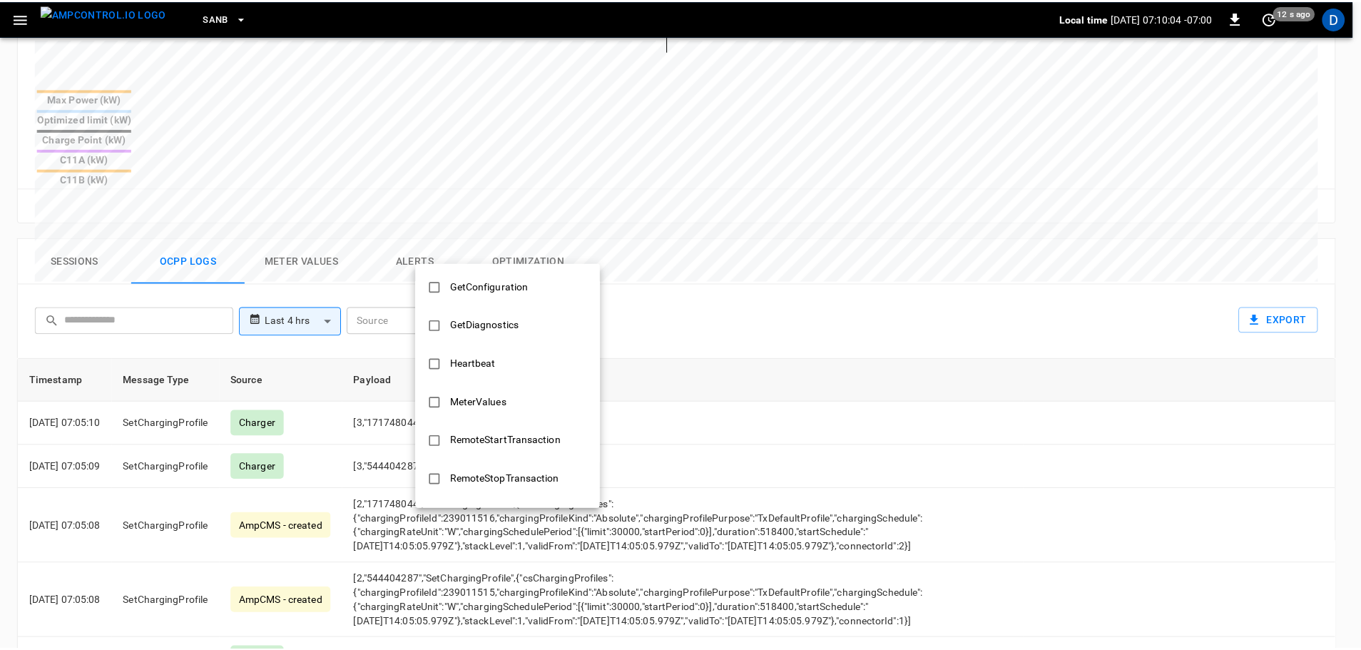
scroll to position [690, 0]
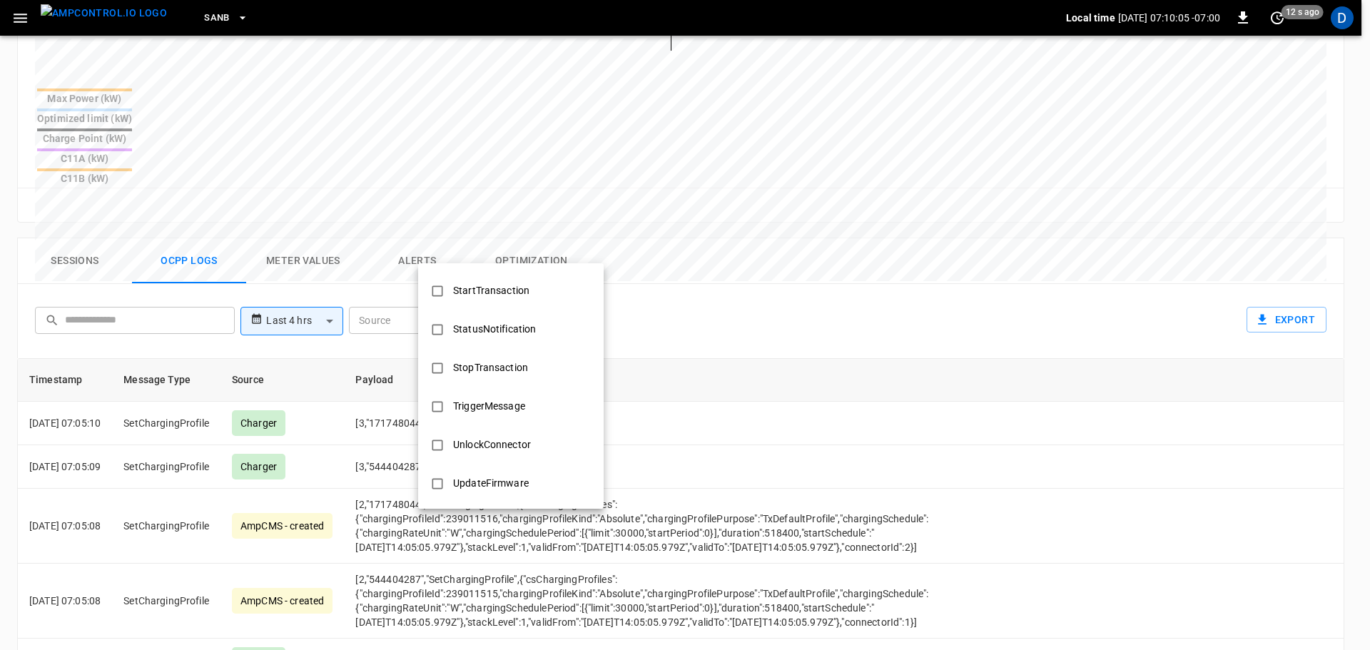
click at [512, 366] on div "StopTransaction" at bounding box center [490, 368] width 92 height 26
type input "**********"
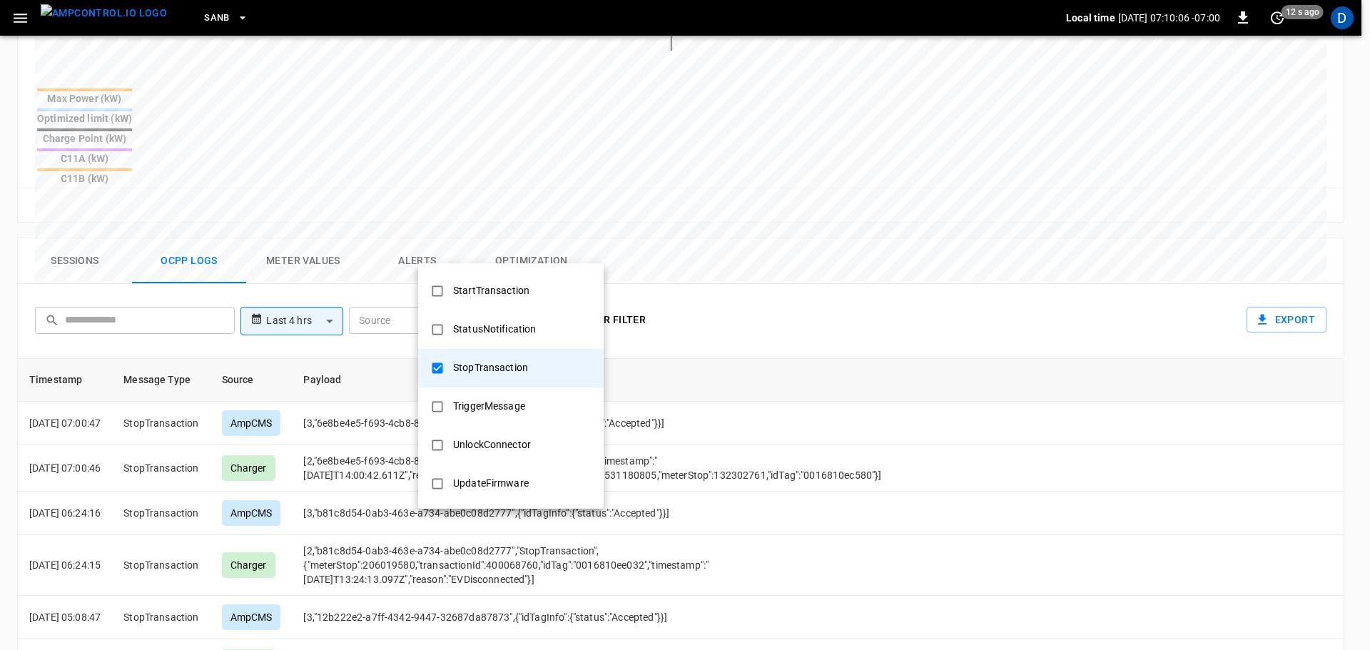
click at [730, 414] on div at bounding box center [685, 325] width 1370 height 650
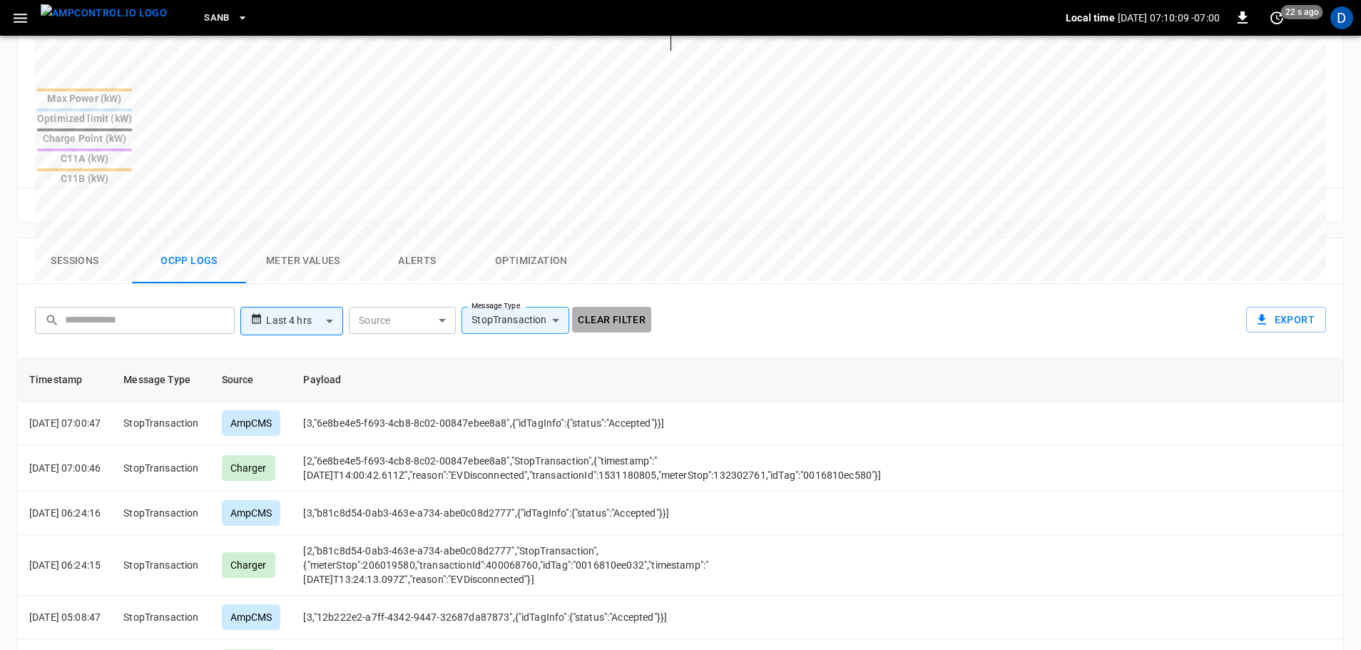
click at [630, 307] on button "Clear filter" at bounding box center [611, 320] width 79 height 26
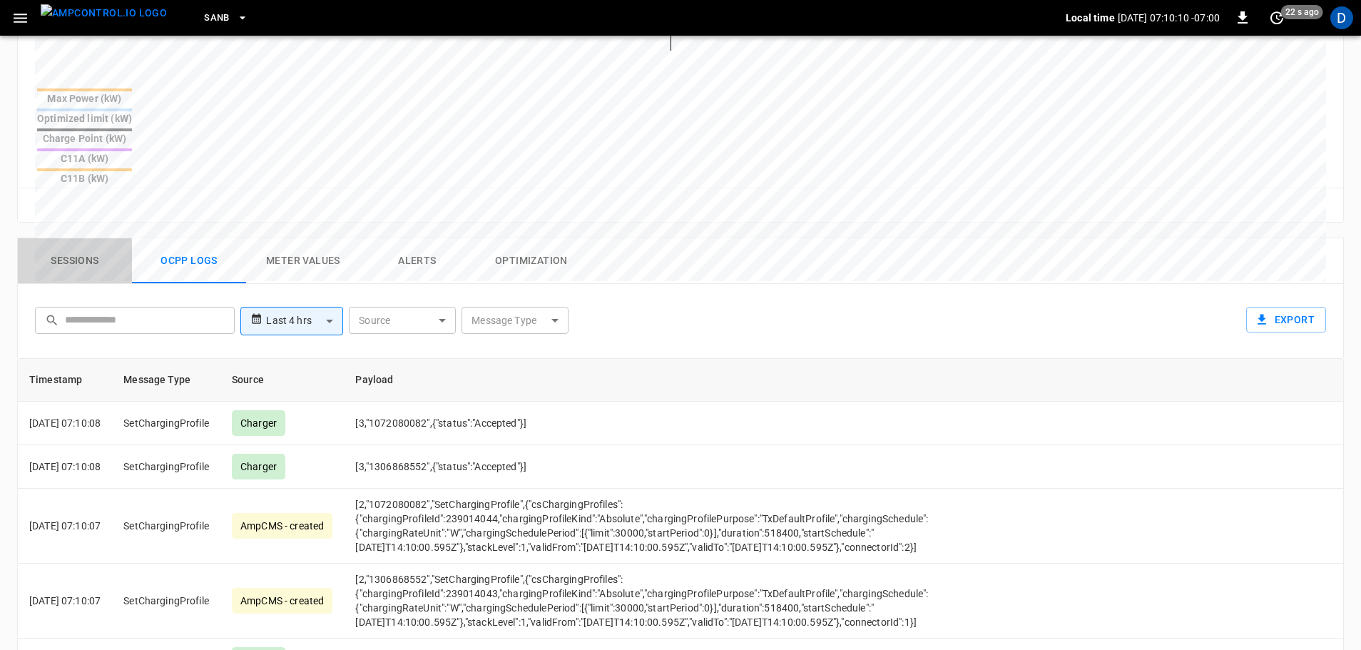
click at [108, 238] on button "Sessions" at bounding box center [75, 261] width 114 height 46
